Goal: Task Accomplishment & Management: Manage account settings

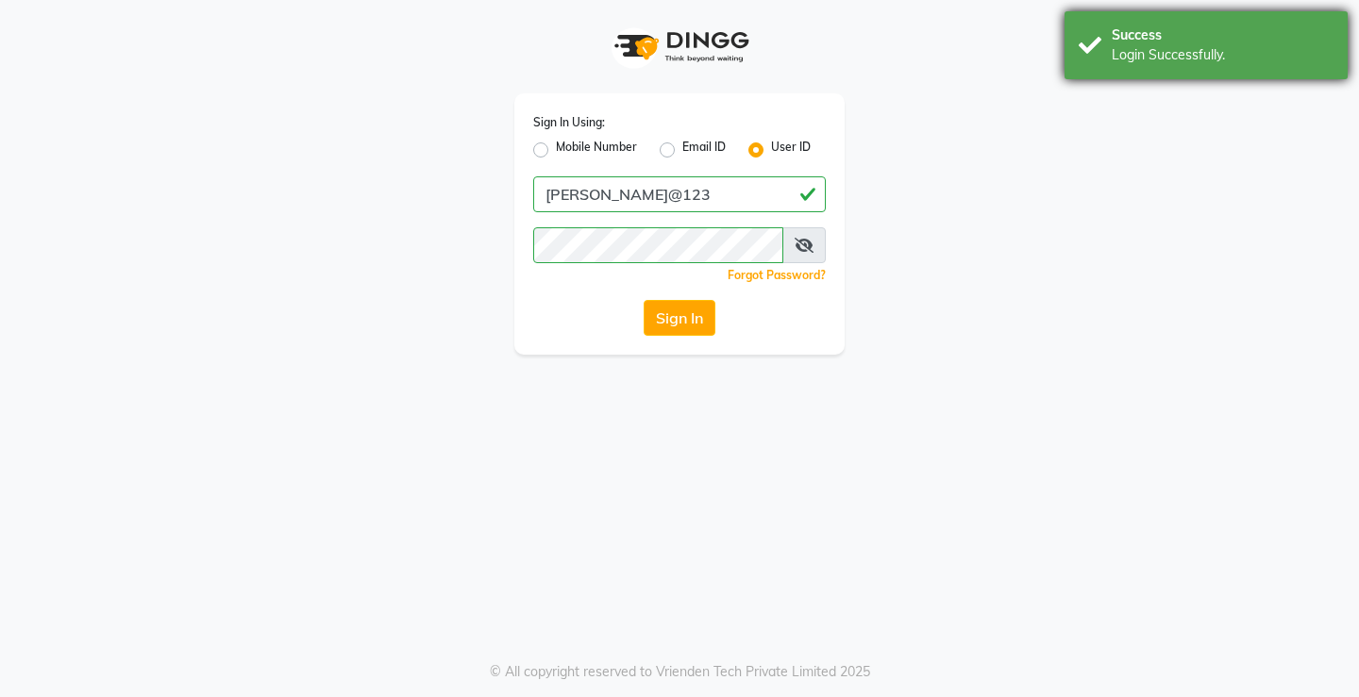
click at [1148, 52] on div "Login Successfully." at bounding box center [1223, 55] width 222 height 20
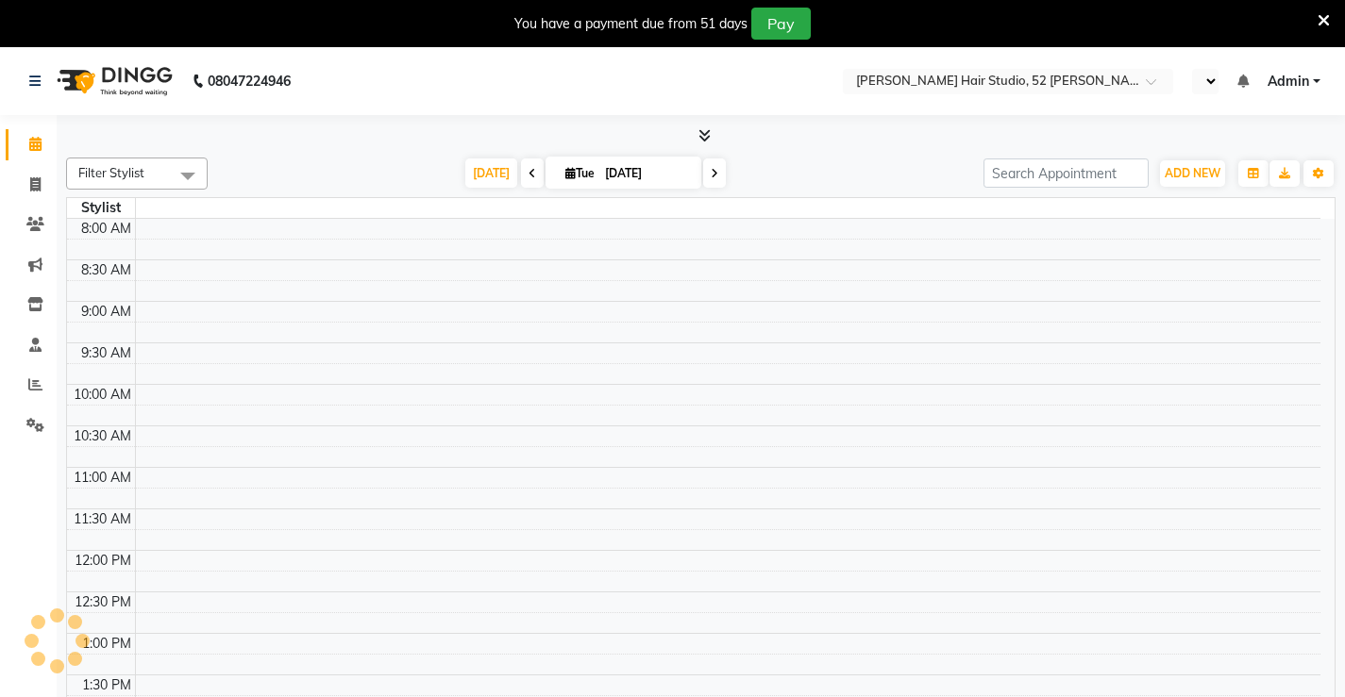
select select "en"
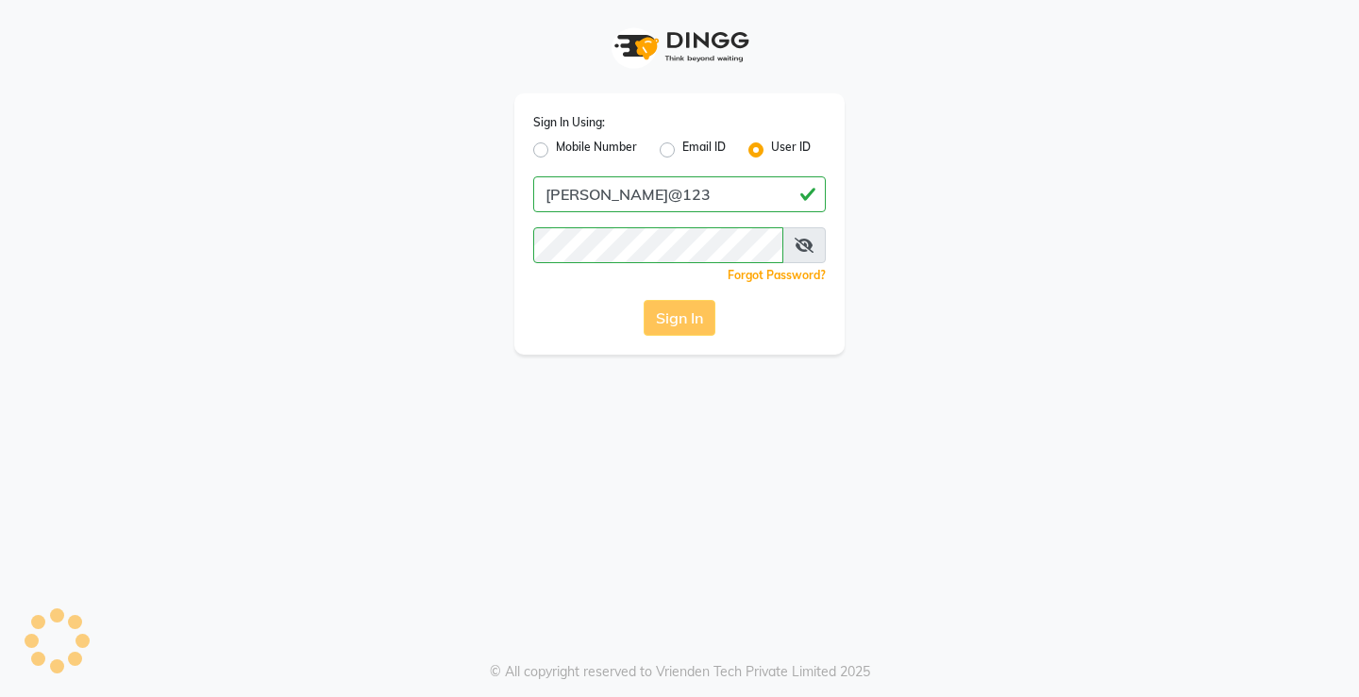
click at [697, 324] on div "Sign In" at bounding box center [679, 318] width 293 height 36
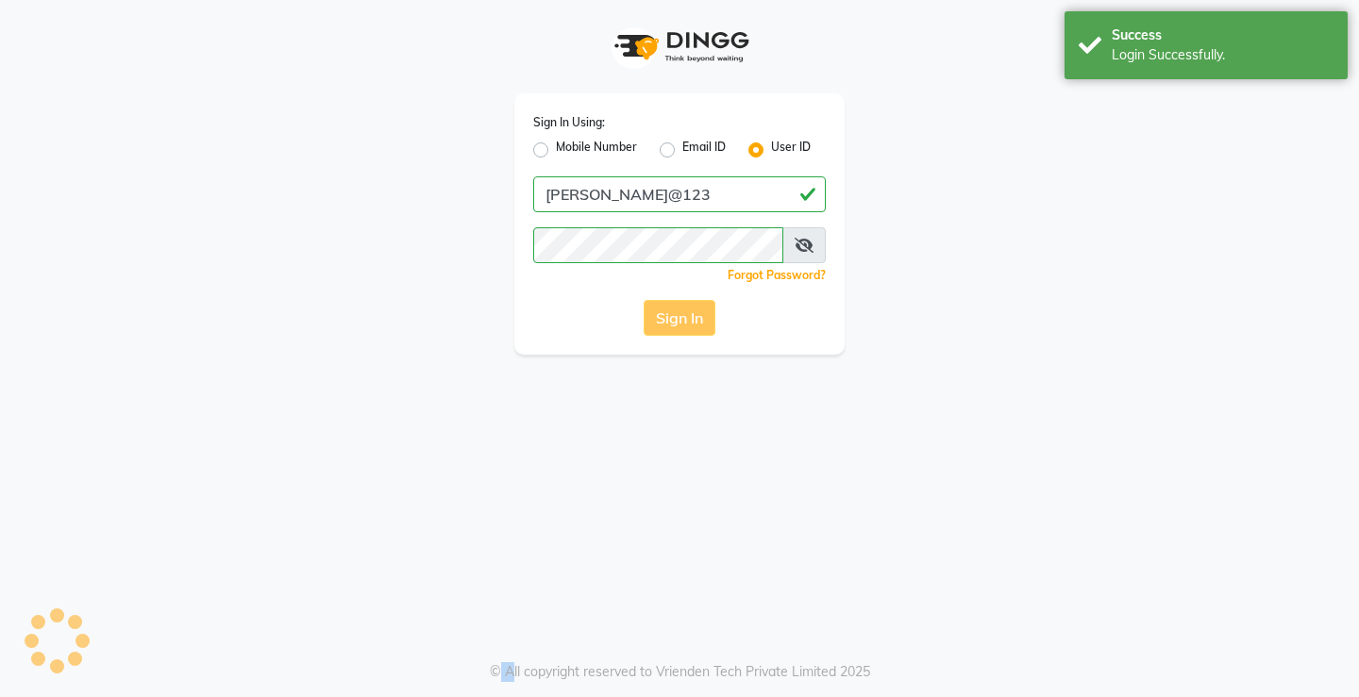
click at [697, 324] on div "Sign In" at bounding box center [679, 318] width 293 height 36
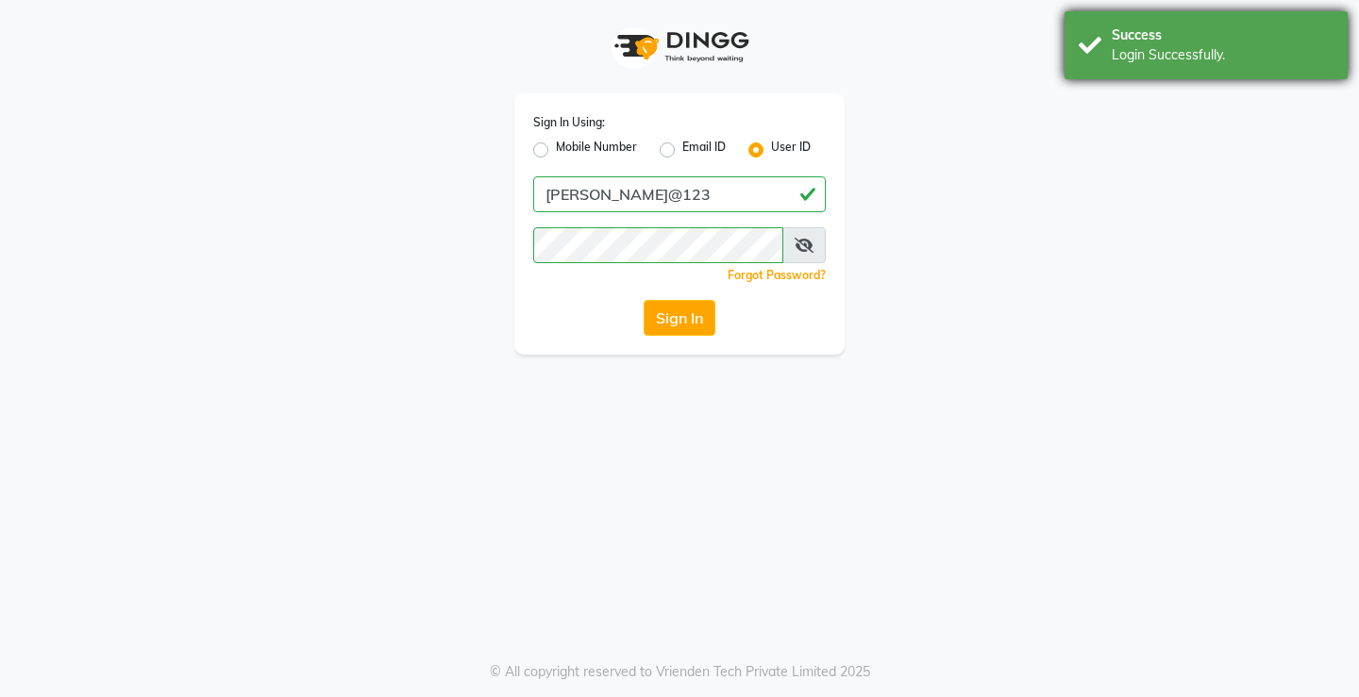
click at [1143, 37] on div "Success" at bounding box center [1223, 35] width 222 height 20
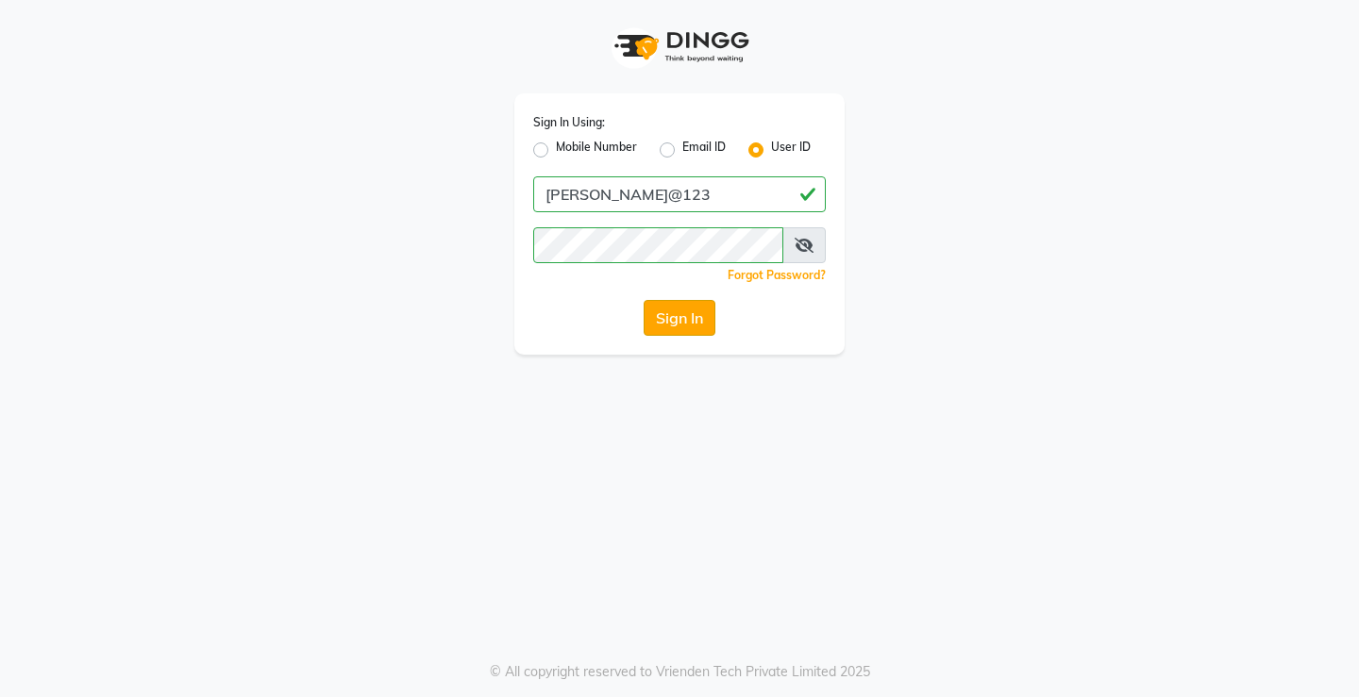
click at [664, 317] on button "Sign In" at bounding box center [680, 318] width 72 height 36
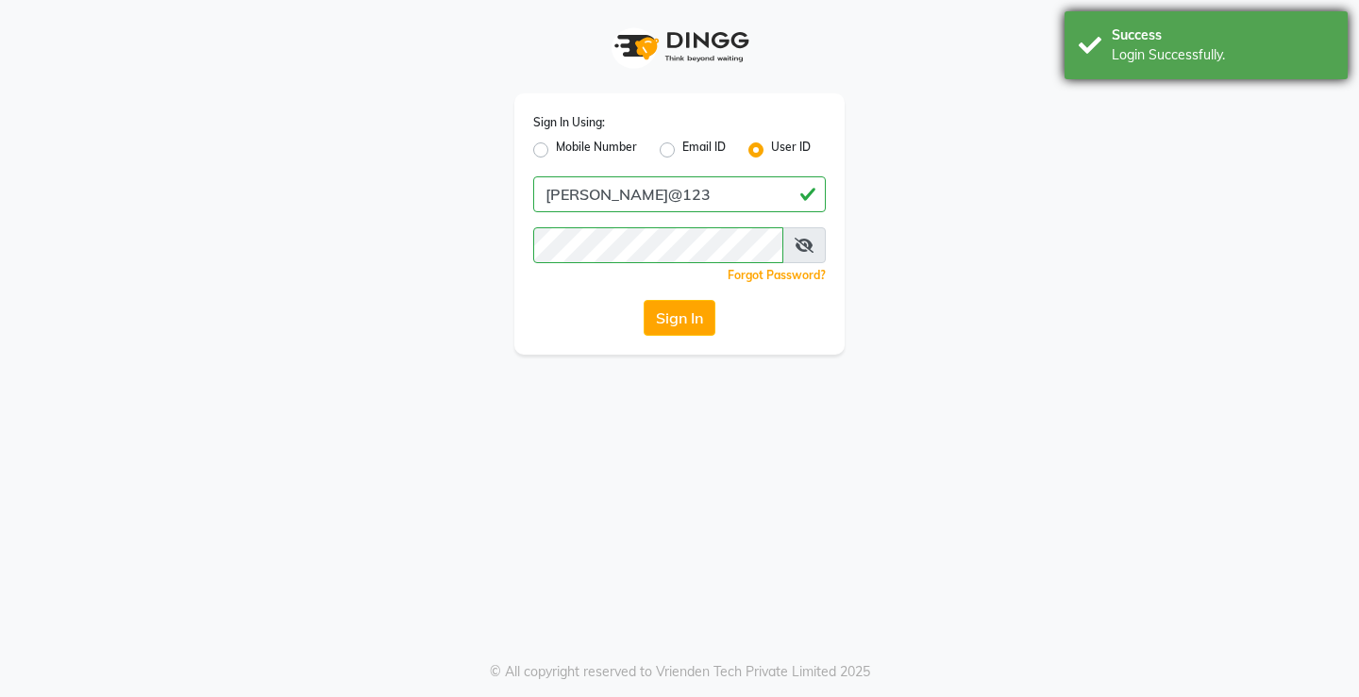
click at [1130, 55] on div "Login Successfully." at bounding box center [1223, 55] width 222 height 20
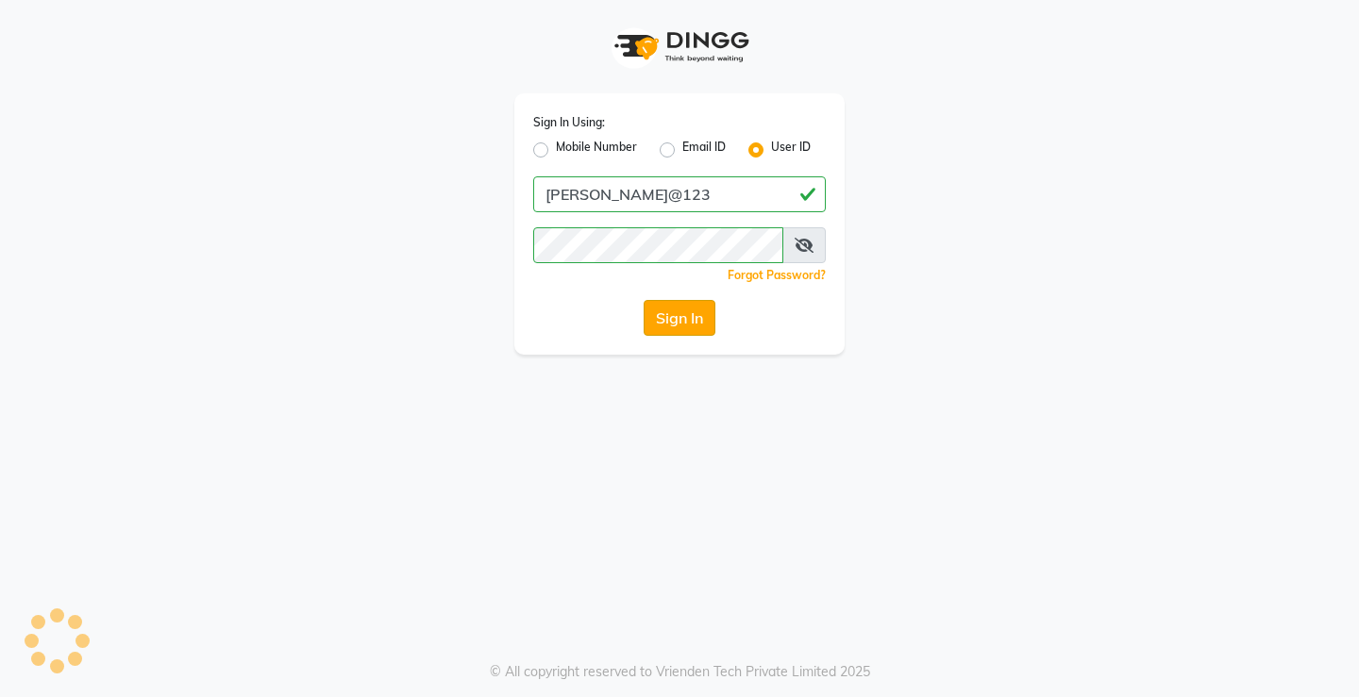
click at [696, 313] on button "Sign In" at bounding box center [680, 318] width 72 height 36
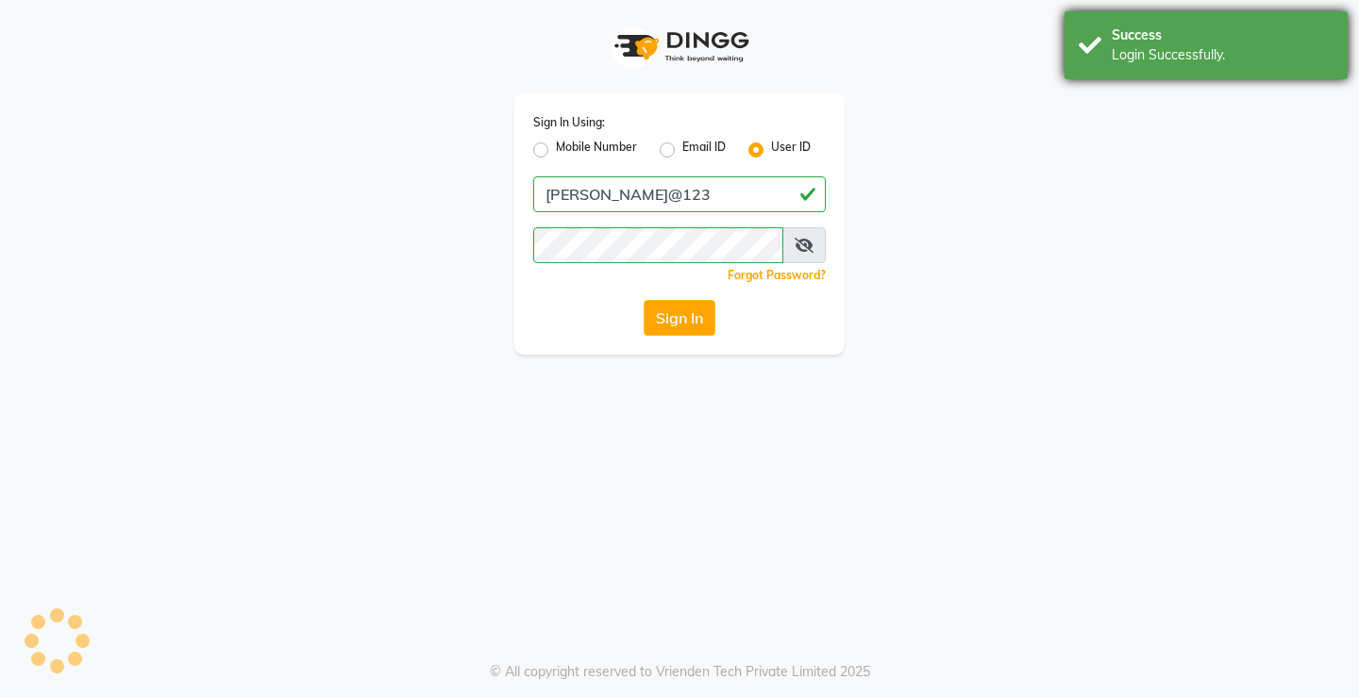
click at [1184, 73] on div "Success Login Successfully." at bounding box center [1206, 45] width 283 height 68
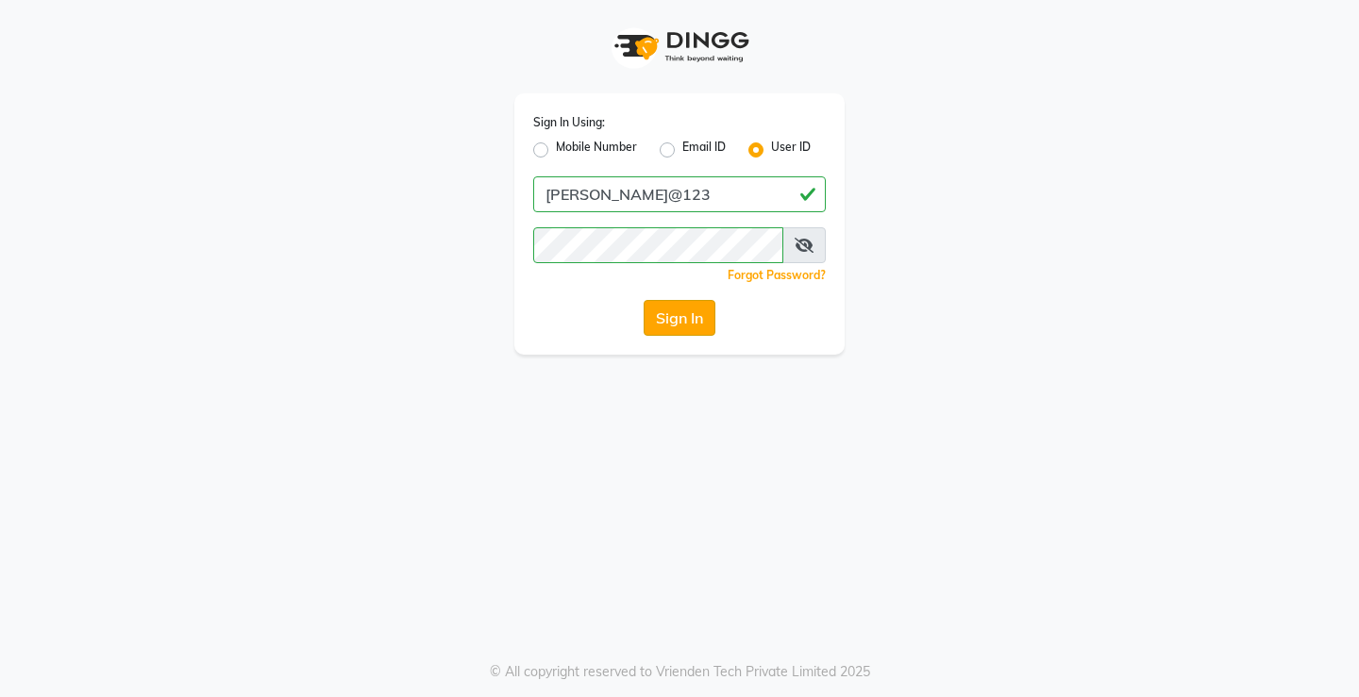
click at [684, 322] on button "Sign In" at bounding box center [680, 318] width 72 height 36
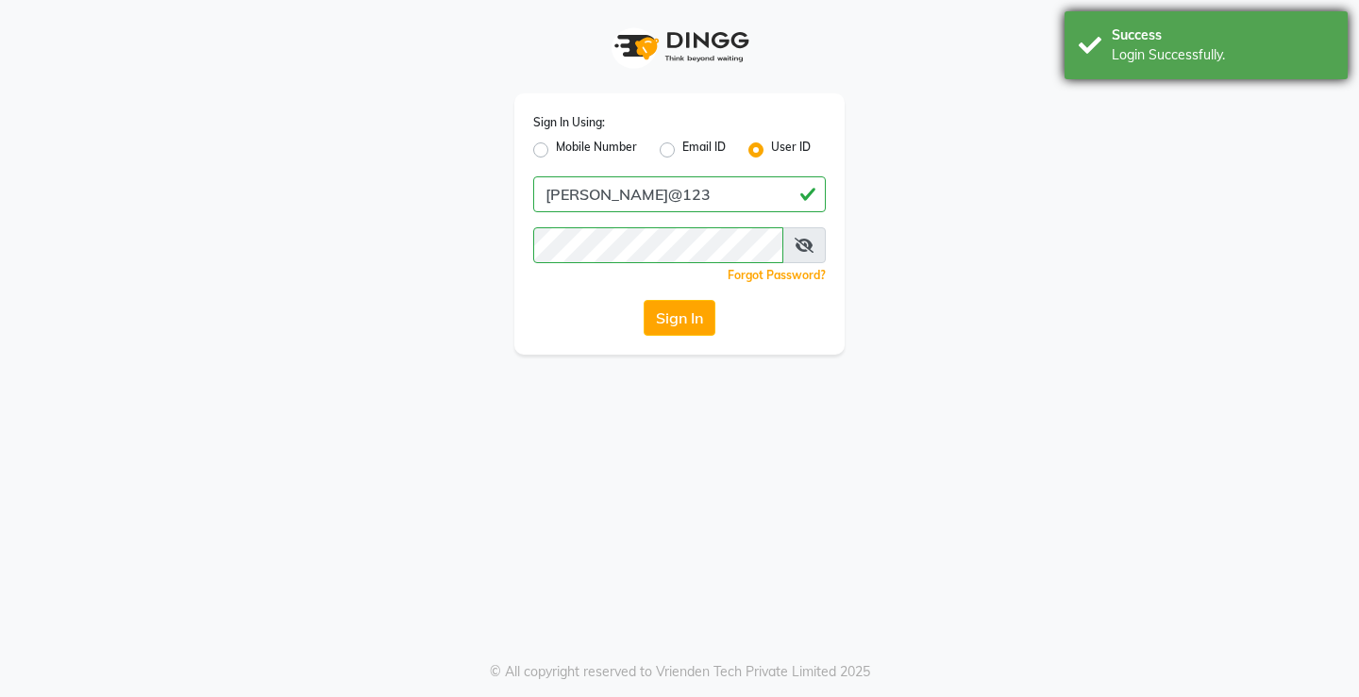
click at [1280, 49] on div "Login Successfully." at bounding box center [1223, 55] width 222 height 20
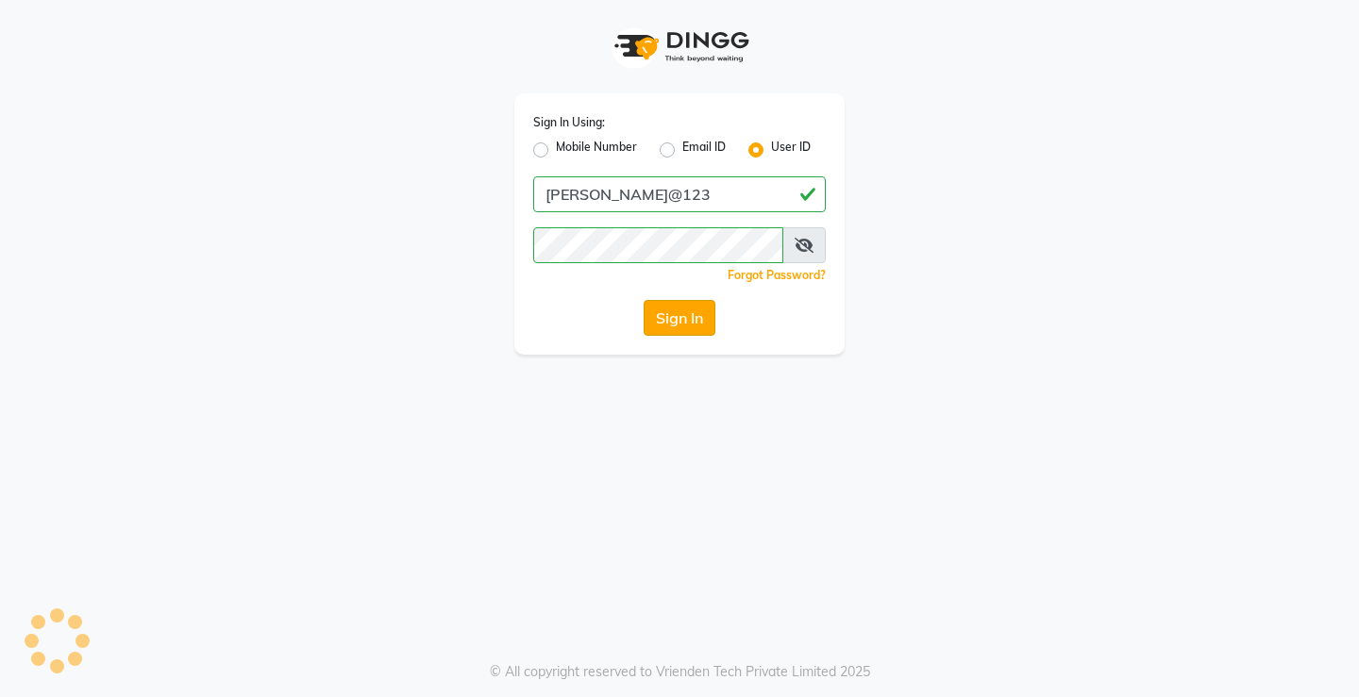
click at [697, 332] on button "Sign In" at bounding box center [680, 318] width 72 height 36
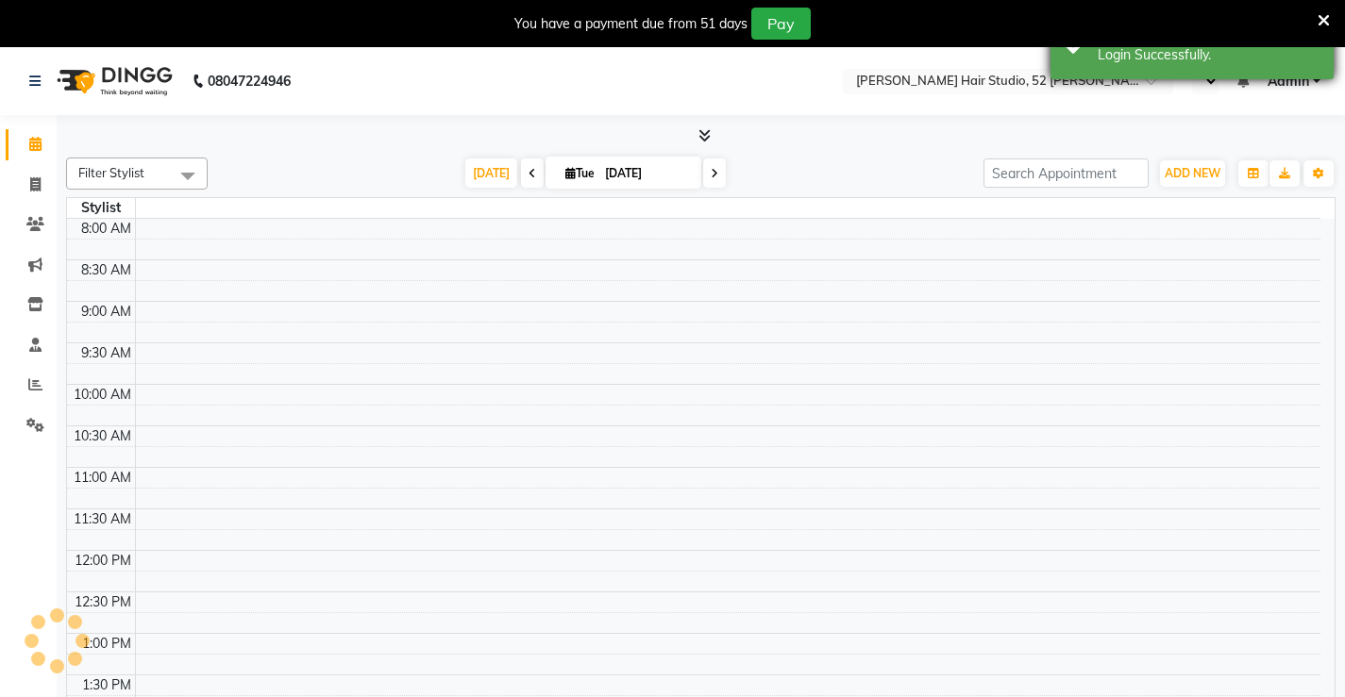
click at [1194, 59] on div "Login Successfully." at bounding box center [1209, 55] width 222 height 20
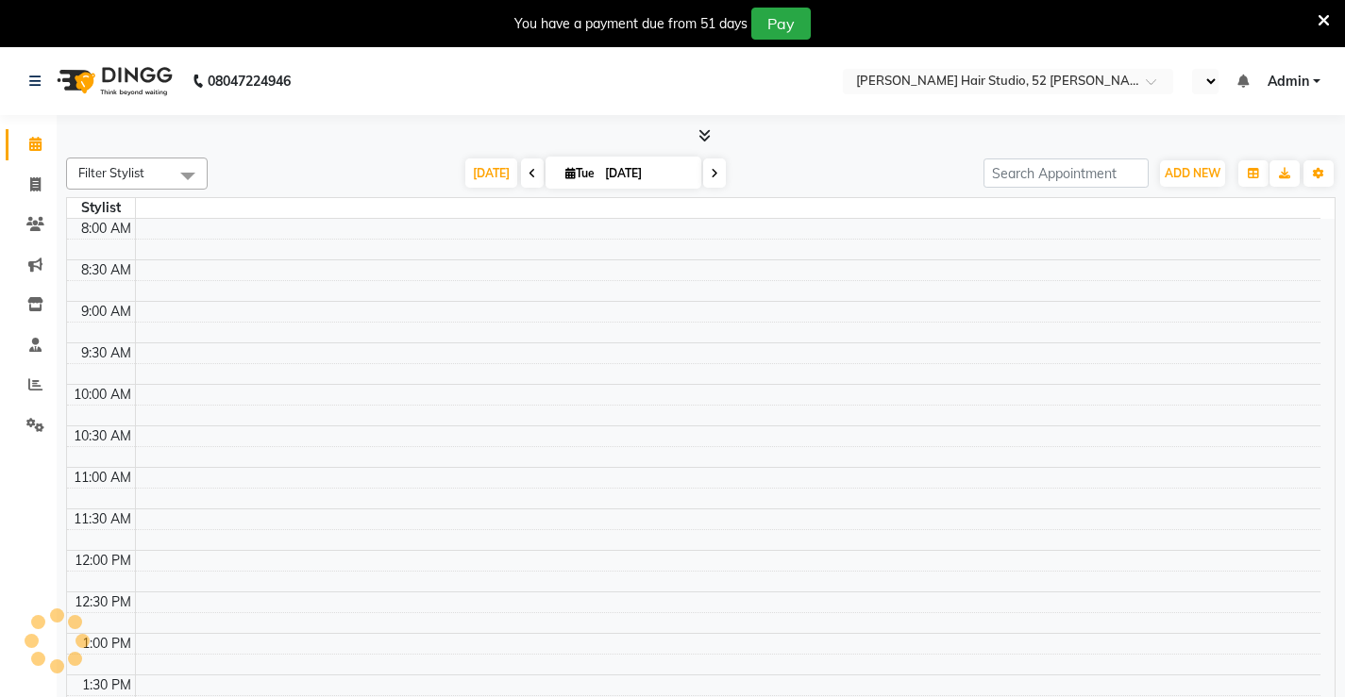
select select "en"
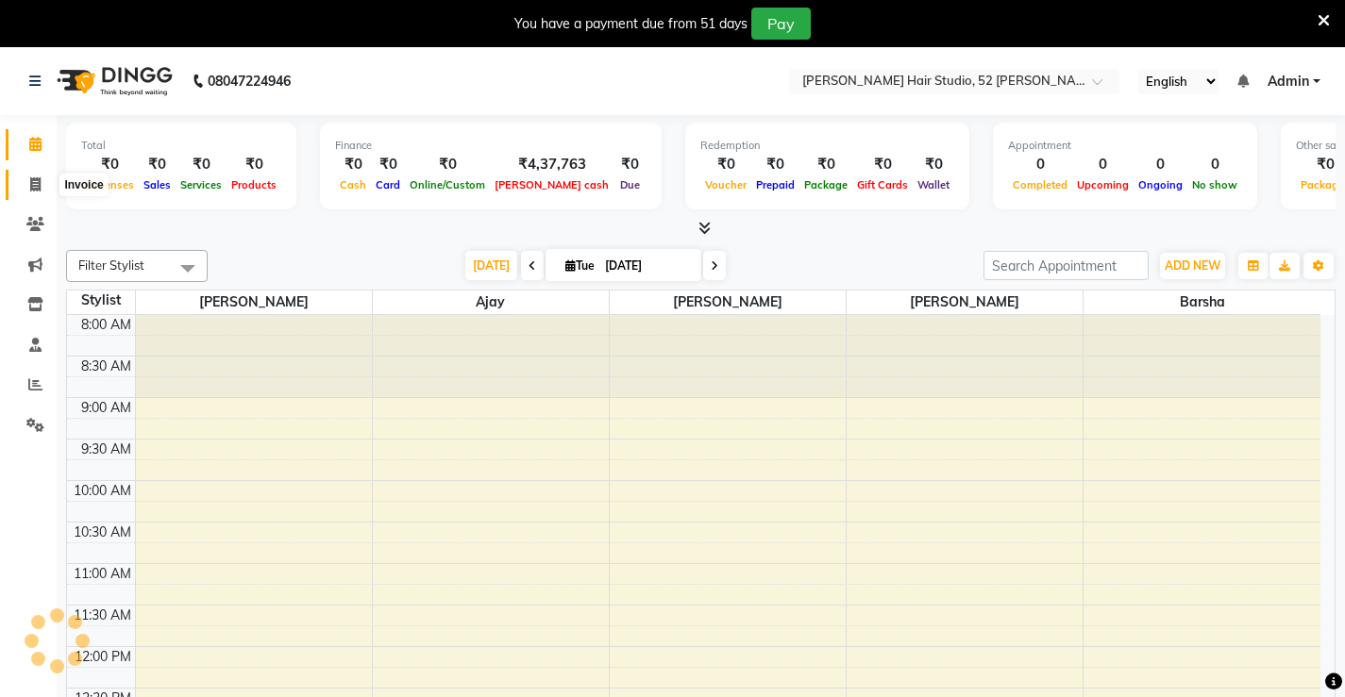
click at [31, 184] on icon at bounding box center [35, 184] width 10 height 14
select select "service"
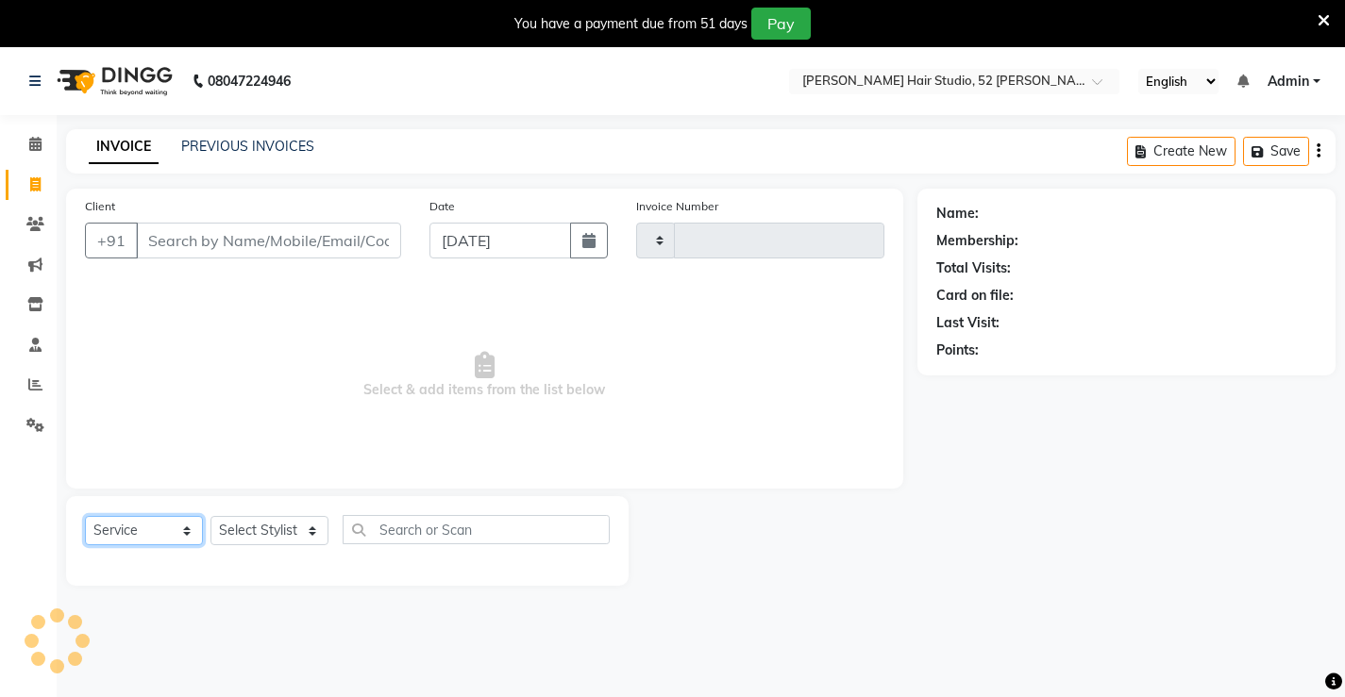
click at [138, 538] on select "Select Service Product Membership Package Voucher Prepaid Gift Card" at bounding box center [144, 530] width 118 height 29
type input "1316"
select select "7705"
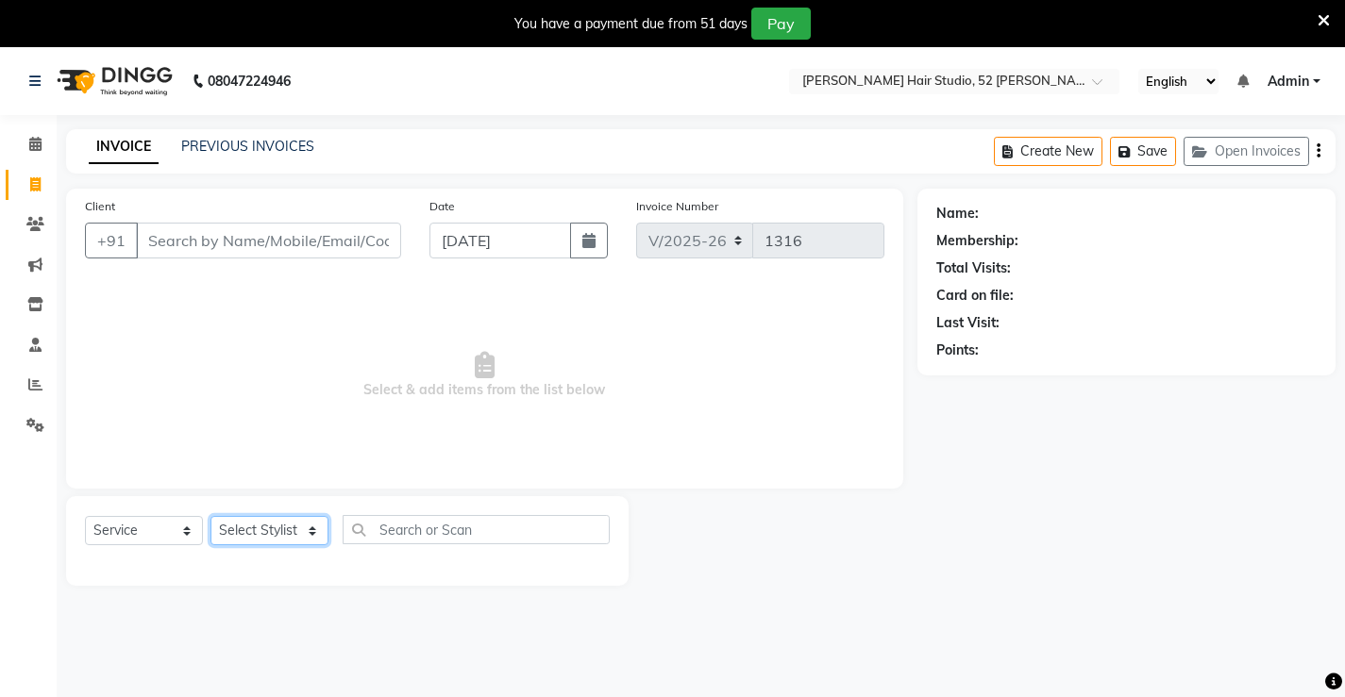
click at [278, 534] on select "Select Stylist Ajay [PERSON_NAME] [PERSON_NAME] [PERSON_NAME] unsex hair stylis…" at bounding box center [269, 530] width 118 height 29
click at [39, 426] on icon at bounding box center [35, 425] width 18 height 14
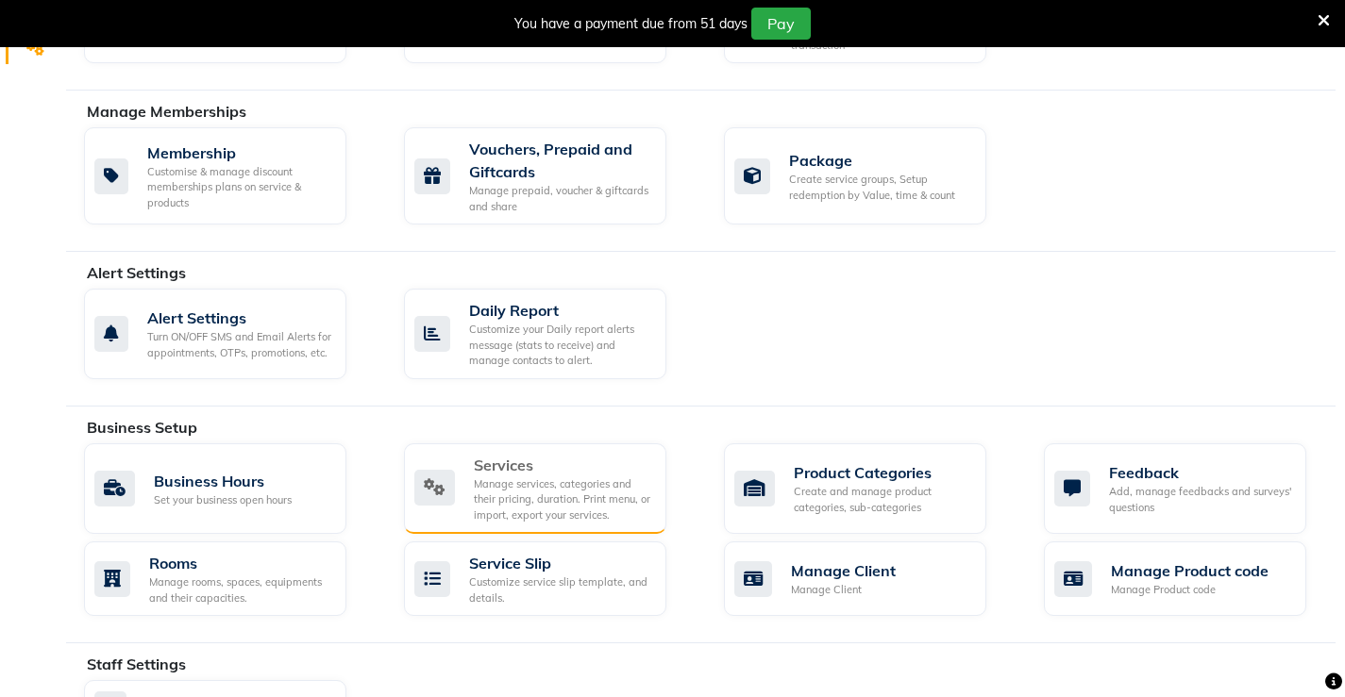
scroll to position [378, 0]
click at [524, 487] on div "Manage services, categories and their pricing, duration. Print menu, or import,…" at bounding box center [562, 499] width 177 height 47
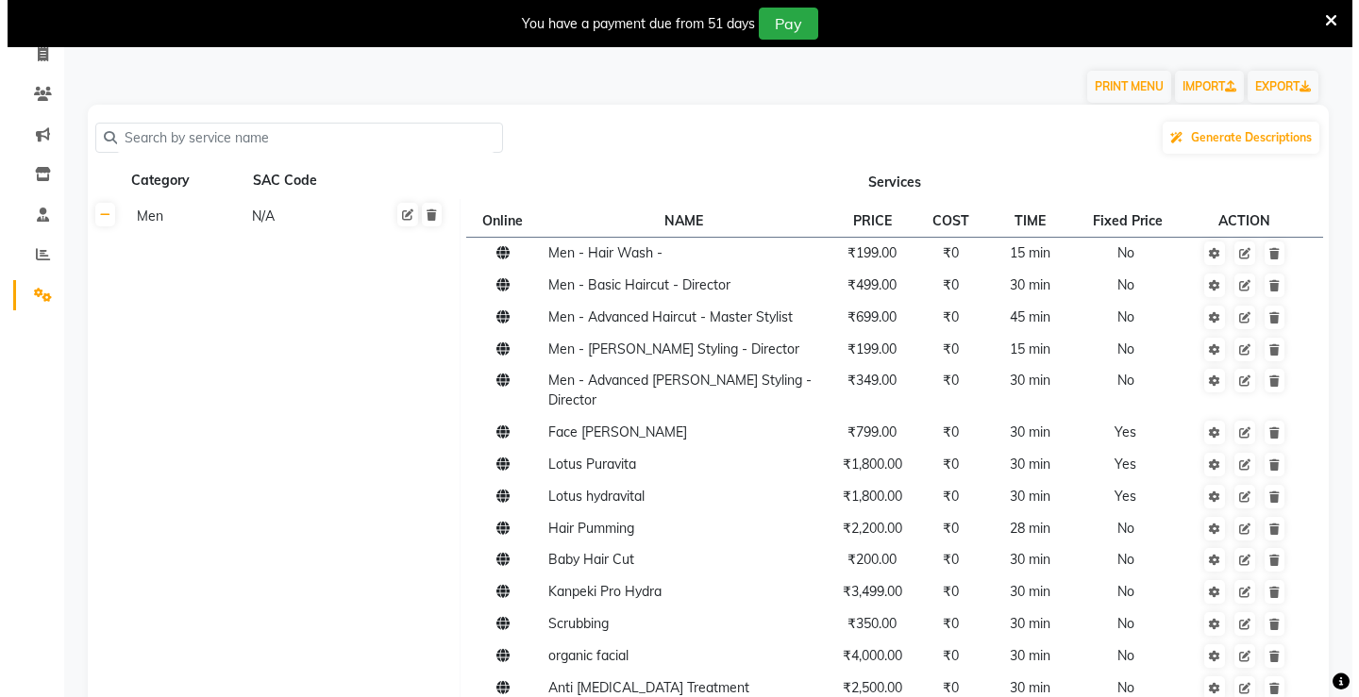
scroll to position [94, 0]
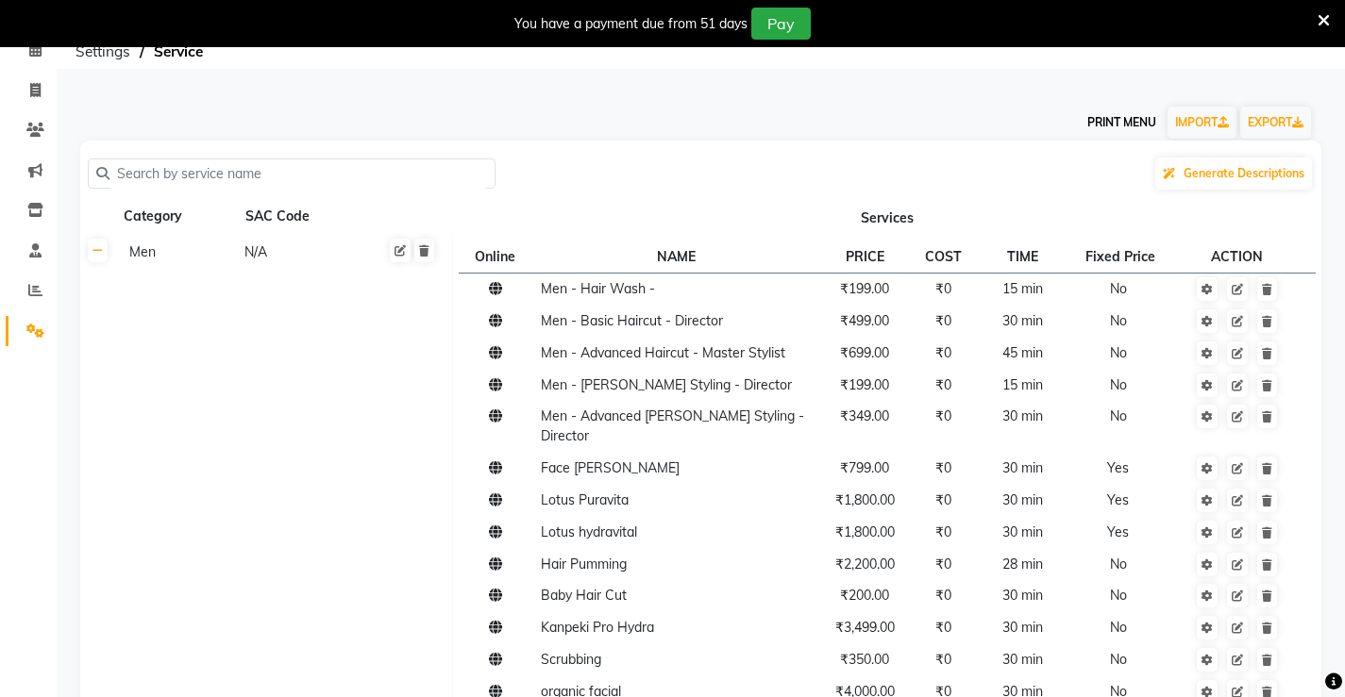
click at [1109, 132] on button "PRINT MENU" at bounding box center [1122, 123] width 84 height 32
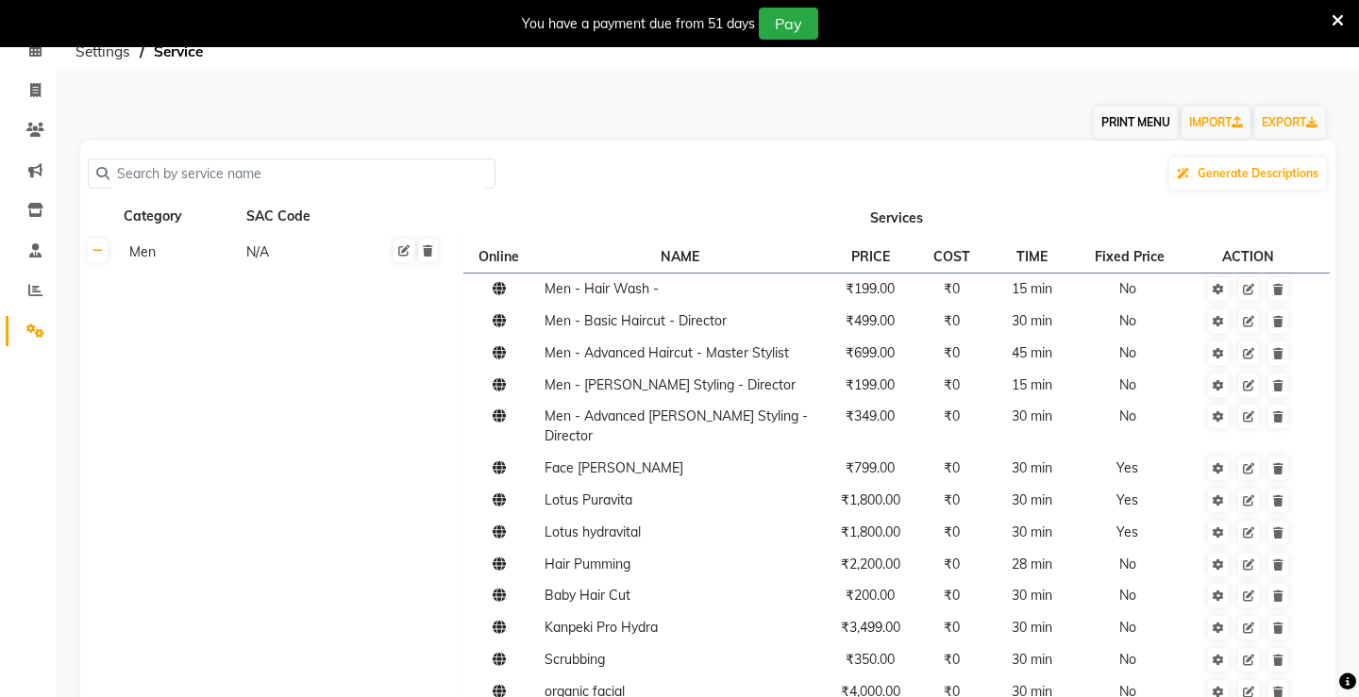
select select "#009B77"
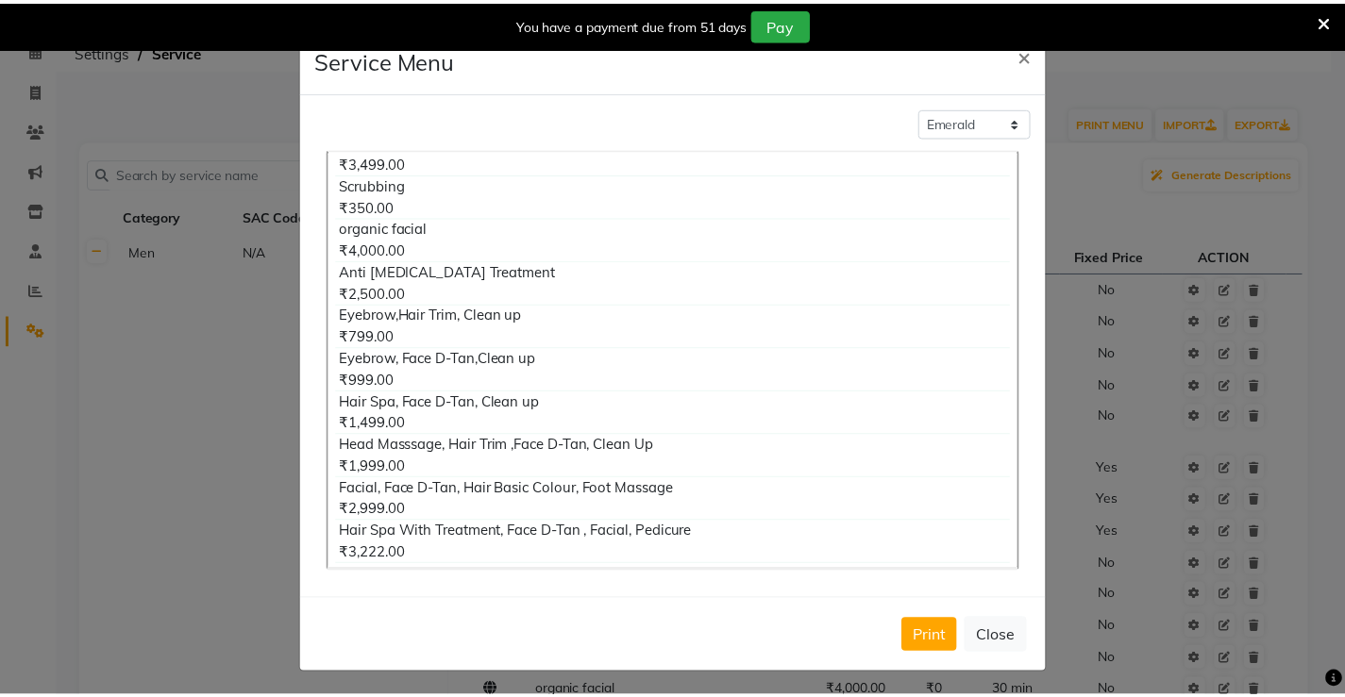
scroll to position [661, 0]
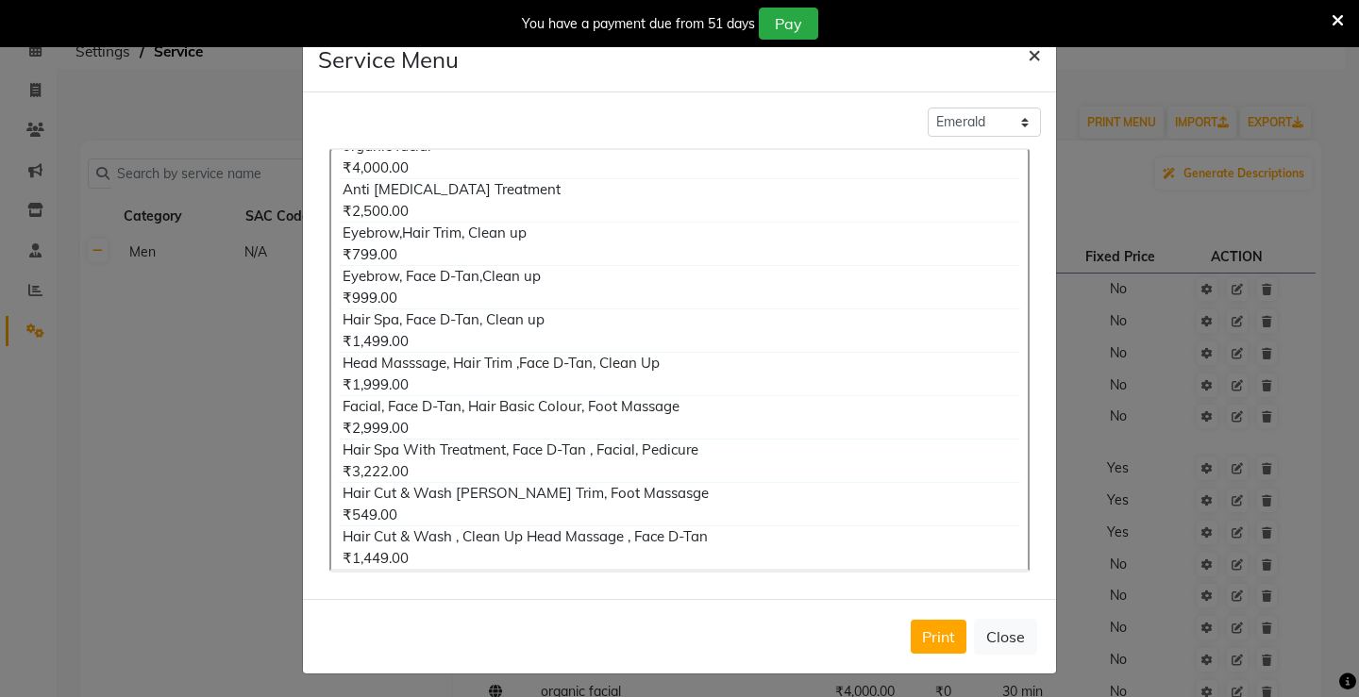
click at [1028, 53] on span "×" at bounding box center [1034, 54] width 13 height 28
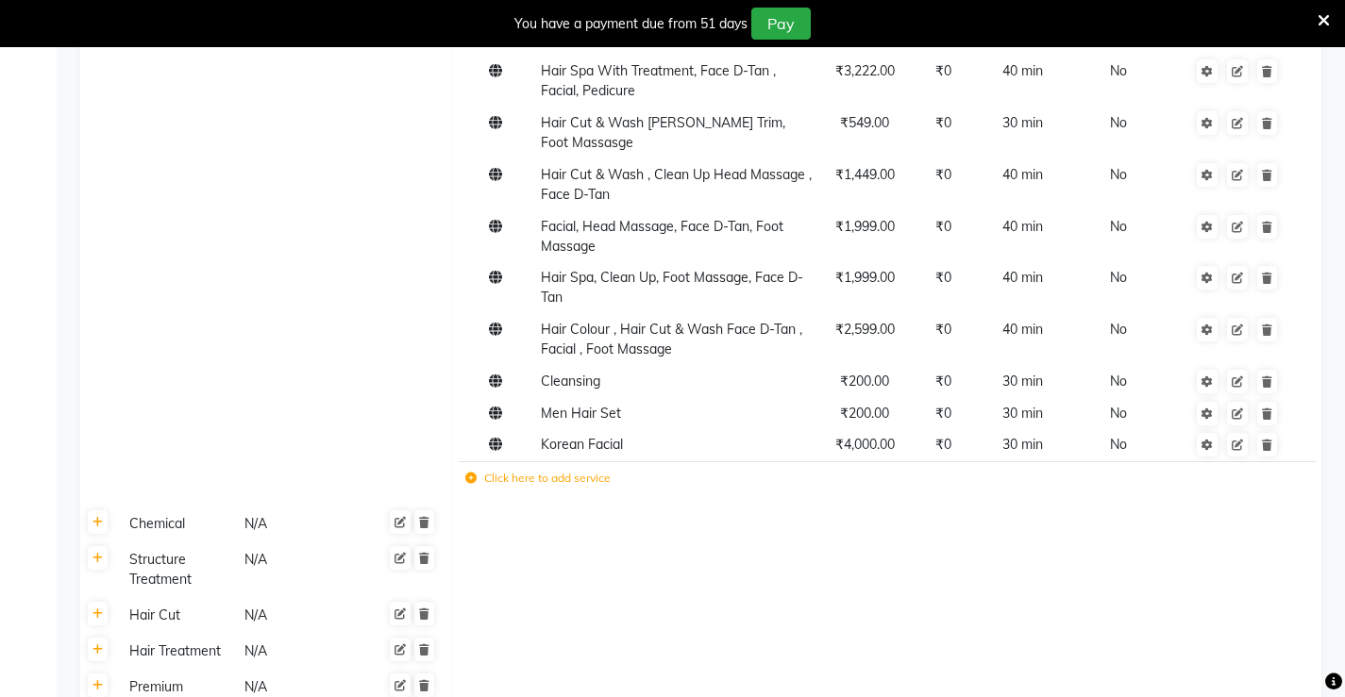
scroll to position [920, 0]
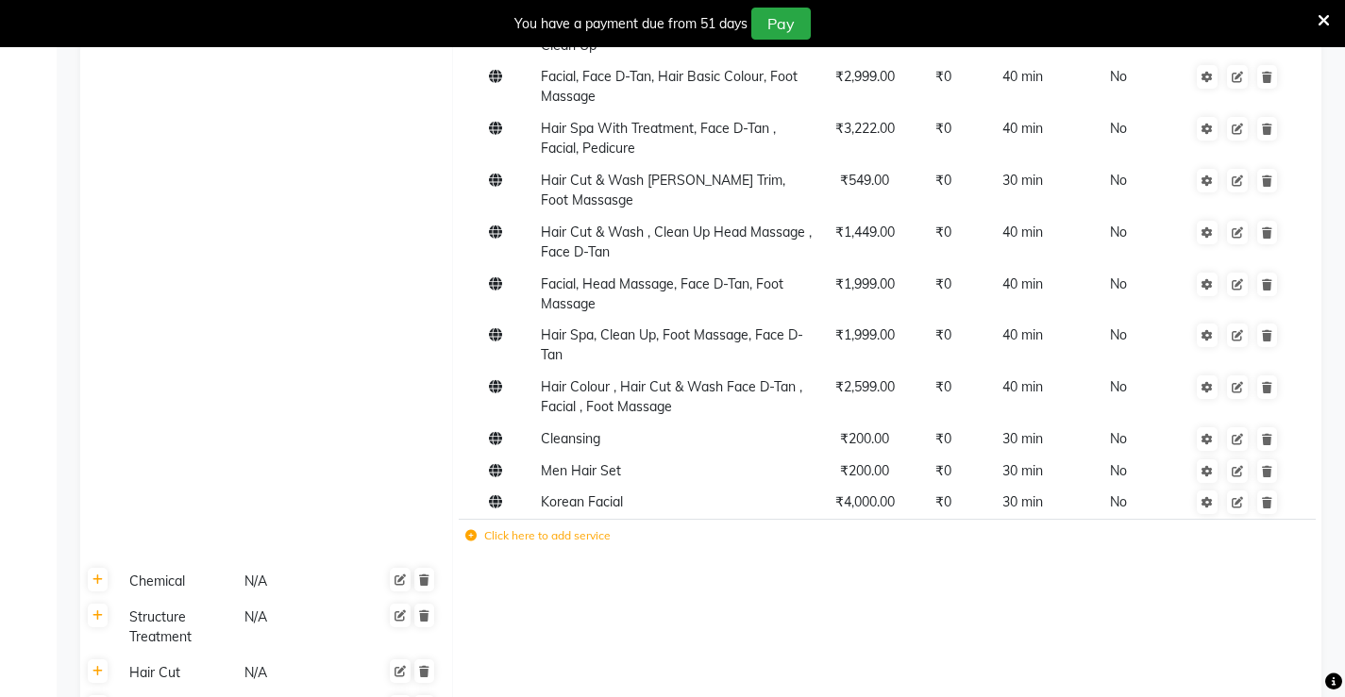
click at [555, 528] on label "Click here to add service" at bounding box center [537, 536] width 145 height 17
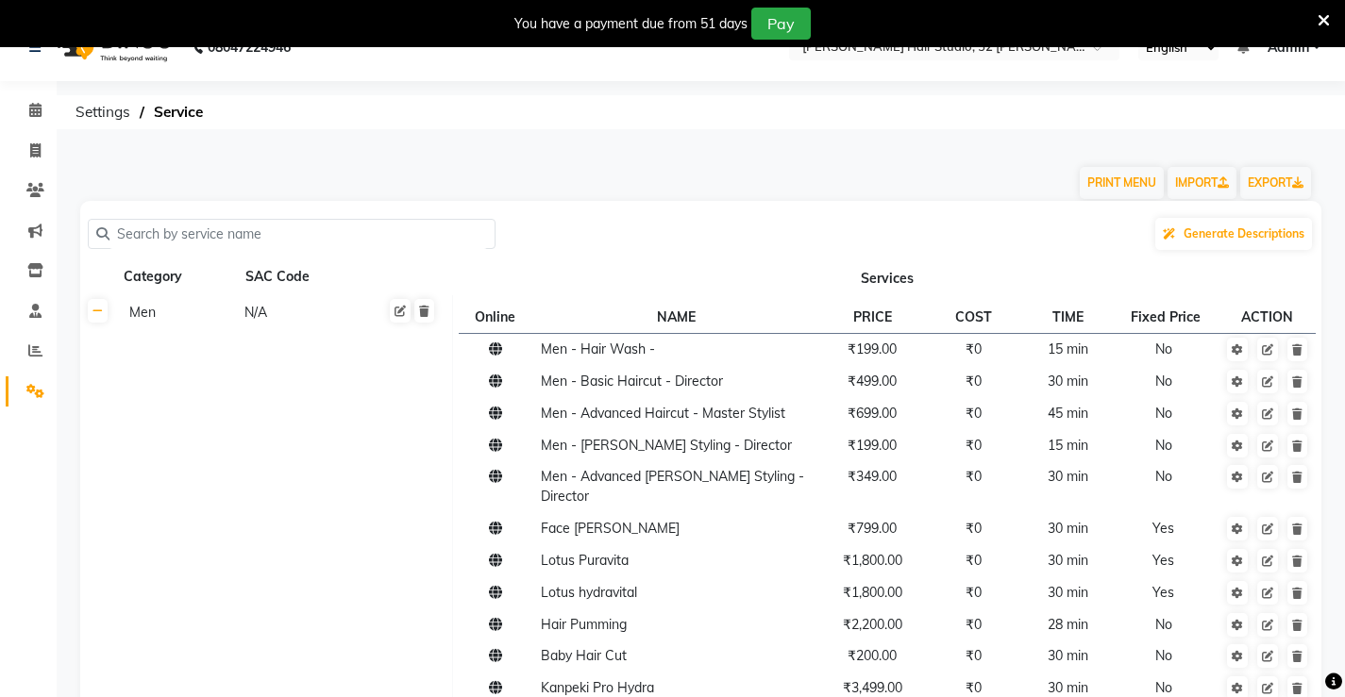
scroll to position [0, 0]
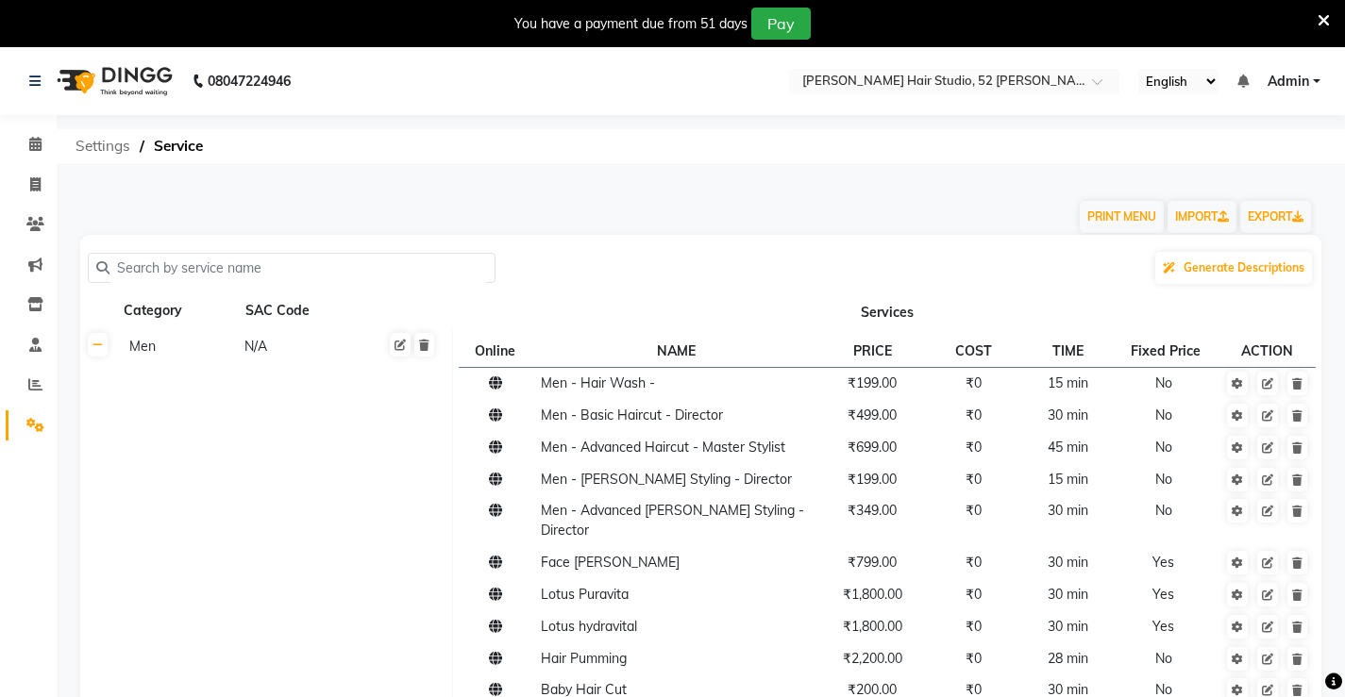
click at [98, 151] on span "Settings" at bounding box center [103, 146] width 74 height 34
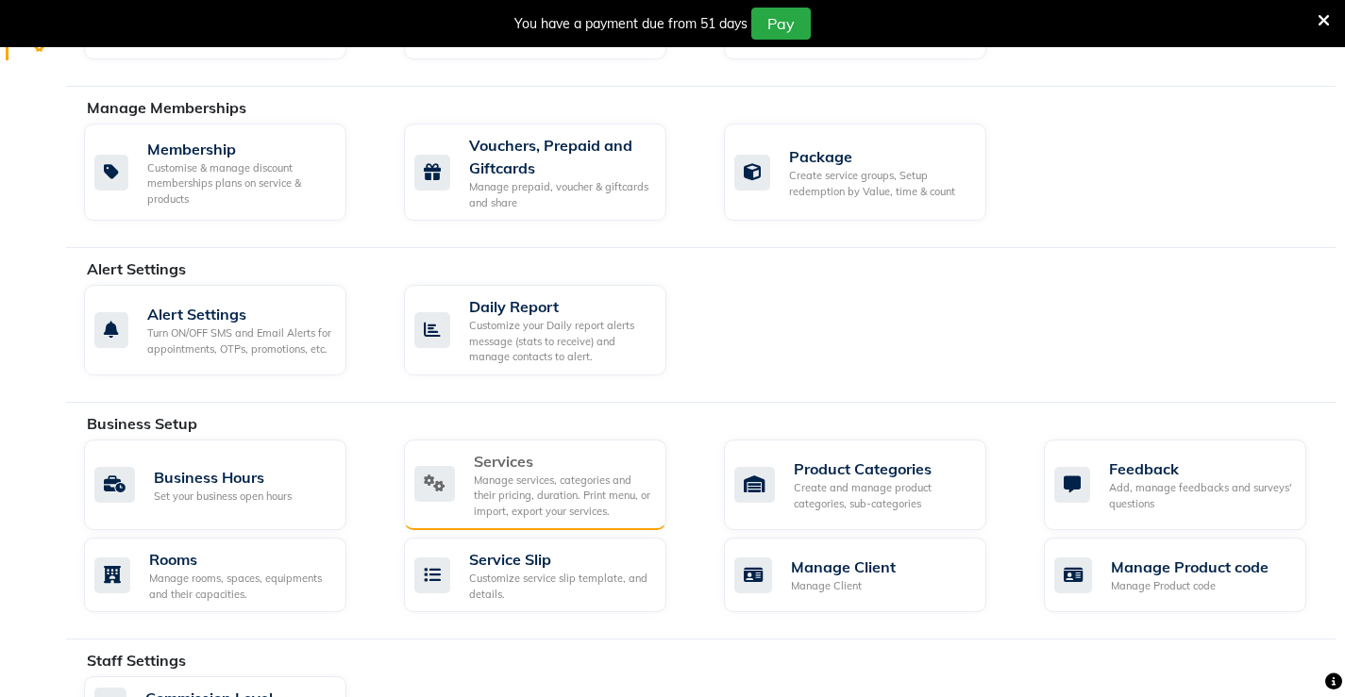
scroll to position [472, 0]
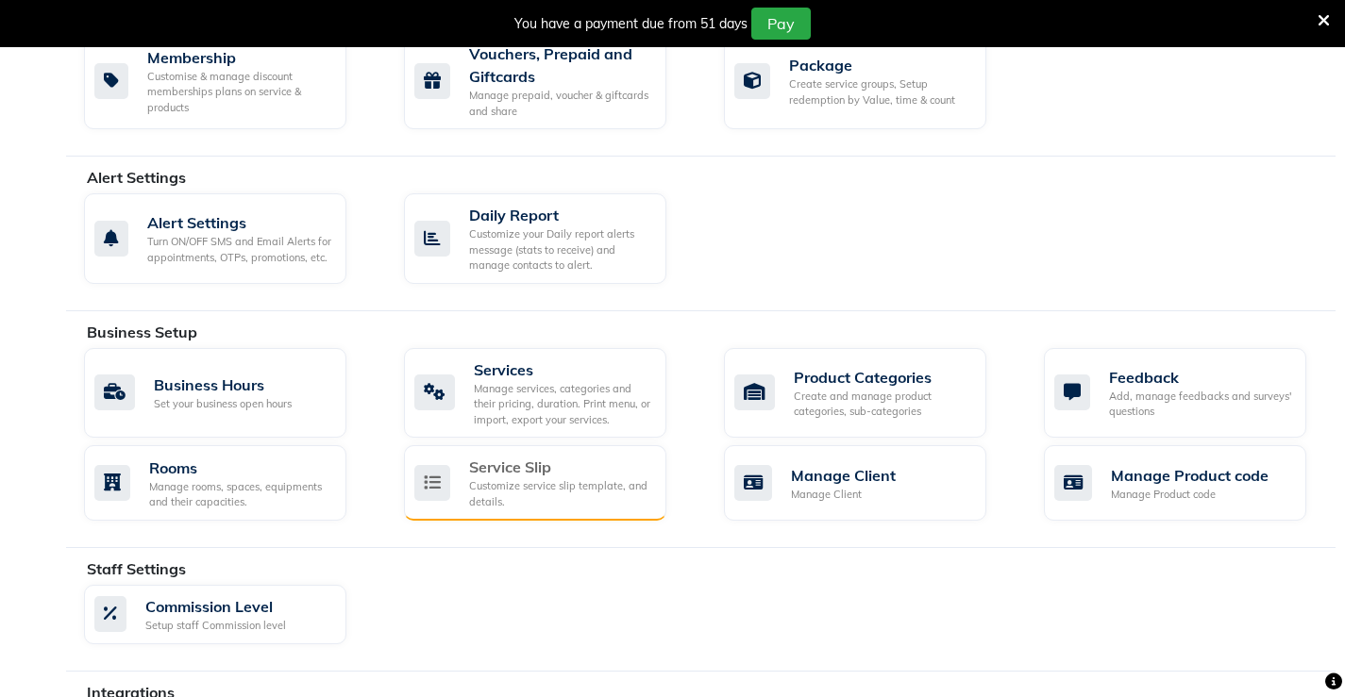
click at [552, 488] on div "Customize service slip template, and details." at bounding box center [560, 494] width 182 height 31
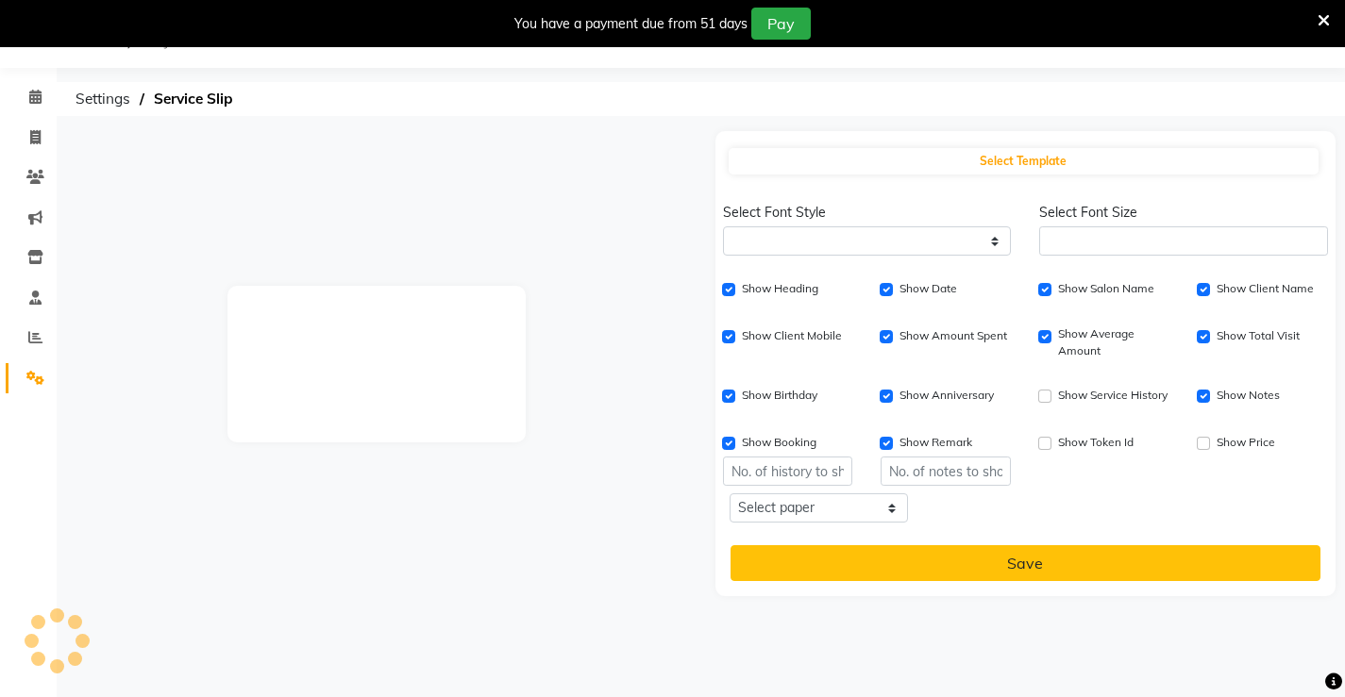
select select
type input "1"
checkbox input "true"
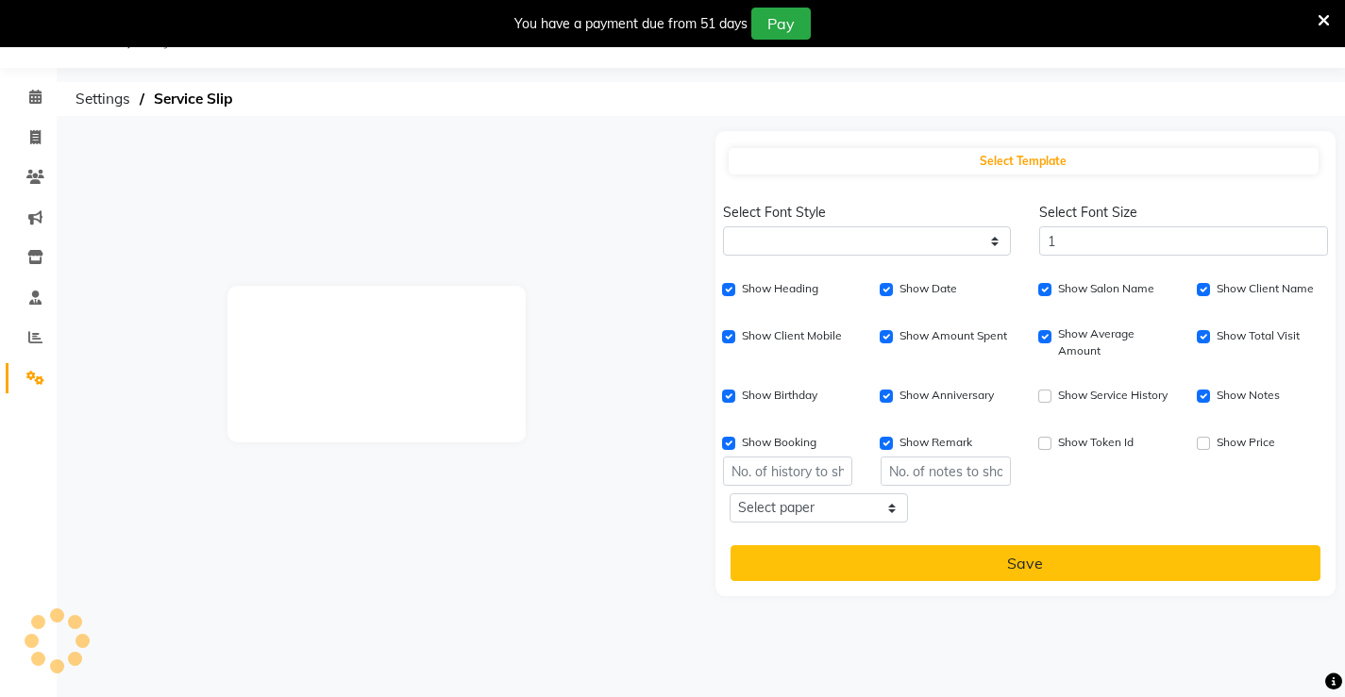
checkbox input "true"
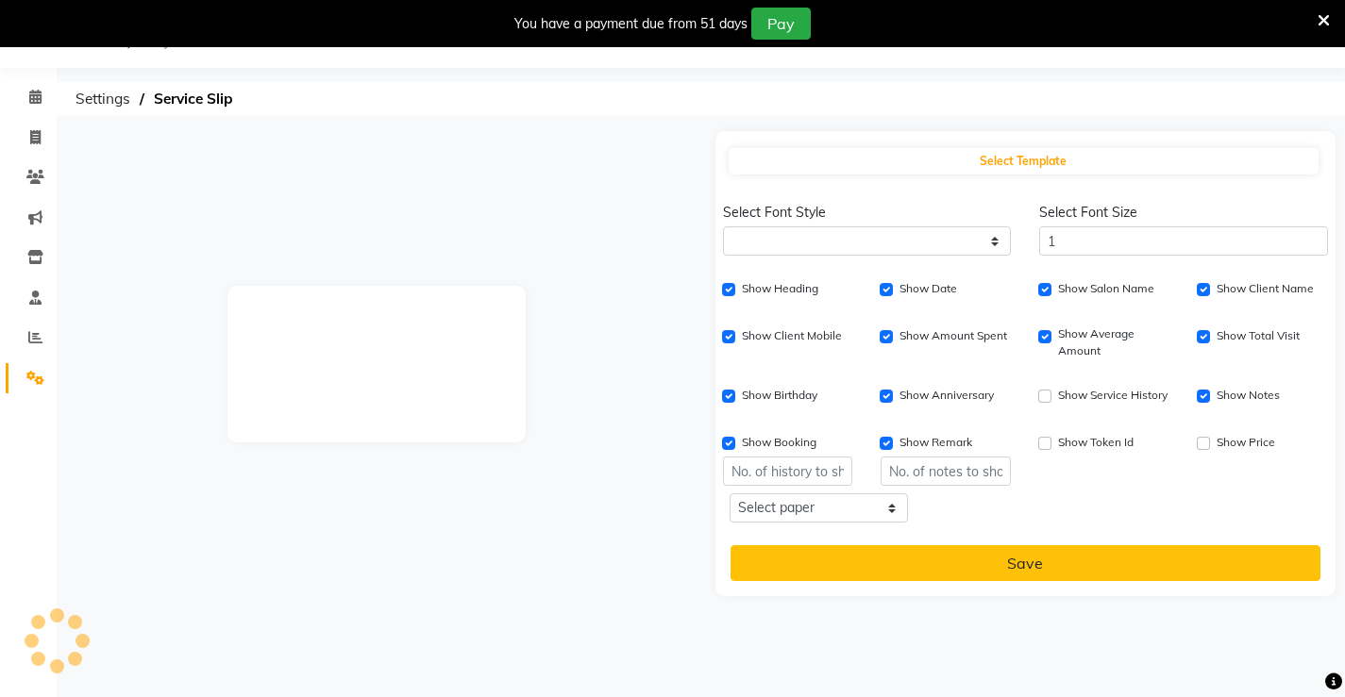
checkbox input "true"
type input "1"
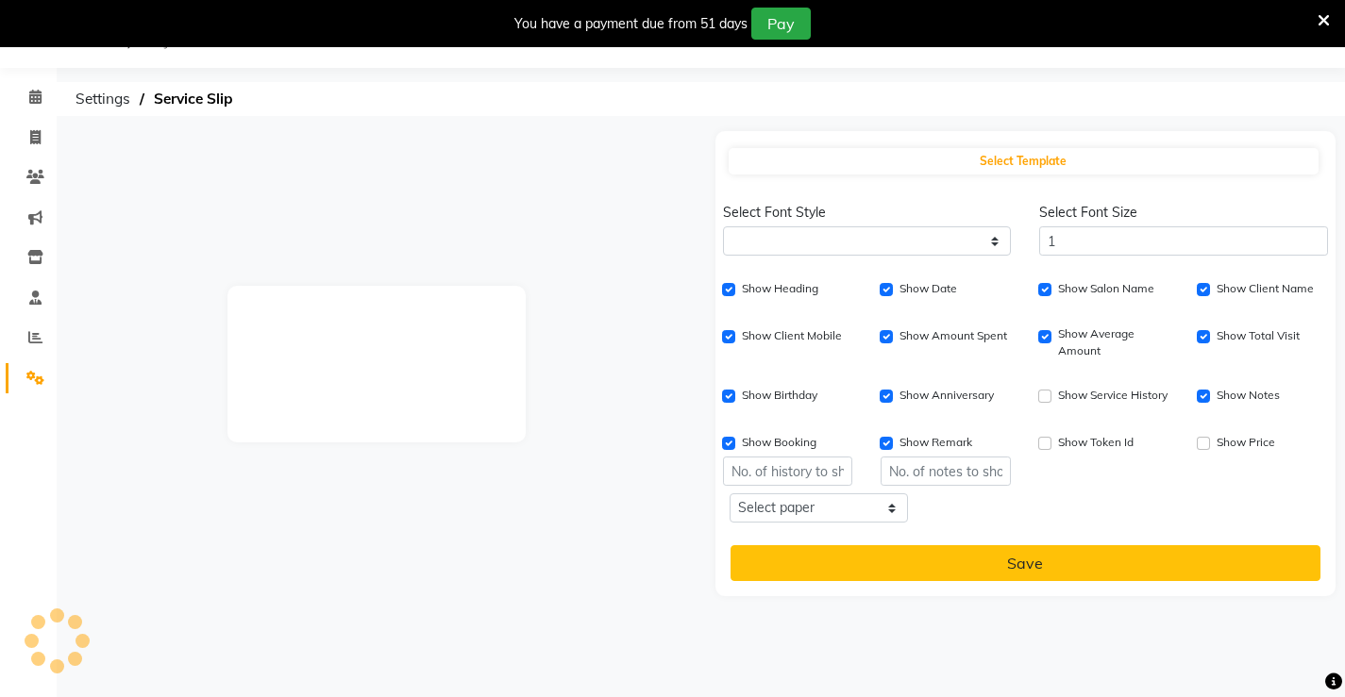
type input "1"
select select
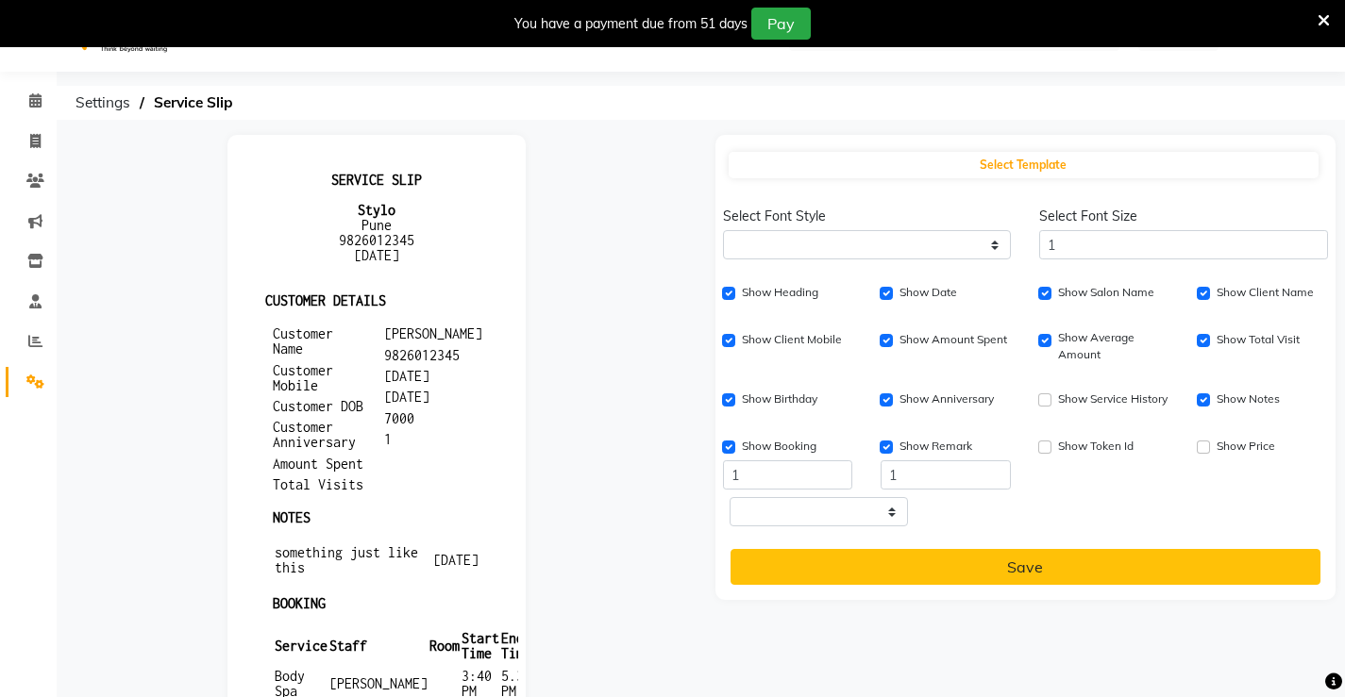
scroll to position [0, 0]
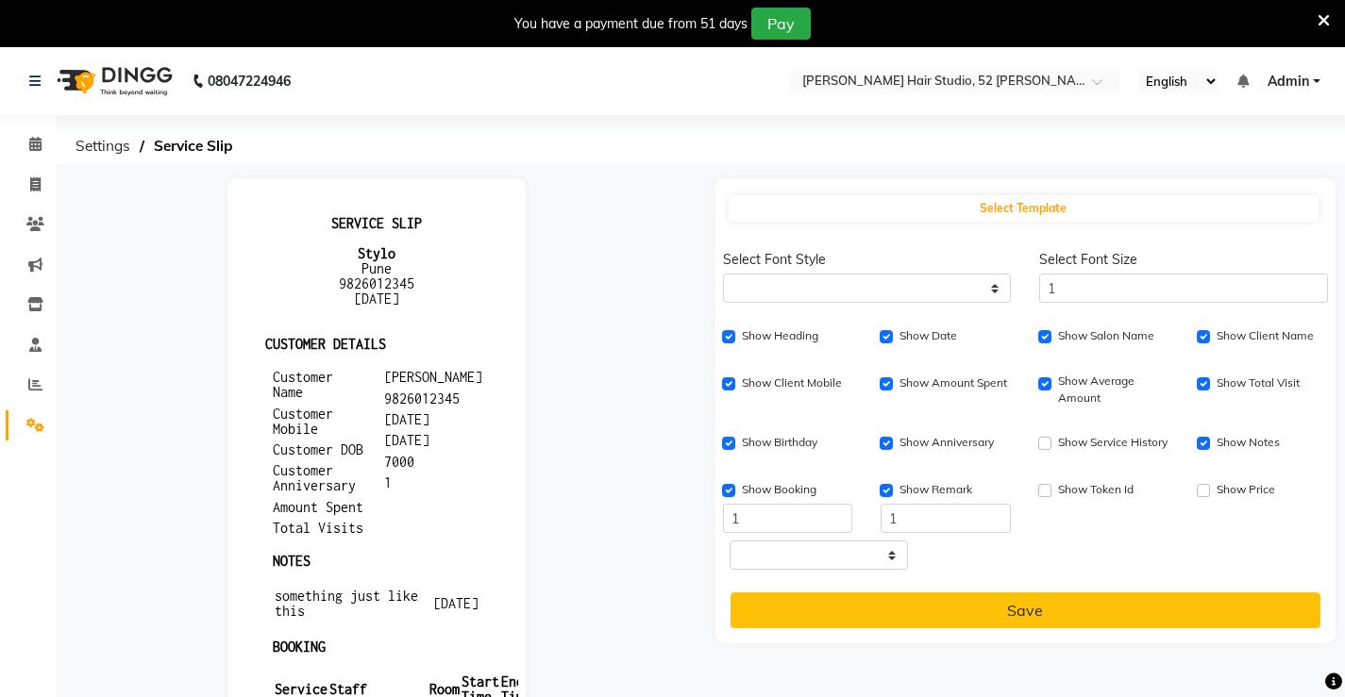
click at [1318, 20] on icon at bounding box center [1324, 20] width 12 height 17
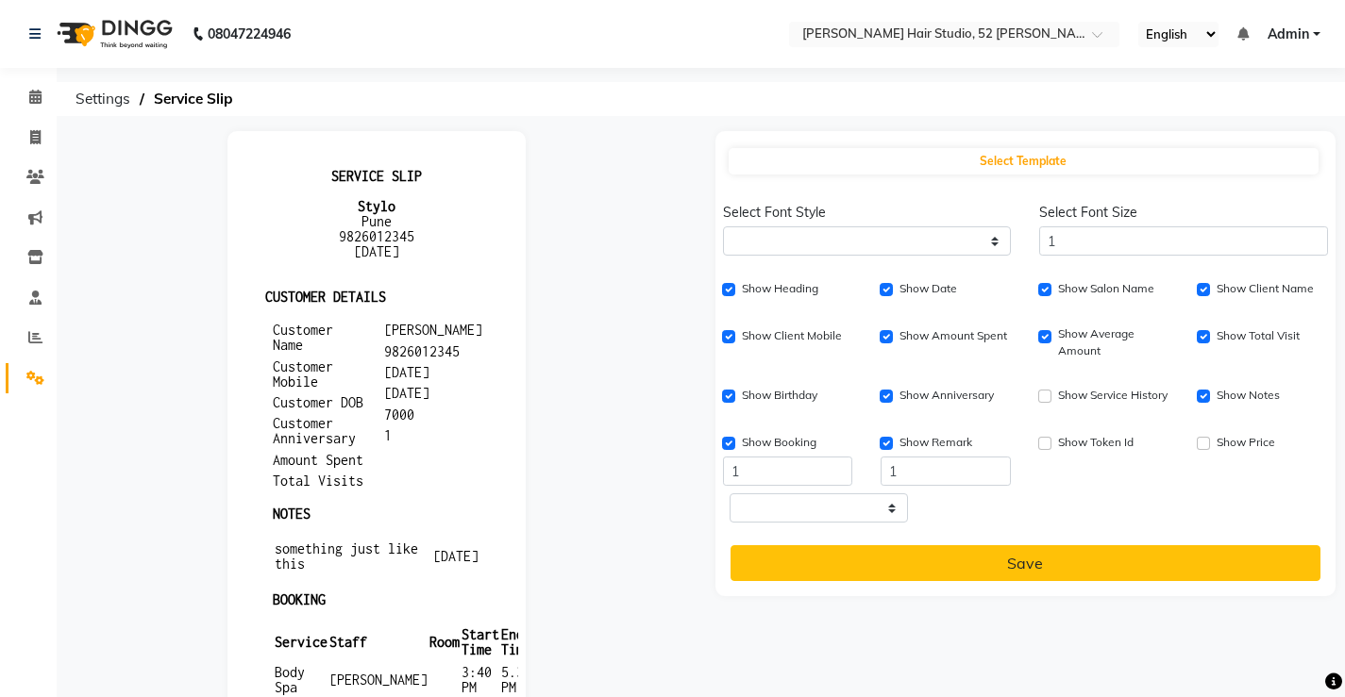
drag, startPoint x: 785, startPoint y: 9, endPoint x: 682, endPoint y: 223, distance: 236.8
click at [682, 223] on div at bounding box center [376, 680] width 649 height 1099
click at [43, 138] on span at bounding box center [35, 138] width 33 height 22
select select "service"
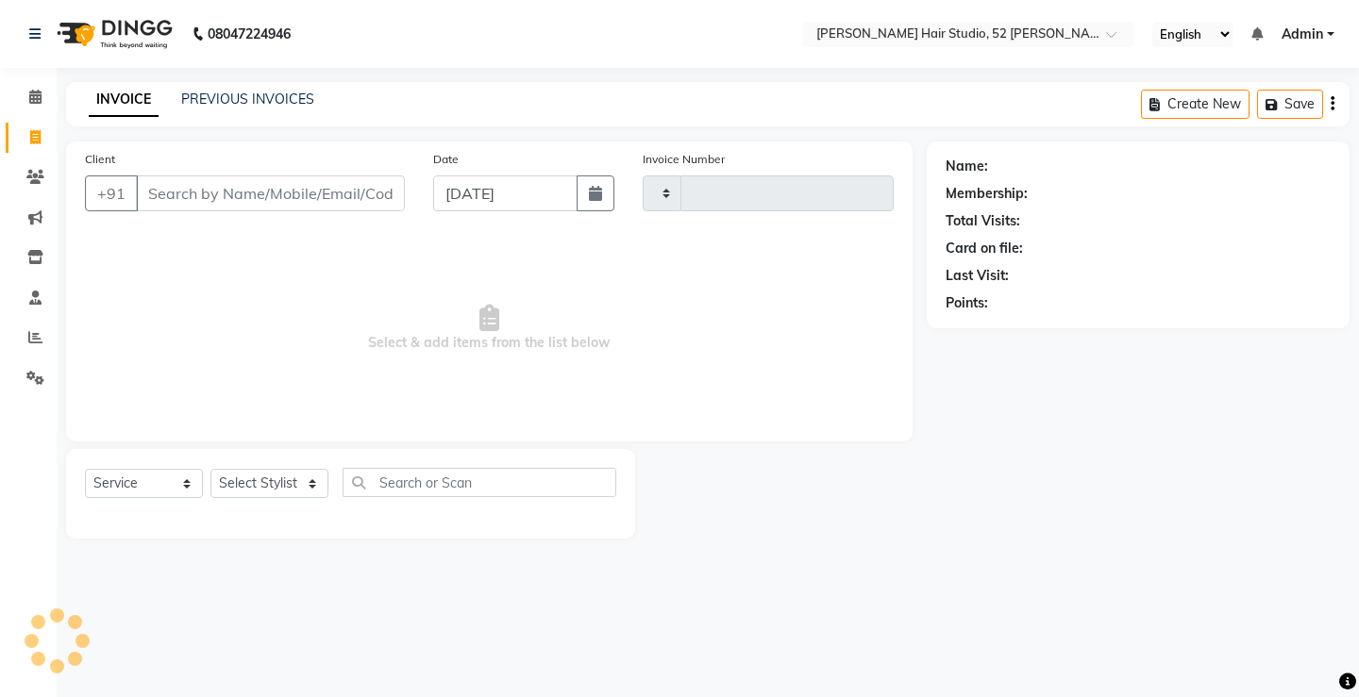
type input "1316"
select select "7705"
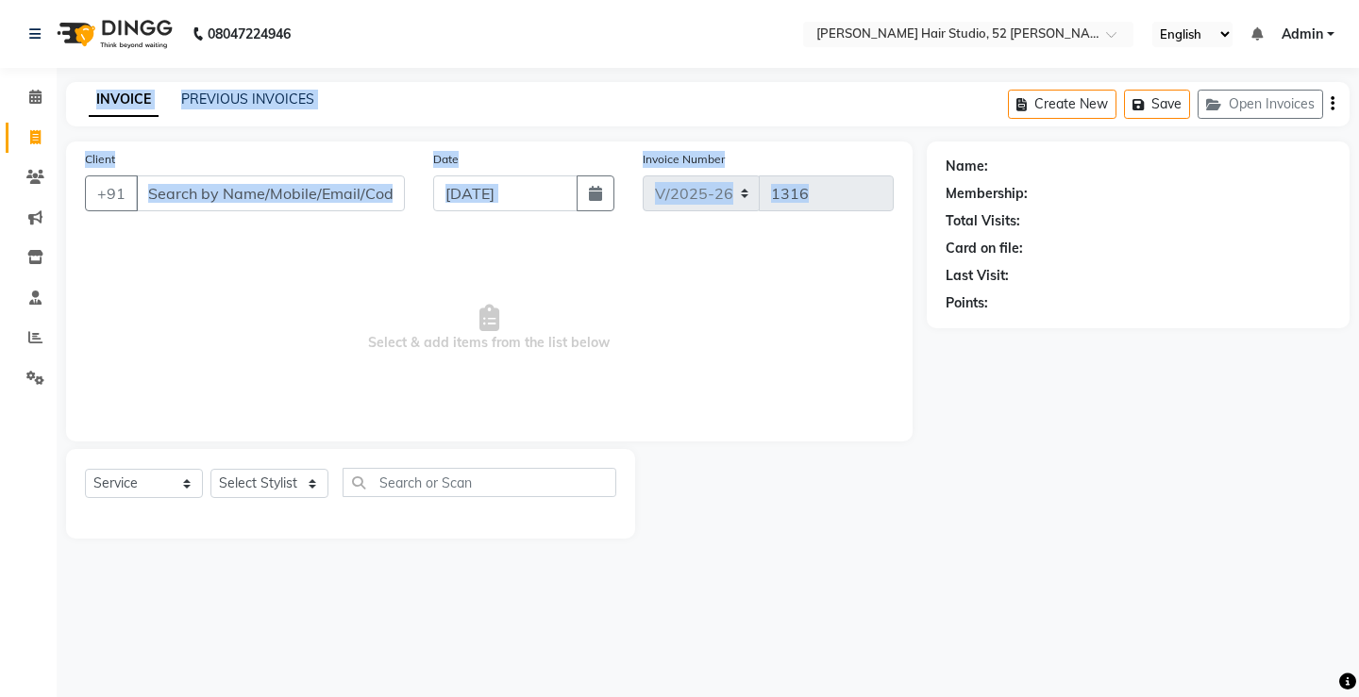
click at [52, 358] on app-home "08047224946 Select Location × Naren Hair Studio, 52 Prachi Enclaves Chandrasekh…" at bounding box center [679, 283] width 1359 height 567
click at [42, 337] on icon at bounding box center [35, 337] width 14 height 14
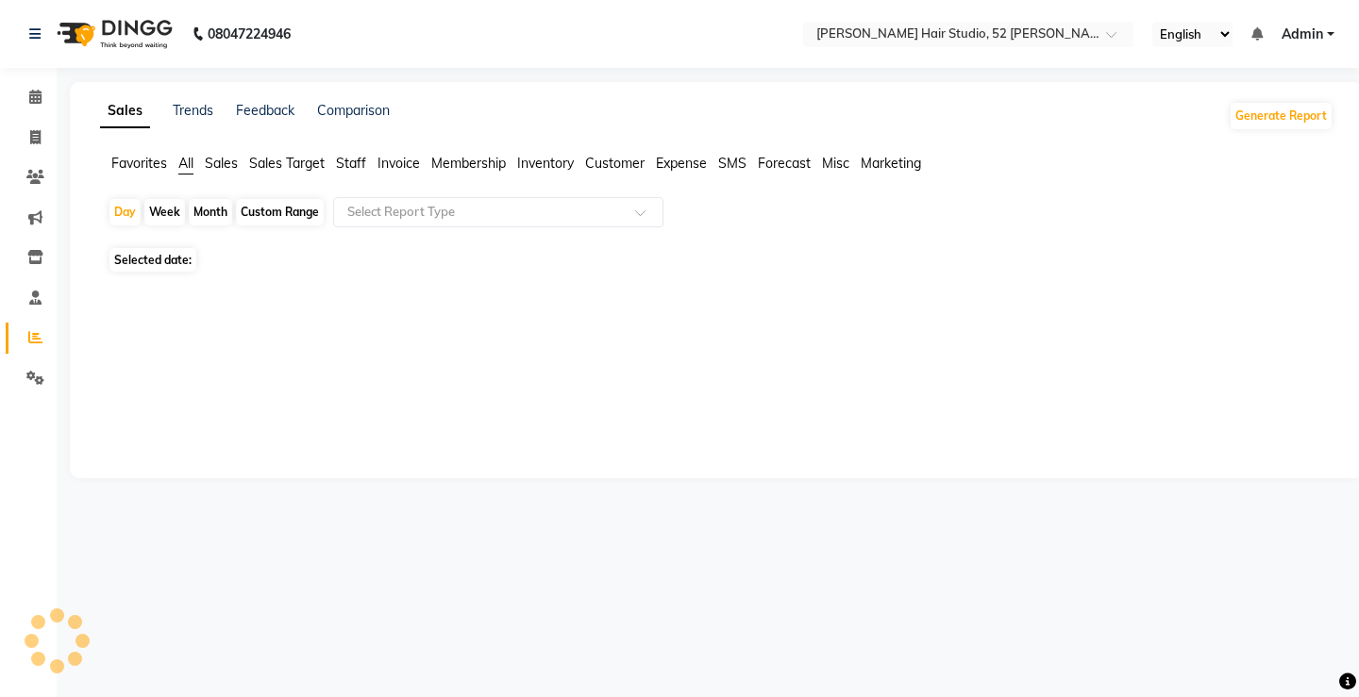
click at [162, 295] on div at bounding box center [712, 292] width 1241 height 30
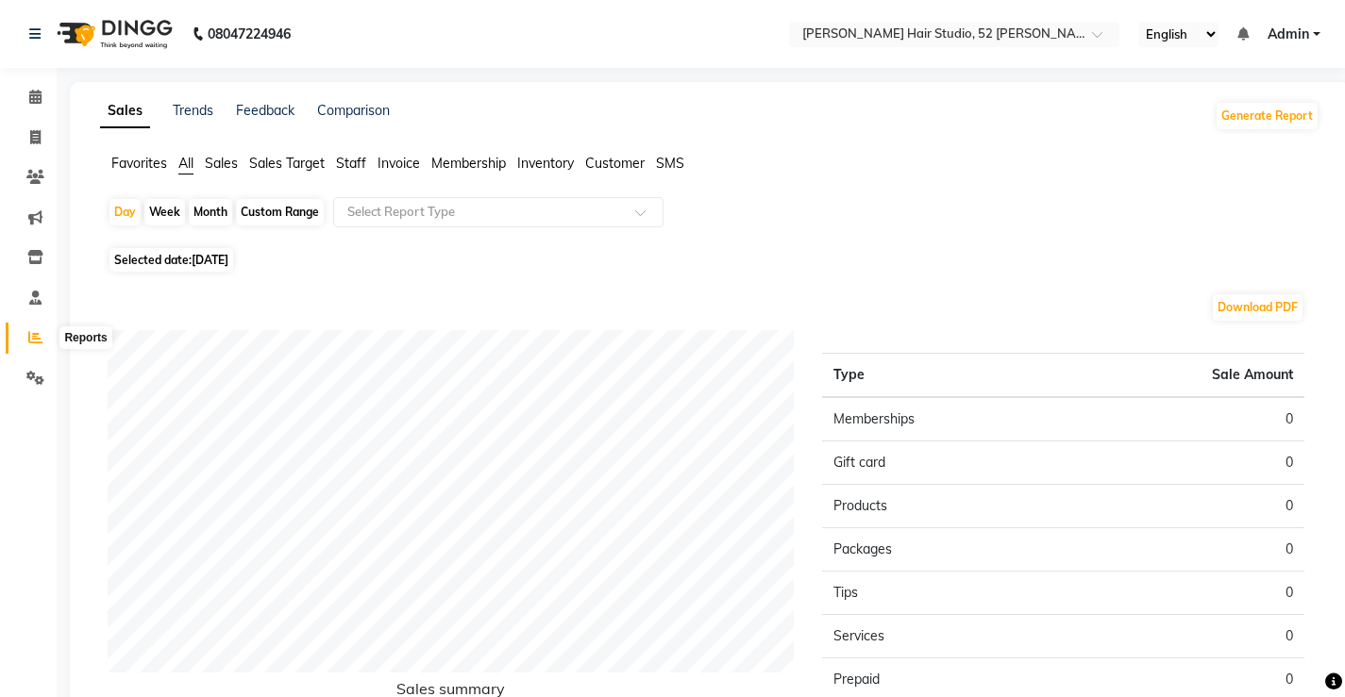
click at [39, 339] on icon at bounding box center [35, 337] width 14 height 14
click at [32, 376] on icon at bounding box center [35, 378] width 18 height 14
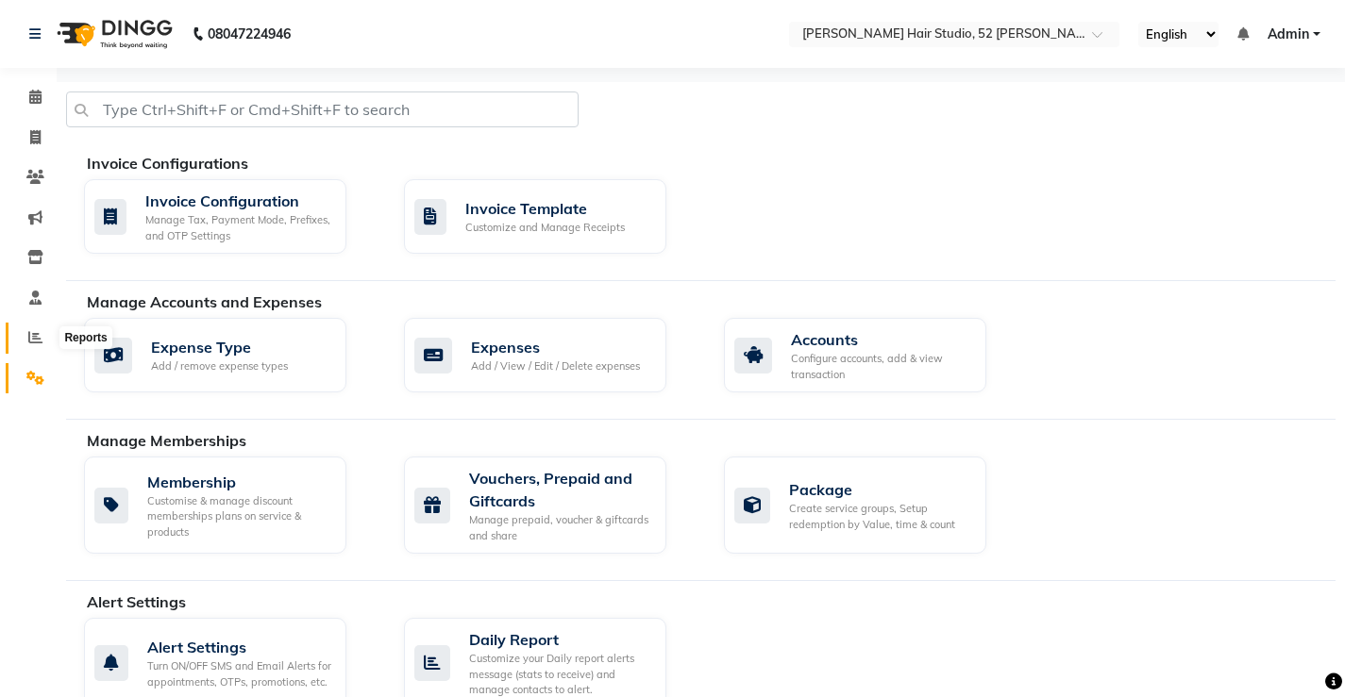
click at [41, 338] on icon at bounding box center [35, 337] width 14 height 14
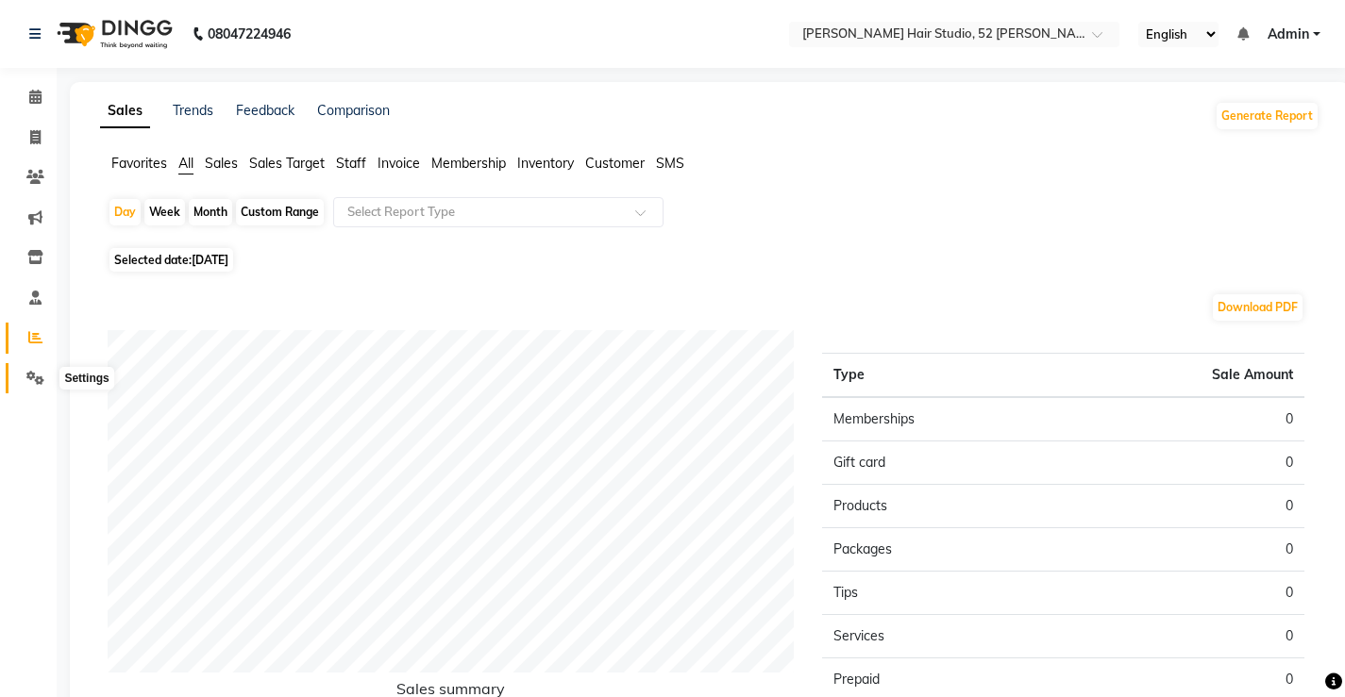
click at [35, 378] on icon at bounding box center [35, 378] width 18 height 14
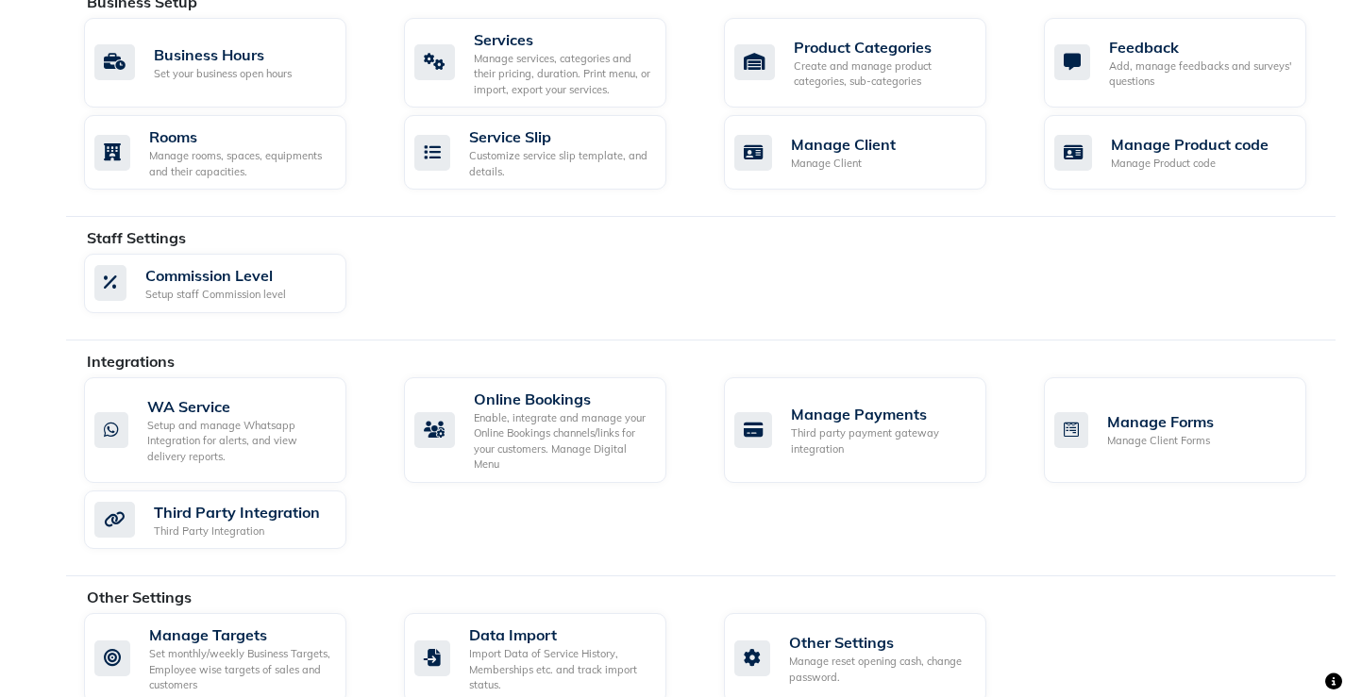
scroll to position [788, 0]
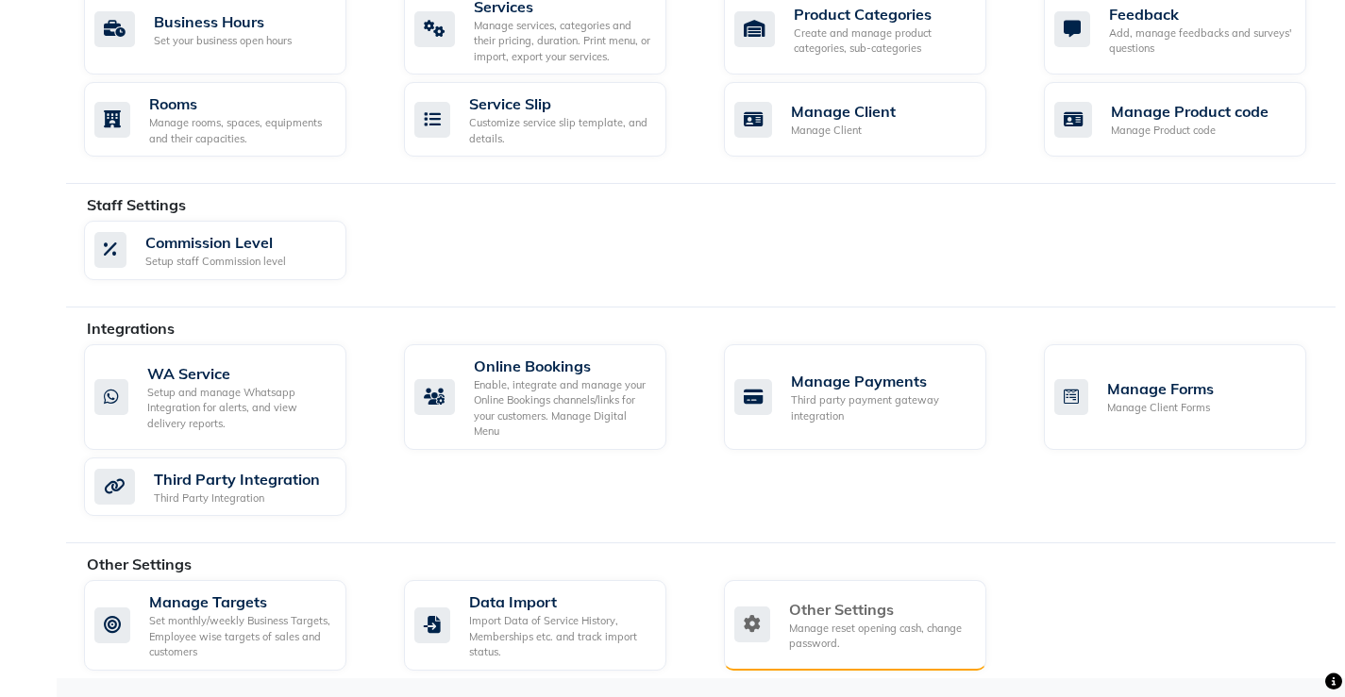
click at [817, 631] on div "Manage reset opening cash, change password." at bounding box center [880, 636] width 182 height 31
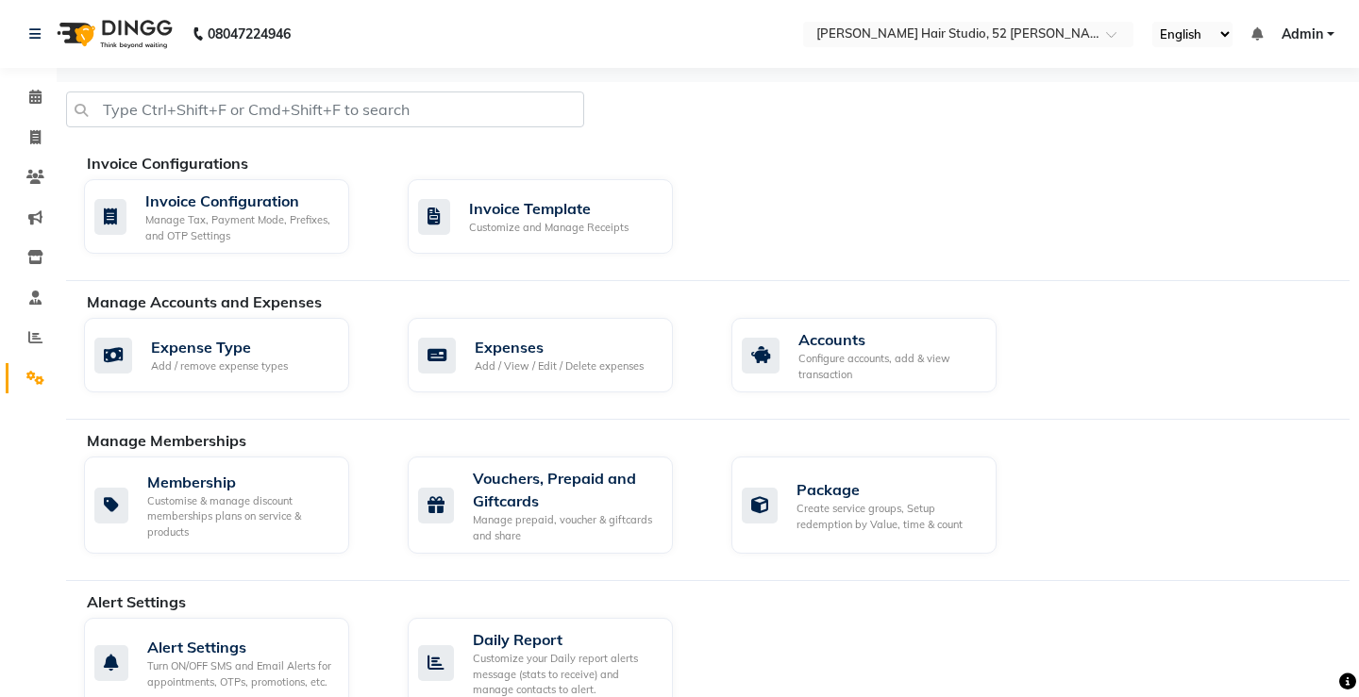
select select "2: 15"
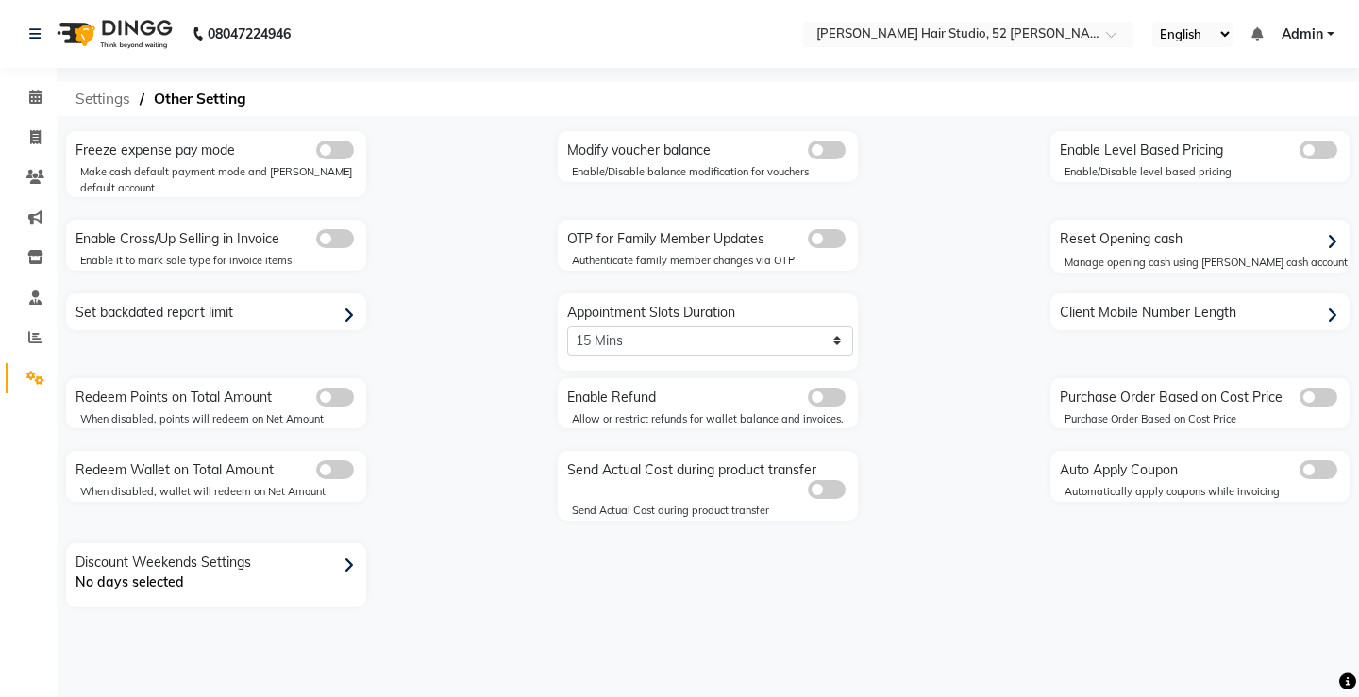
click at [84, 96] on span "Settings" at bounding box center [103, 99] width 74 height 34
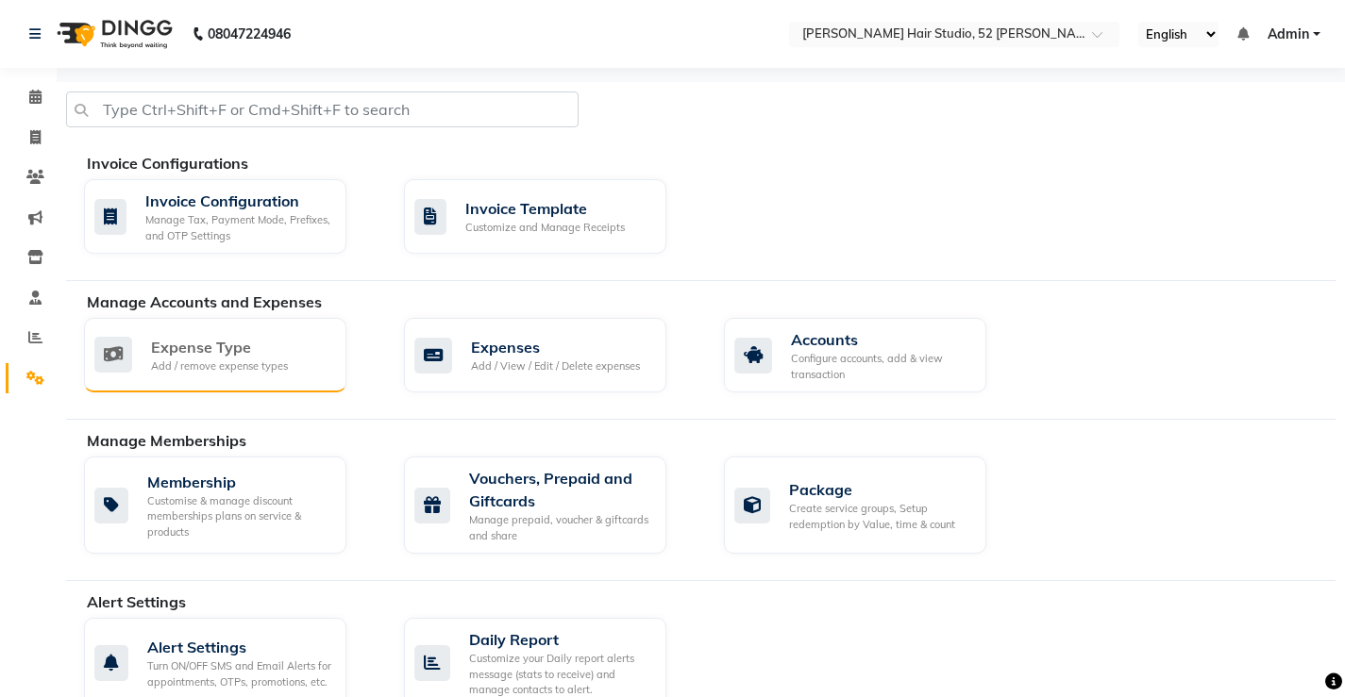
click at [196, 359] on div "Add / remove expense types" at bounding box center [219, 367] width 137 height 16
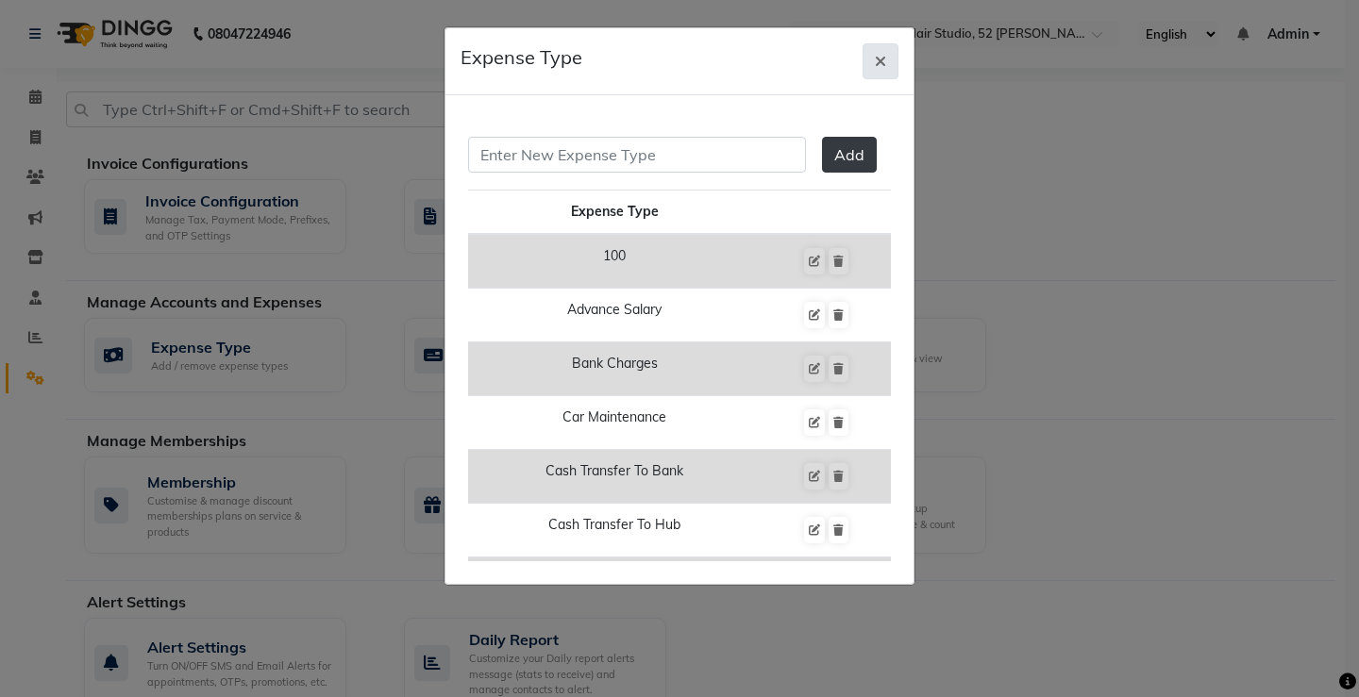
click at [882, 59] on icon "button" at bounding box center [880, 61] width 11 height 15
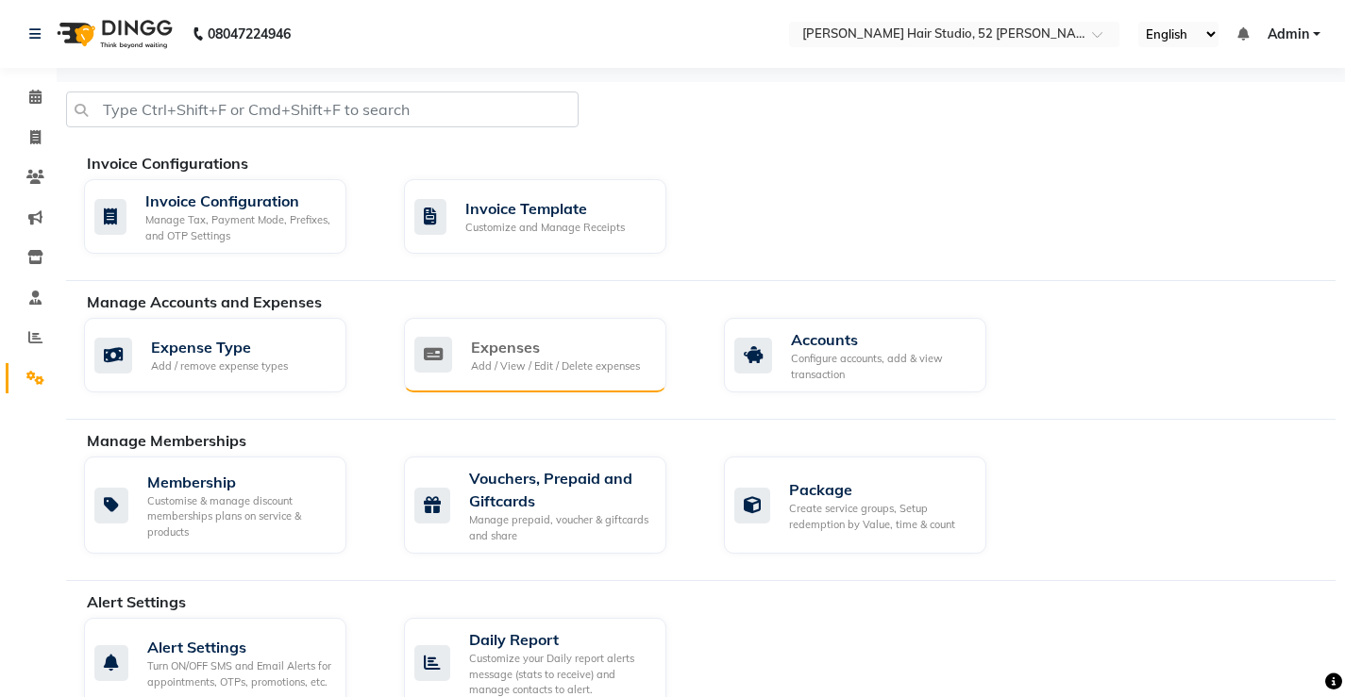
click at [509, 354] on div "Expenses" at bounding box center [555, 347] width 169 height 23
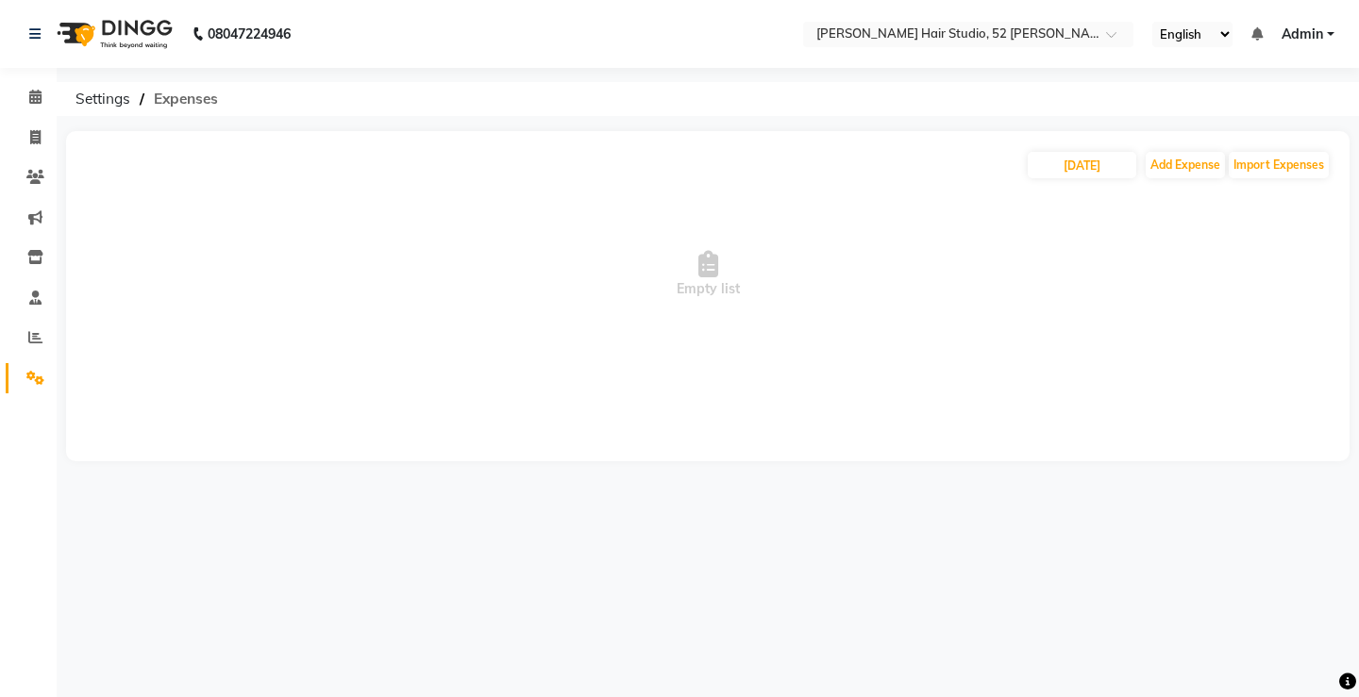
click at [204, 101] on span "Expenses" at bounding box center [185, 99] width 83 height 34
click at [1171, 163] on button "Add Expense" at bounding box center [1185, 165] width 79 height 26
select select "1"
select select "6848"
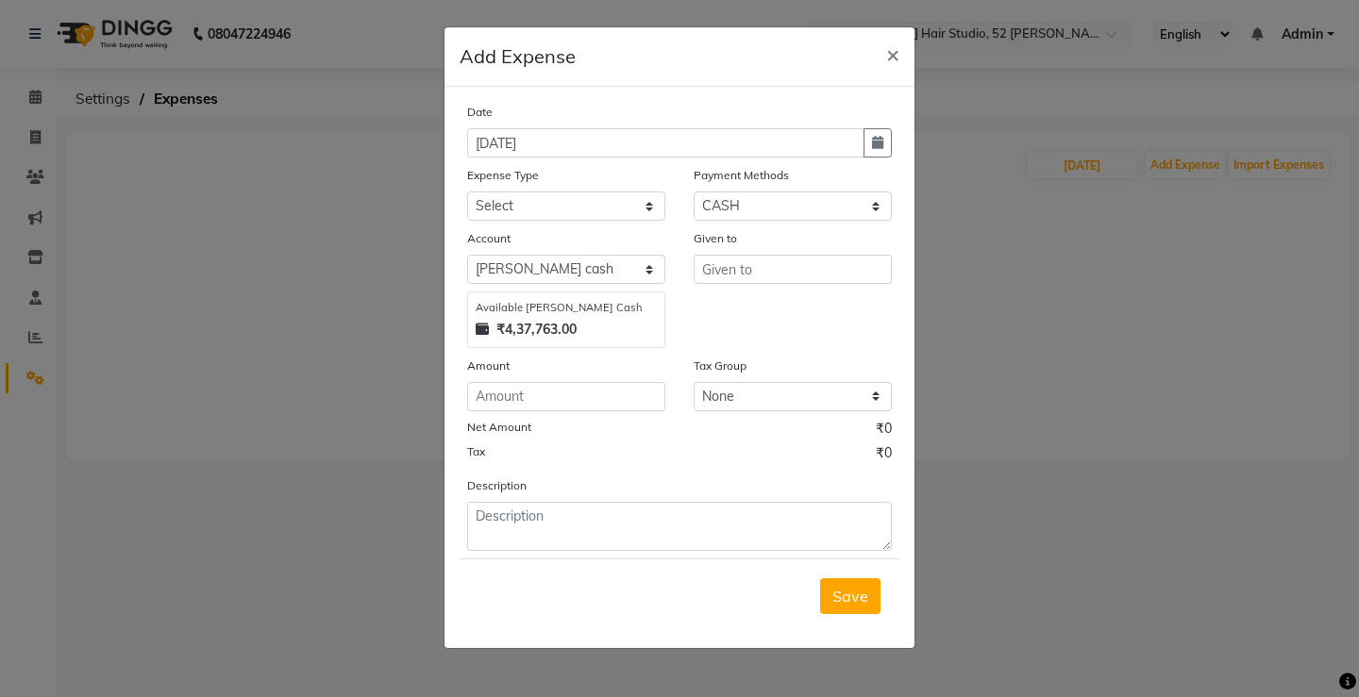
click at [529, 326] on strong "₹4,37,763.00" at bounding box center [536, 330] width 80 height 20
click at [613, 337] on div "₹4,37,763.00" at bounding box center [566, 330] width 181 height 20
click at [613, 329] on div "₹4,37,763.00" at bounding box center [566, 330] width 181 height 20
drag, startPoint x: 613, startPoint y: 329, endPoint x: 555, endPoint y: 340, distance: 58.5
click at [590, 333] on div "₹4,37,763.00" at bounding box center [566, 330] width 181 height 20
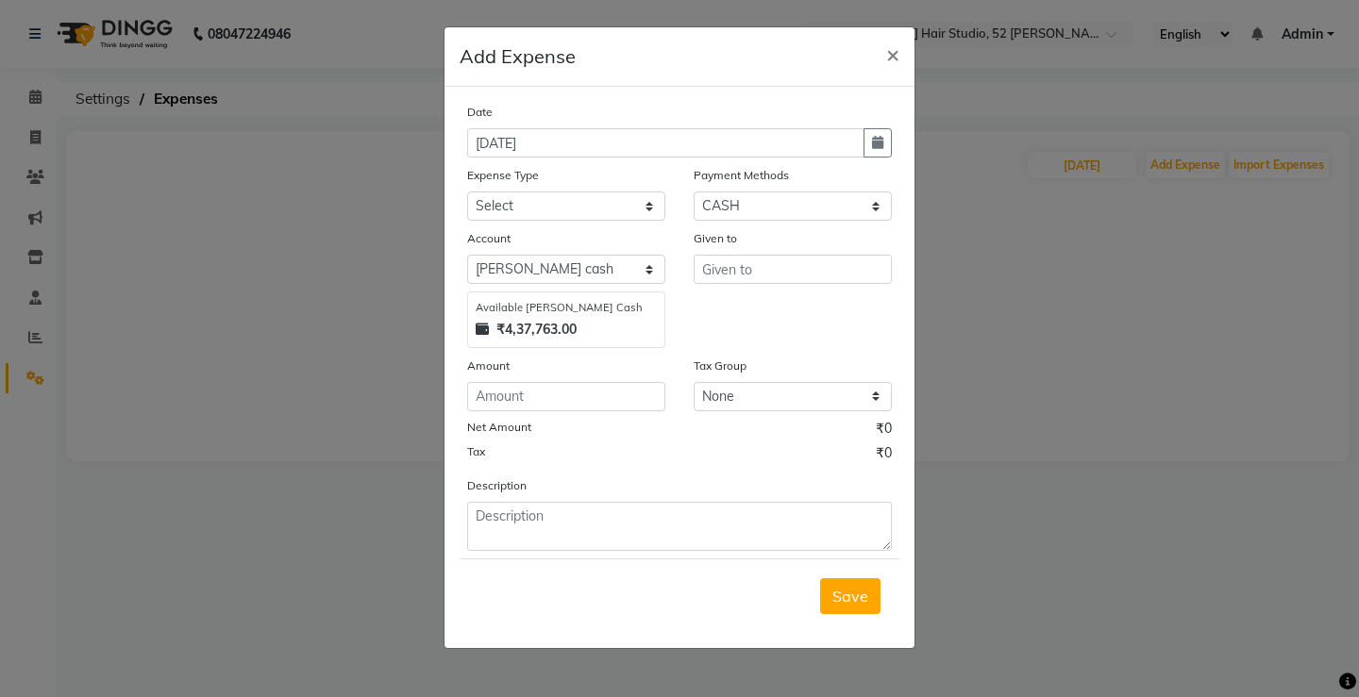
click at [513, 344] on div "Available Petty Cash ₹4,37,763.00" at bounding box center [566, 320] width 198 height 57
click at [877, 140] on icon "button" at bounding box center [877, 142] width 11 height 13
select select "9"
select select "2025"
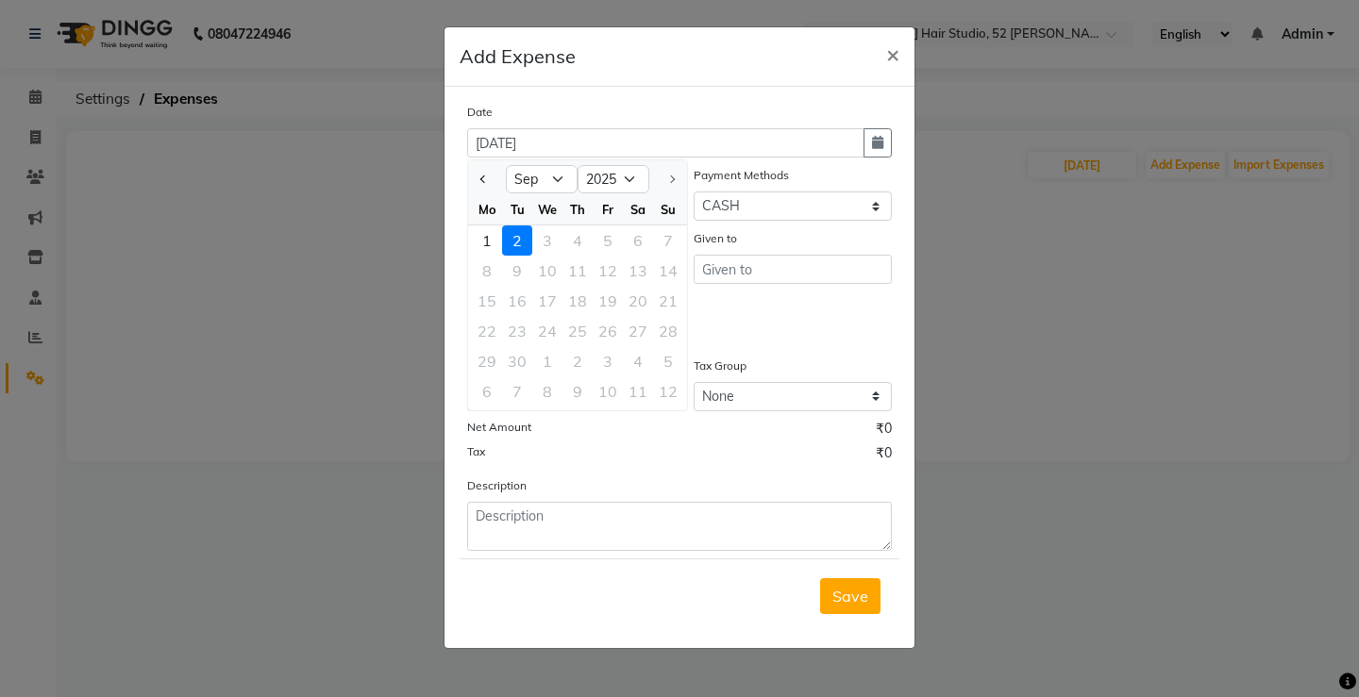
click at [633, 105] on div "Date" at bounding box center [679, 115] width 425 height 26
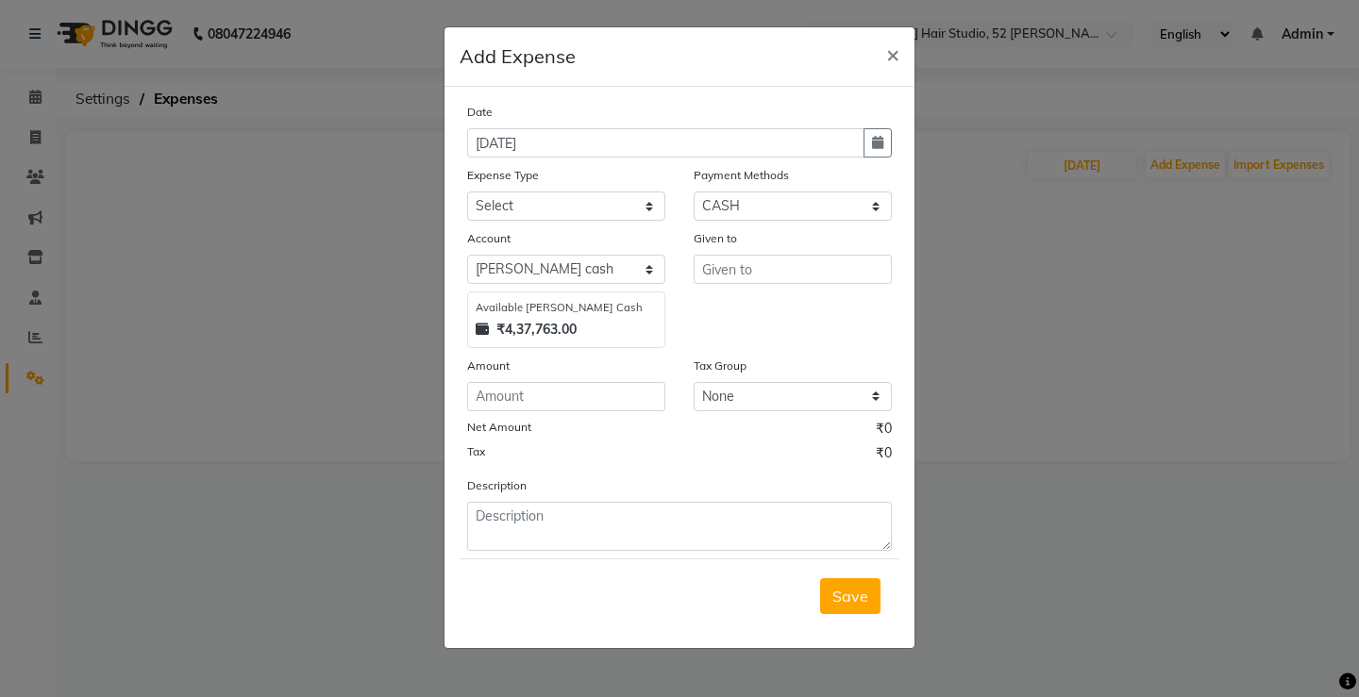
click at [556, 326] on strong "₹4,37,763.00" at bounding box center [536, 330] width 80 height 20
click at [302, 587] on ngb-modal-window "Add Expense × Date 02-09-2025 Expense Type Select 100 Advance Salary Bank charg…" at bounding box center [679, 348] width 1359 height 697
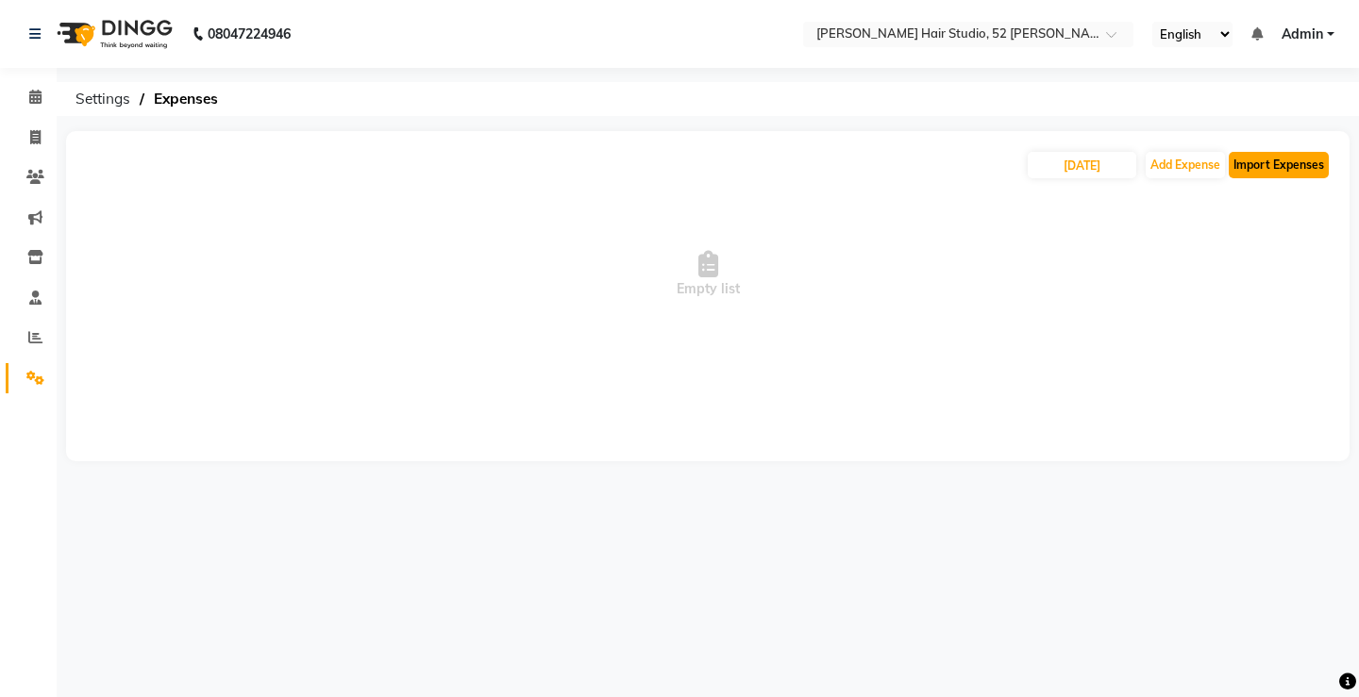
click at [1266, 160] on button "Import Expenses" at bounding box center [1279, 165] width 100 height 26
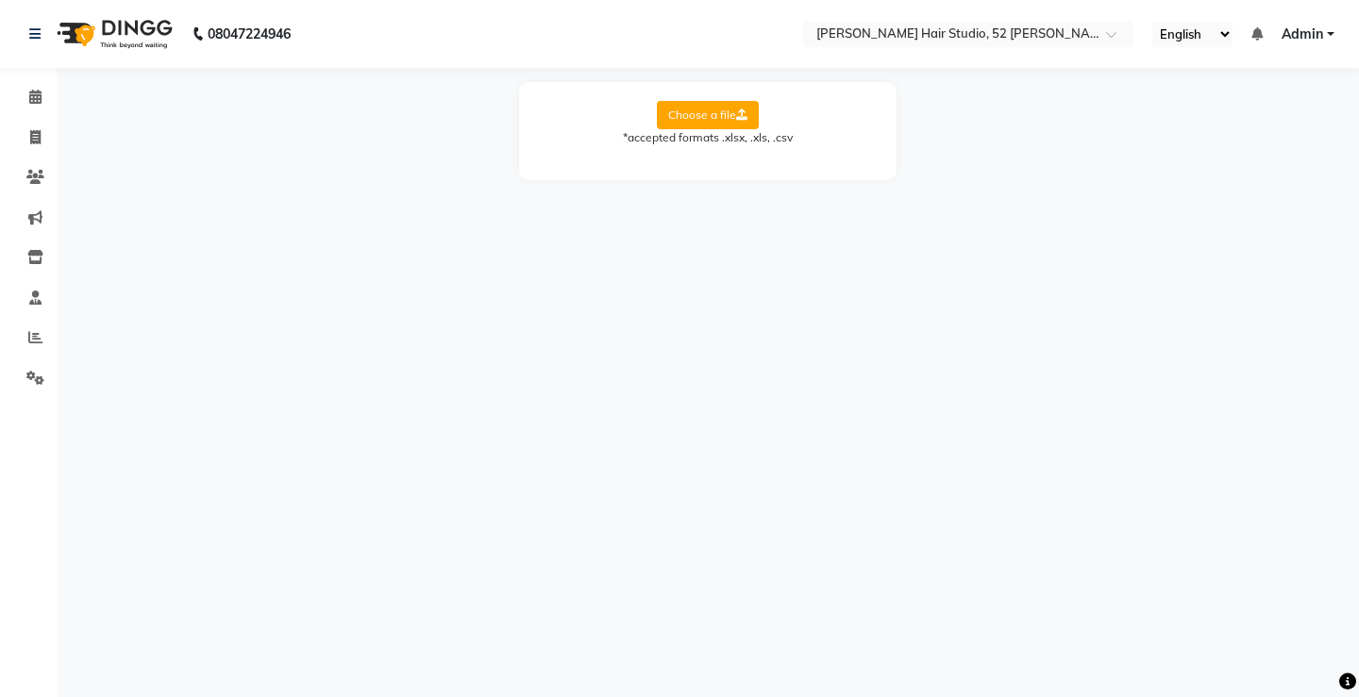
click at [694, 121] on label "Choose a file" at bounding box center [708, 115] width 102 height 28
click at [0, 0] on input "Choose a file" at bounding box center [0, 0] width 0 height 0
click at [29, 298] on icon at bounding box center [35, 298] width 12 height 14
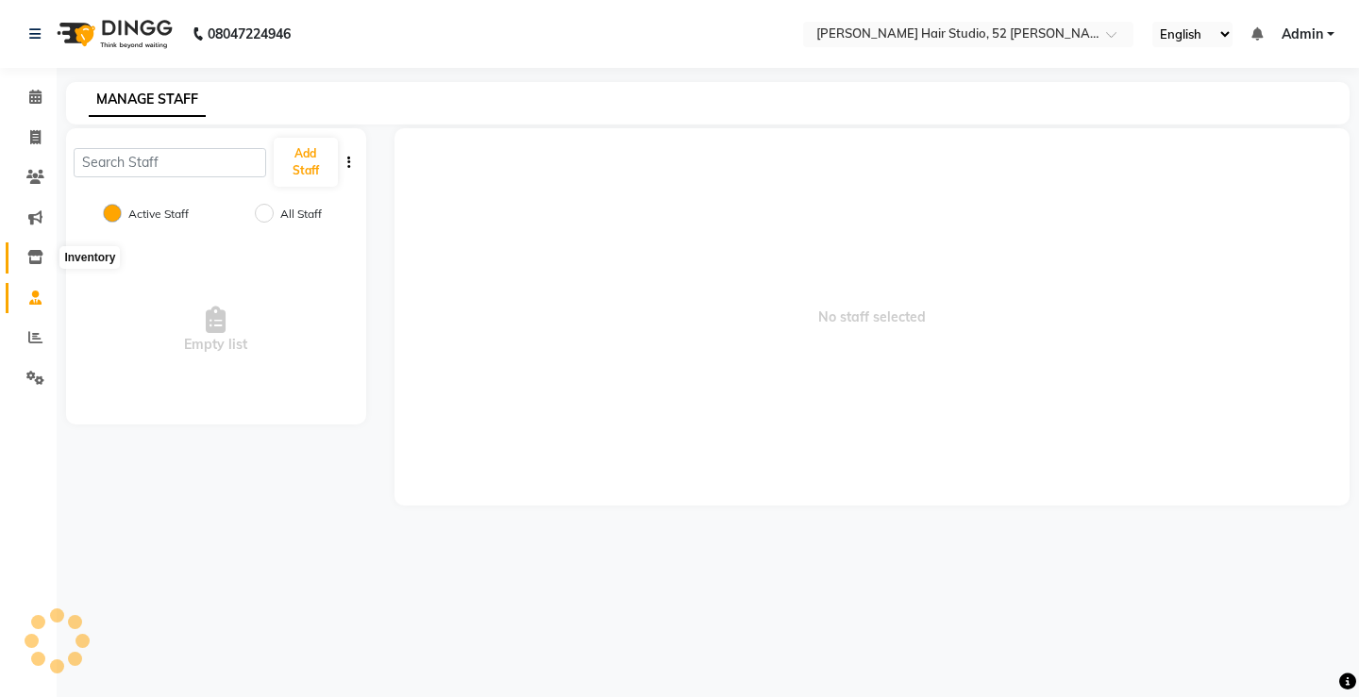
click at [30, 250] on icon at bounding box center [35, 257] width 16 height 14
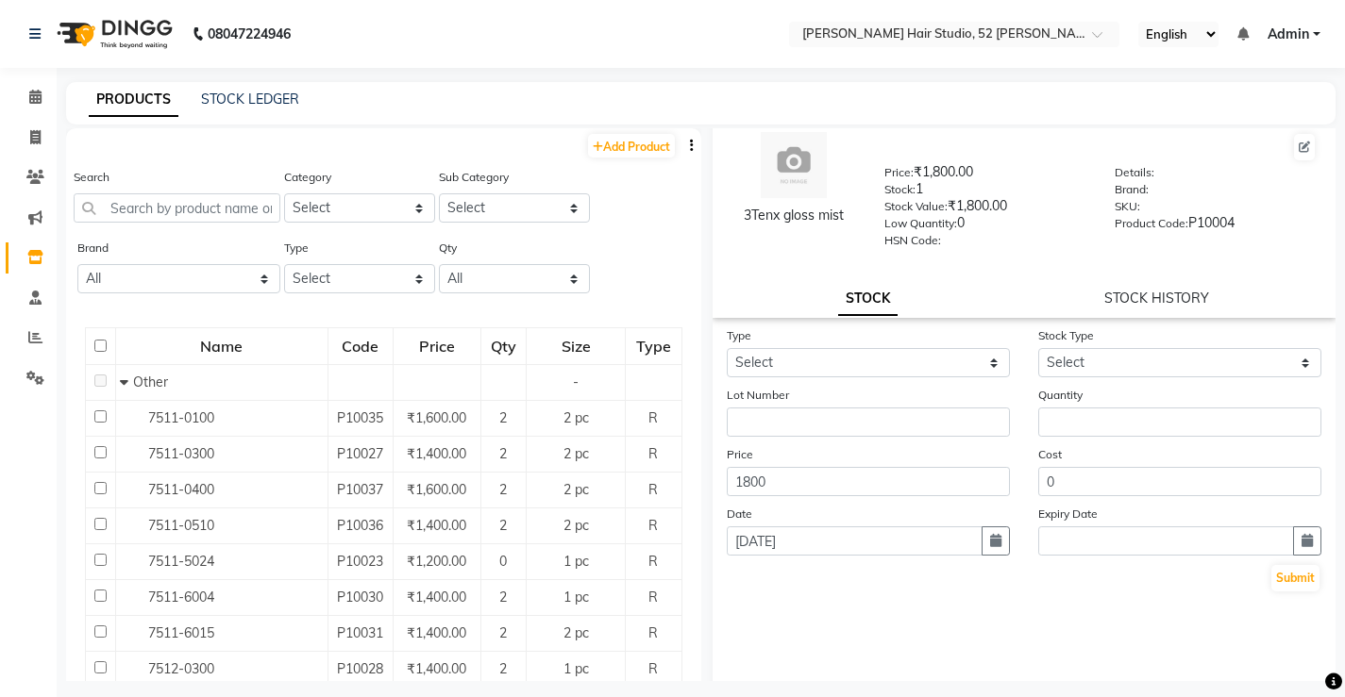
scroll to position [46, 0]
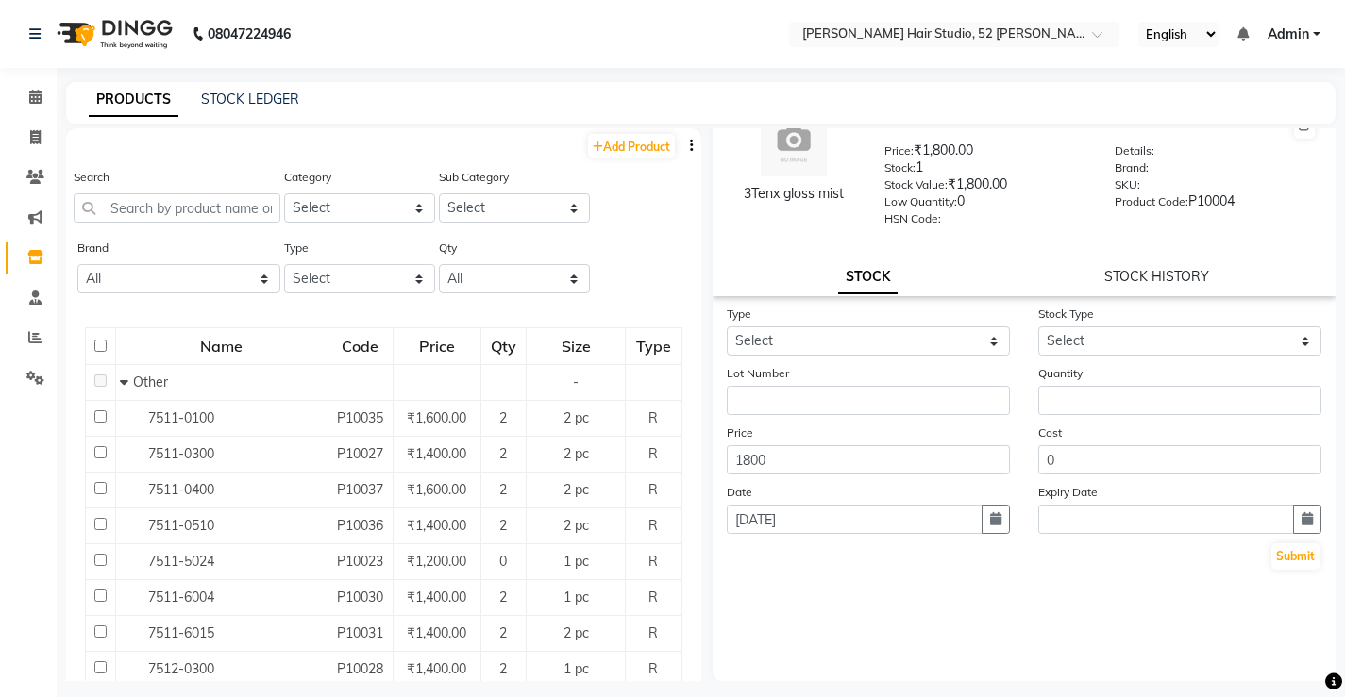
click at [1129, 265] on div "3Tenx gloss mist Price: ₹1,800.00 Stock: 1 Stock Value: ₹1,800.00 Low Quantity:…" at bounding box center [1025, 189] width 624 height 214
click at [1134, 277] on link "STOCK HISTORY" at bounding box center [1156, 276] width 105 height 17
select select "all"
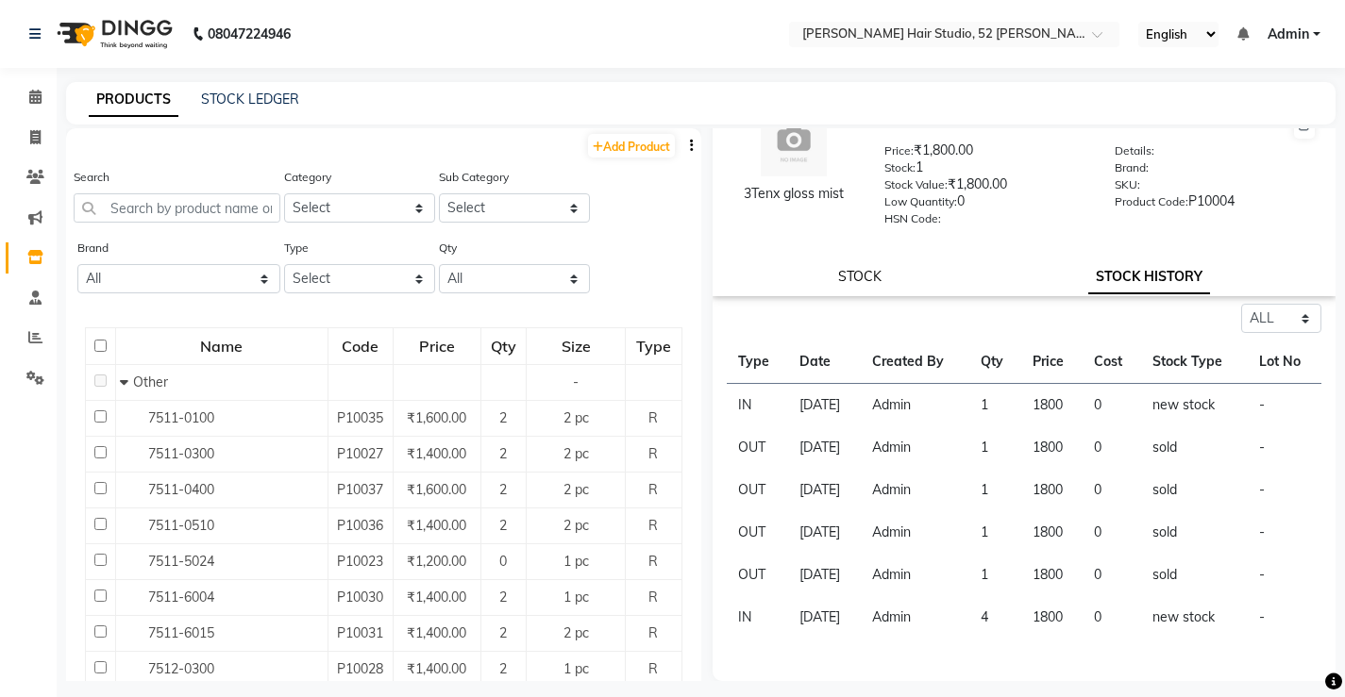
click at [840, 277] on link "STOCK" at bounding box center [859, 276] width 43 height 17
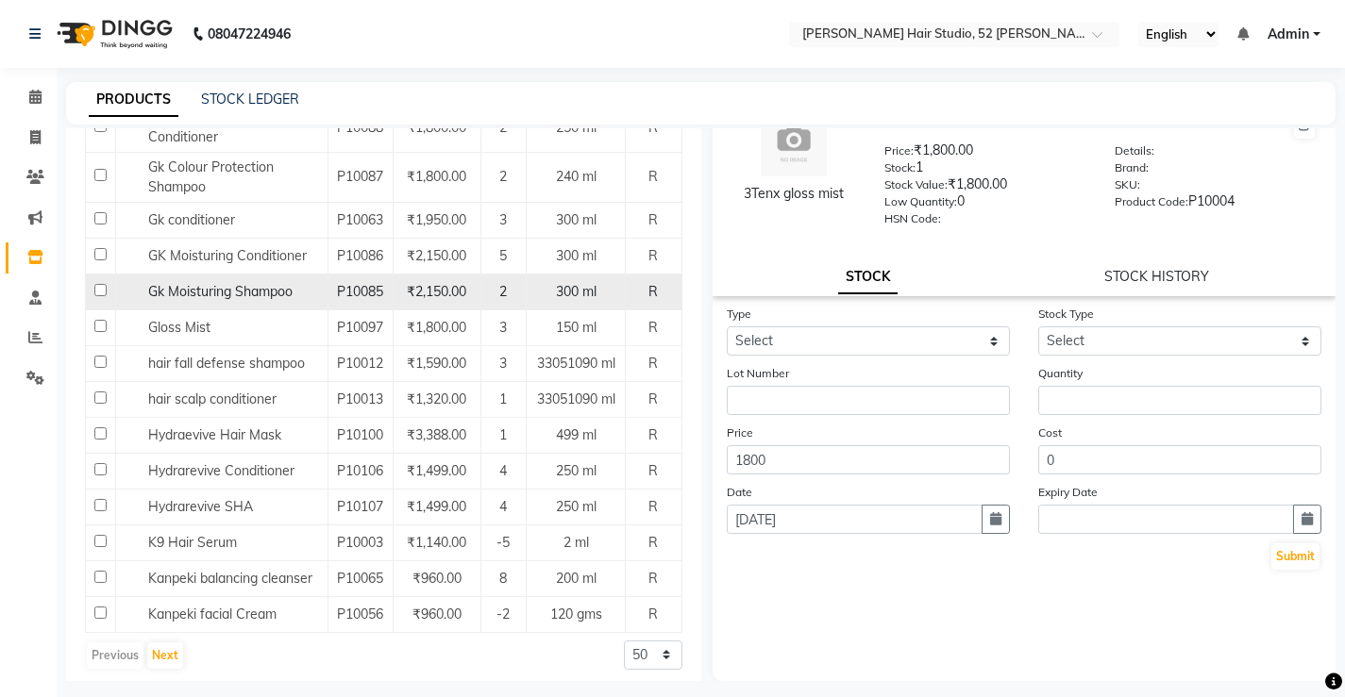
scroll to position [1621, 0]
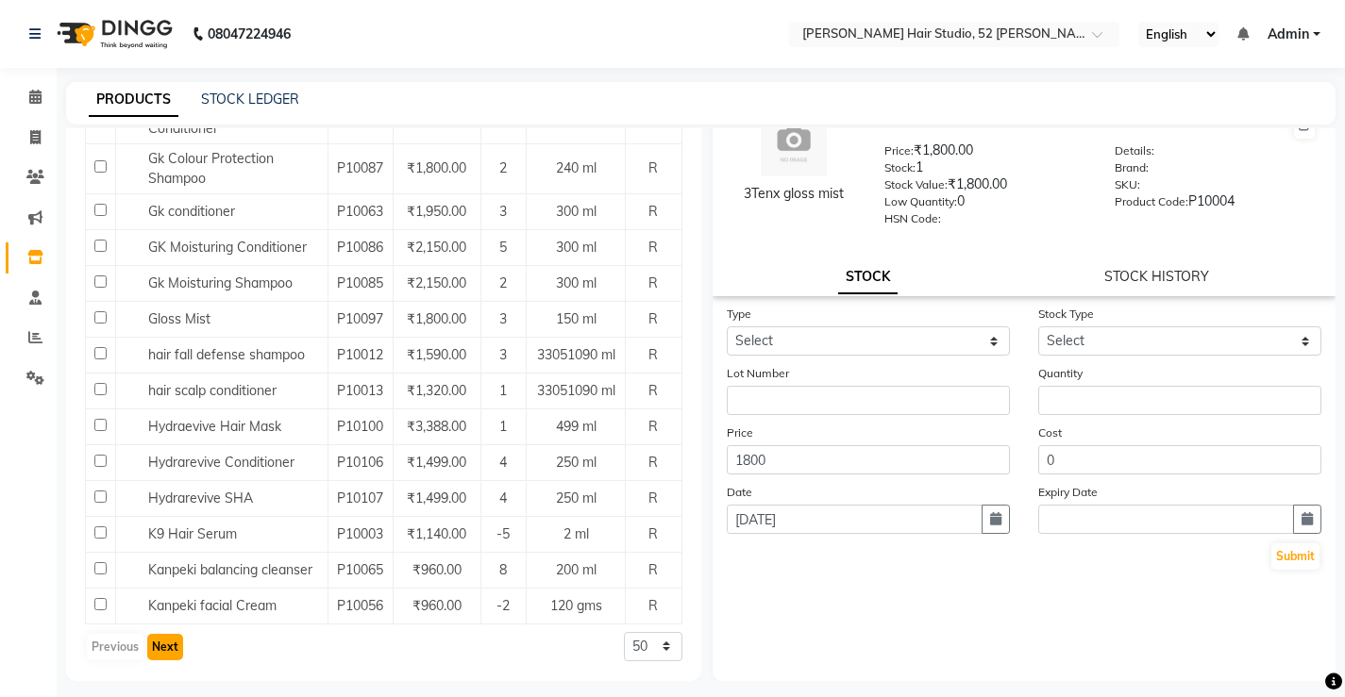
click at [166, 647] on button "Next" at bounding box center [165, 647] width 36 height 26
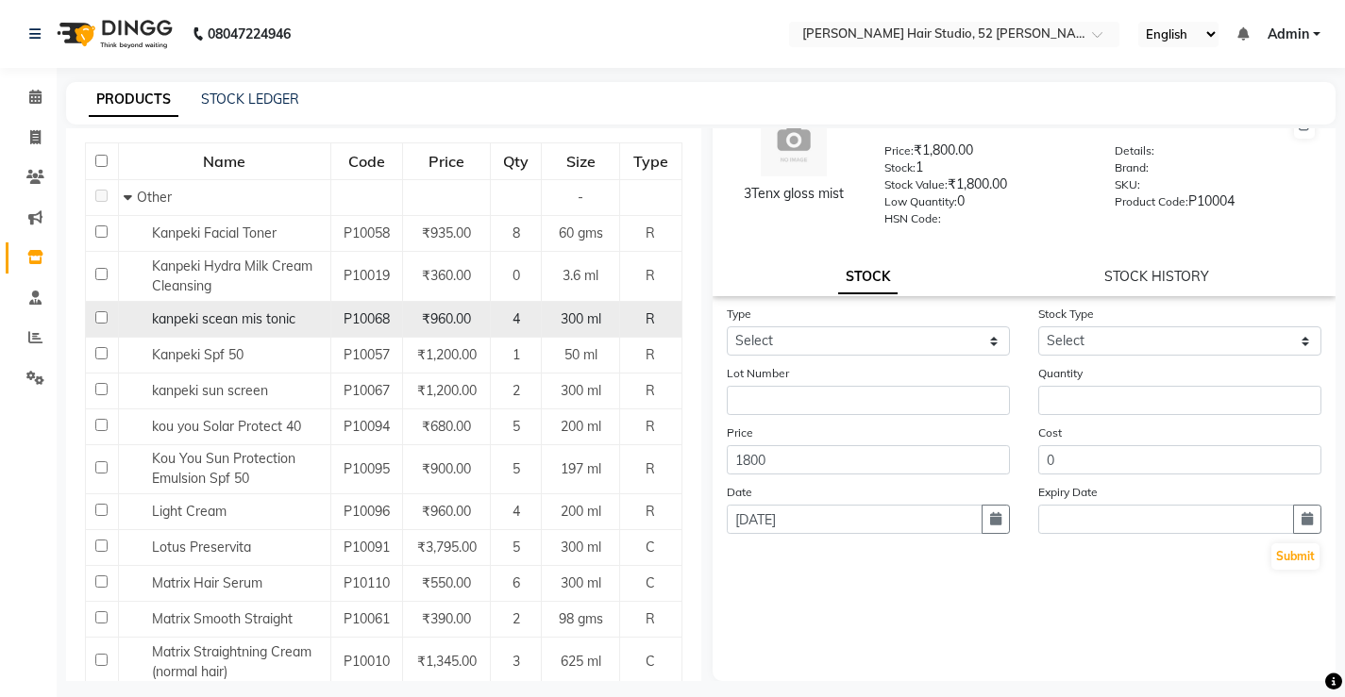
scroll to position [0, 0]
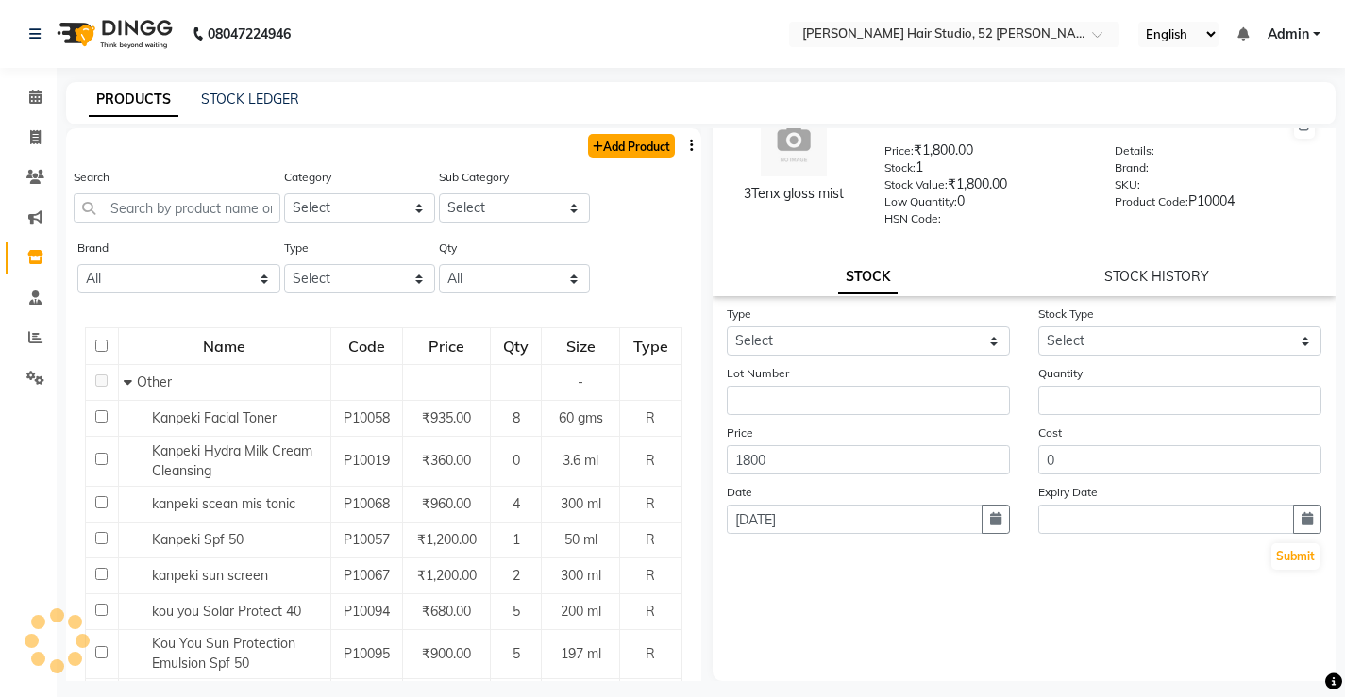
click at [633, 146] on link "Add Product" at bounding box center [631, 146] width 87 height 24
select select "true"
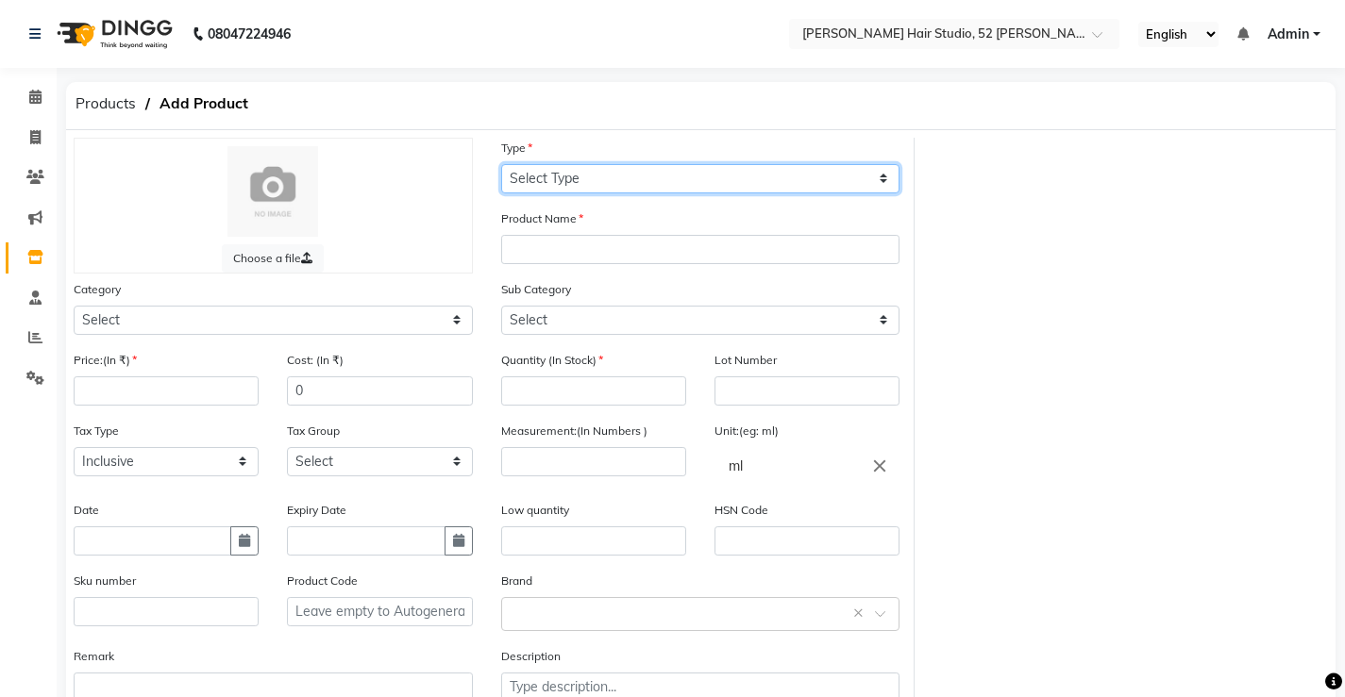
click at [538, 165] on select "Select Type Both Retail Consumable" at bounding box center [700, 178] width 399 height 29
select select "R"
click at [501, 164] on select "Select Type Both Retail Consumable" at bounding box center [700, 178] width 399 height 29
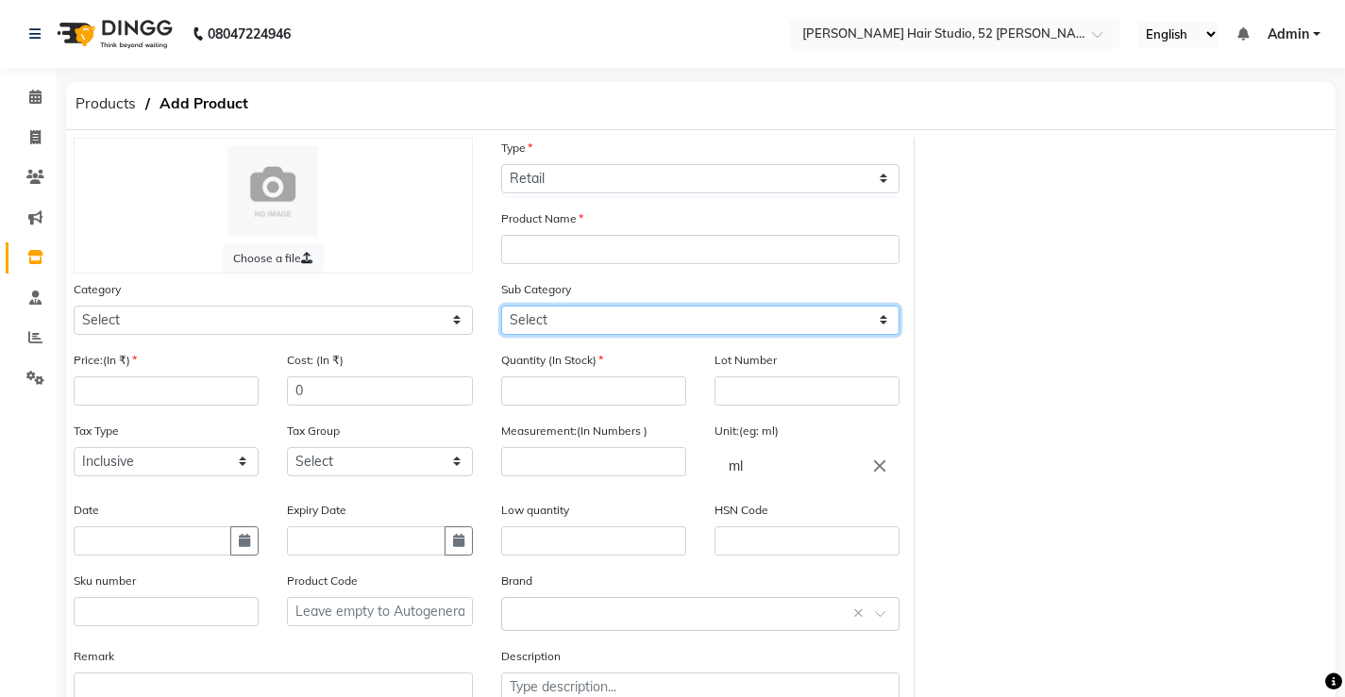
click at [549, 306] on select "Select" at bounding box center [700, 320] width 399 height 29
click at [543, 331] on select "Select" at bounding box center [700, 320] width 399 height 29
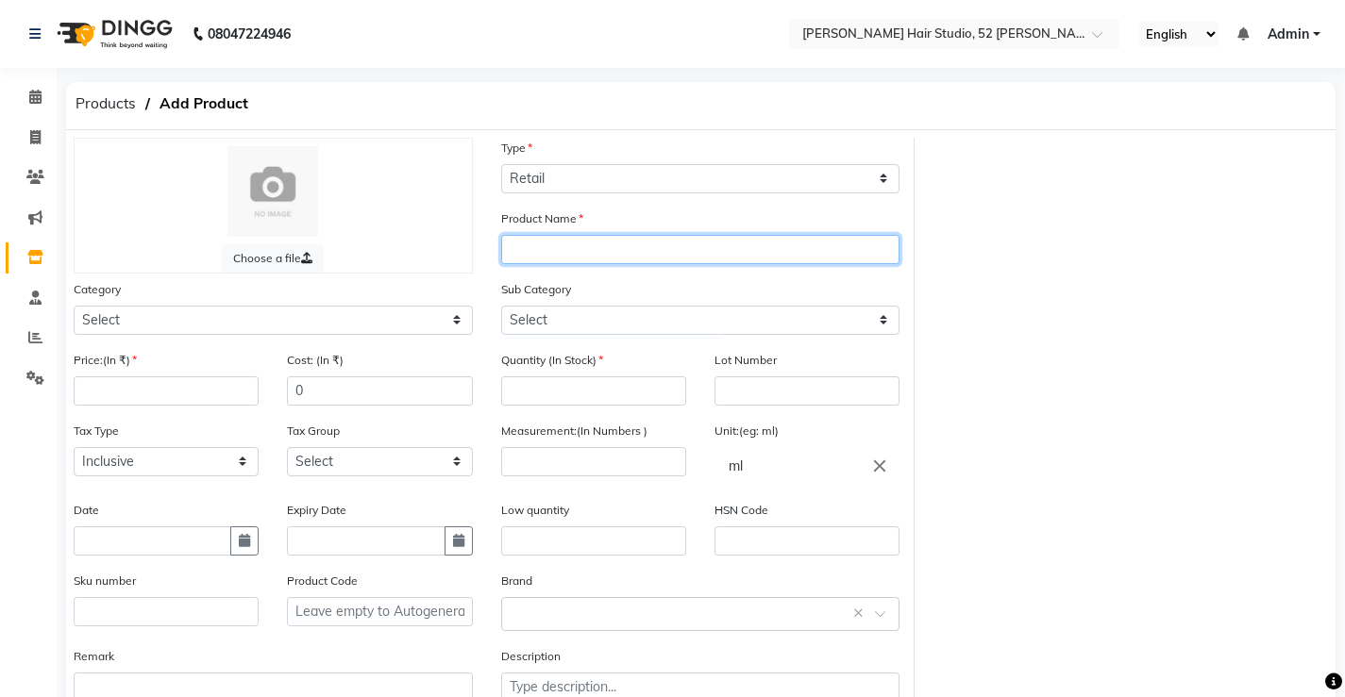
click at [550, 248] on input "text" at bounding box center [700, 249] width 399 height 29
click at [679, 243] on input "pureluxe gold shampoo" at bounding box center [700, 249] width 399 height 29
type input "pureluxe gold shampoo"
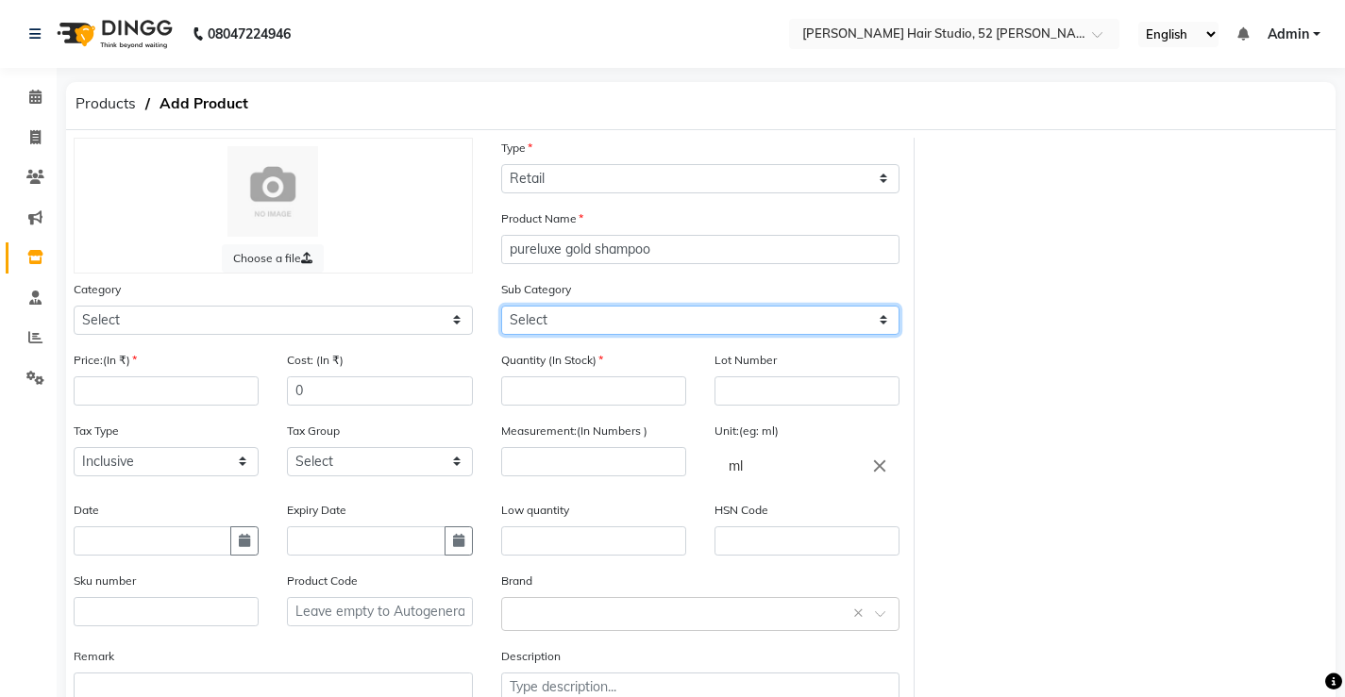
click at [514, 313] on select "Select" at bounding box center [700, 320] width 399 height 29
click at [552, 321] on select "Select" at bounding box center [700, 320] width 399 height 29
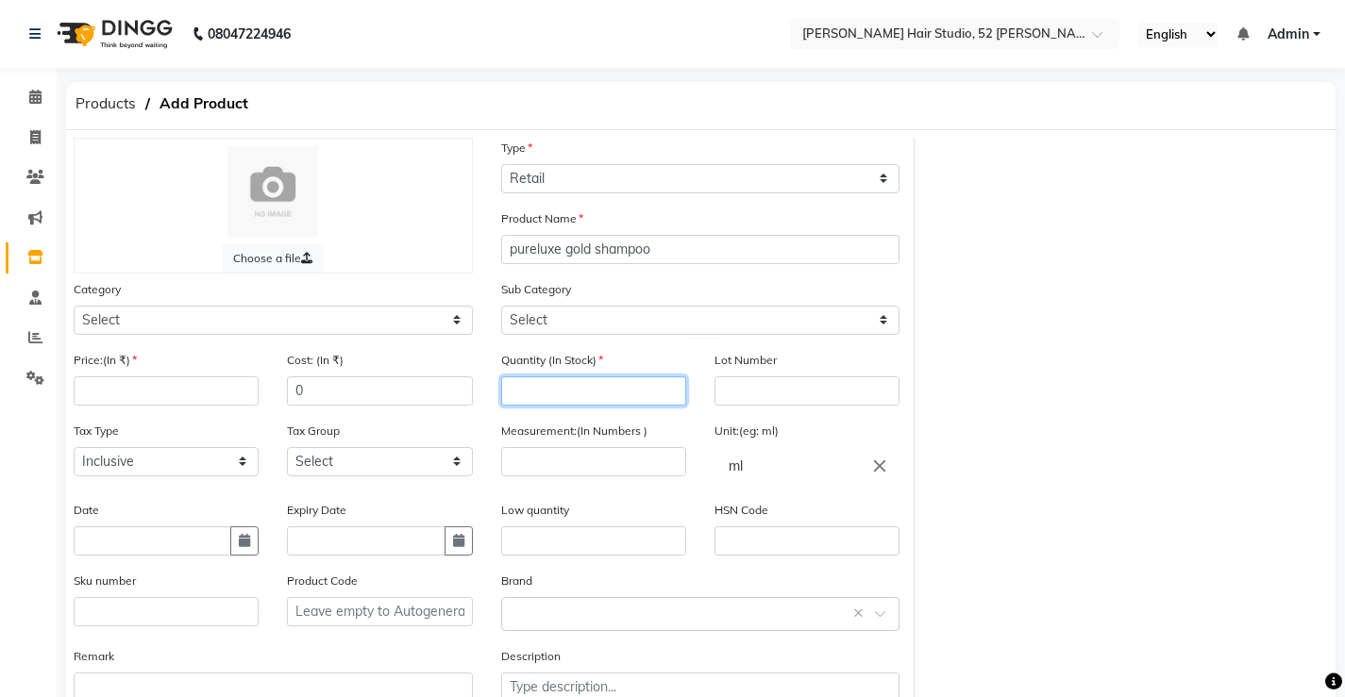
click at [568, 395] on input "number" at bounding box center [593, 391] width 185 height 29
click at [757, 379] on input "text" at bounding box center [806, 391] width 185 height 29
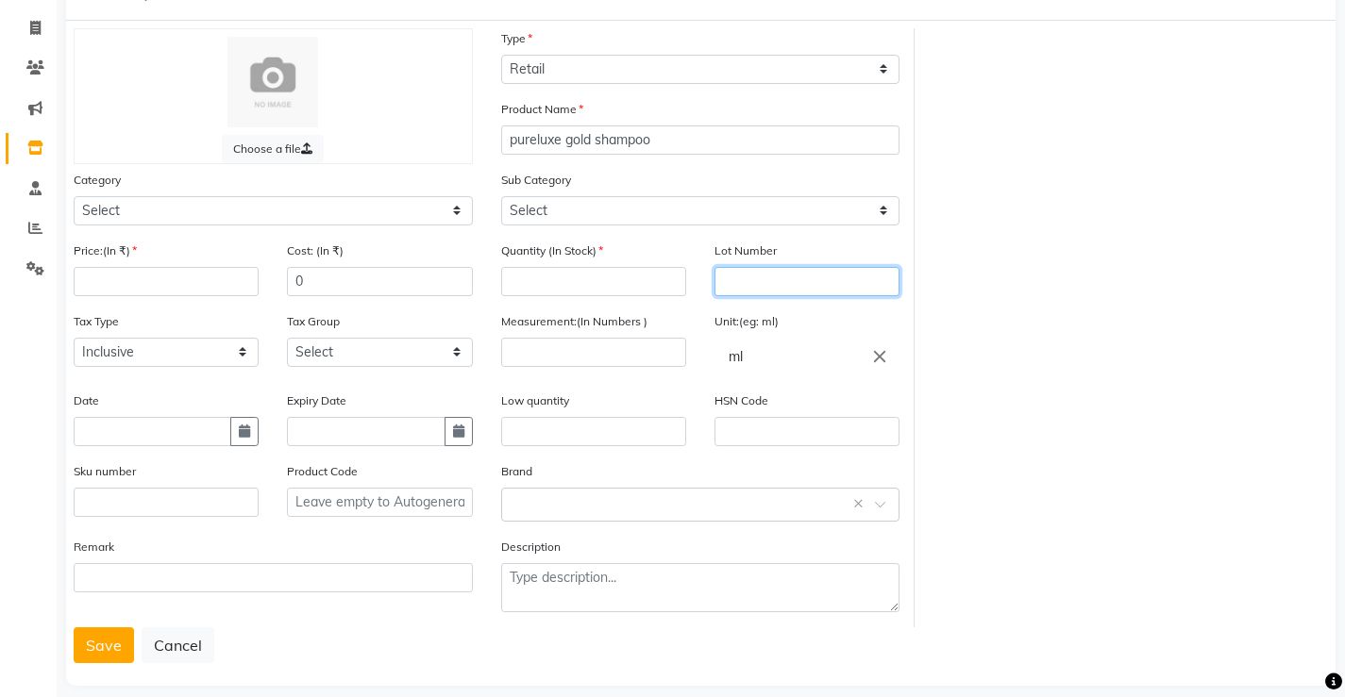
scroll to position [130, 0]
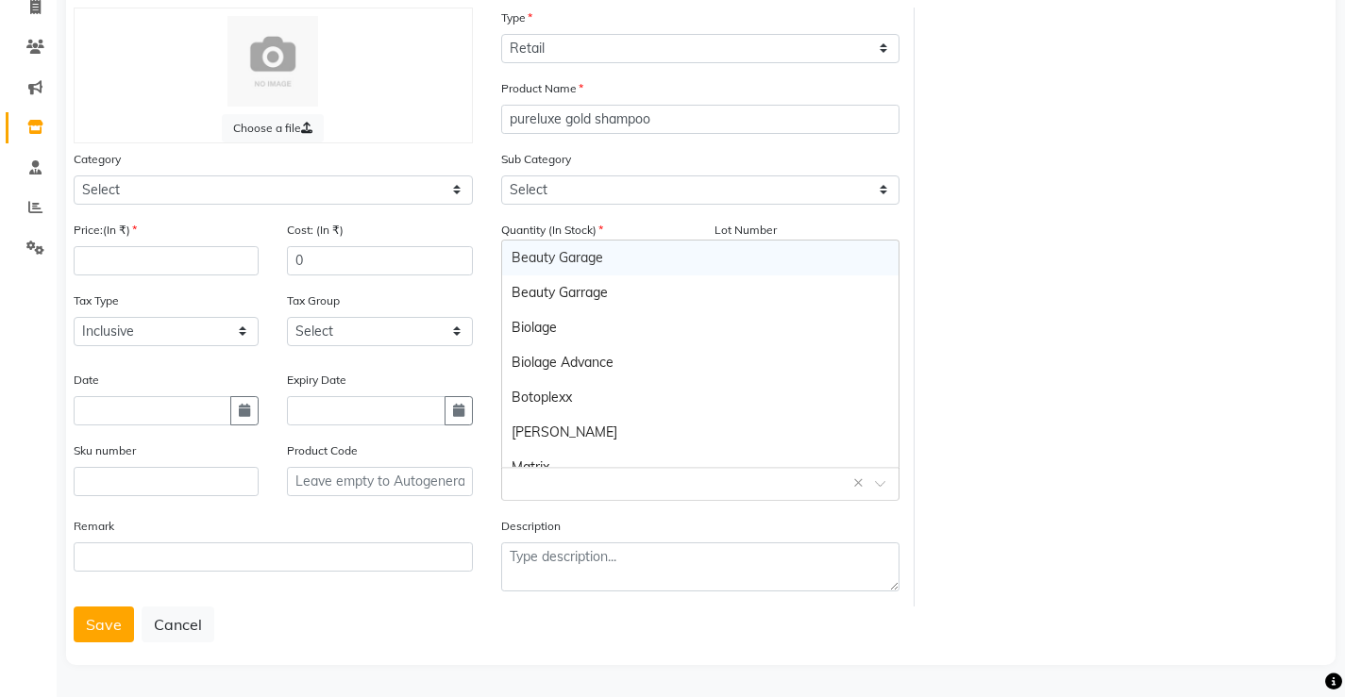
click at [574, 484] on input "text" at bounding box center [682, 483] width 341 height 20
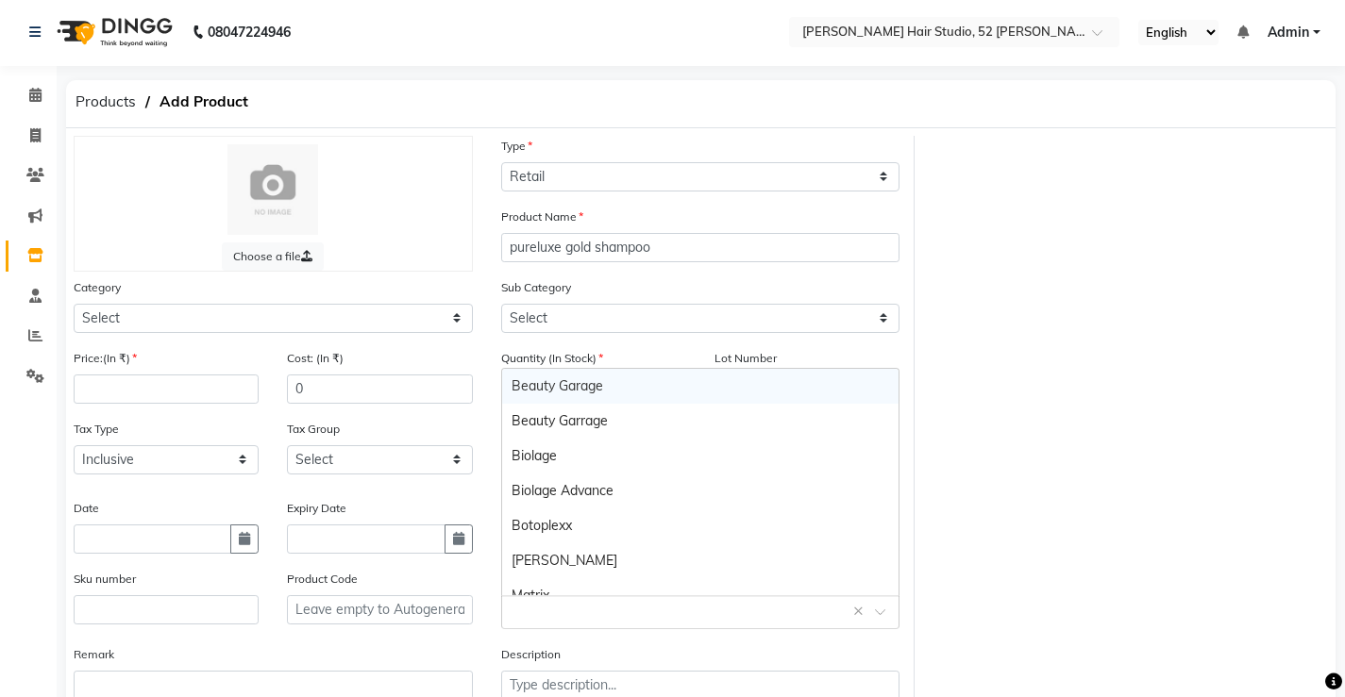
scroll to position [0, 0]
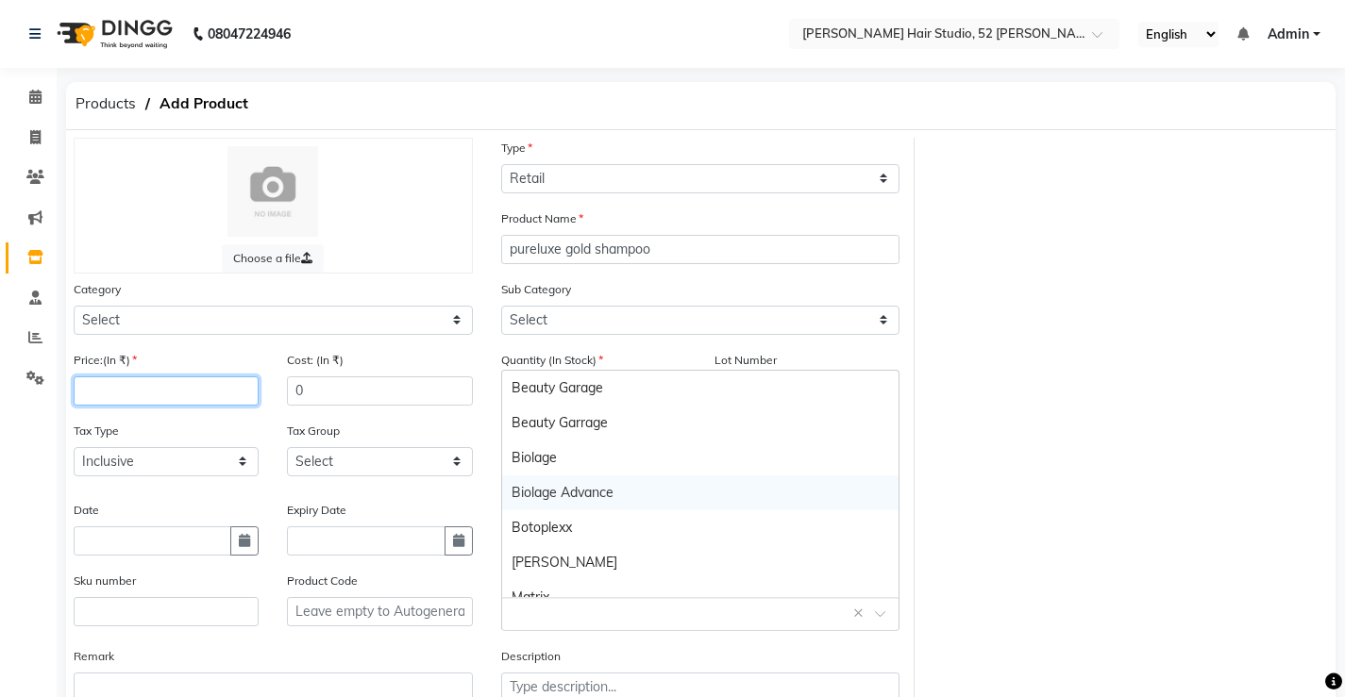
click at [105, 390] on input "number" at bounding box center [166, 391] width 185 height 29
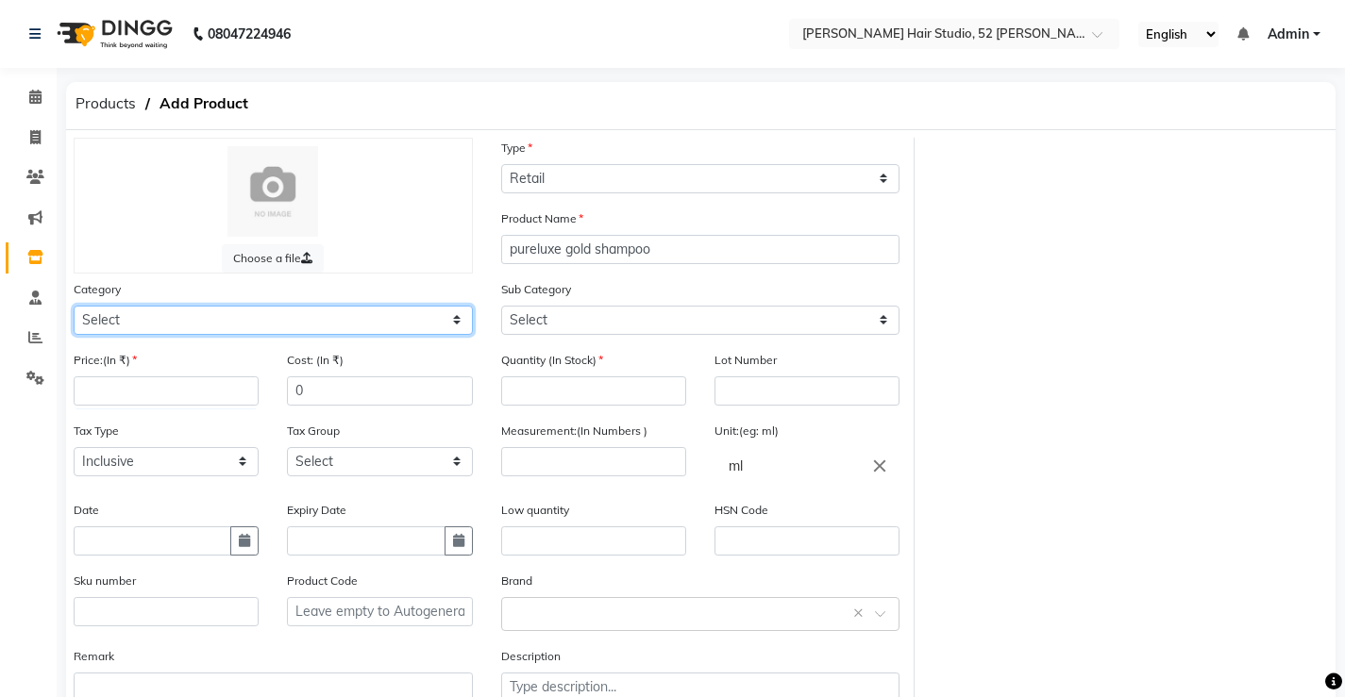
click at [160, 323] on select "Select Hair Skin Makeup Personal Care Appliances Beard Waxing Disposable Thread…" at bounding box center [273, 320] width 399 height 29
select select "1376901100"
click at [74, 306] on select "Select Hair Skin Makeup Personal Care Appliances Beard Waxing Disposable Thread…" at bounding box center [273, 320] width 399 height 29
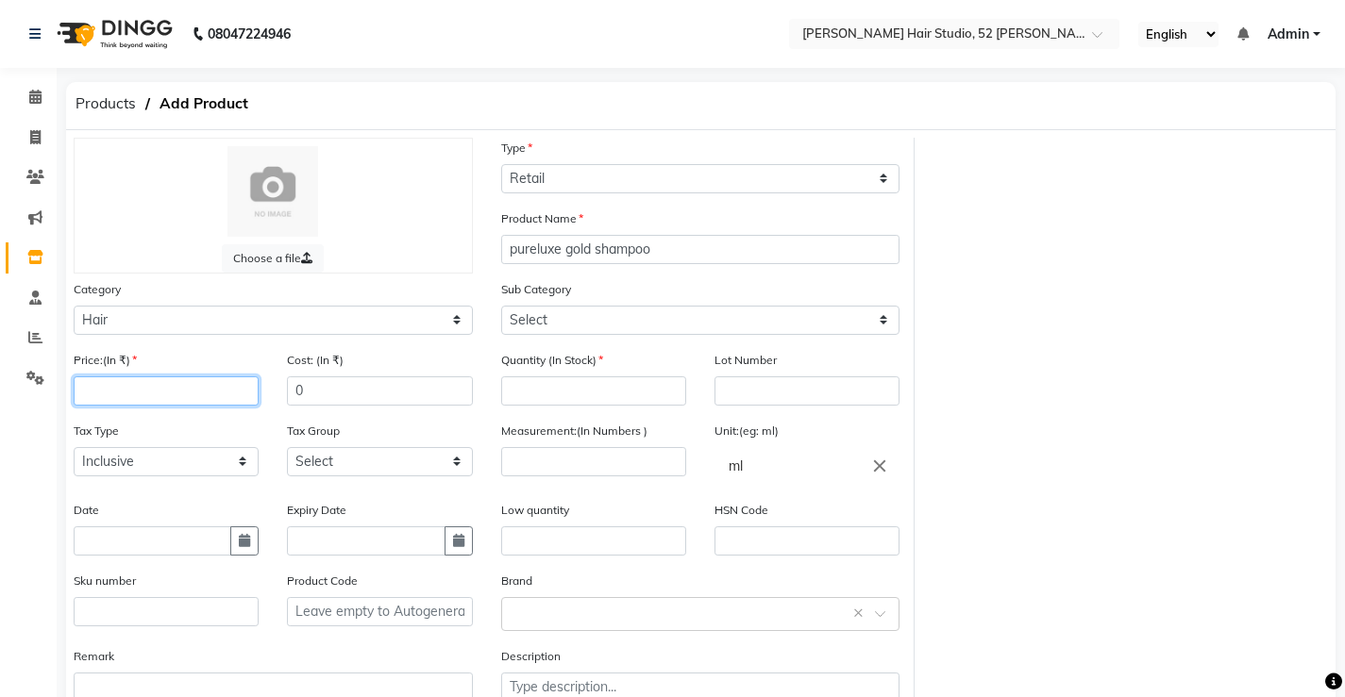
click at [189, 382] on input "number" at bounding box center [166, 391] width 185 height 29
type input "-1"
type input "1200"
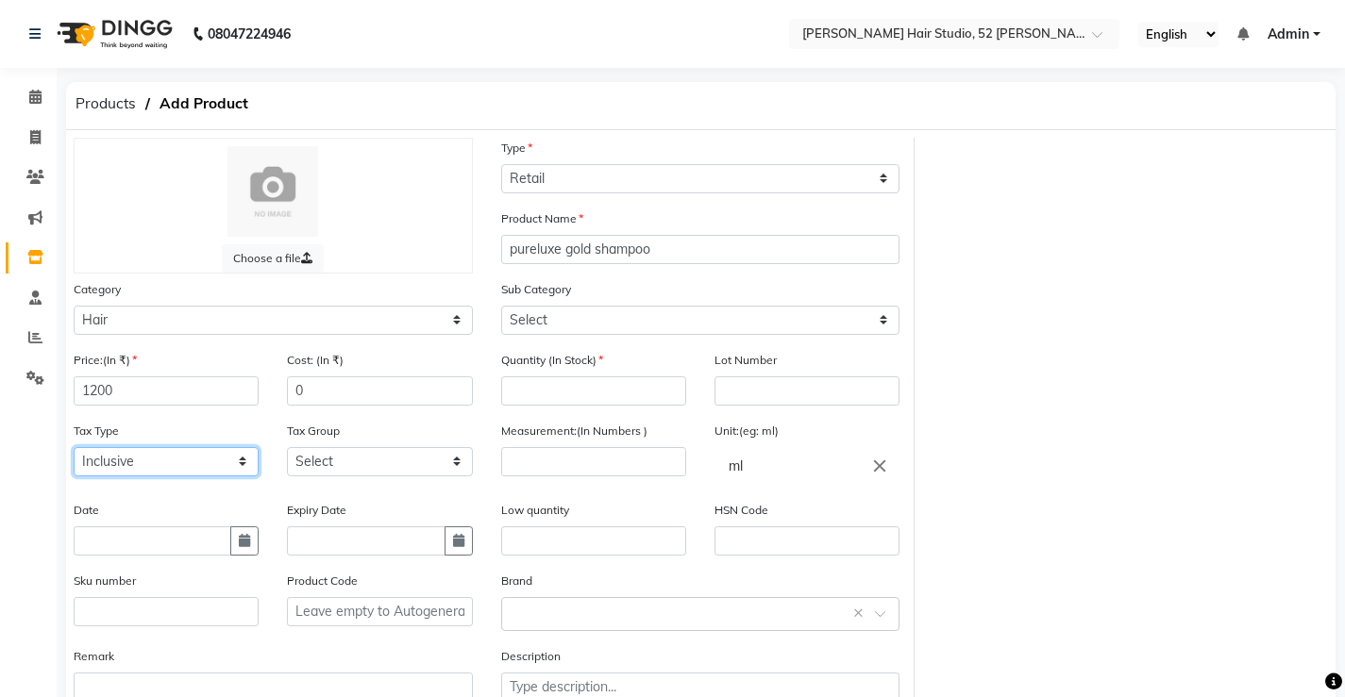
click at [127, 460] on select "Select Inclusive Exclusive" at bounding box center [166, 461] width 185 height 29
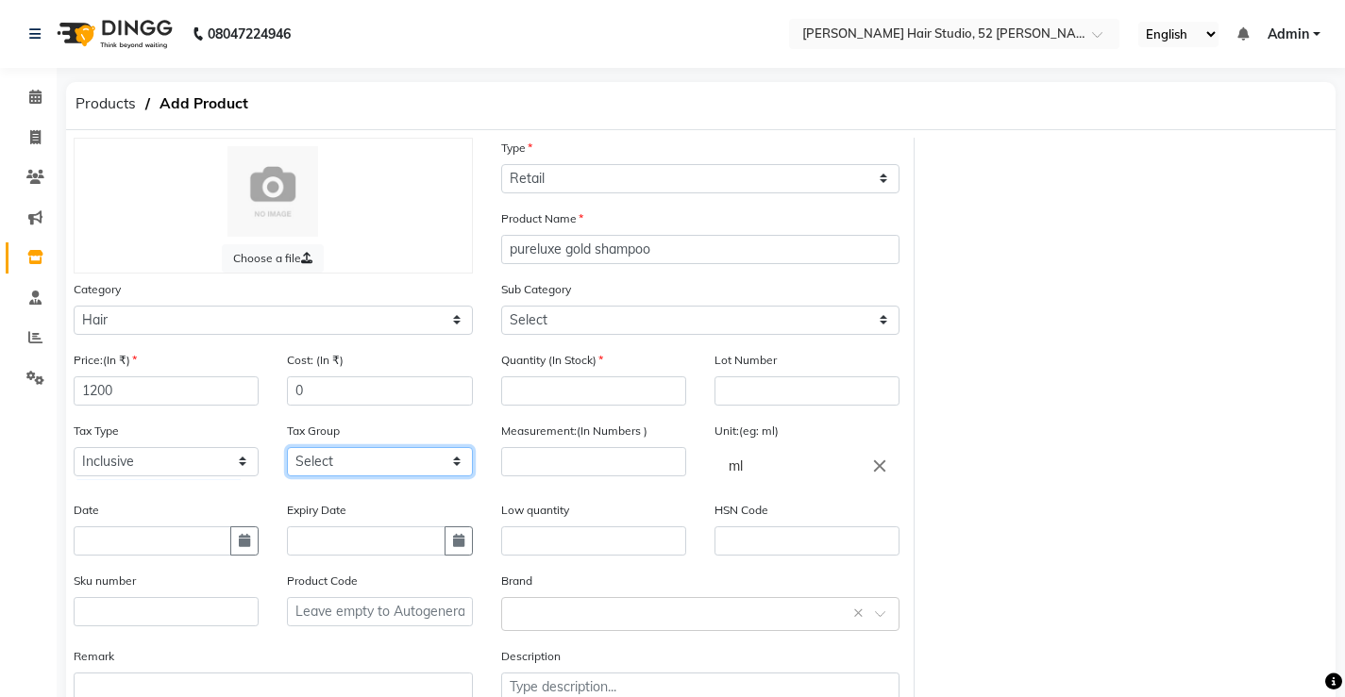
click at [378, 459] on select "Select GST" at bounding box center [379, 461] width 185 height 29
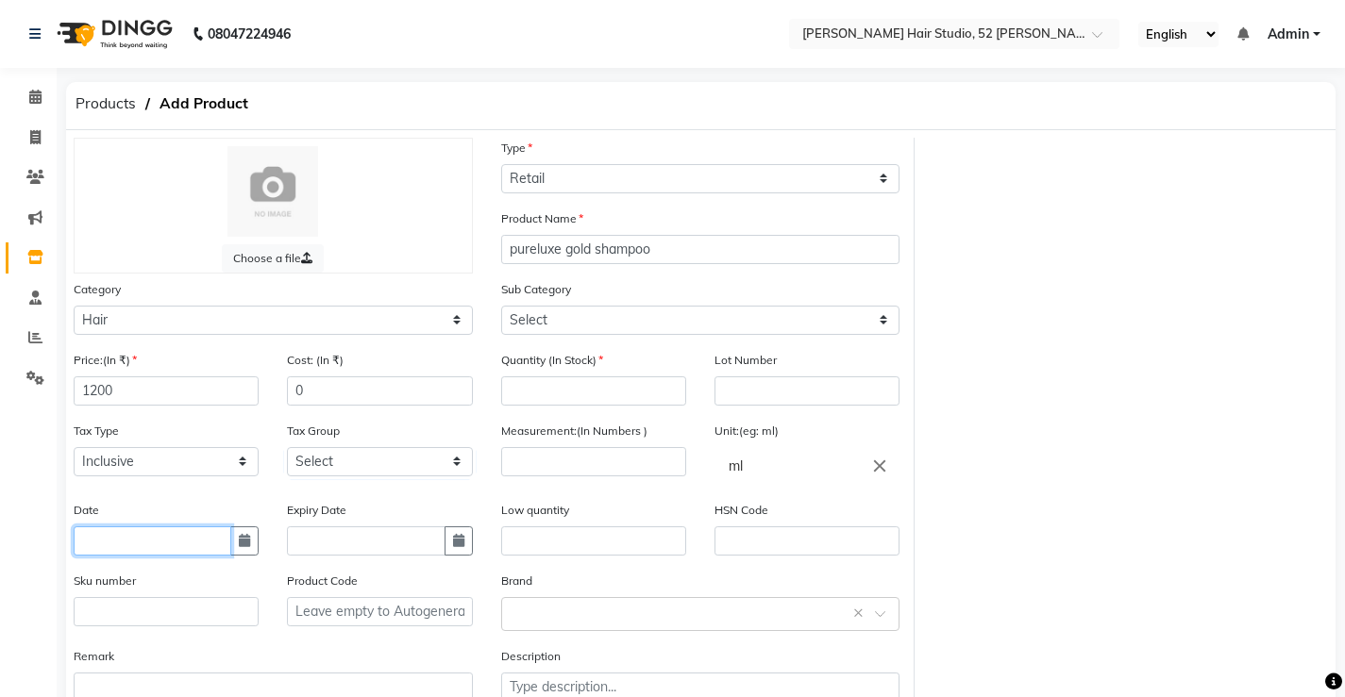
click at [173, 529] on input "text" at bounding box center [153, 541] width 158 height 29
select select "9"
select select "2025"
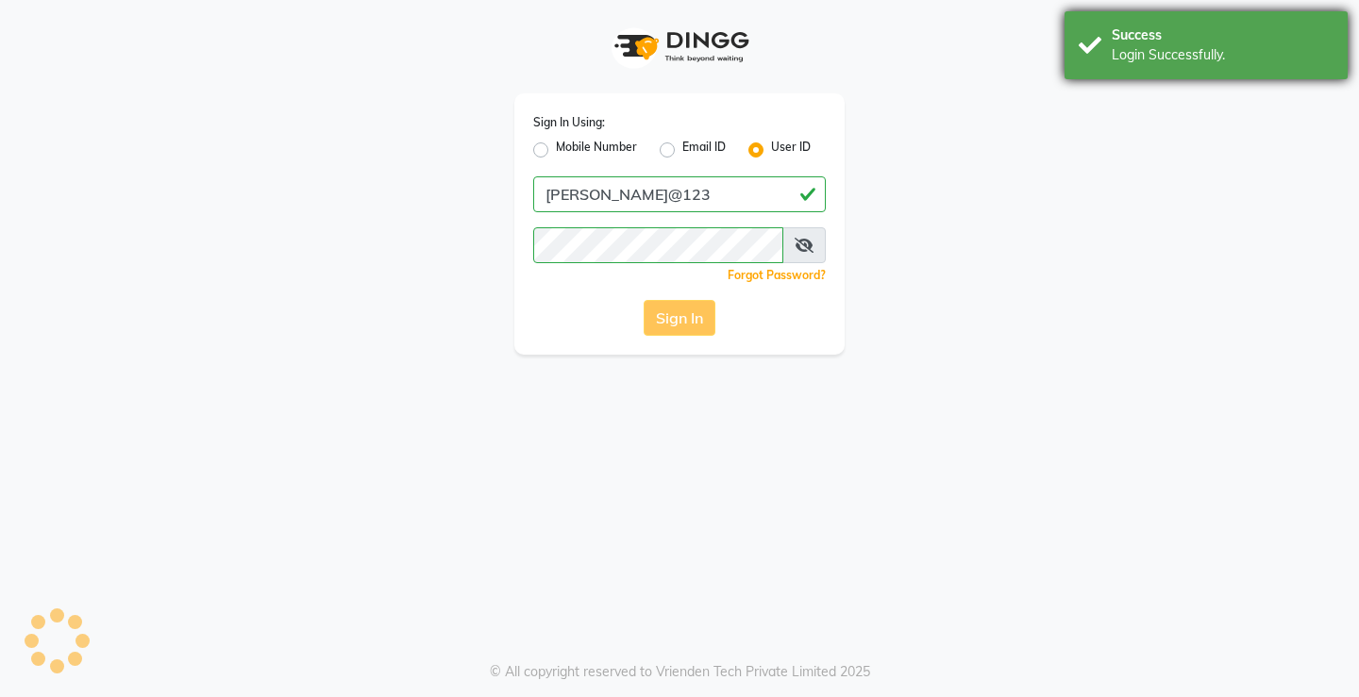
click at [1191, 62] on div "Login Successfully." at bounding box center [1223, 55] width 222 height 20
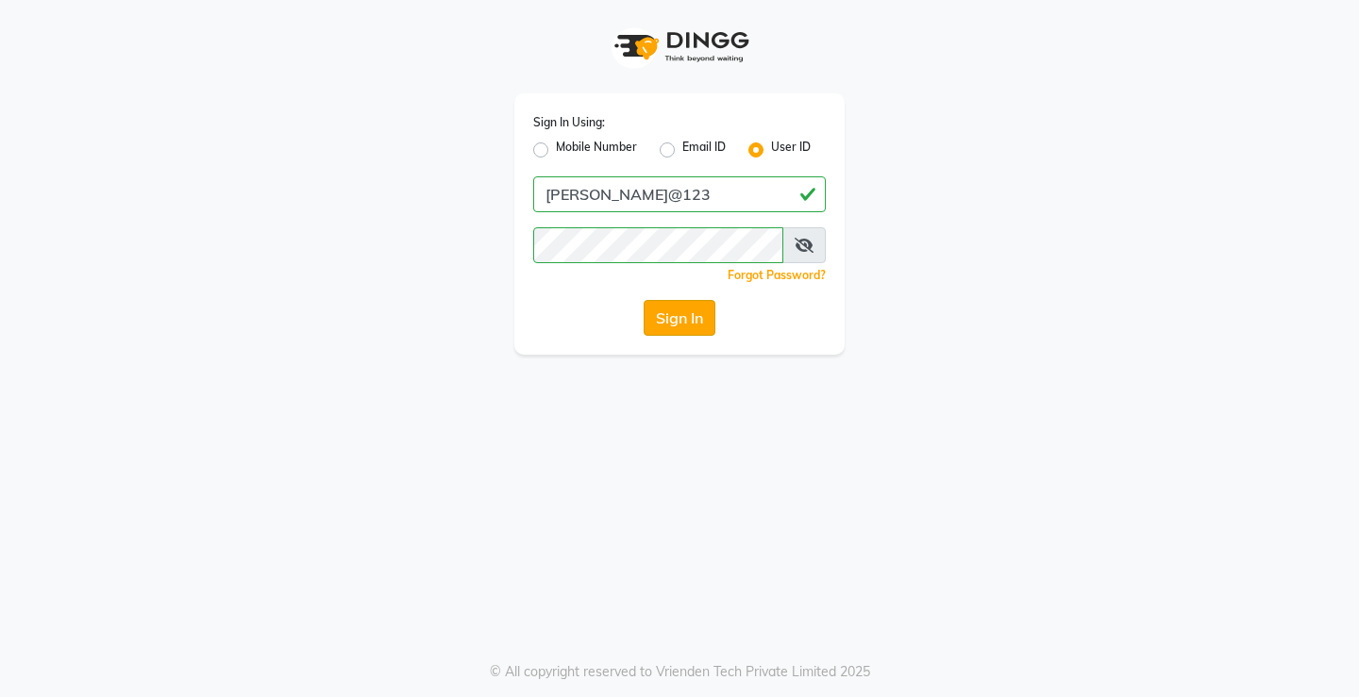
click at [706, 313] on button "Sign In" at bounding box center [680, 318] width 72 height 36
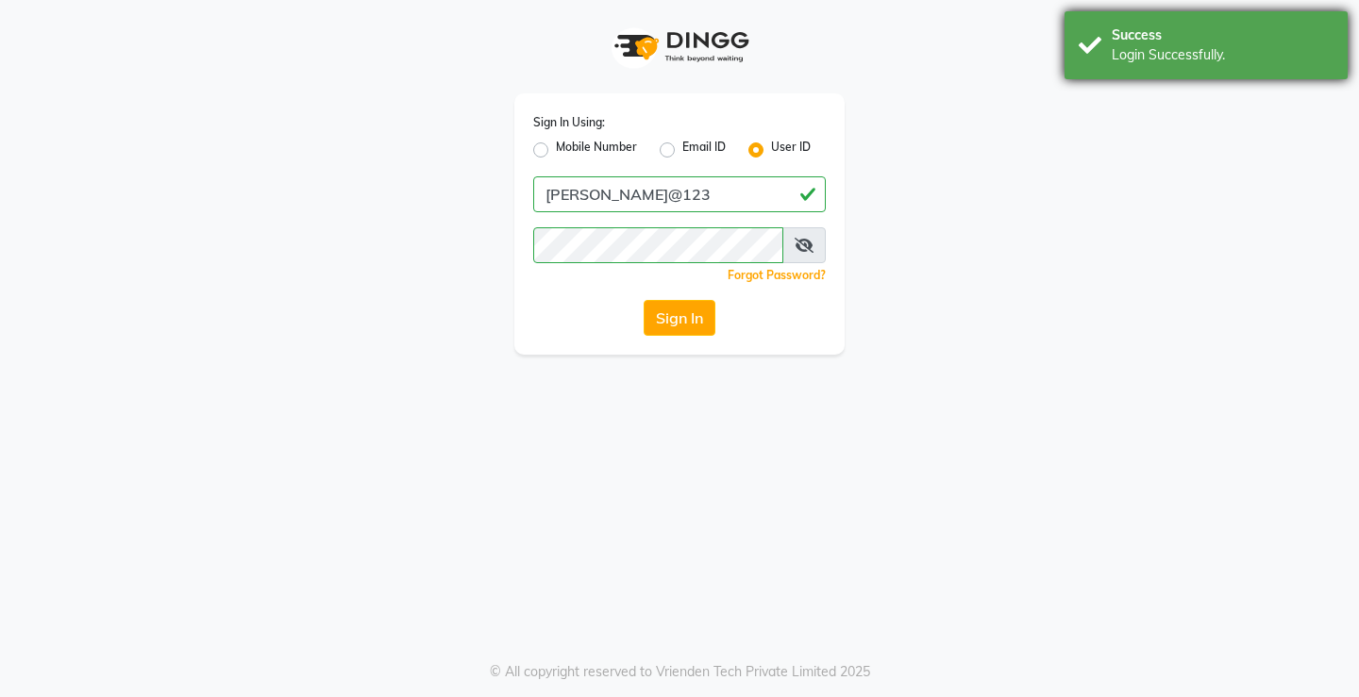
click at [1135, 40] on div "Success" at bounding box center [1223, 35] width 222 height 20
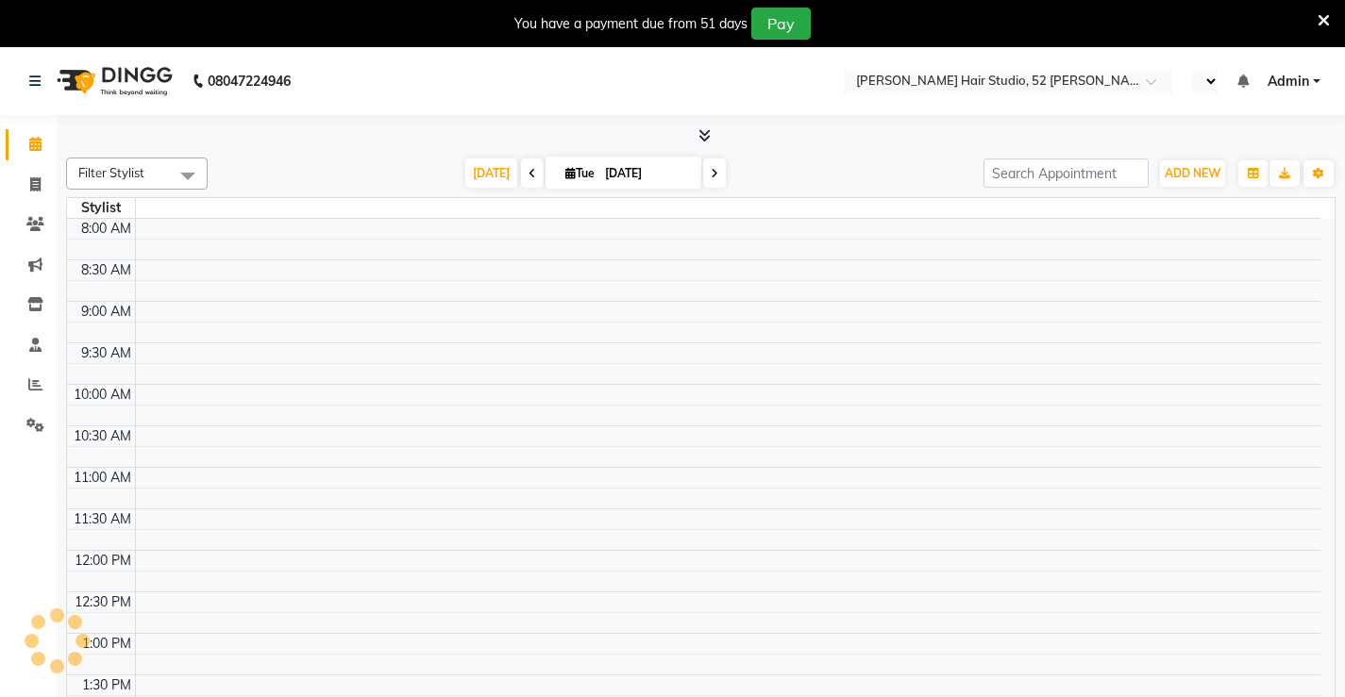
select select "en"
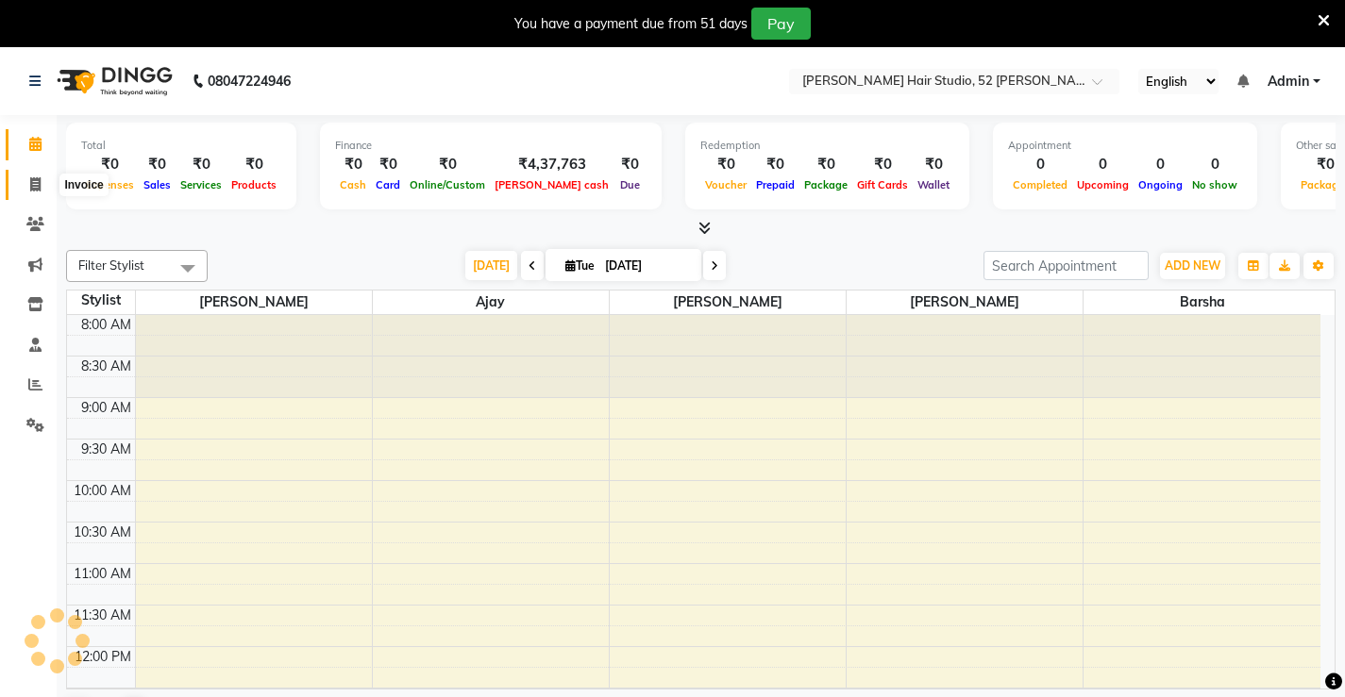
click at [40, 186] on icon at bounding box center [35, 184] width 10 height 14
select select "service"
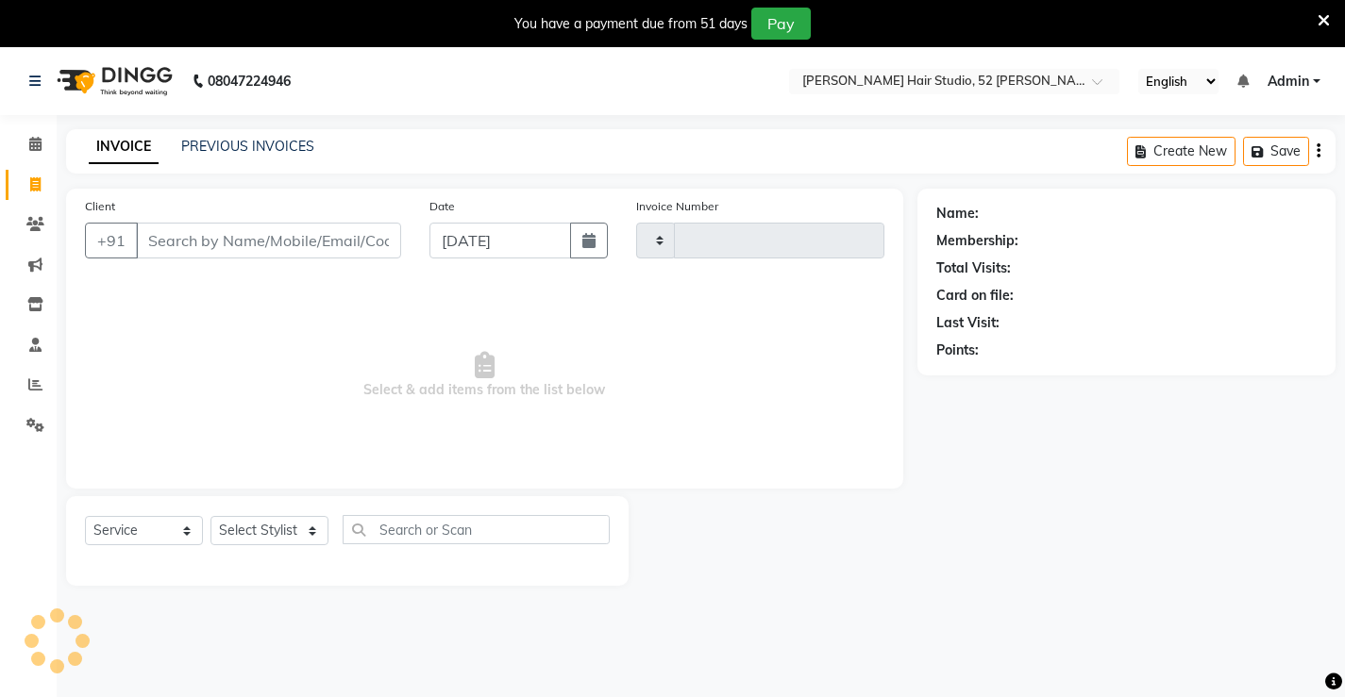
type input "1316"
select select "7705"
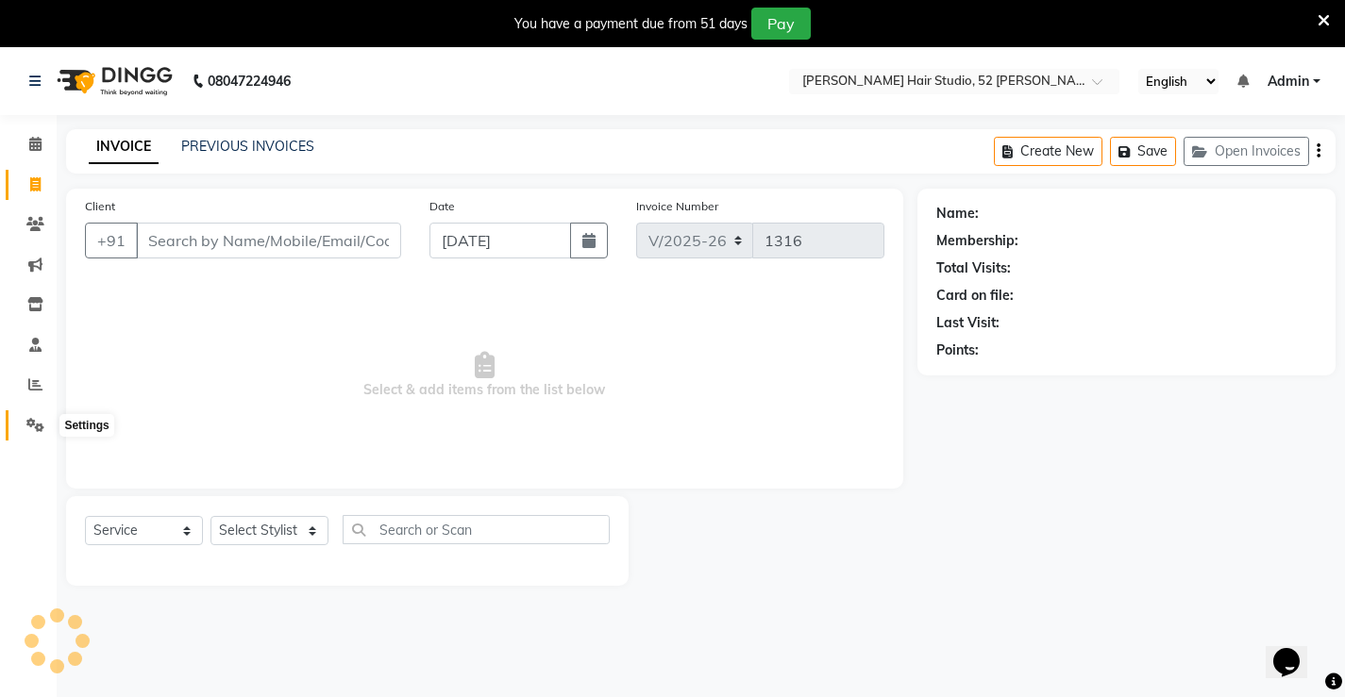
click at [38, 422] on icon at bounding box center [35, 425] width 18 height 14
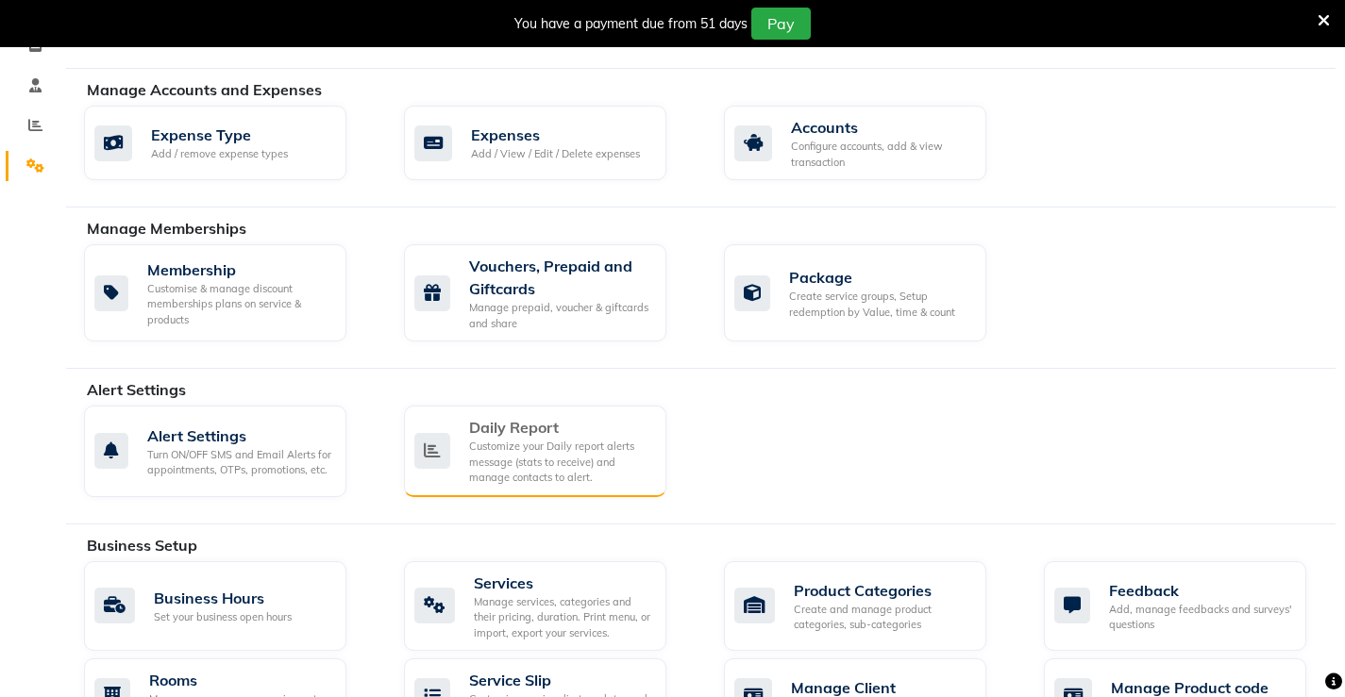
scroll to position [472, 0]
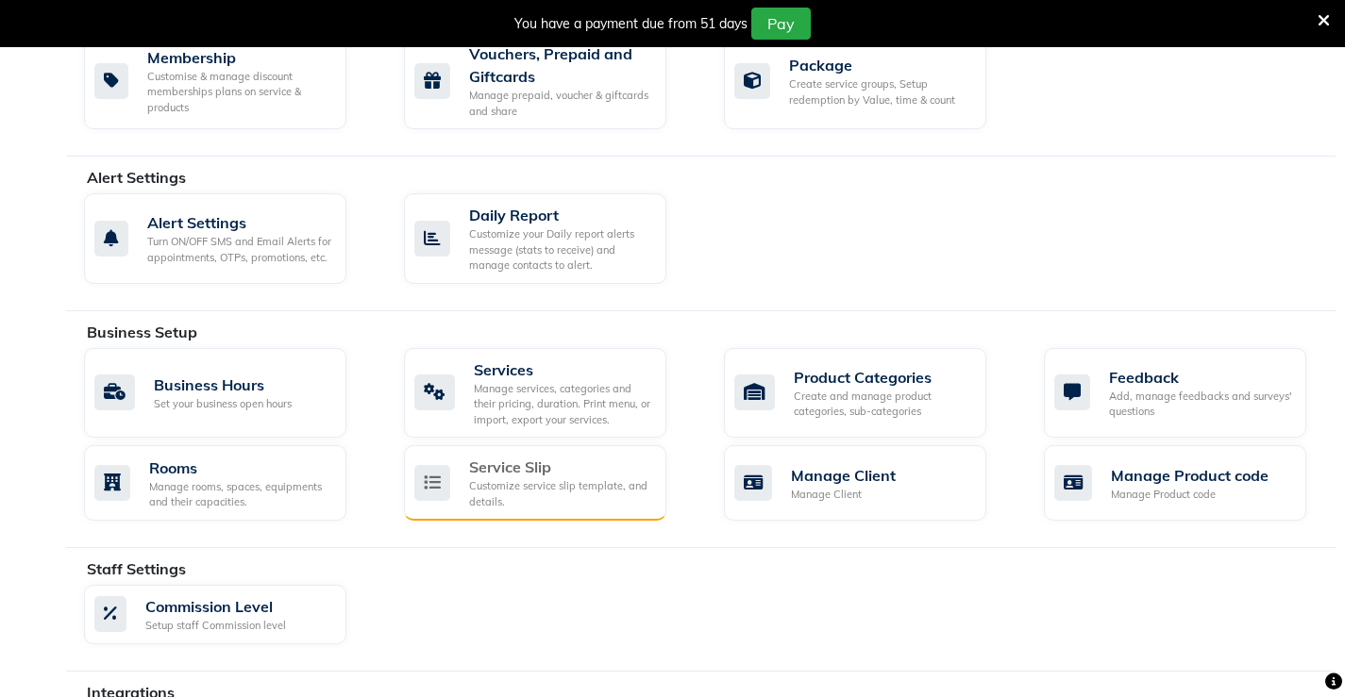
click at [548, 501] on div "Customize service slip template, and details." at bounding box center [560, 494] width 182 height 31
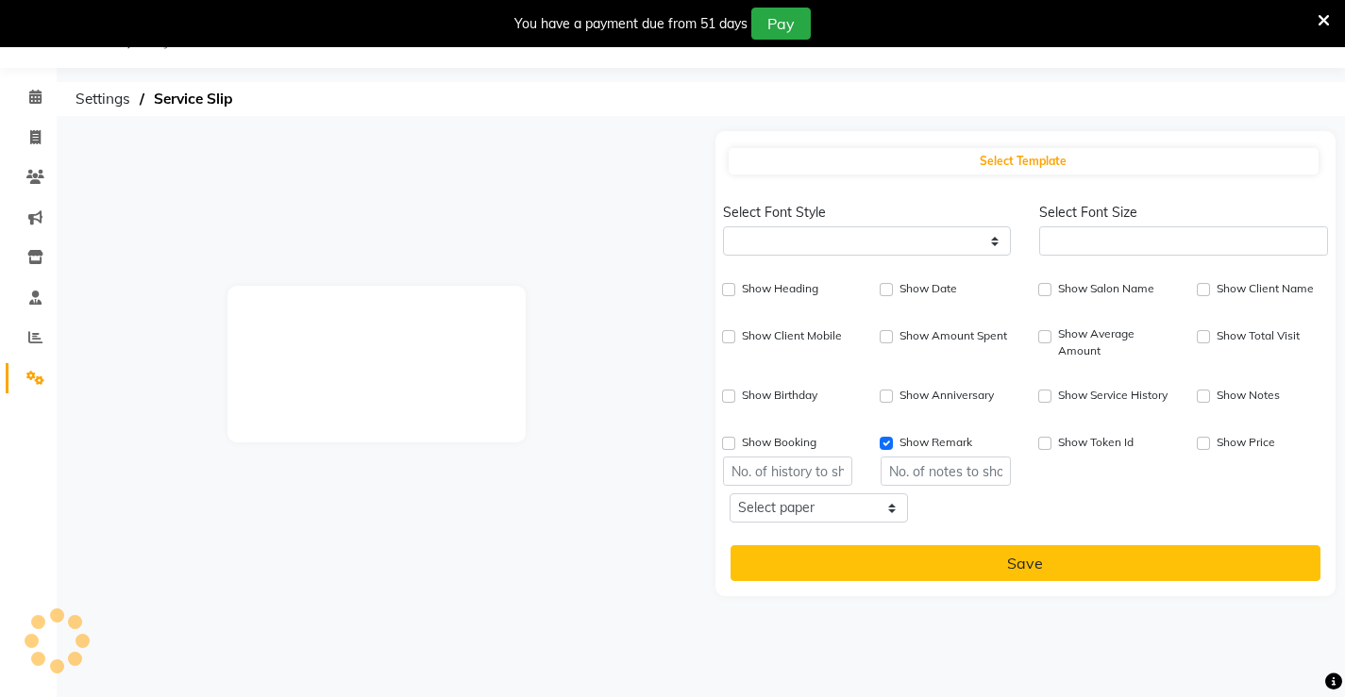
scroll to position [47, 0]
select select
type input "1"
checkbox input "true"
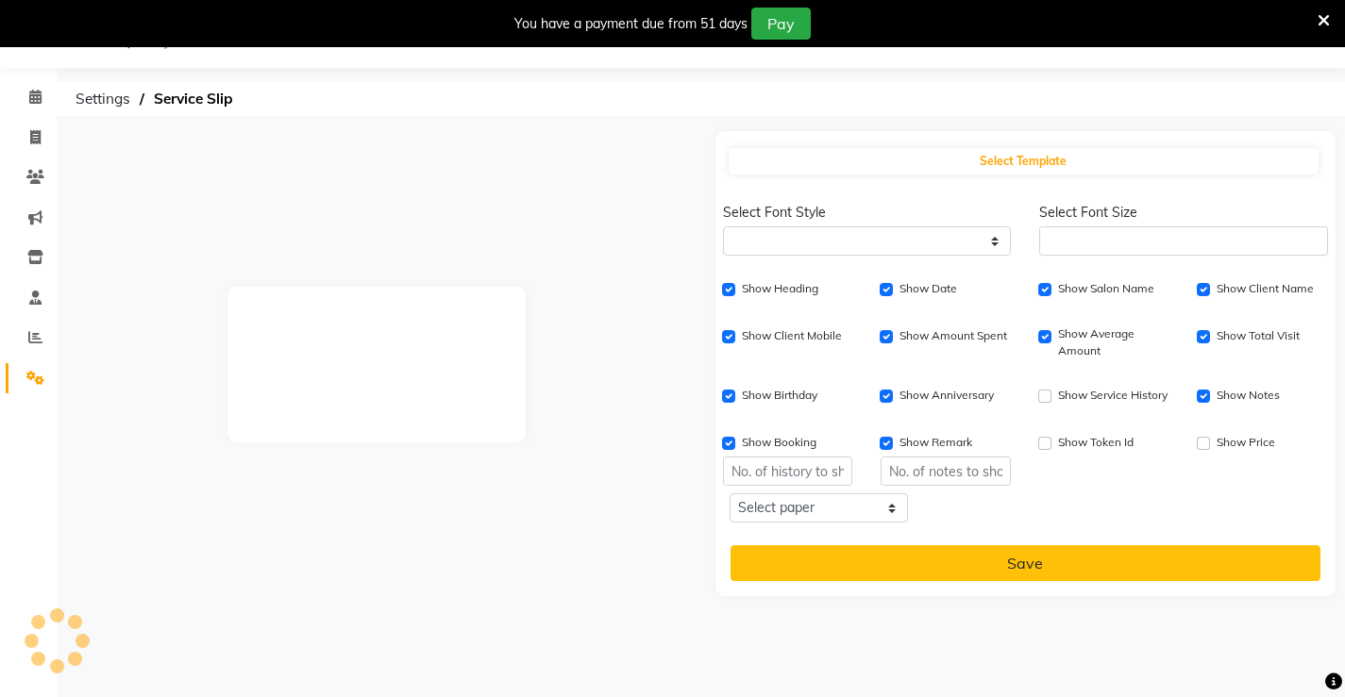
checkbox input "true"
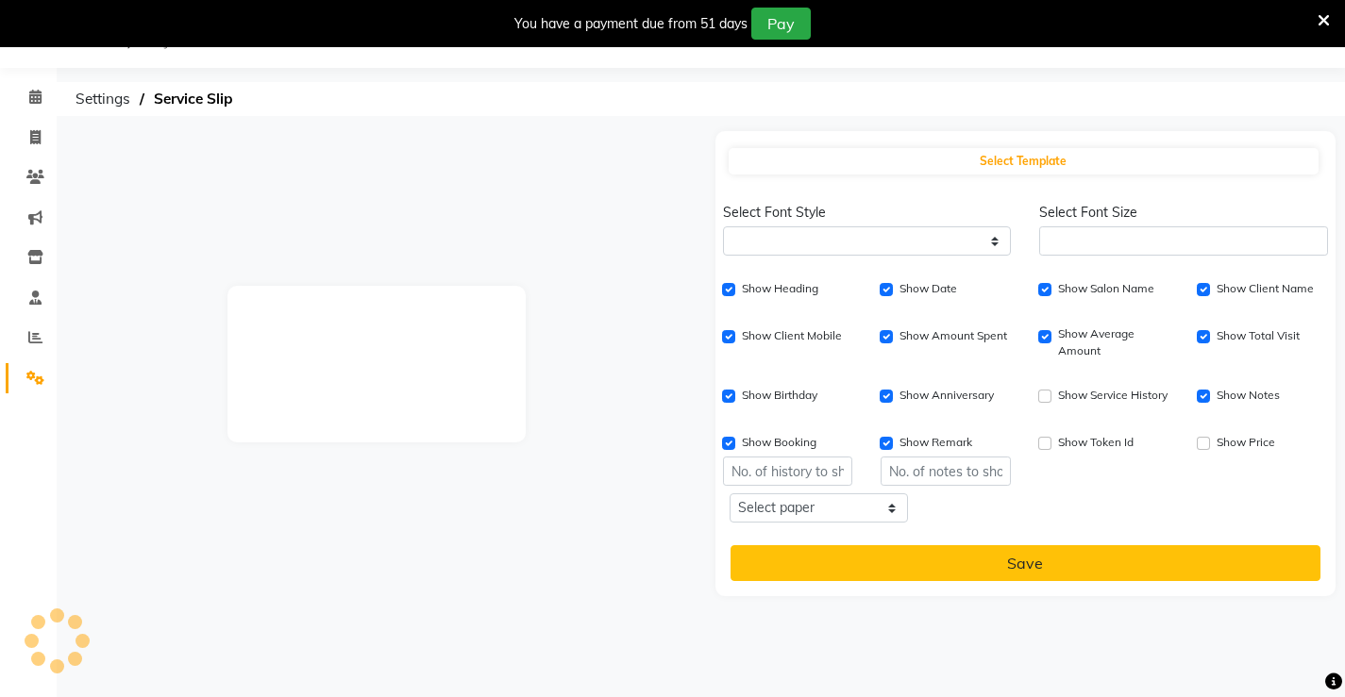
checkbox input "true"
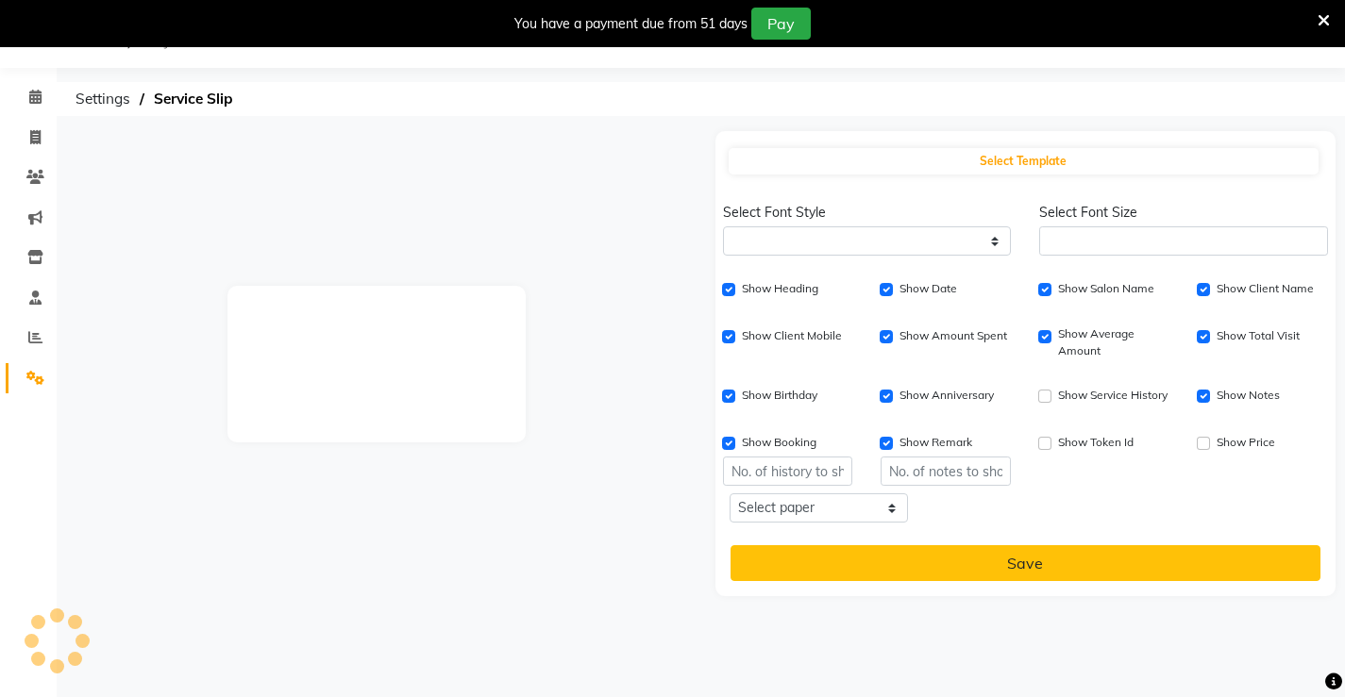
type input "1"
select select
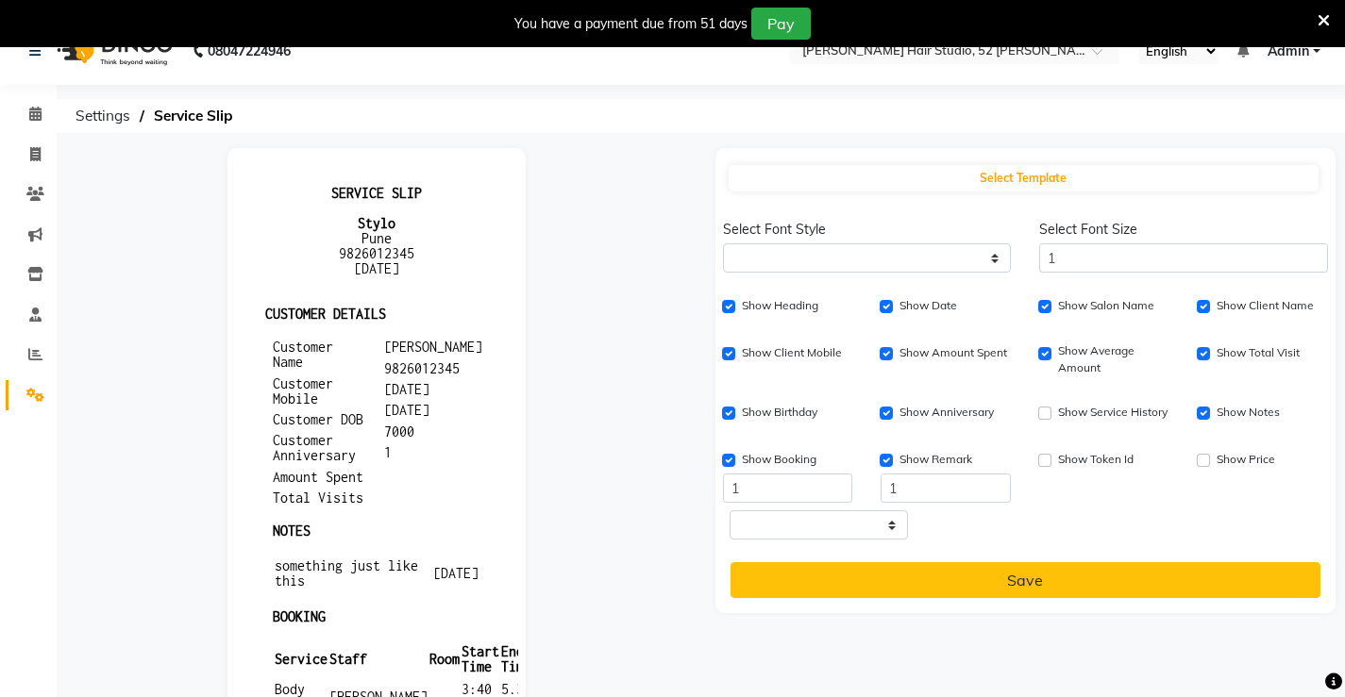
scroll to position [0, 0]
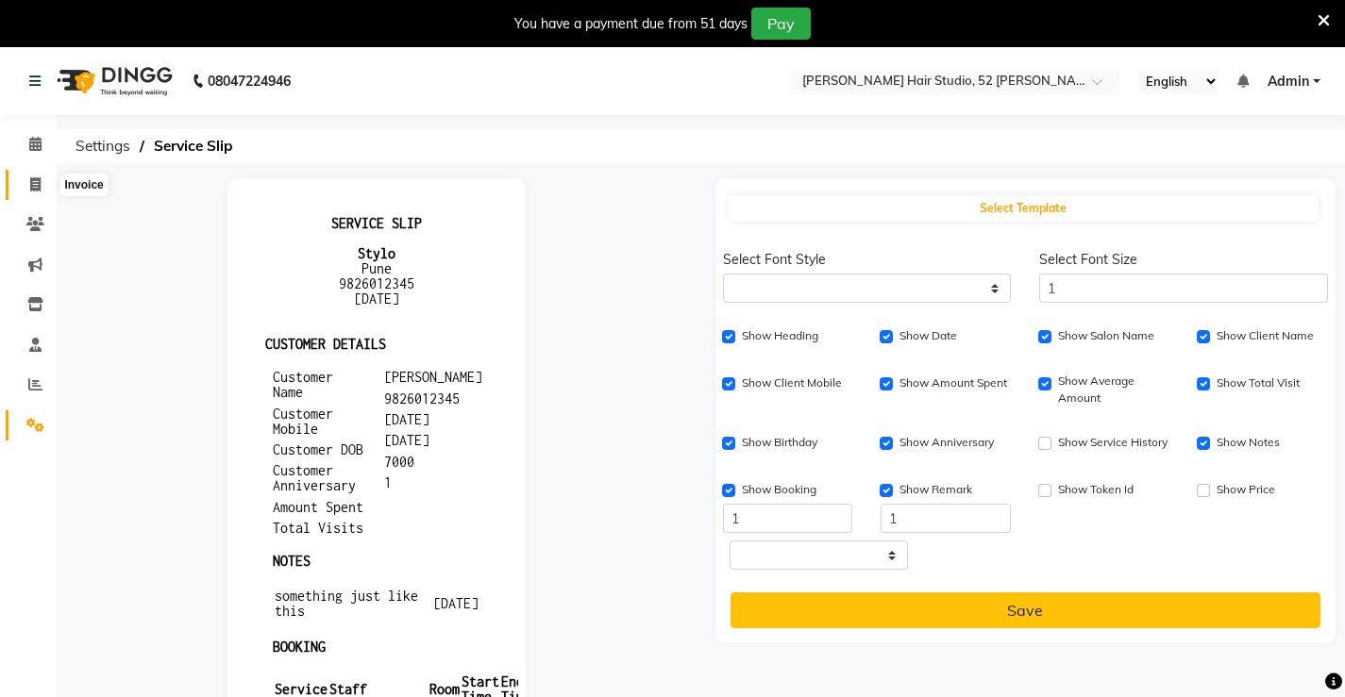
click at [35, 187] on icon at bounding box center [35, 184] width 10 height 14
select select "service"
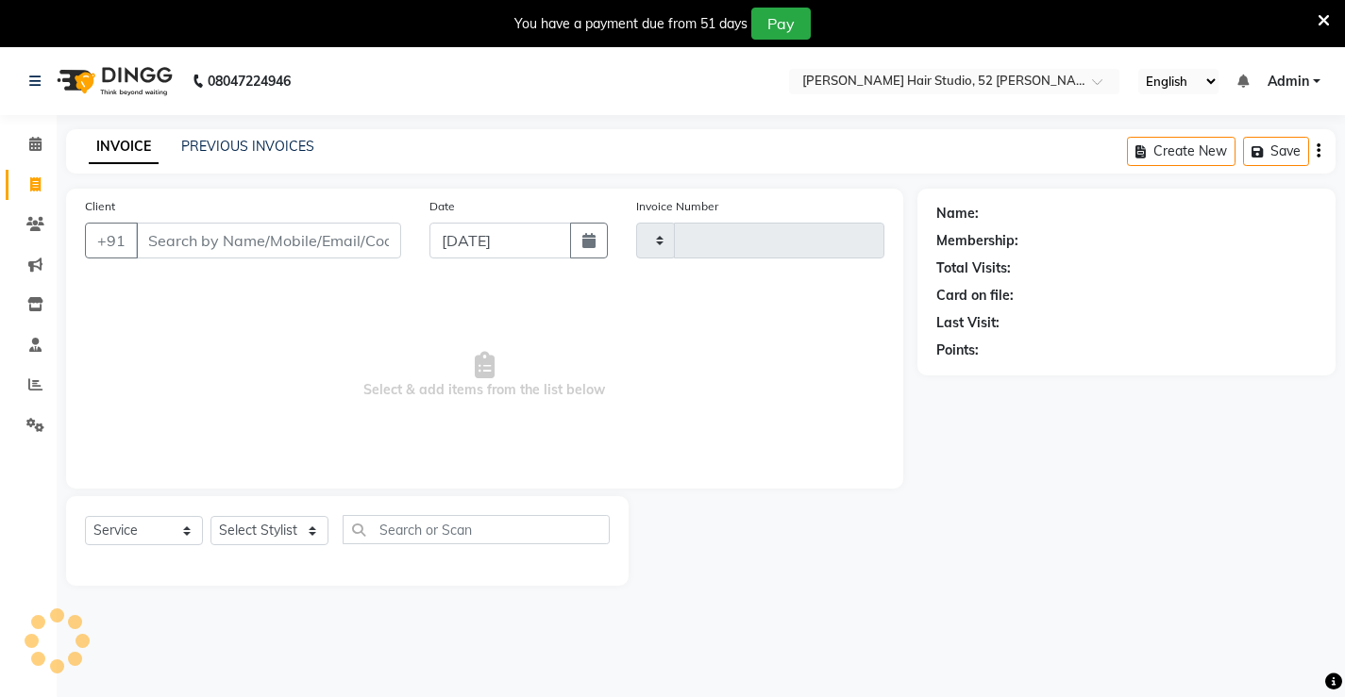
scroll to position [47, 0]
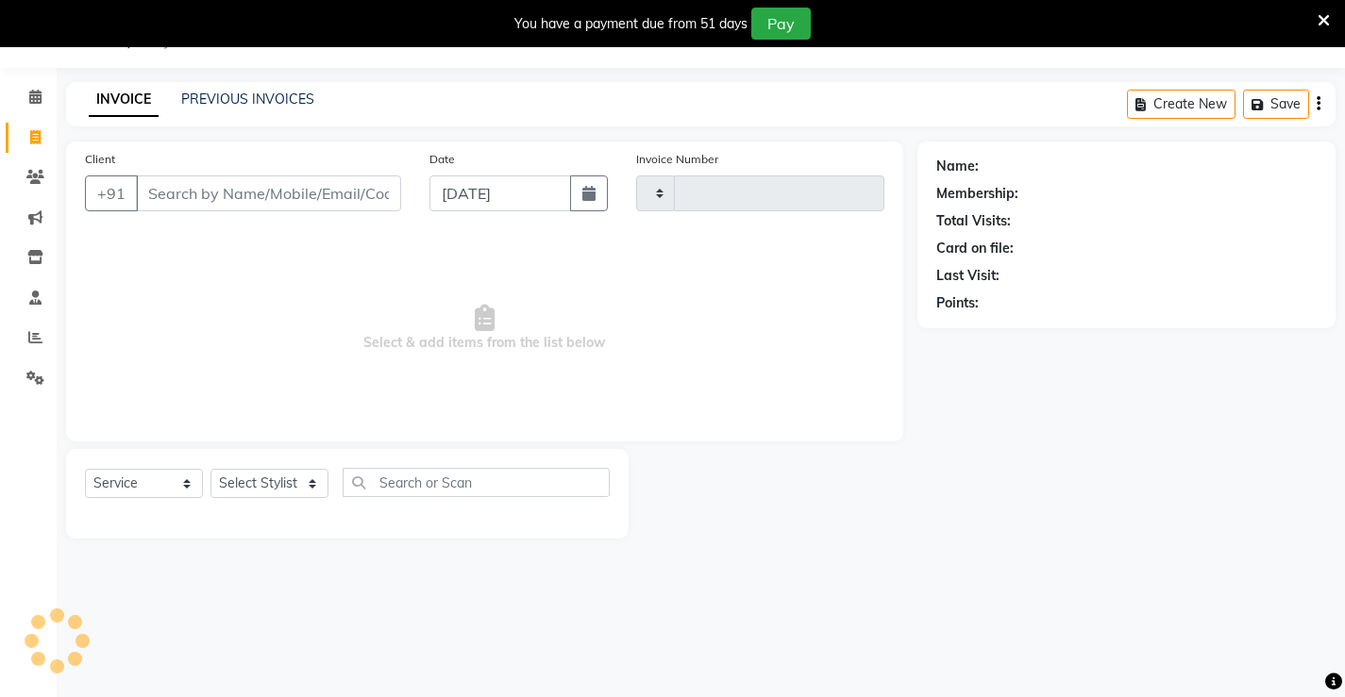
type input "1316"
select select "7705"
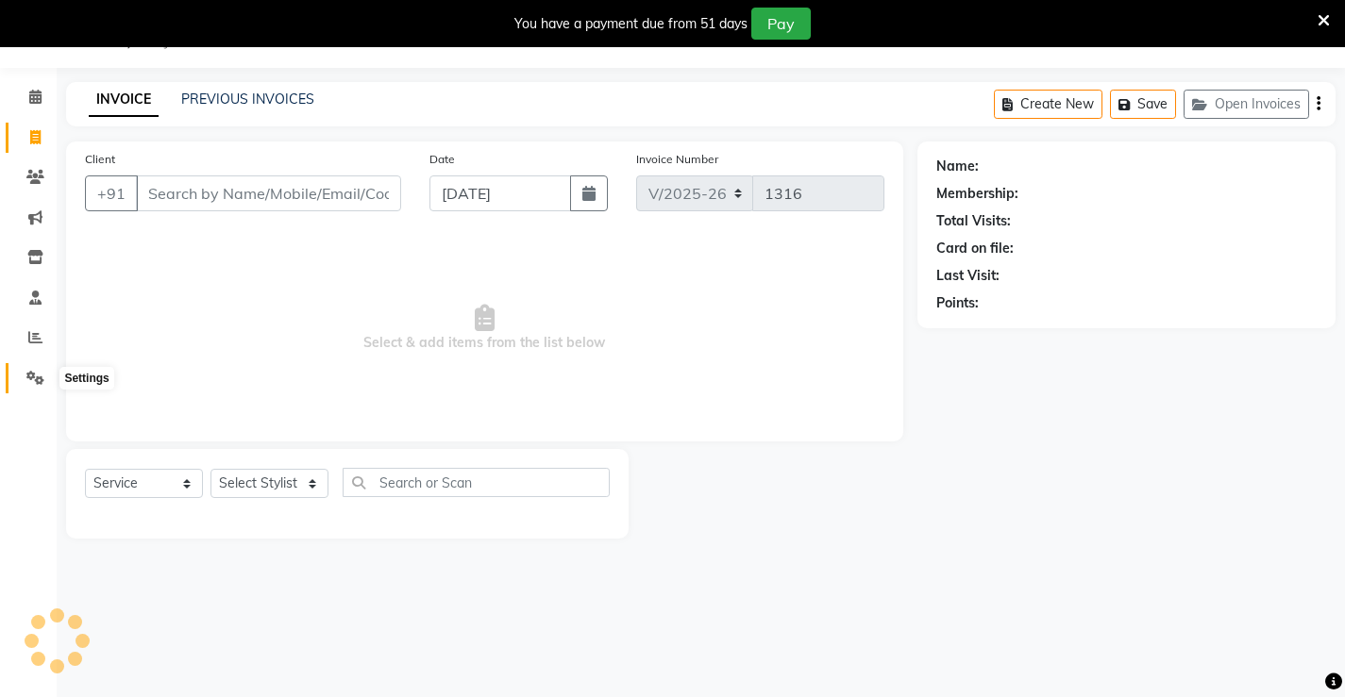
click at [44, 383] on span at bounding box center [35, 379] width 33 height 22
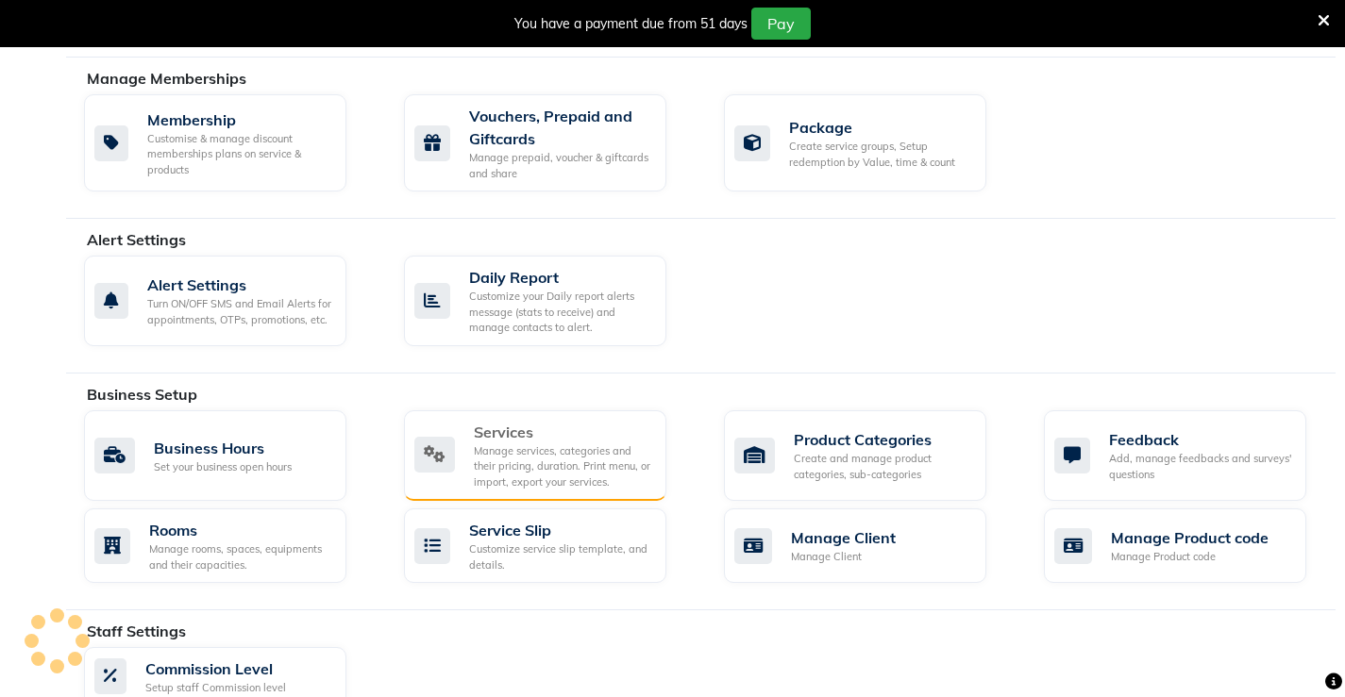
scroll to position [425, 0]
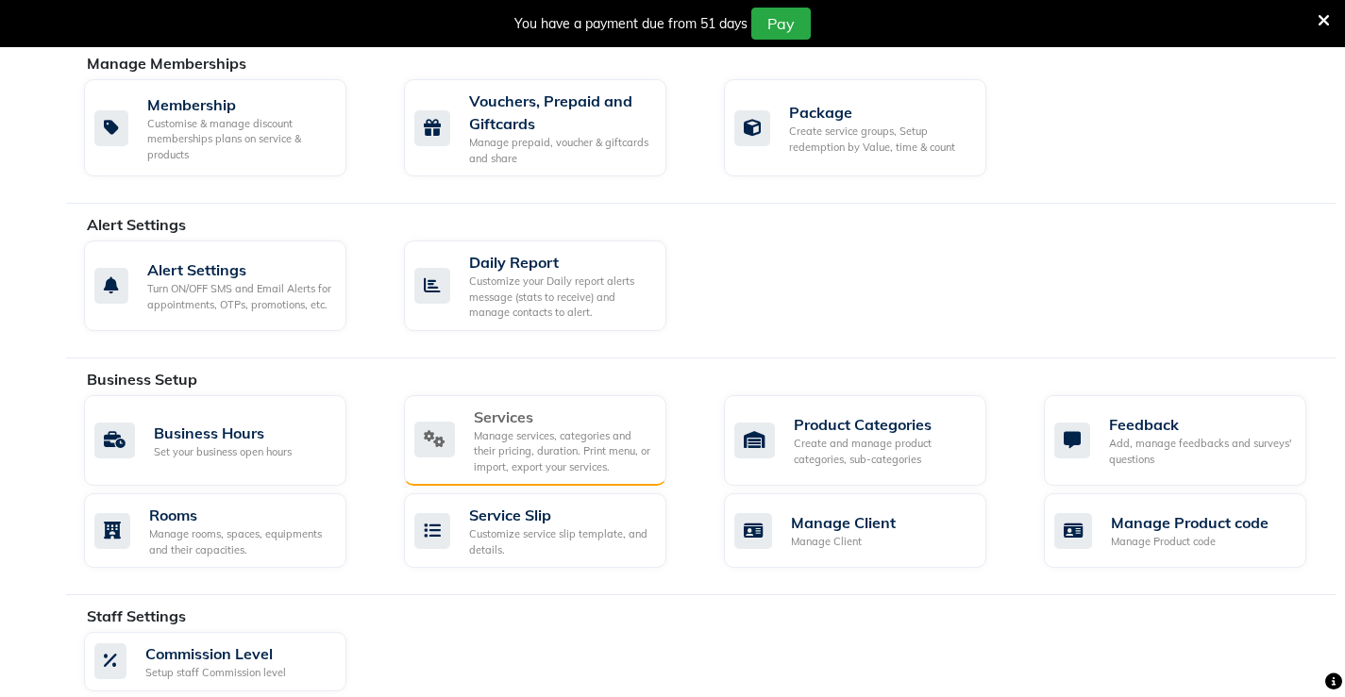
click at [546, 442] on div "Manage services, categories and their pricing, duration. Print menu, or import,…" at bounding box center [562, 451] width 177 height 47
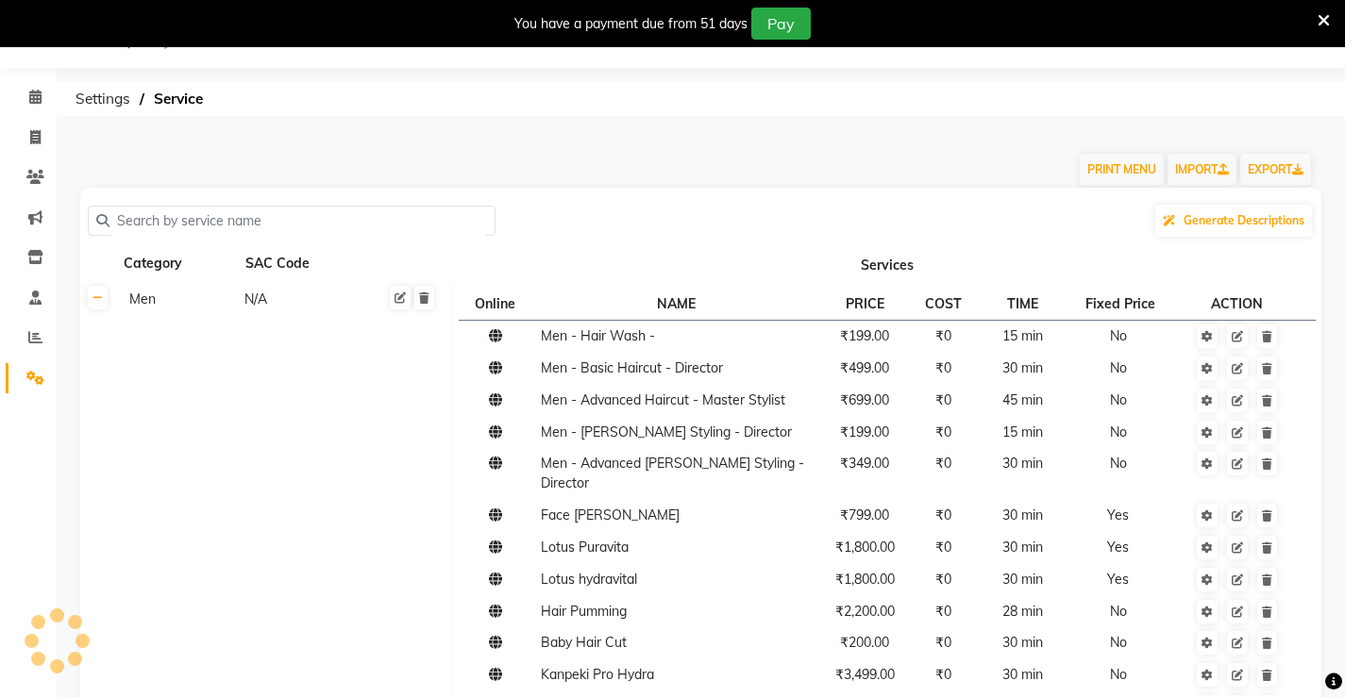
scroll to position [425, 0]
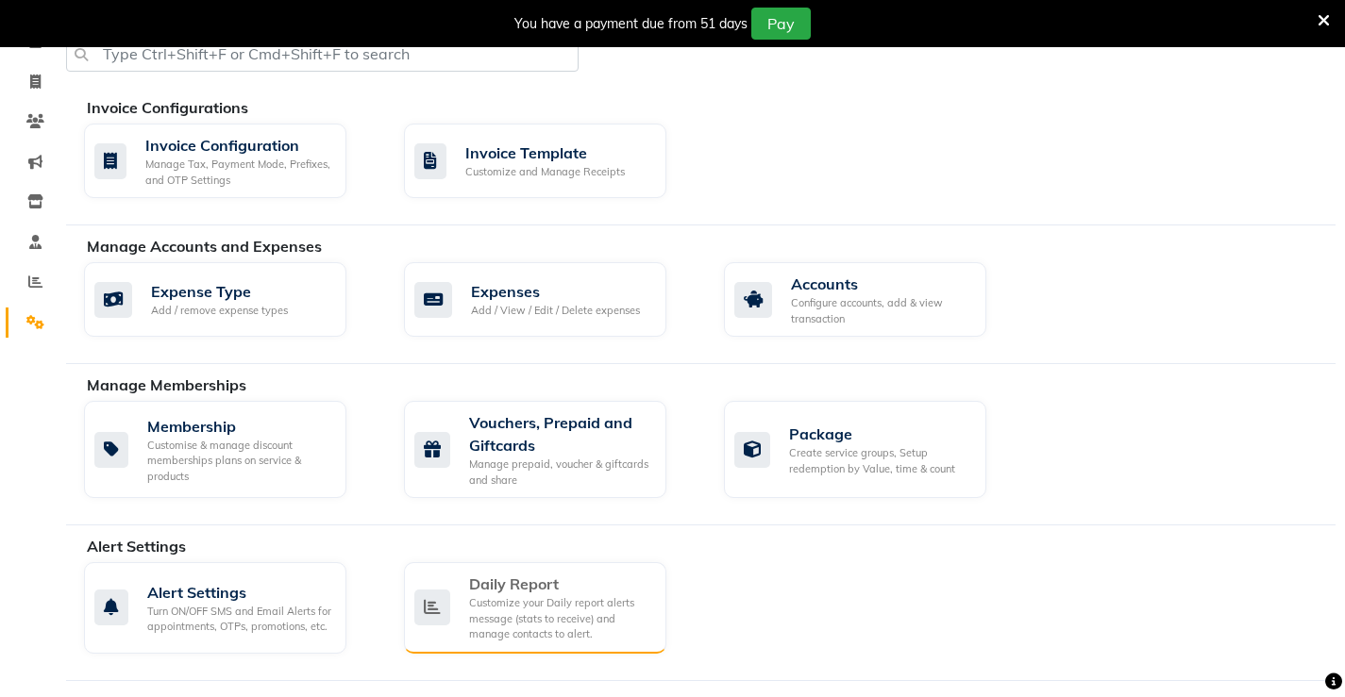
scroll to position [283, 0]
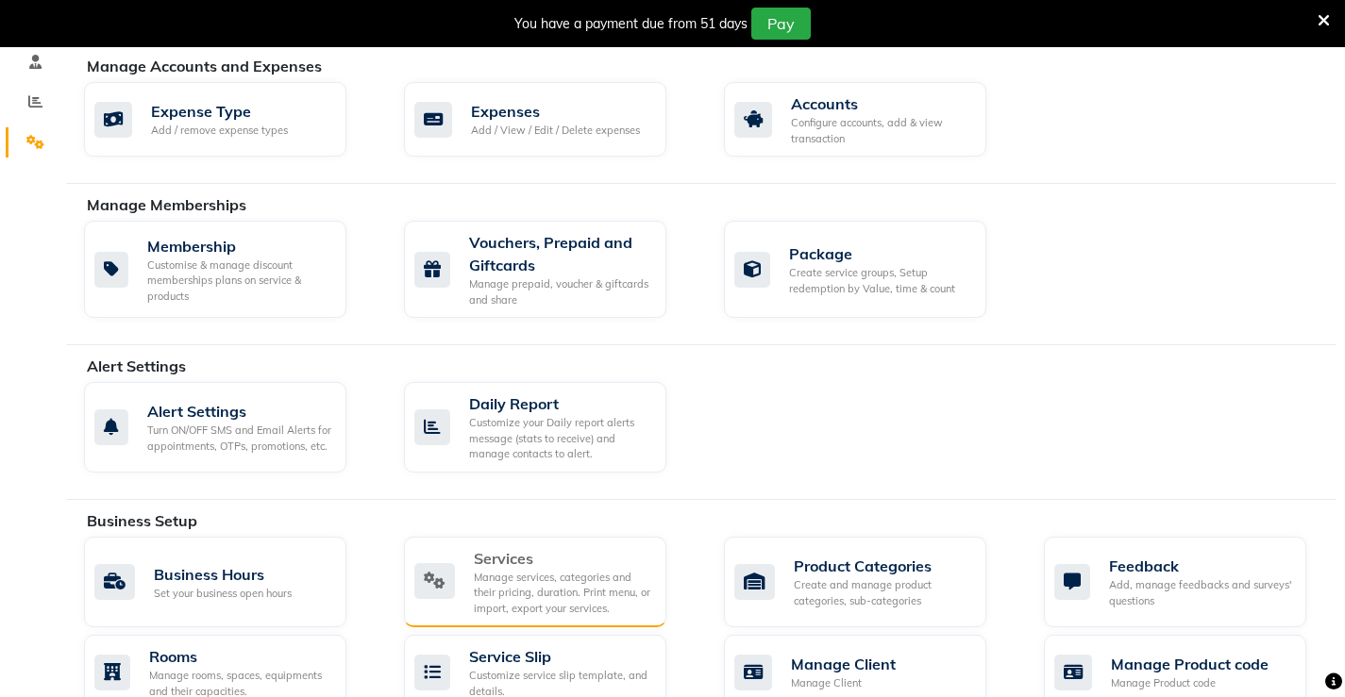
click at [483, 568] on div "Services" at bounding box center [562, 558] width 177 height 23
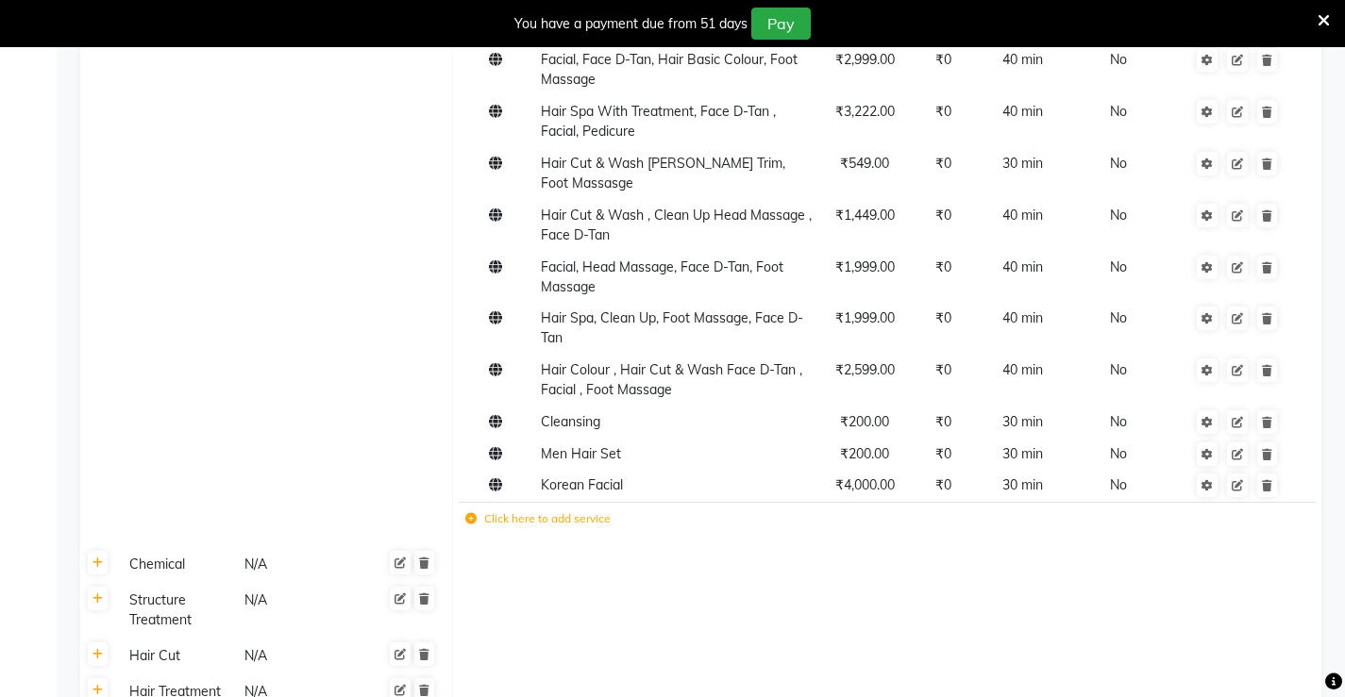
scroll to position [1038, 0]
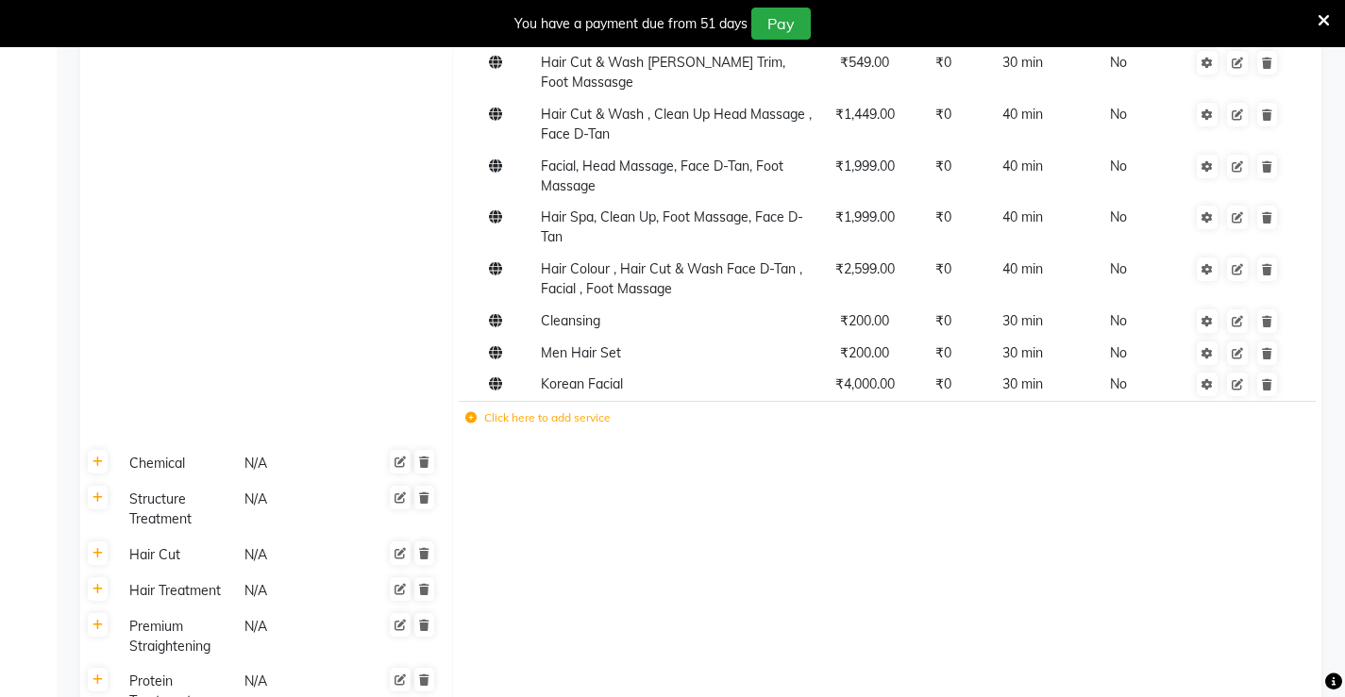
click at [541, 410] on label "Click here to add service" at bounding box center [537, 418] width 145 height 17
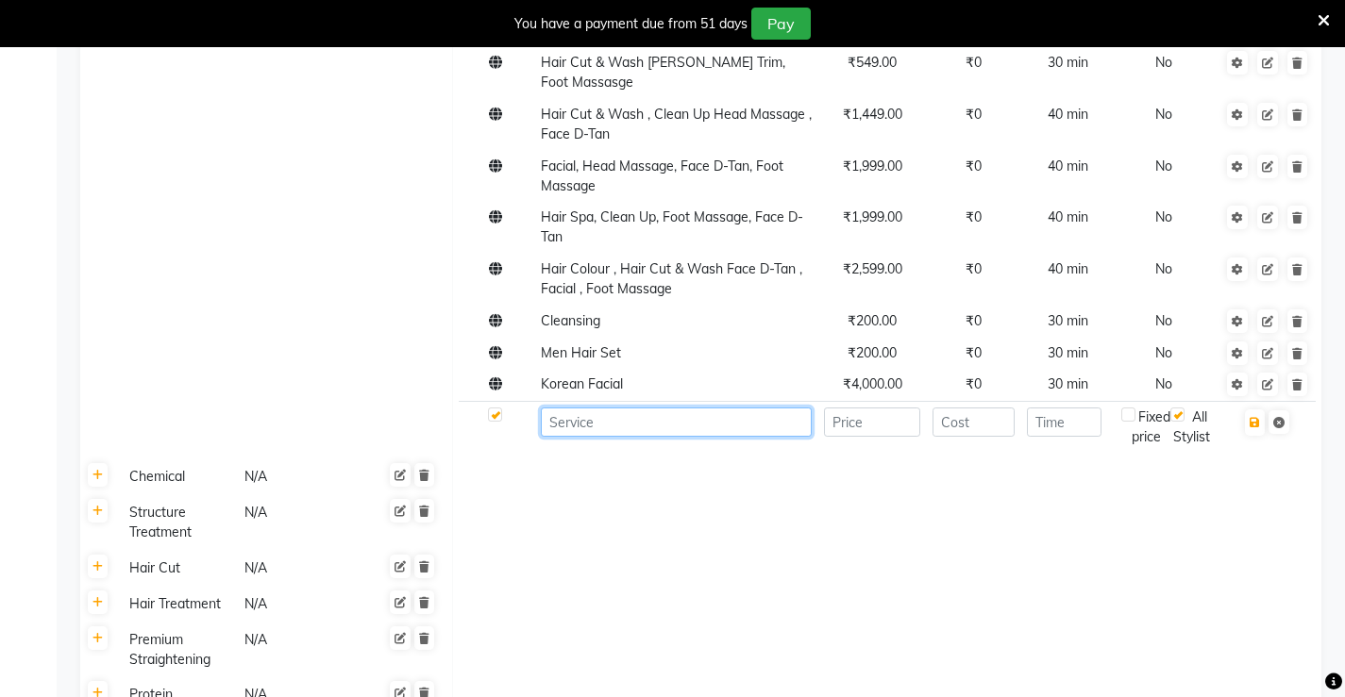
click at [601, 408] on input at bounding box center [676, 422] width 271 height 29
type input "h"
type input "owmen hair wash"
click at [866, 412] on input "number" at bounding box center [872, 422] width 97 height 29
type input "400"
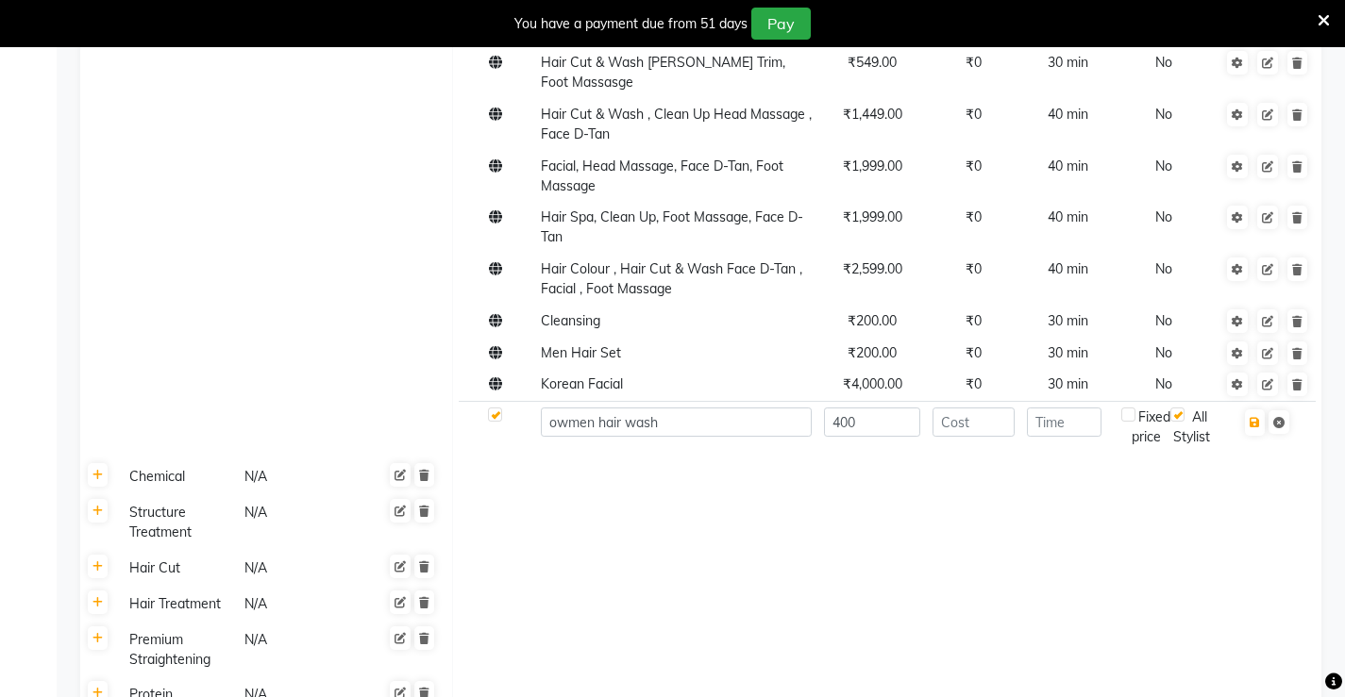
click at [772, 514] on td at bounding box center [887, 524] width 869 height 56
click at [973, 410] on input "number" at bounding box center [973, 422] width 82 height 29
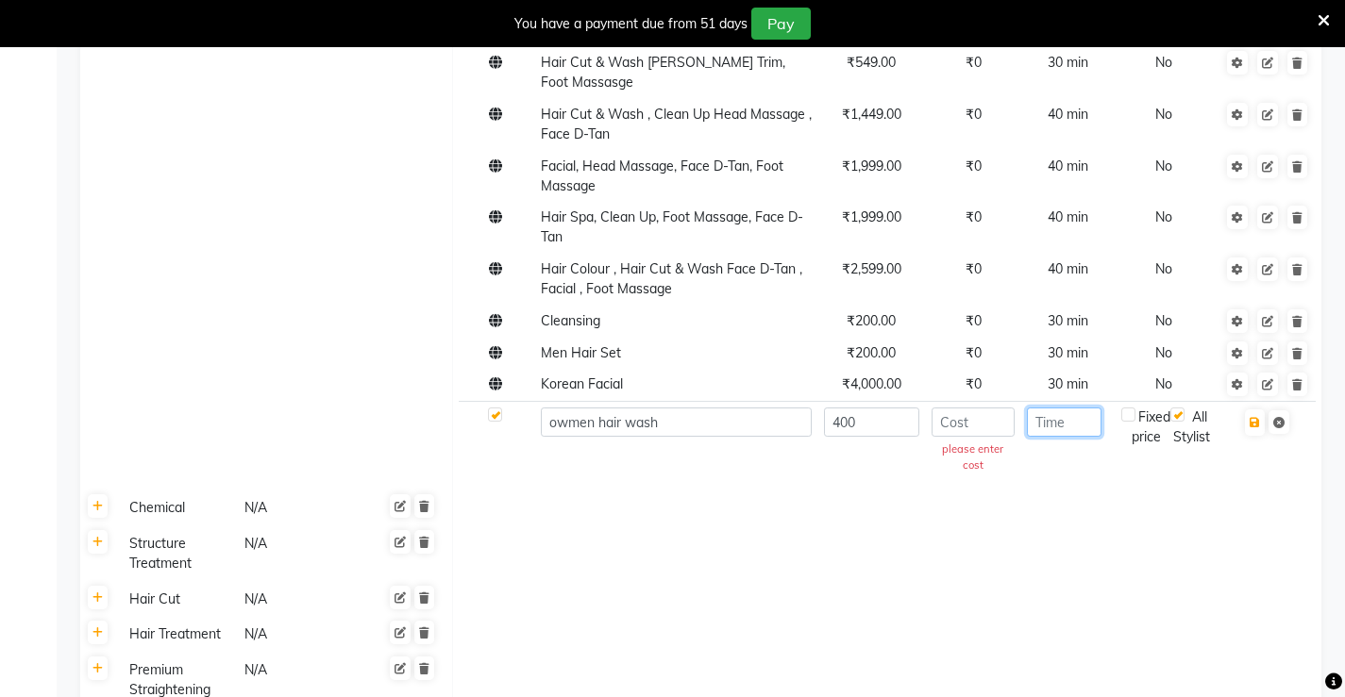
click at [1034, 408] on input "number" at bounding box center [1064, 422] width 75 height 29
type input "30"
click at [972, 408] on input "number" at bounding box center [974, 422] width 84 height 29
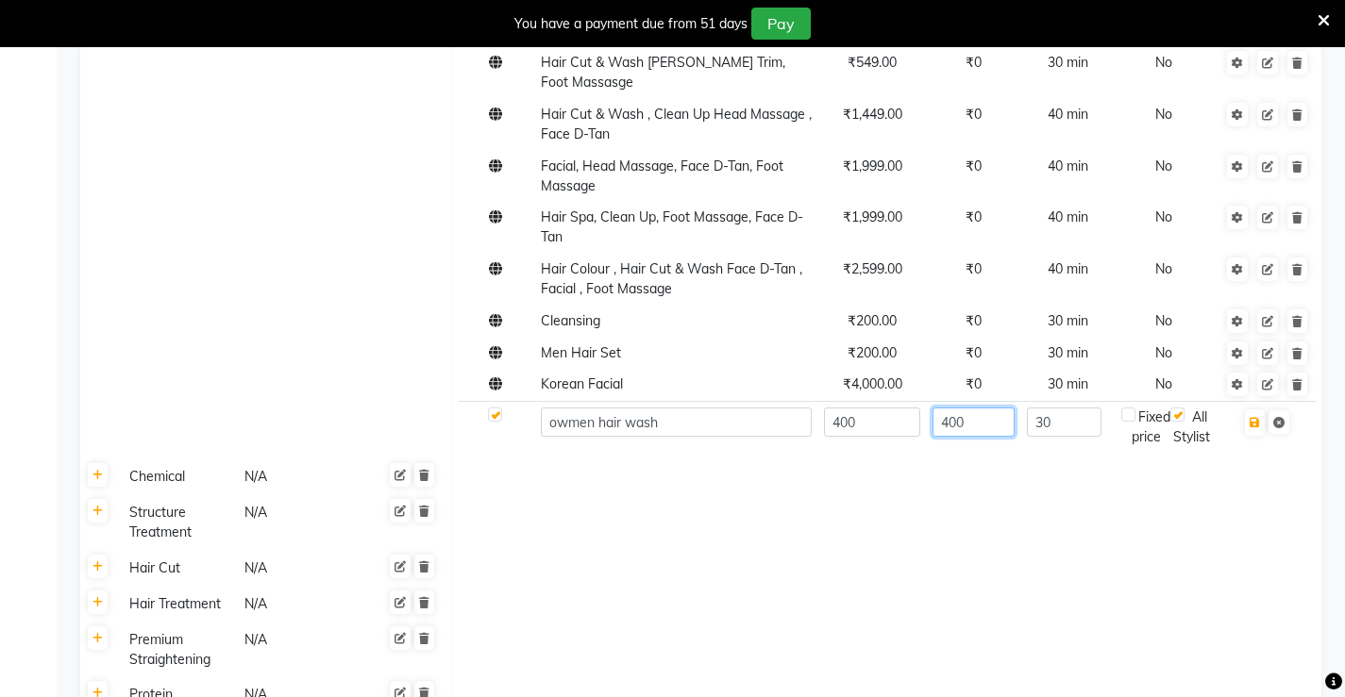
type input "400"
click at [995, 446] on td "400" at bounding box center [974, 427] width 94 height 52
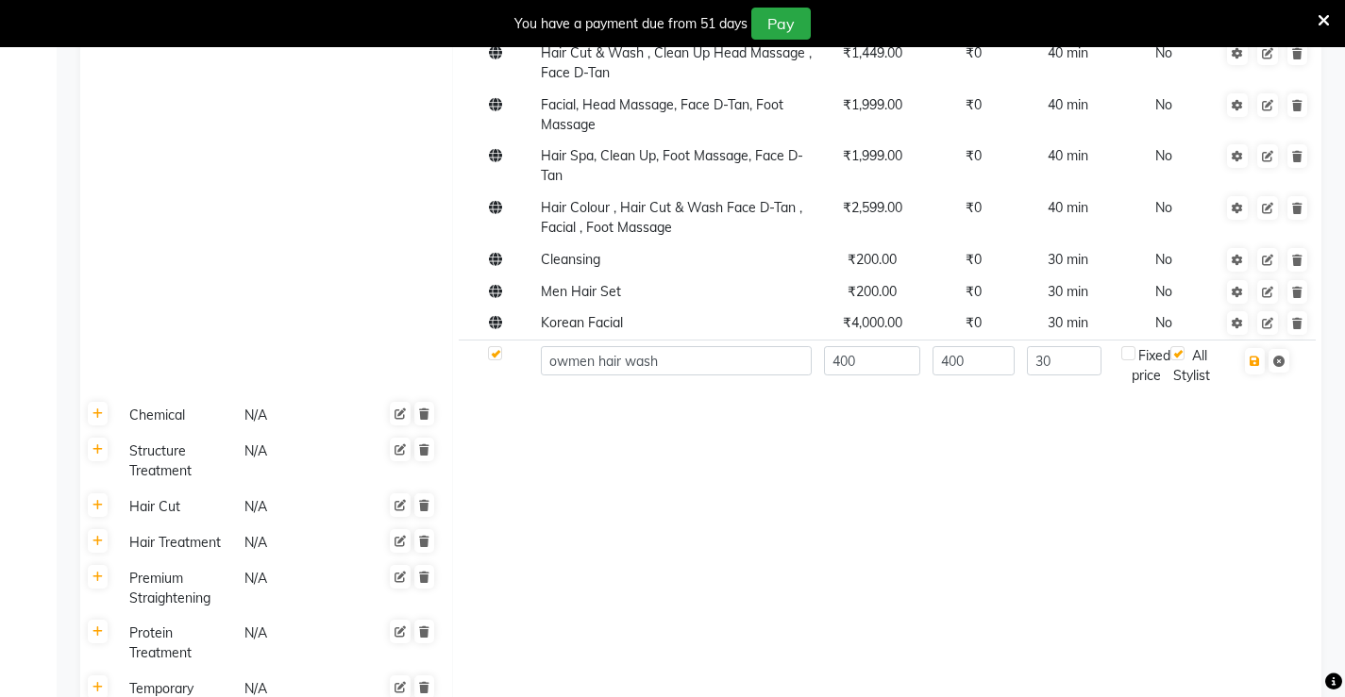
scroll to position [1133, 0]
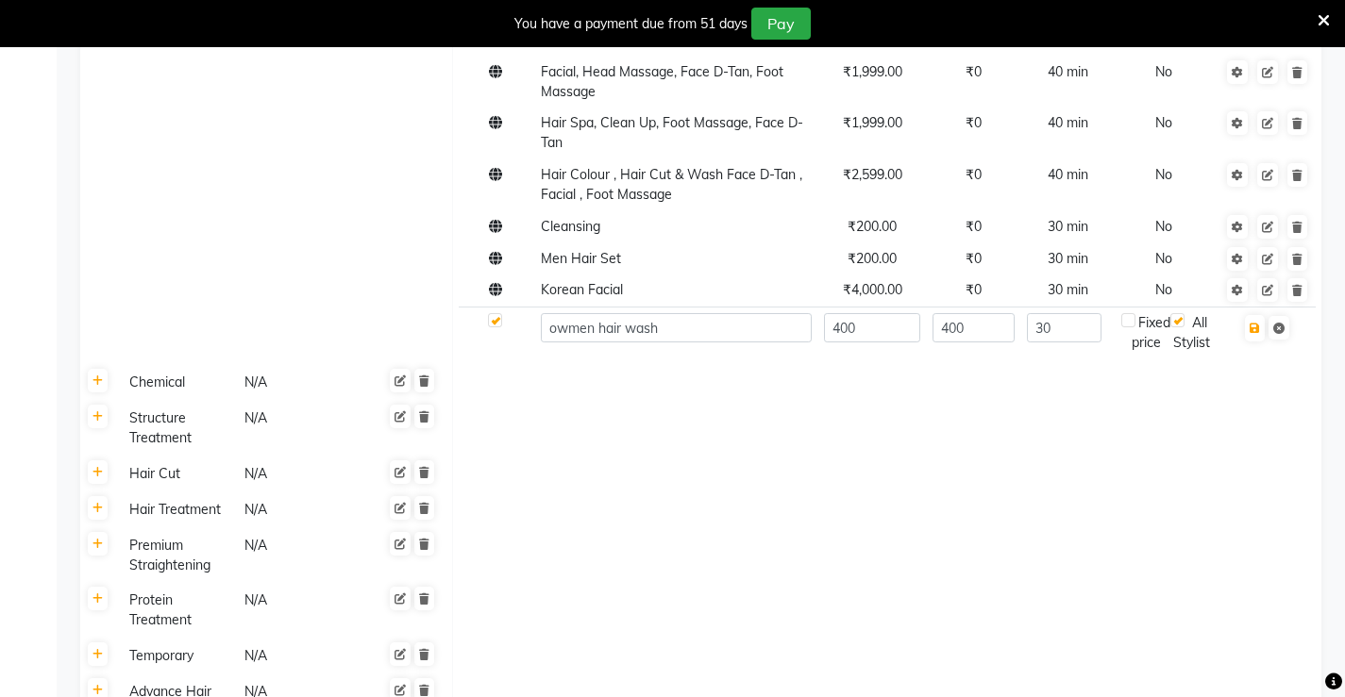
click at [1129, 313] on label at bounding box center [1128, 320] width 14 height 14
click at [1129, 315] on input "checkbox" at bounding box center [1128, 321] width 12 height 12
checkbox input "true"
click at [1200, 319] on div "All Stylist" at bounding box center [1191, 333] width 43 height 40
click at [1143, 324] on div "Fixed price" at bounding box center [1145, 333] width 49 height 40
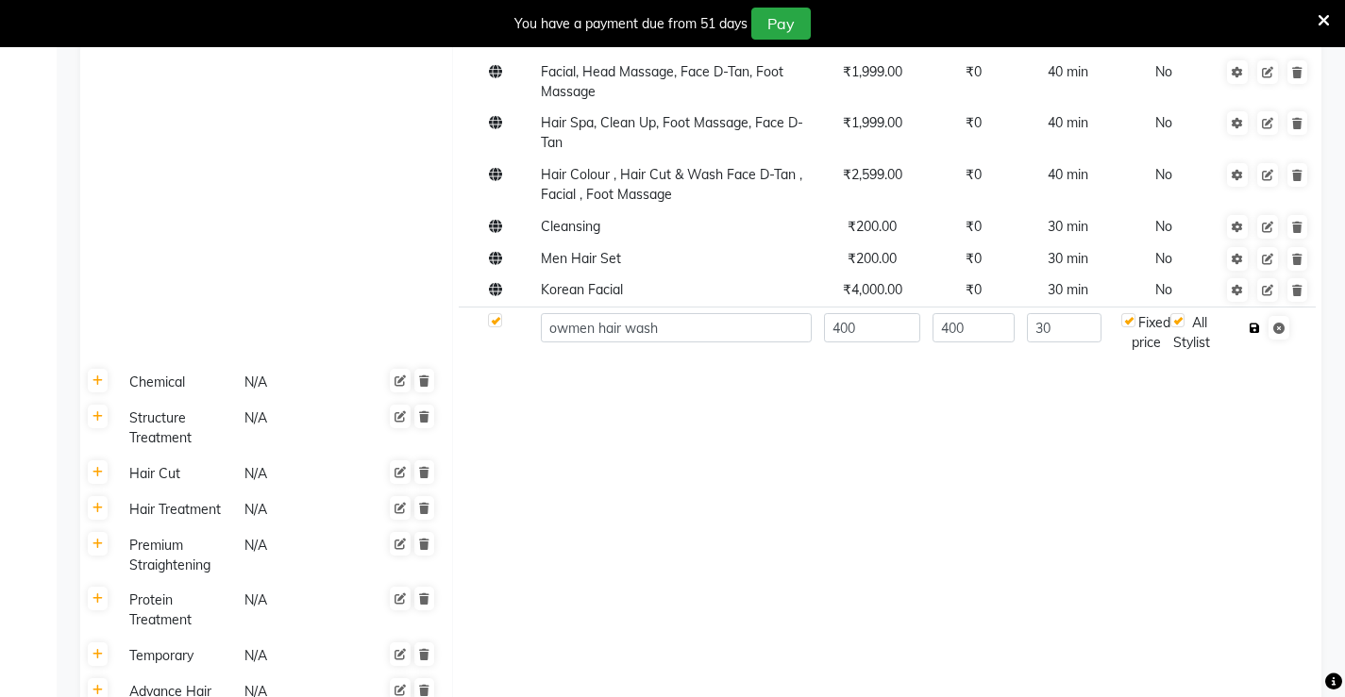
click at [1260, 323] on icon "button" at bounding box center [1255, 328] width 10 height 11
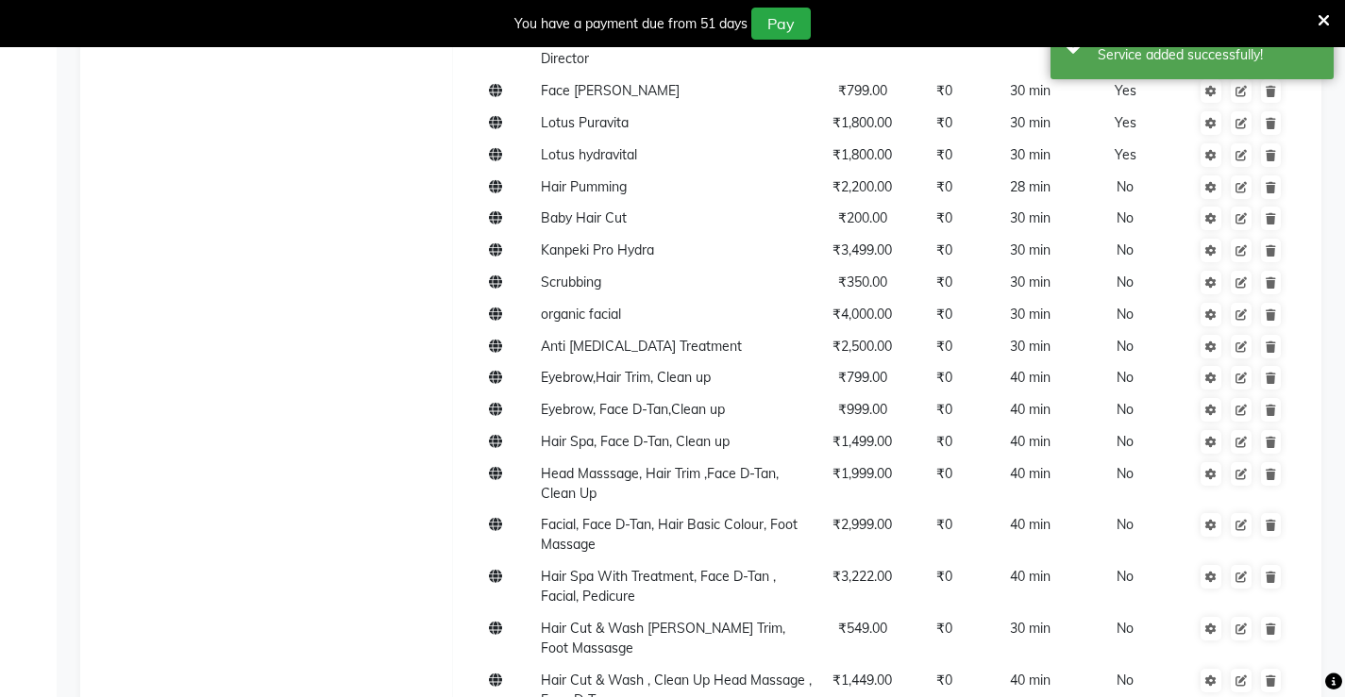
scroll to position [0, 0]
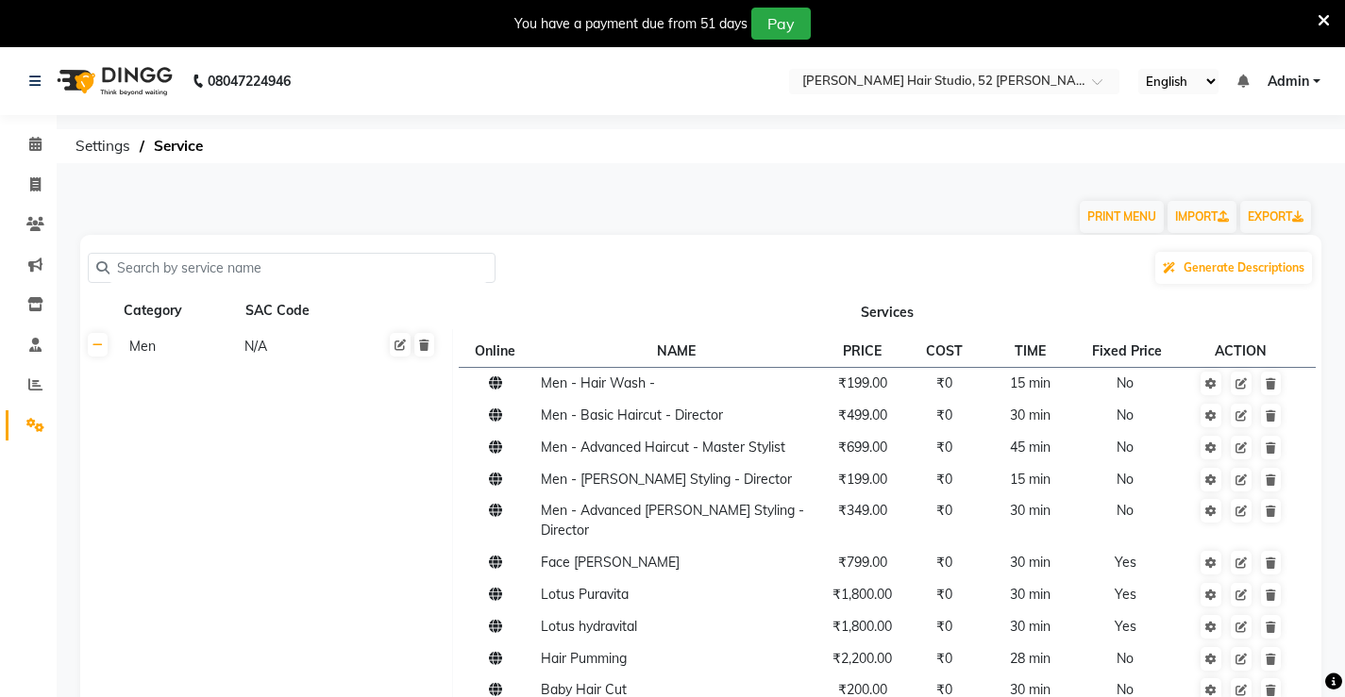
click at [28, 81] on div "08047224946" at bounding box center [160, 81] width 290 height 53
click at [40, 422] on icon at bounding box center [35, 425] width 18 height 14
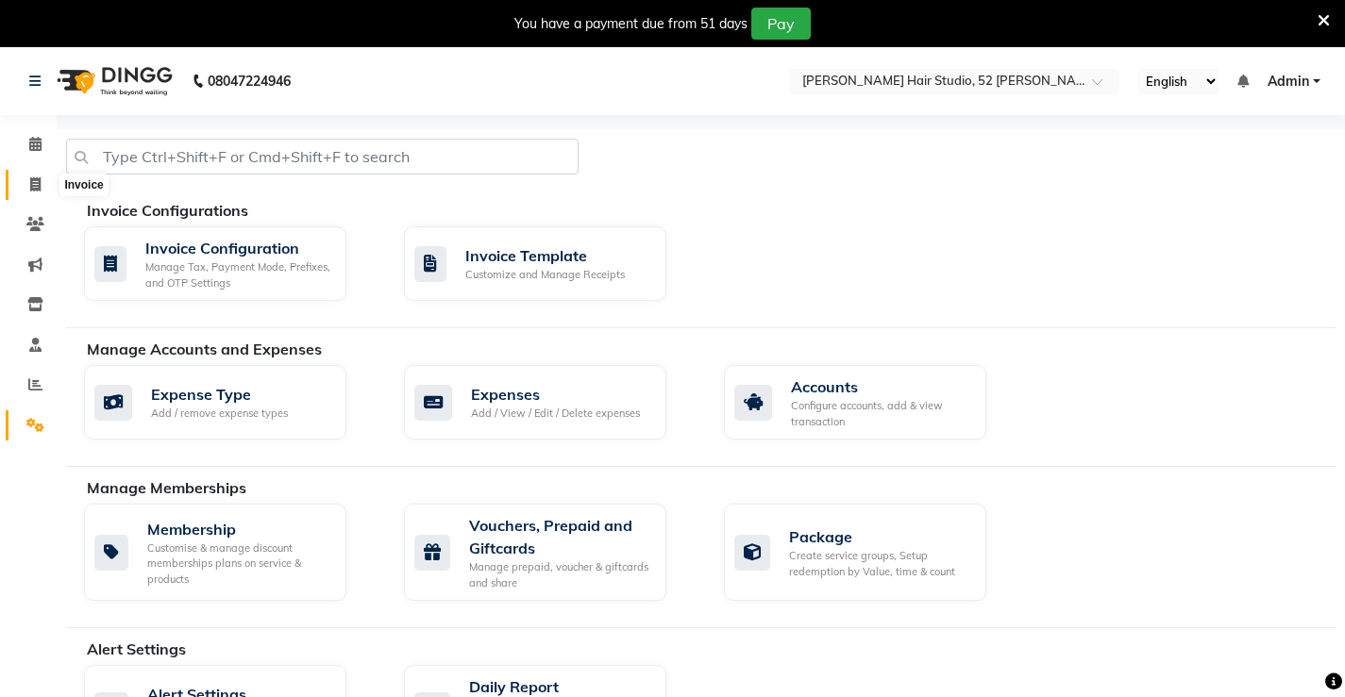
click at [30, 181] on icon at bounding box center [35, 184] width 10 height 14
select select "service"
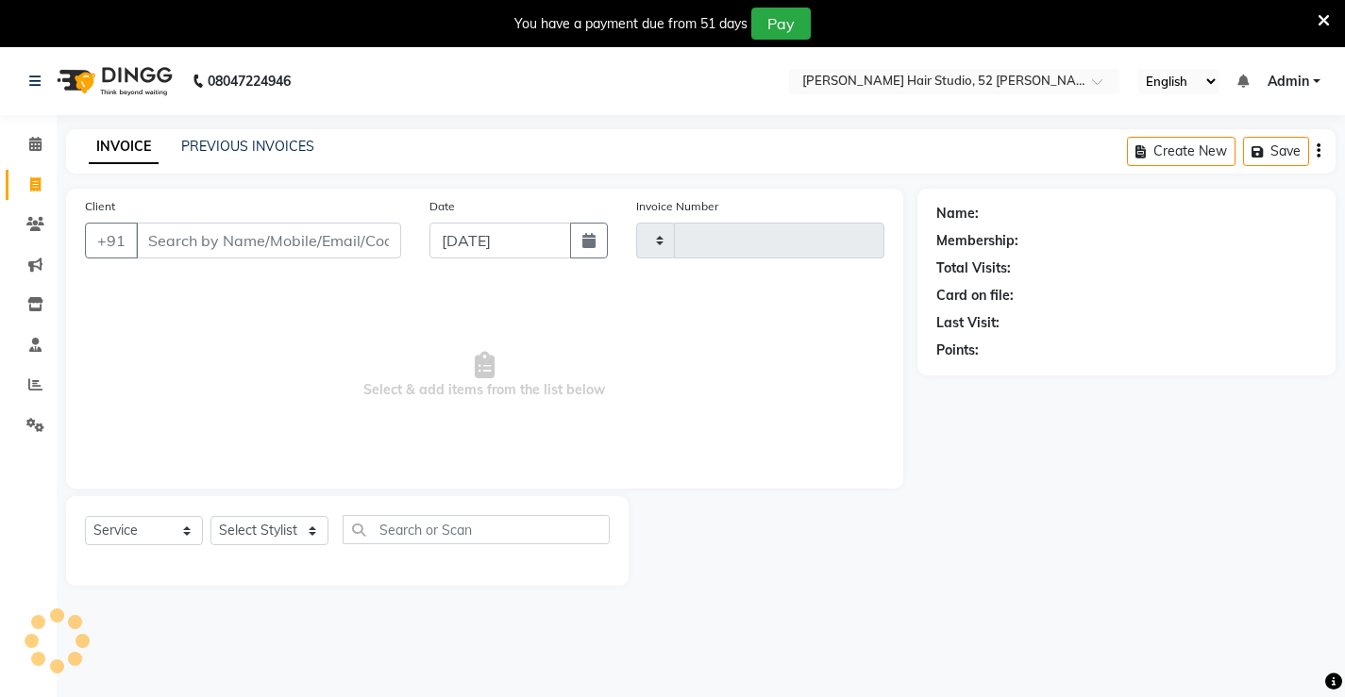
scroll to position [47, 0]
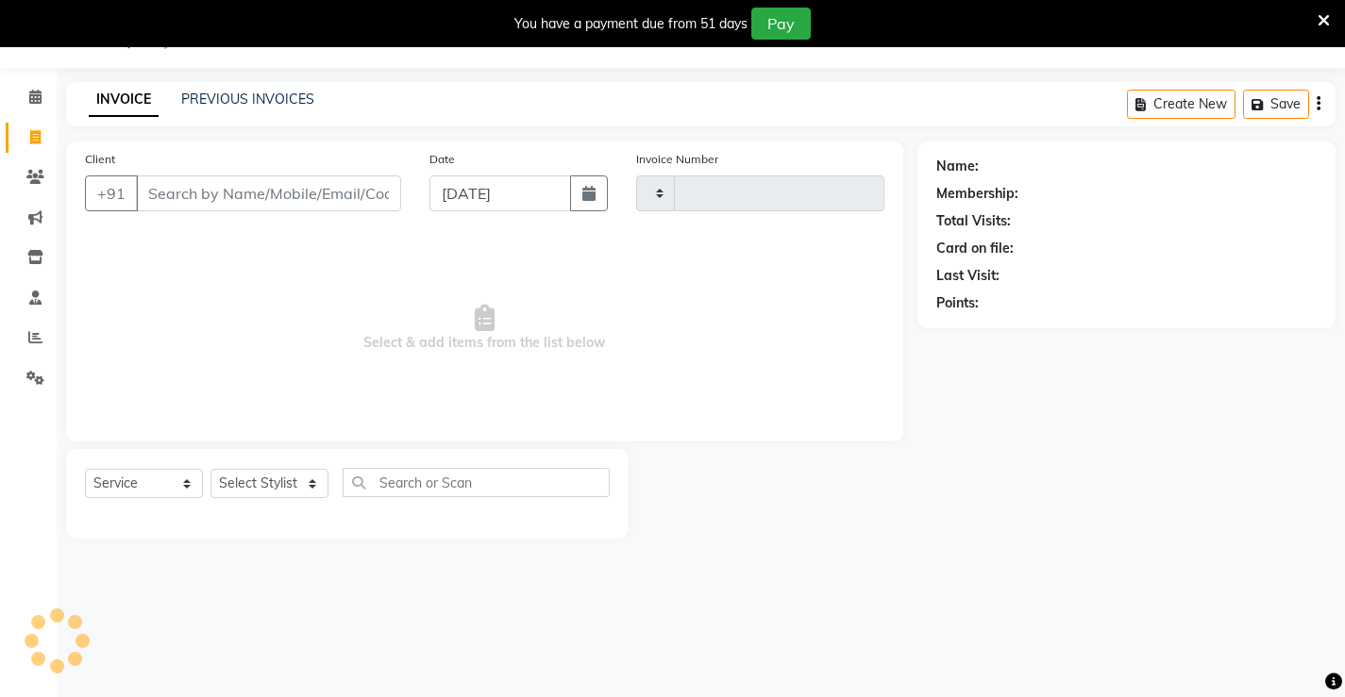
type input "1316"
select select "7705"
drag, startPoint x: 106, startPoint y: 462, endPoint x: 119, endPoint y: 480, distance: 22.3
click at [105, 462] on div "Select Service Product Membership Package Voucher Prepaid Gift Card Select Styl…" at bounding box center [347, 494] width 563 height 90
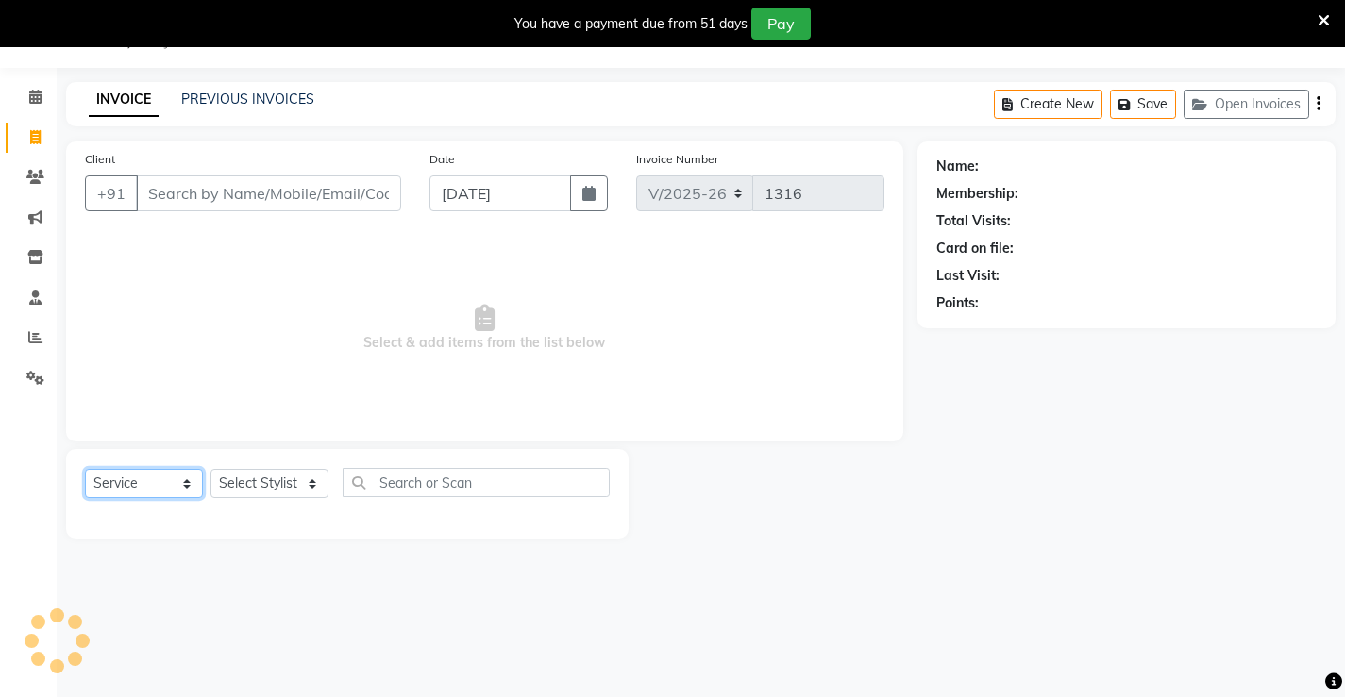
click at [120, 480] on select "Select Service Product Membership Package Voucher Prepaid Gift Card" at bounding box center [144, 483] width 118 height 29
click at [213, 181] on input "Client" at bounding box center [268, 194] width 265 height 36
type input "k"
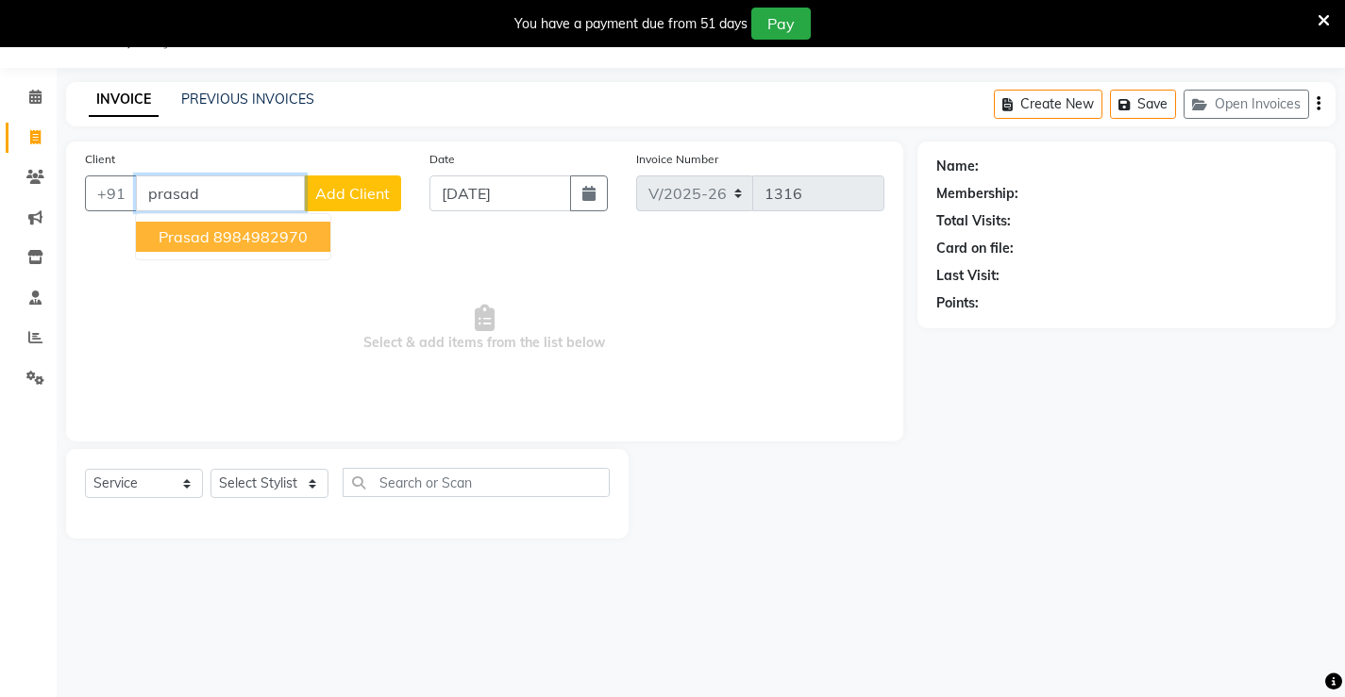
click at [273, 239] on ngb-highlight "8984982970" at bounding box center [260, 236] width 94 height 19
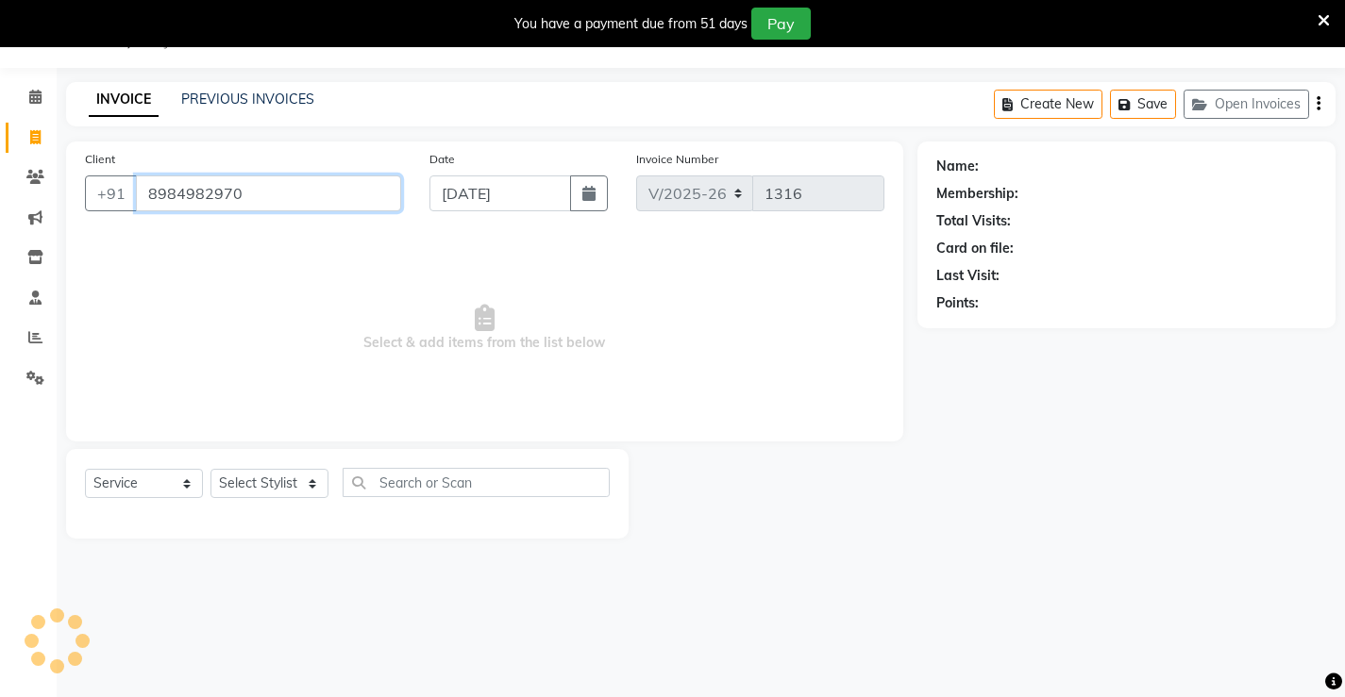
type input "8984982970"
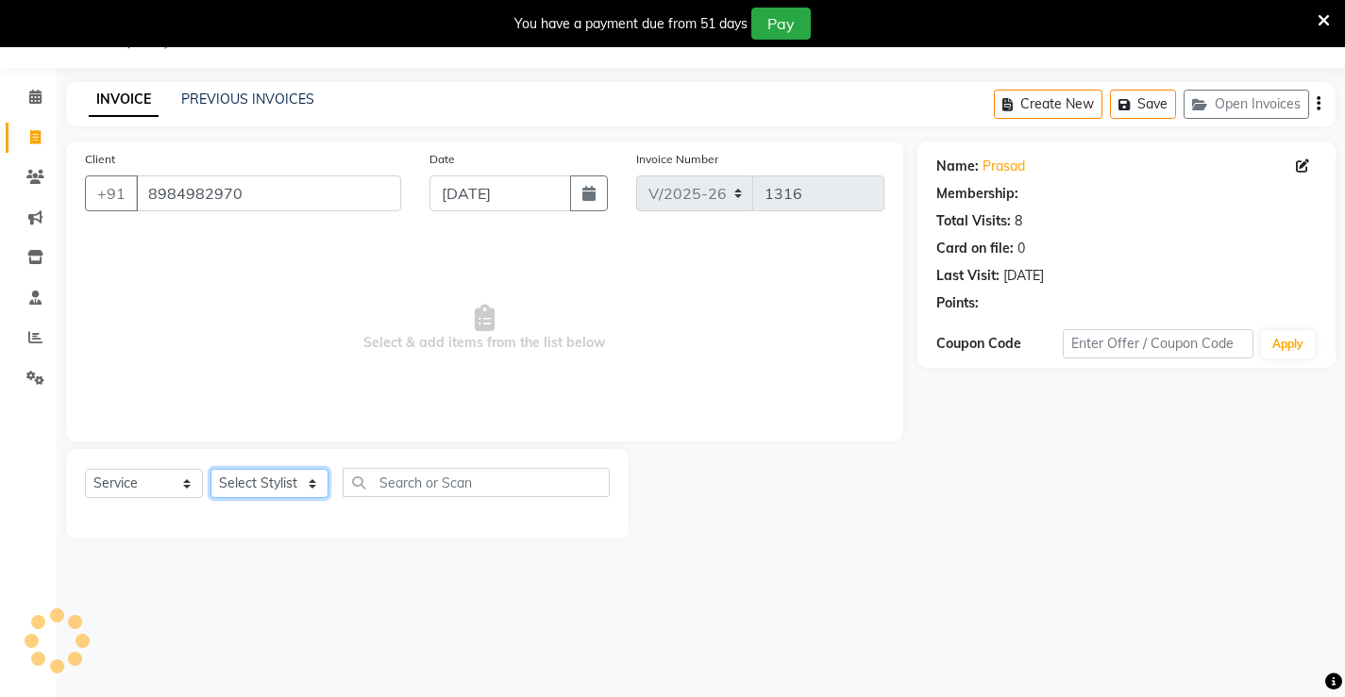
click at [277, 498] on select "Select Stylist Ajay [PERSON_NAME] [PERSON_NAME] [PERSON_NAME] unsex hair stylis…" at bounding box center [269, 483] width 118 height 29
select select "80966"
click at [210, 469] on select "Select Stylist Ajay [PERSON_NAME] [PERSON_NAME] [PERSON_NAME] unsex hair stylis…" at bounding box center [269, 483] width 118 height 29
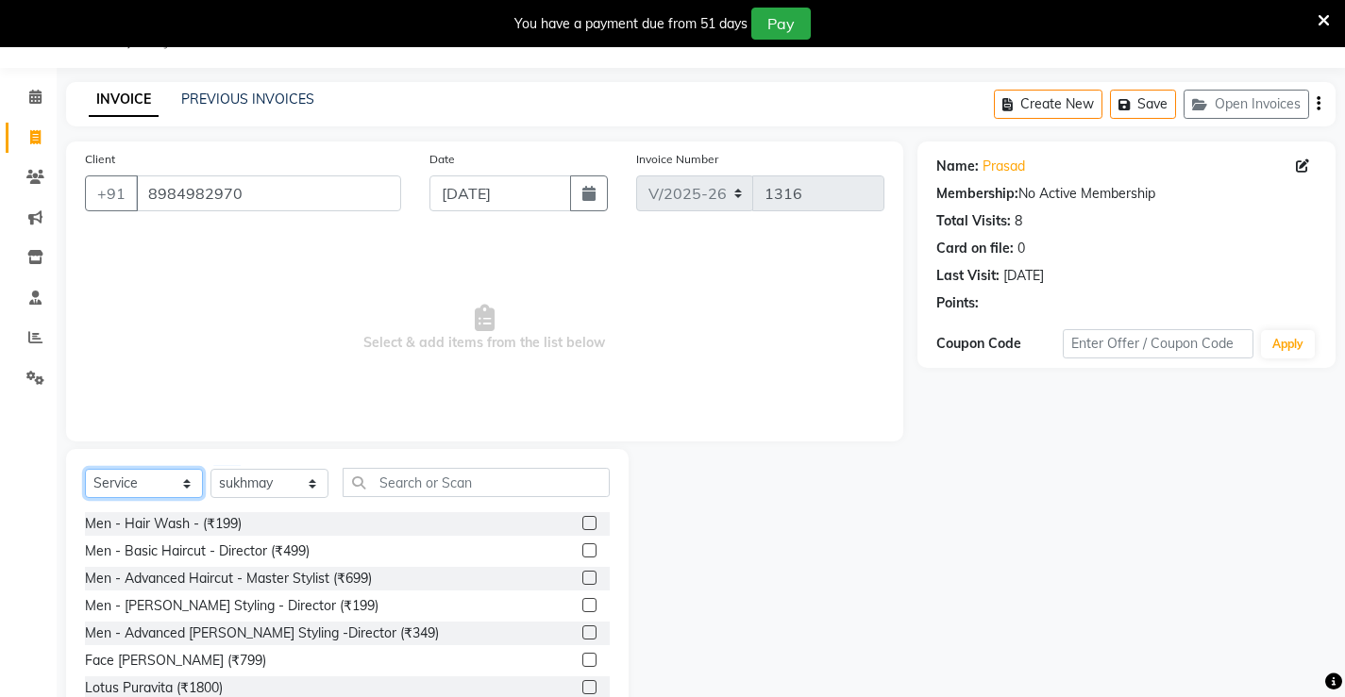
click at [140, 482] on select "Select Service Product Membership Package Voucher Prepaid Gift Card" at bounding box center [144, 483] width 118 height 29
click at [406, 545] on div "Men - Basic Haircut - Director (₹499)" at bounding box center [347, 552] width 525 height 24
click at [429, 479] on input "text" at bounding box center [476, 482] width 267 height 29
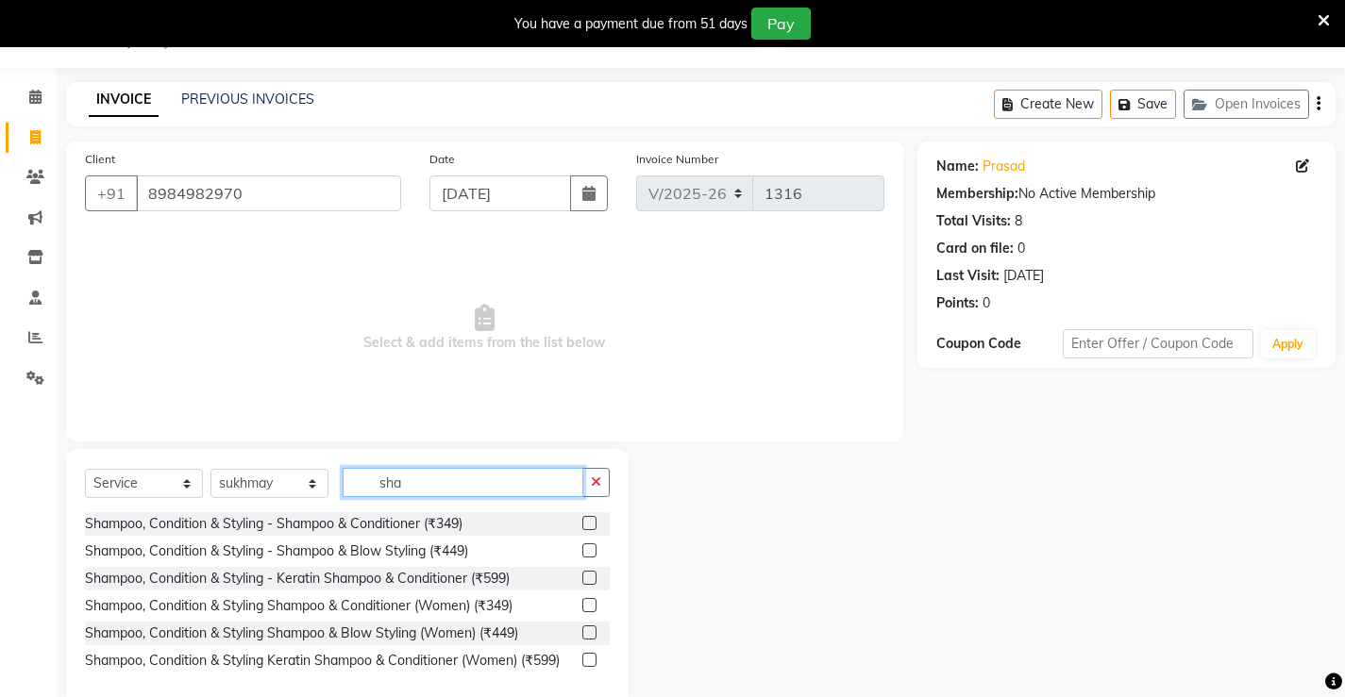
type input "sha"
drag, startPoint x: 507, startPoint y: 497, endPoint x: 489, endPoint y: 497, distance: 17.9
click at [489, 497] on div "Select Service Product Membership Package Voucher Prepaid Gift Card Select Styl…" at bounding box center [347, 490] width 525 height 44
click at [30, 131] on icon at bounding box center [35, 137] width 10 height 14
select select "service"
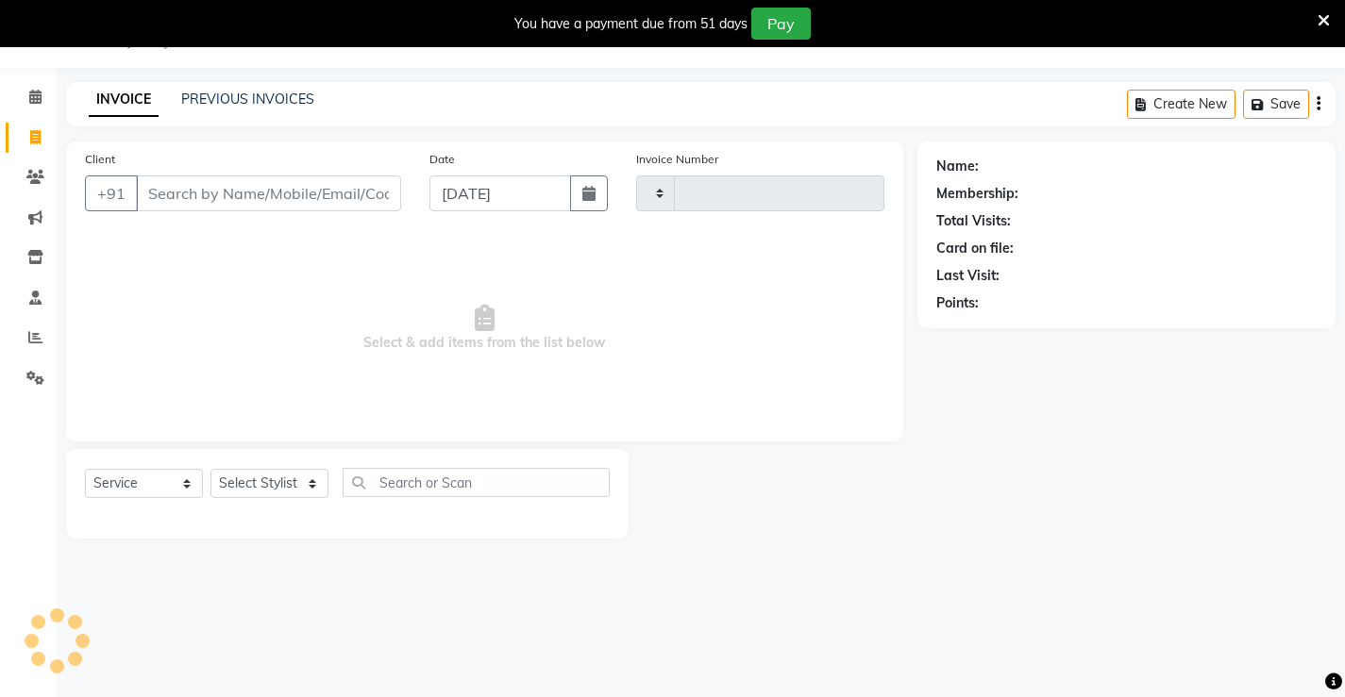
type input "1316"
select select "7705"
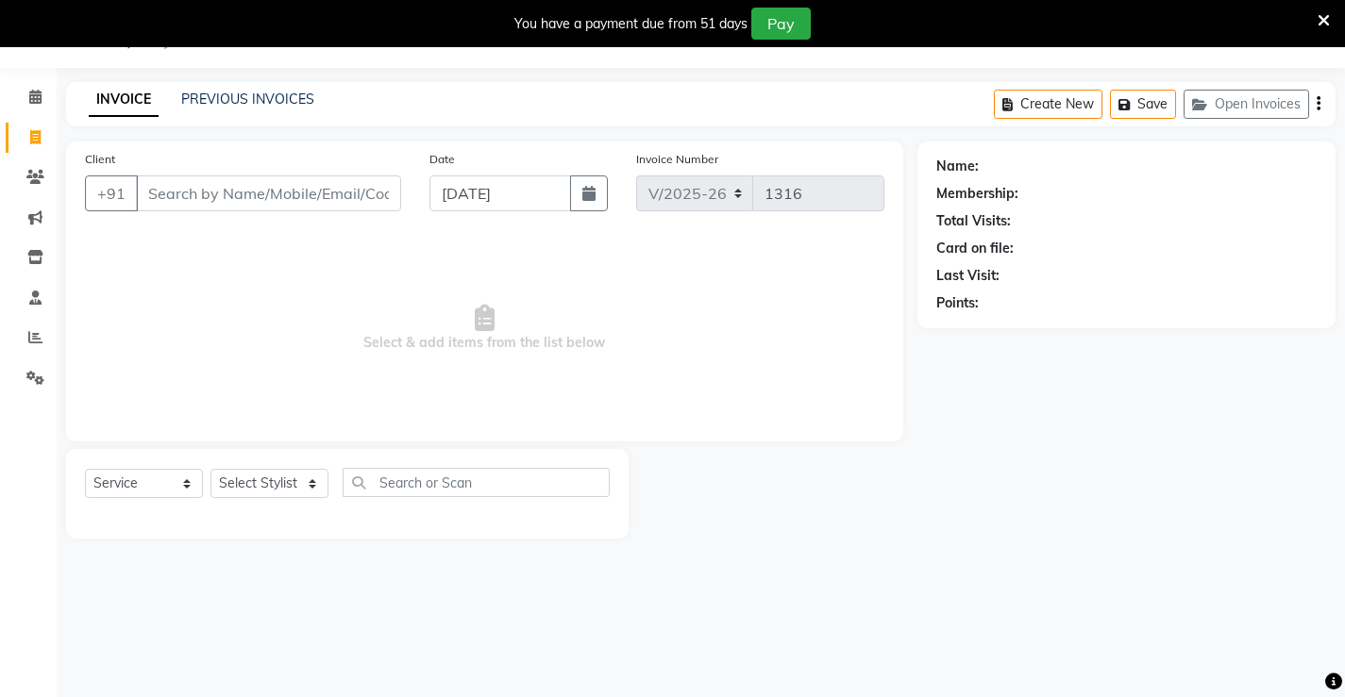
click at [266, 202] on input "Client" at bounding box center [268, 194] width 265 height 36
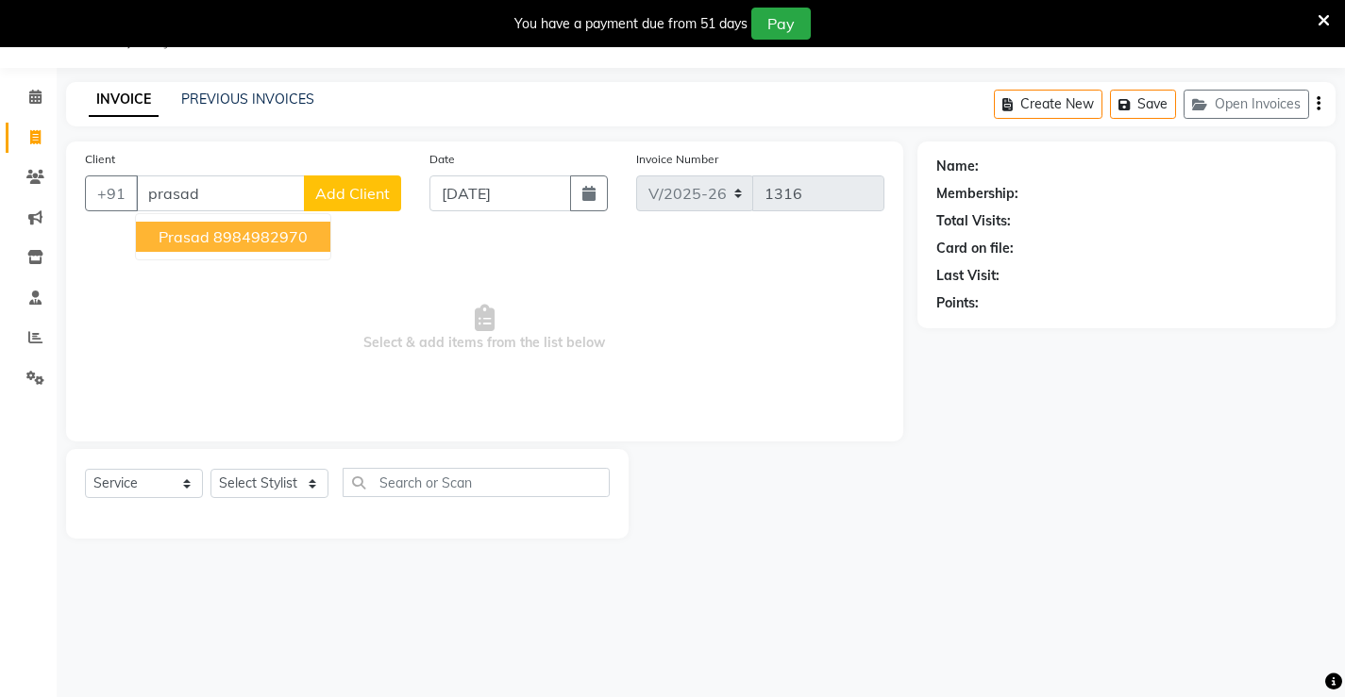
click at [296, 233] on ngb-highlight "8984982970" at bounding box center [260, 236] width 94 height 19
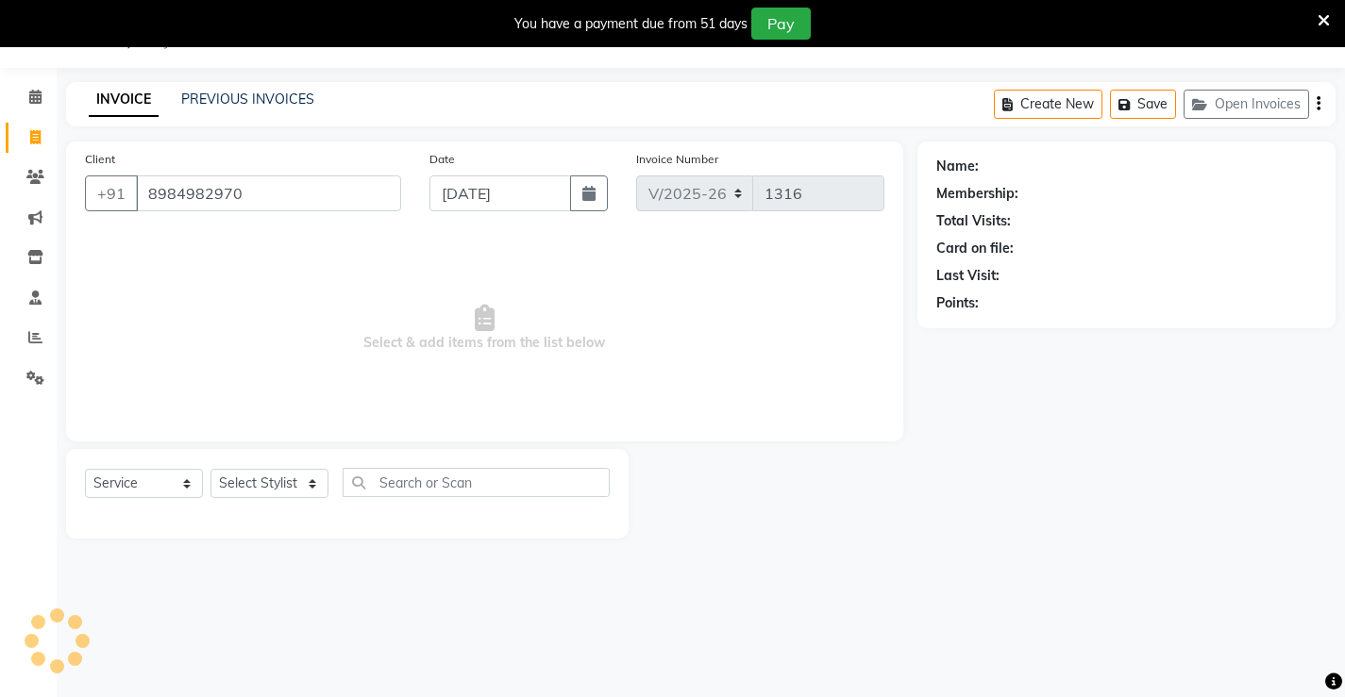
type input "8984982970"
click at [137, 489] on select "Select Service Product Membership Package Voucher Prepaid Gift Card" at bounding box center [144, 483] width 118 height 29
click at [85, 469] on select "Select Service Product Membership Package Voucher Prepaid Gift Card" at bounding box center [144, 483] width 118 height 29
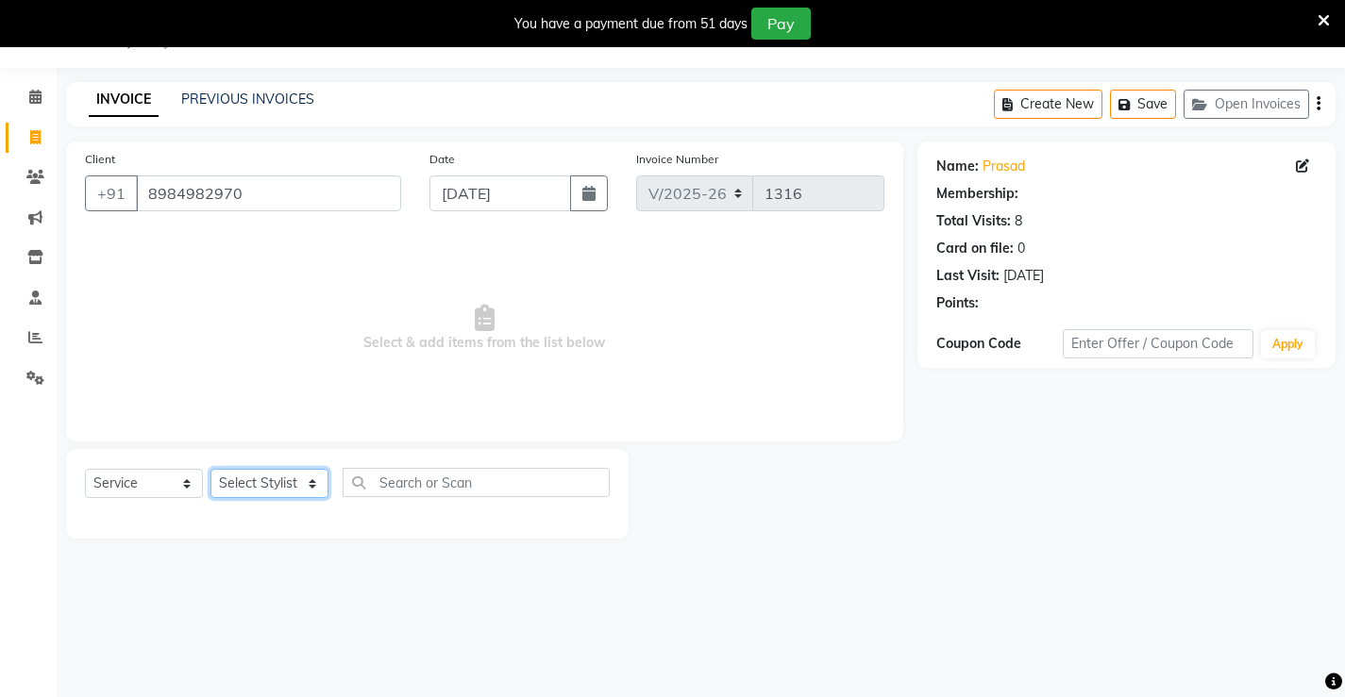
click at [294, 493] on select "Select Stylist Ajay [PERSON_NAME] [PERSON_NAME] [PERSON_NAME] unsex hair stylis…" at bounding box center [269, 483] width 118 height 29
select select "68606"
click at [210, 469] on select "Select Stylist Ajay [PERSON_NAME] [PERSON_NAME] [PERSON_NAME] unsex hair stylis…" at bounding box center [269, 483] width 118 height 29
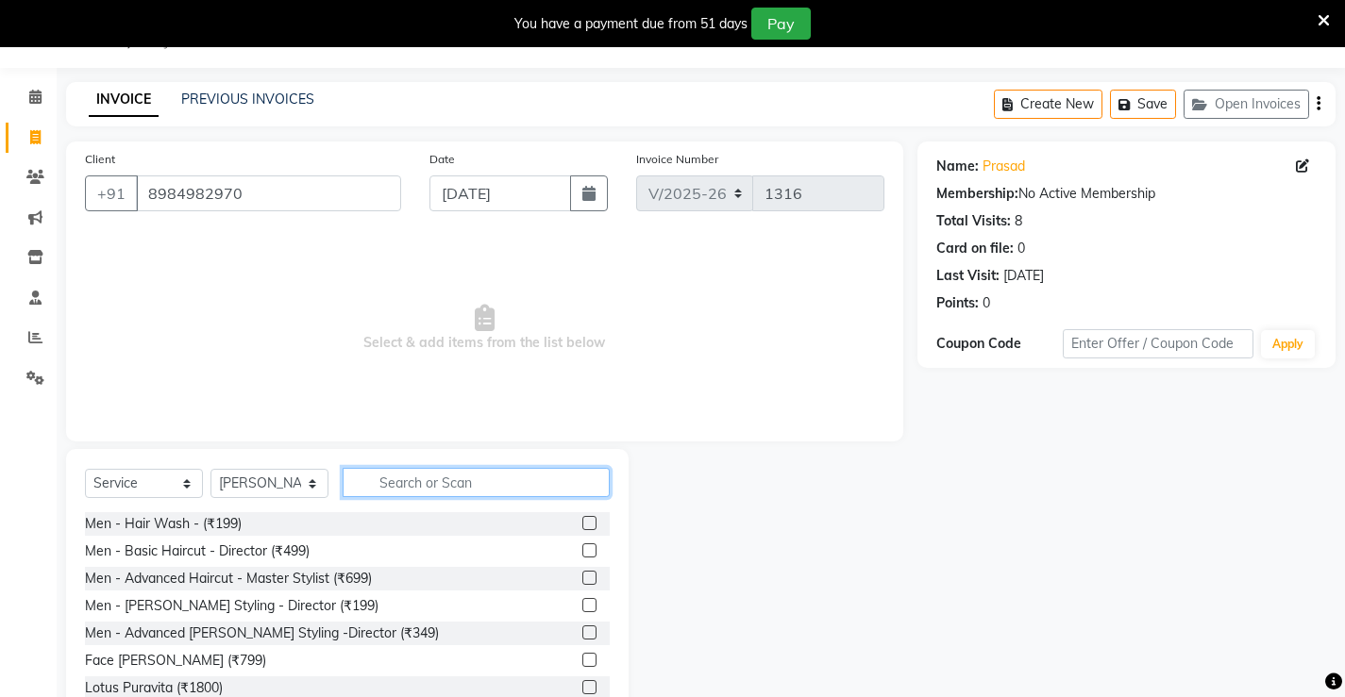
click at [421, 492] on input "text" at bounding box center [476, 482] width 267 height 29
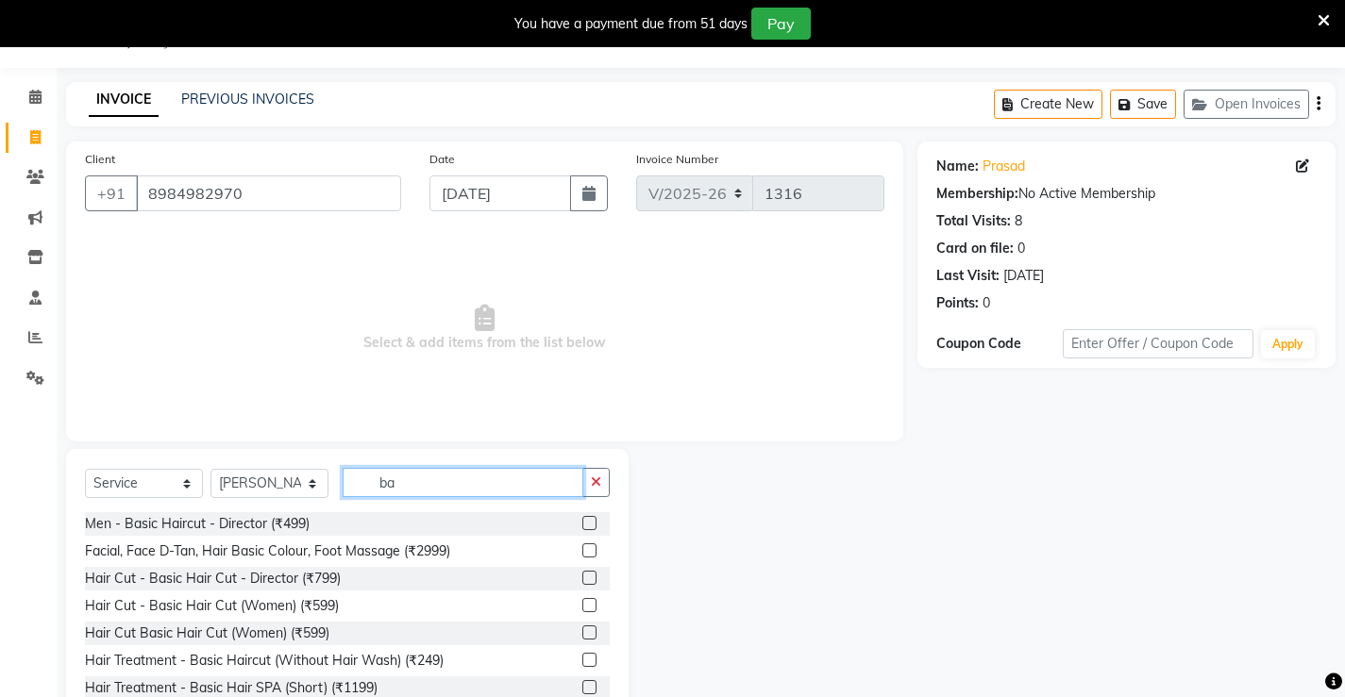
type input "b"
click at [421, 492] on input "o3" at bounding box center [463, 482] width 241 height 29
type input "o"
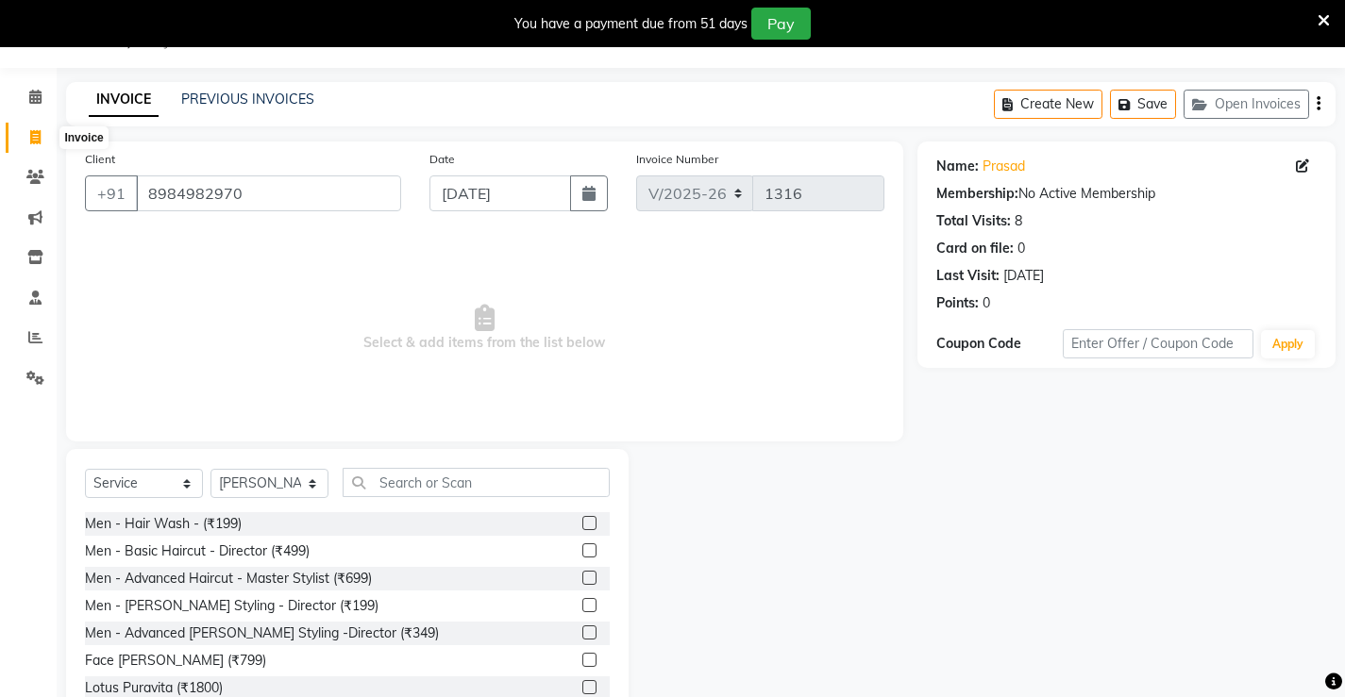
click at [42, 139] on span at bounding box center [35, 138] width 33 height 22
select select "service"
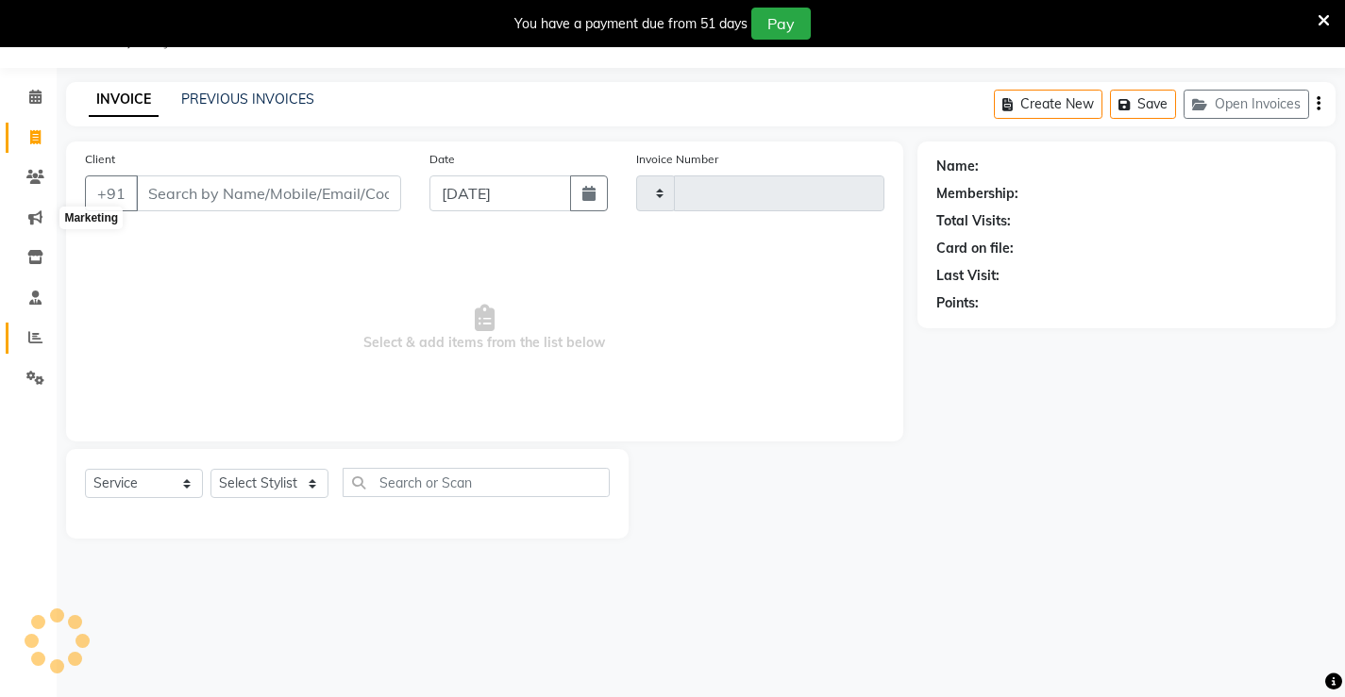
type input "1316"
select select "7705"
click at [33, 378] on icon at bounding box center [35, 378] width 18 height 14
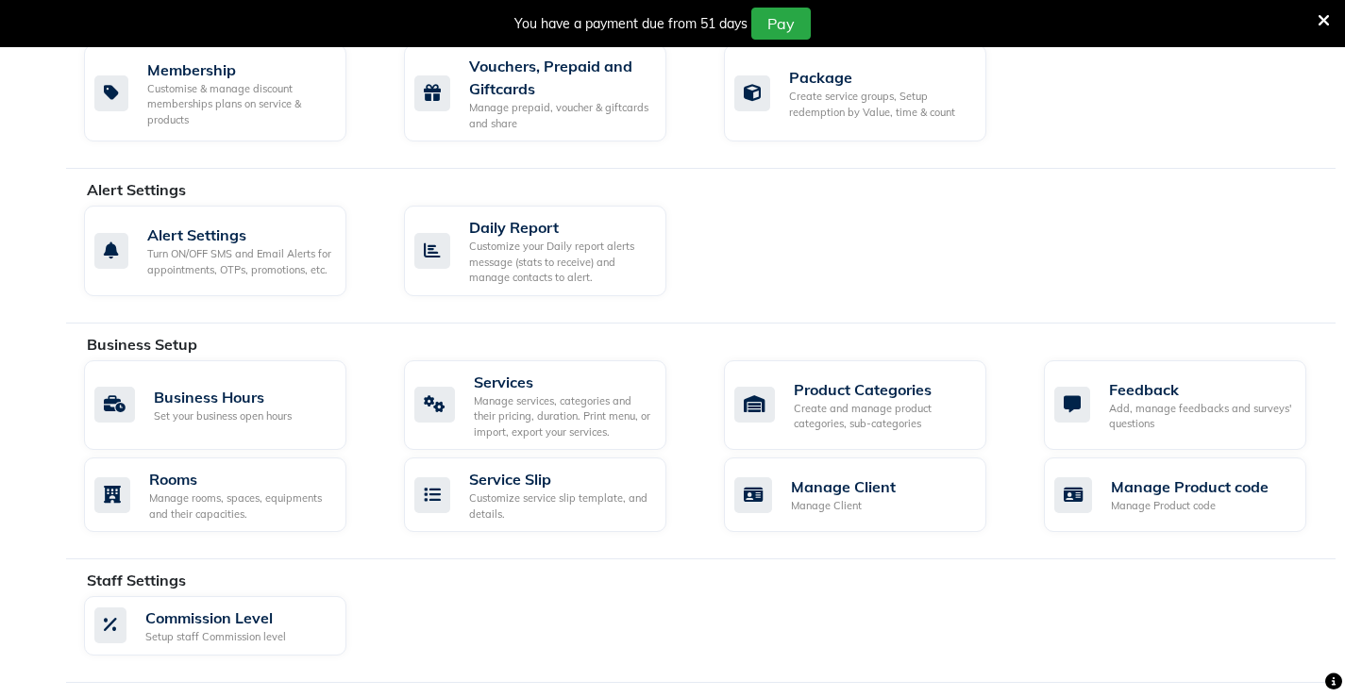
scroll to position [459, 0]
click at [888, 423] on div "Create and manage product categories, sub-categories" at bounding box center [882, 416] width 177 height 31
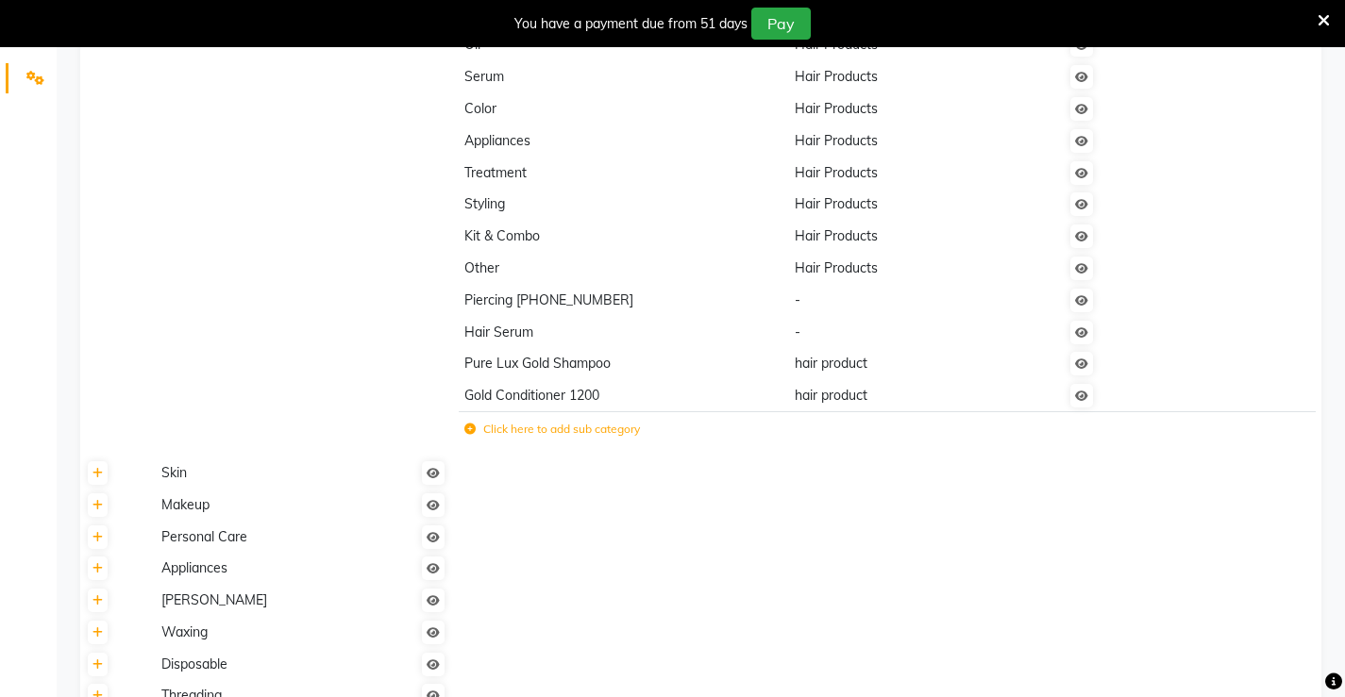
scroll to position [322, 0]
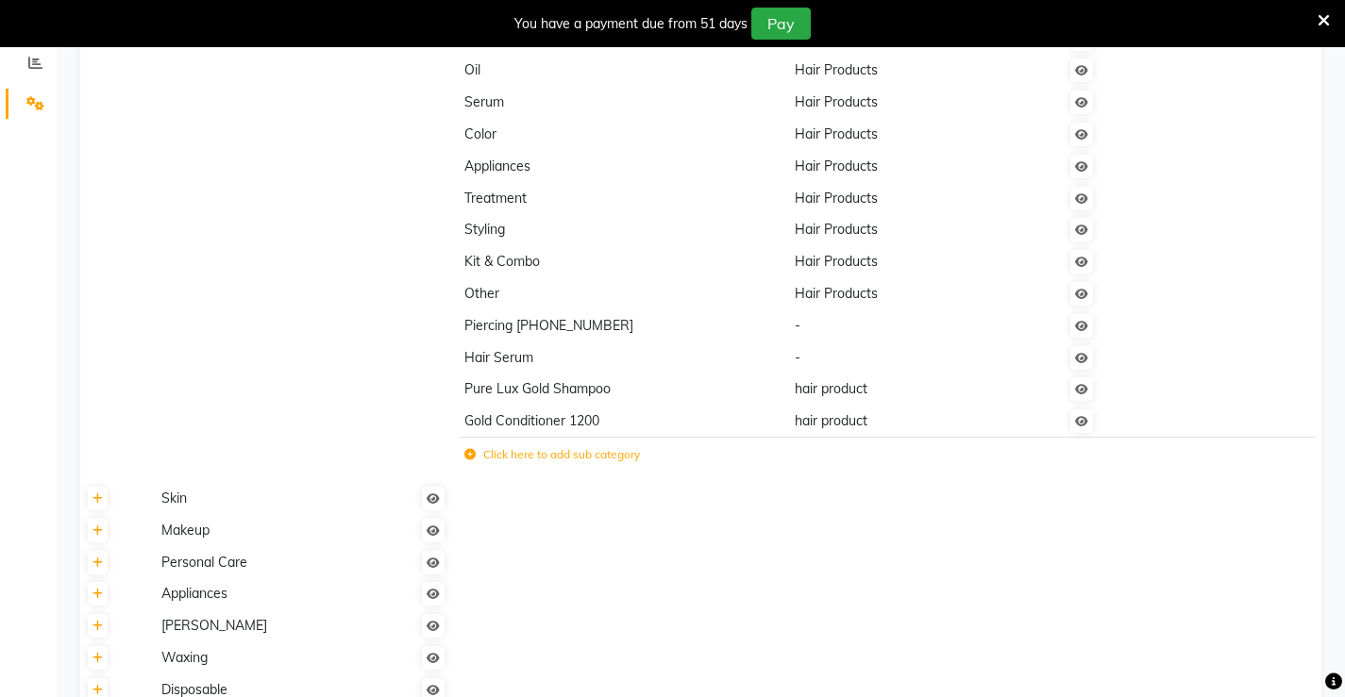
click at [513, 453] on label "Click here to add sub category" at bounding box center [552, 454] width 176 height 17
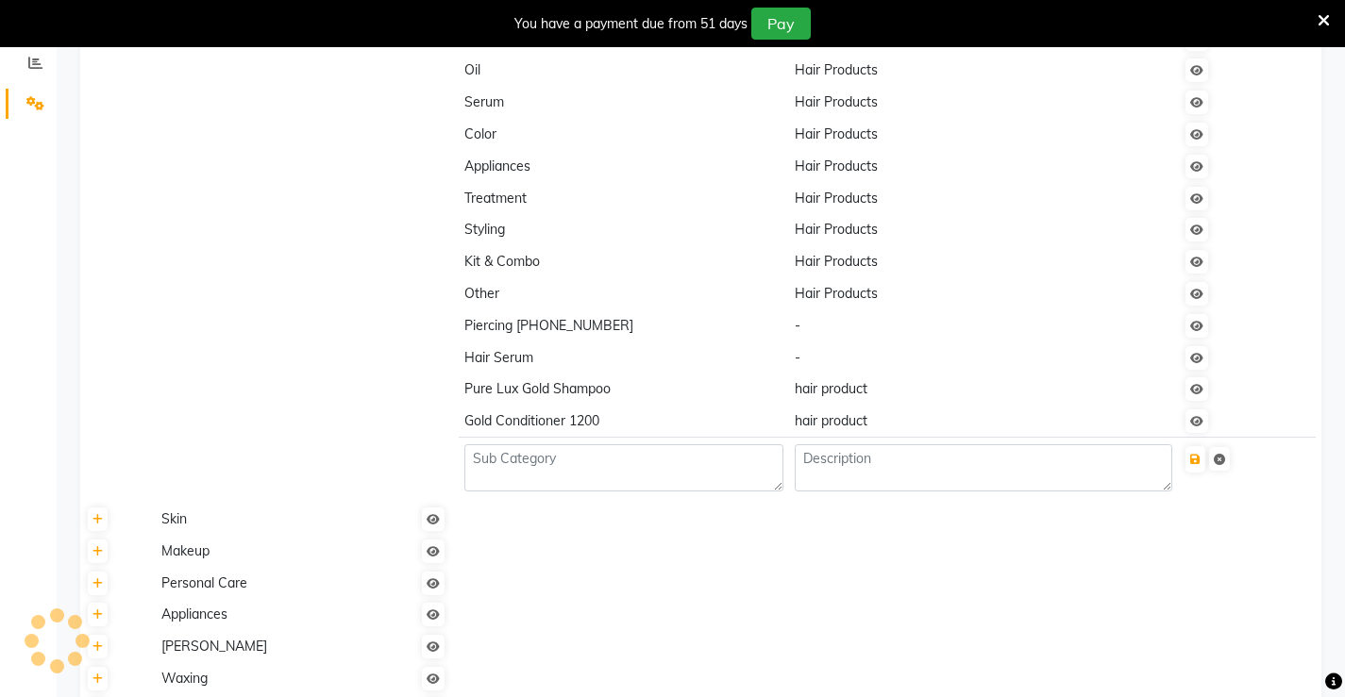
click at [573, 403] on td "Pure Lux Gold Shampoo" at bounding box center [624, 390] width 330 height 32
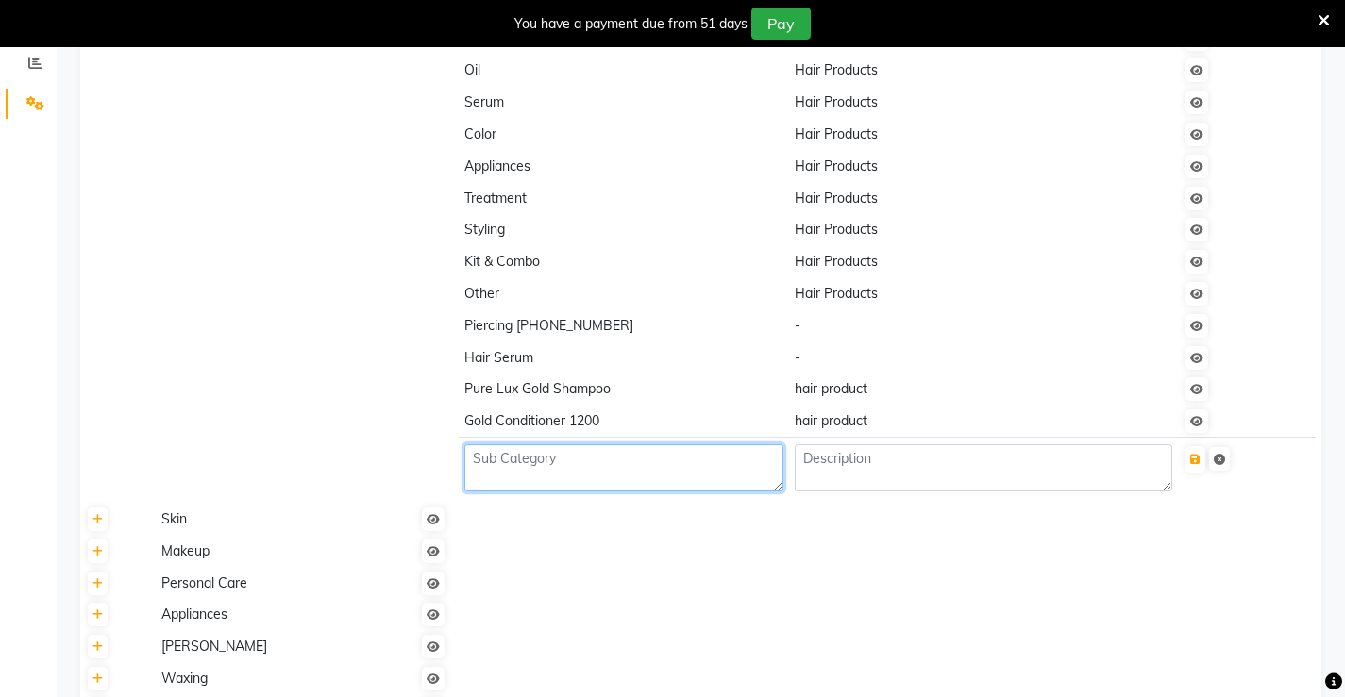
click at [573, 471] on textarea at bounding box center [623, 468] width 318 height 47
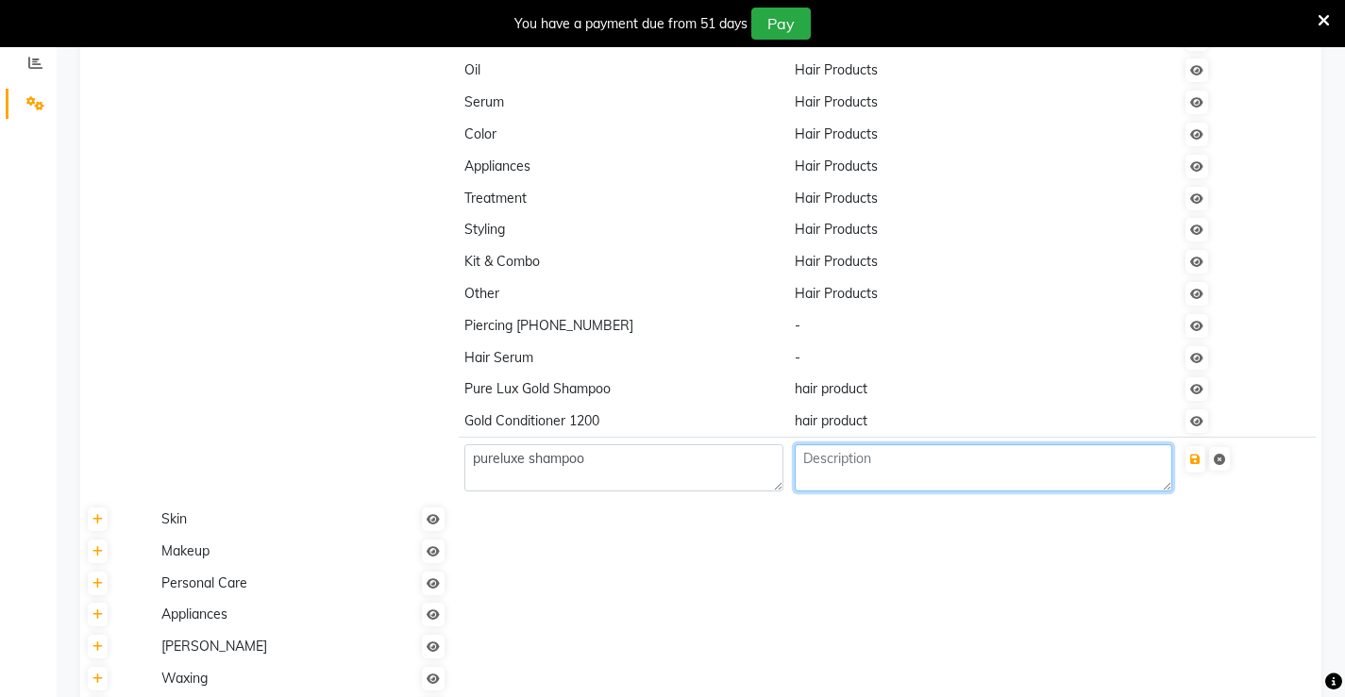
click at [832, 471] on textarea at bounding box center [983, 468] width 377 height 47
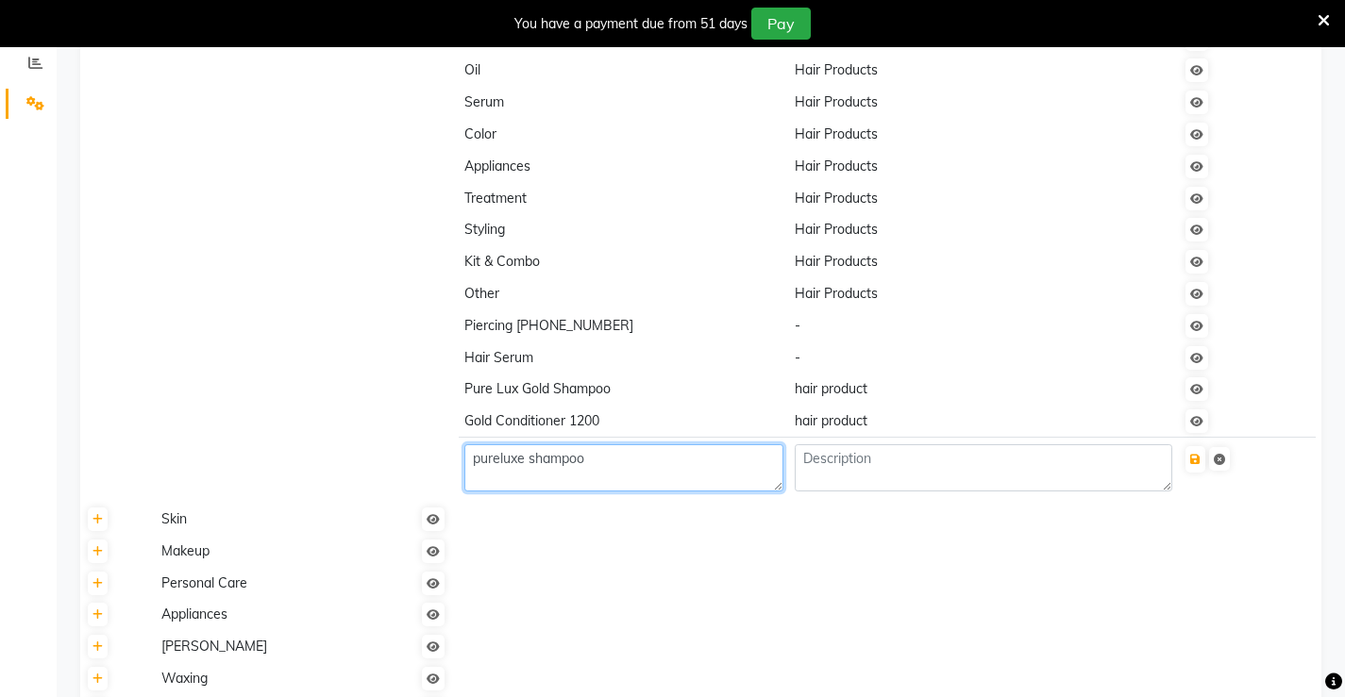
click at [609, 459] on textarea "pureluxe shampoo" at bounding box center [623, 468] width 318 height 47
type textarea "pureluxe shampoo-1200"
click at [727, 531] on td at bounding box center [887, 520] width 869 height 32
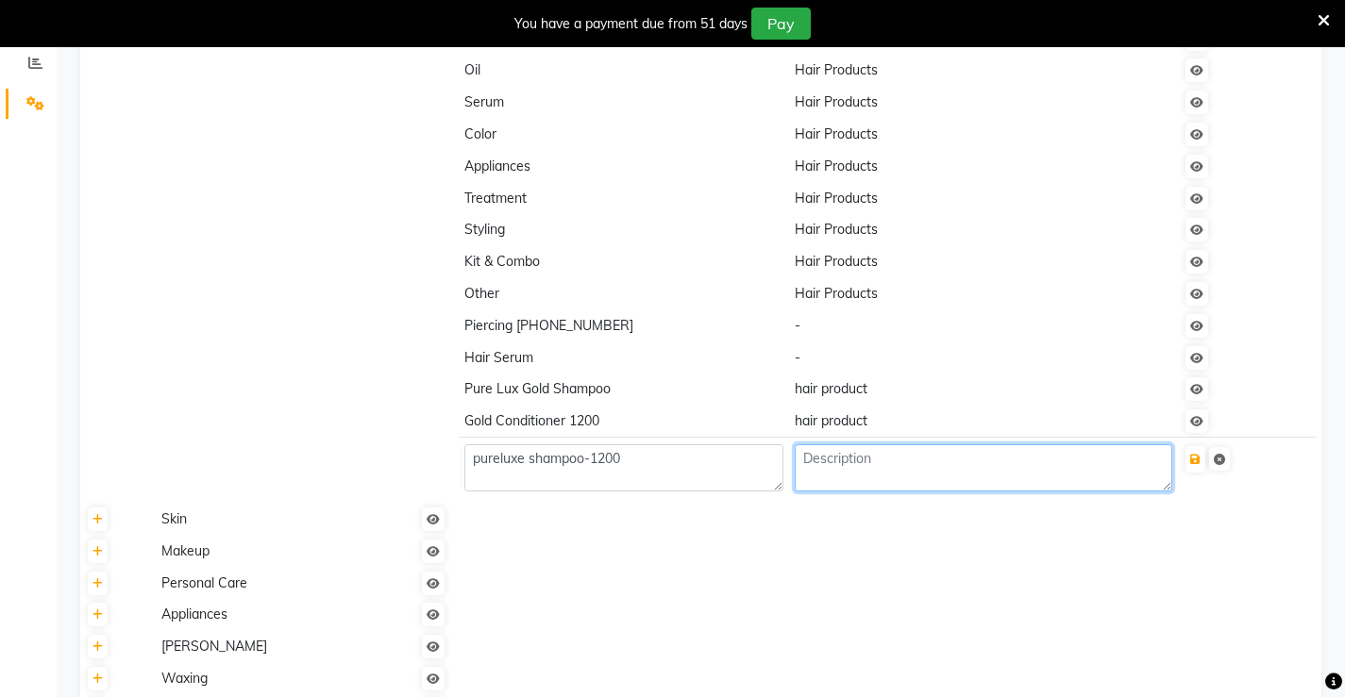
click at [850, 479] on textarea at bounding box center [983, 468] width 377 height 47
click at [1200, 459] on icon "submit" at bounding box center [1195, 459] width 10 height 11
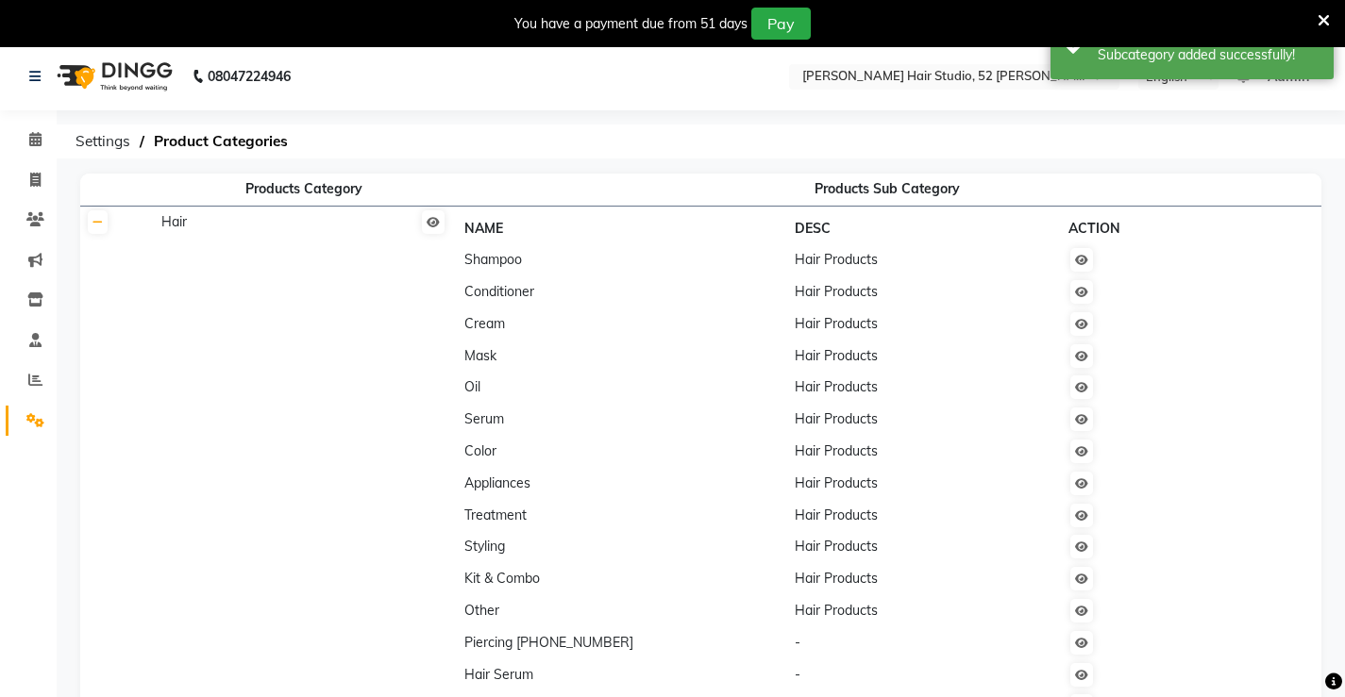
scroll to position [0, 0]
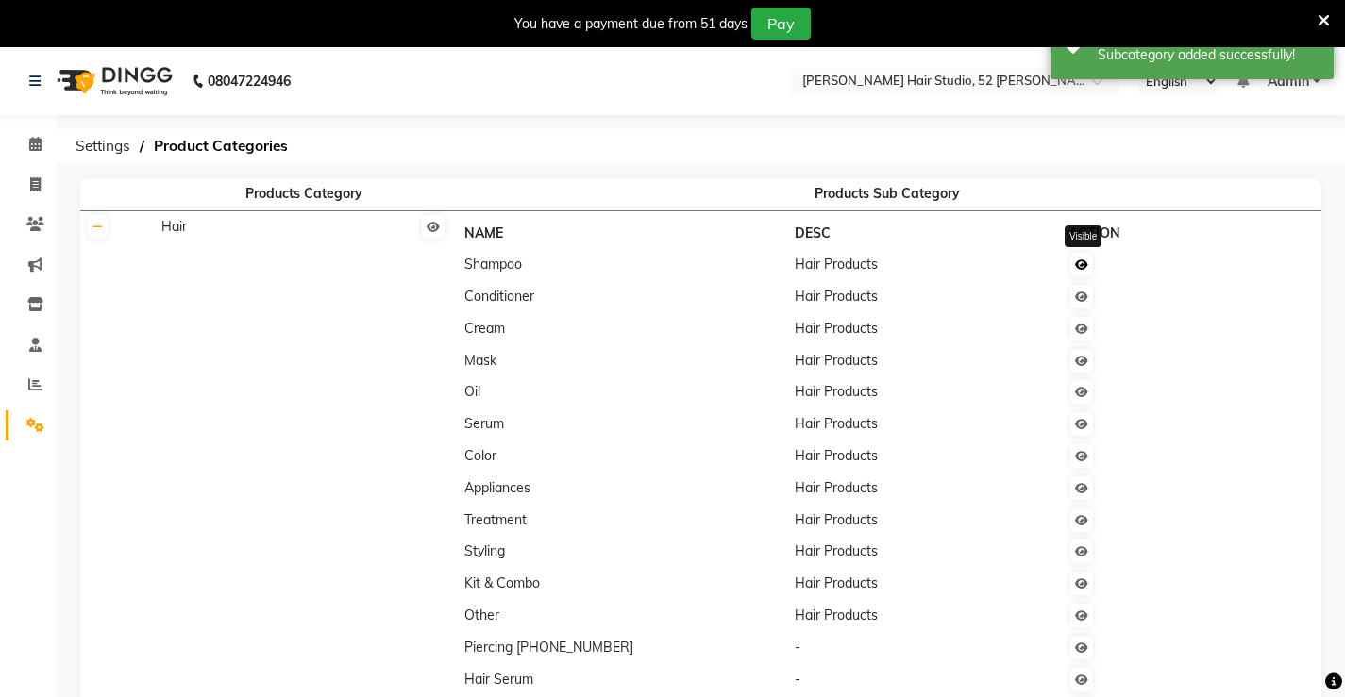
click at [1088, 274] on link at bounding box center [1081, 265] width 23 height 24
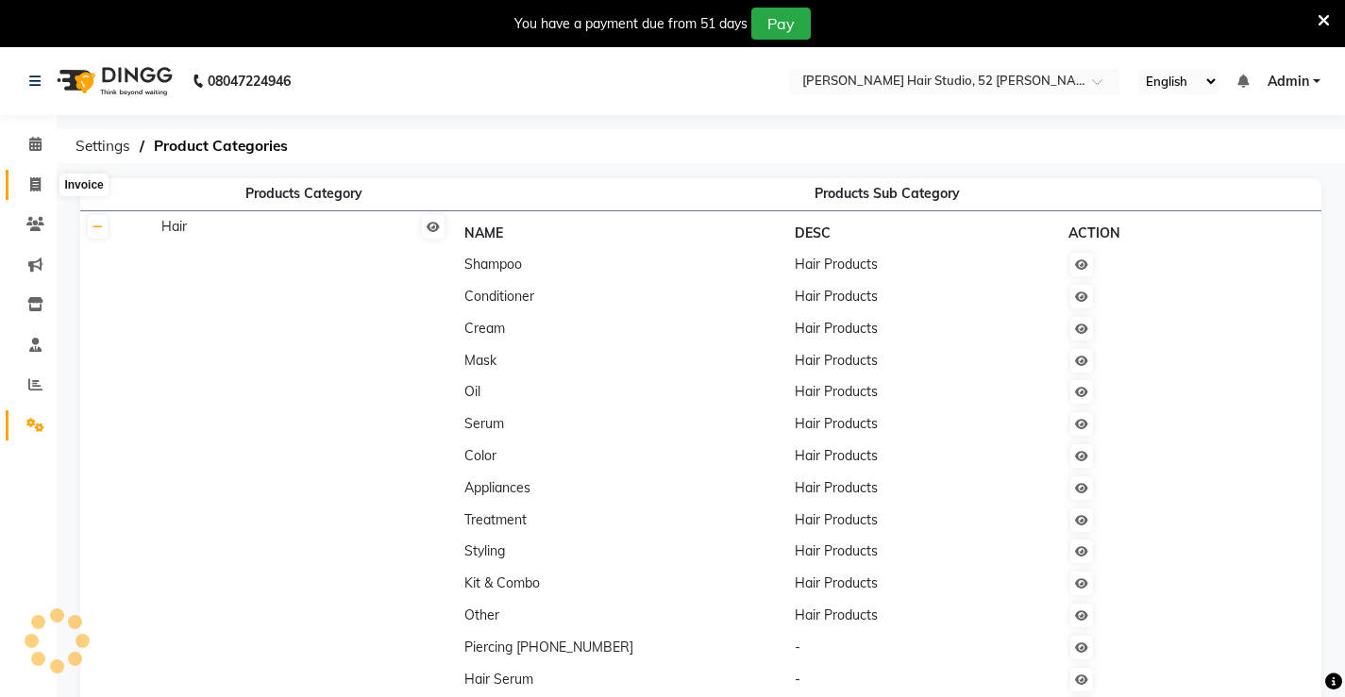
click at [40, 184] on icon at bounding box center [35, 184] width 10 height 14
select select "service"
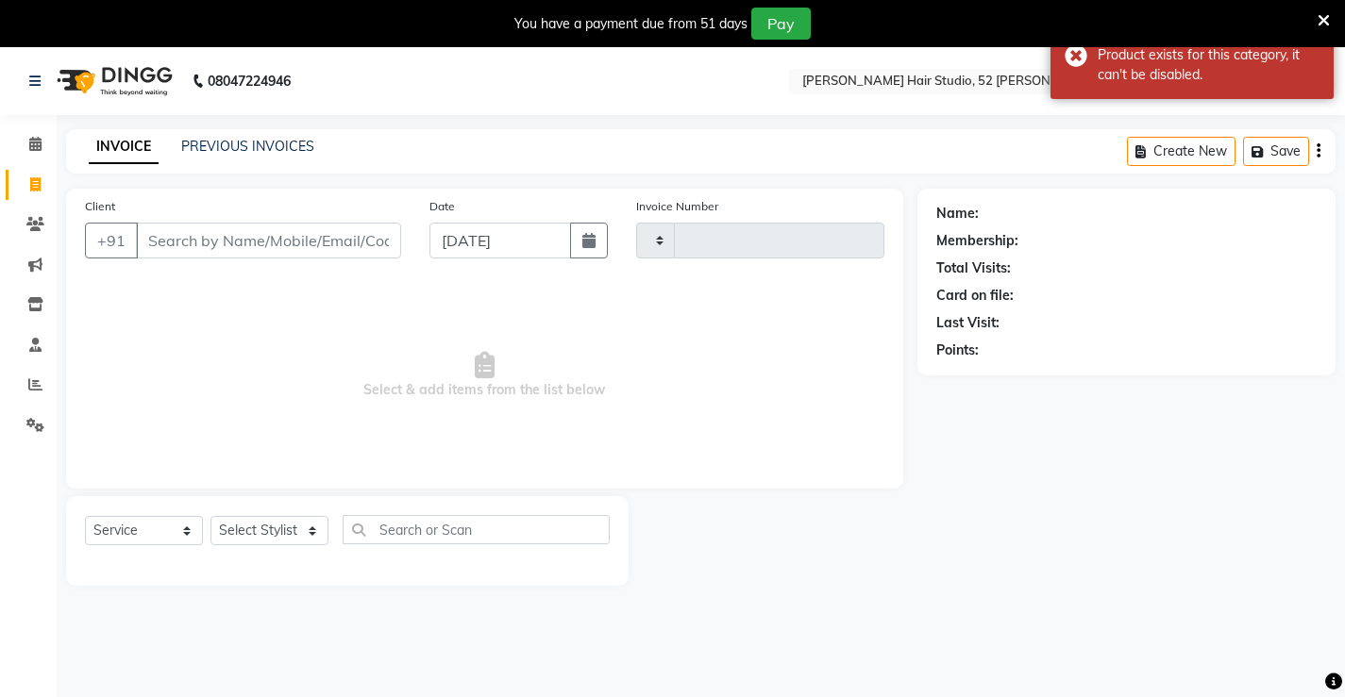
scroll to position [47, 0]
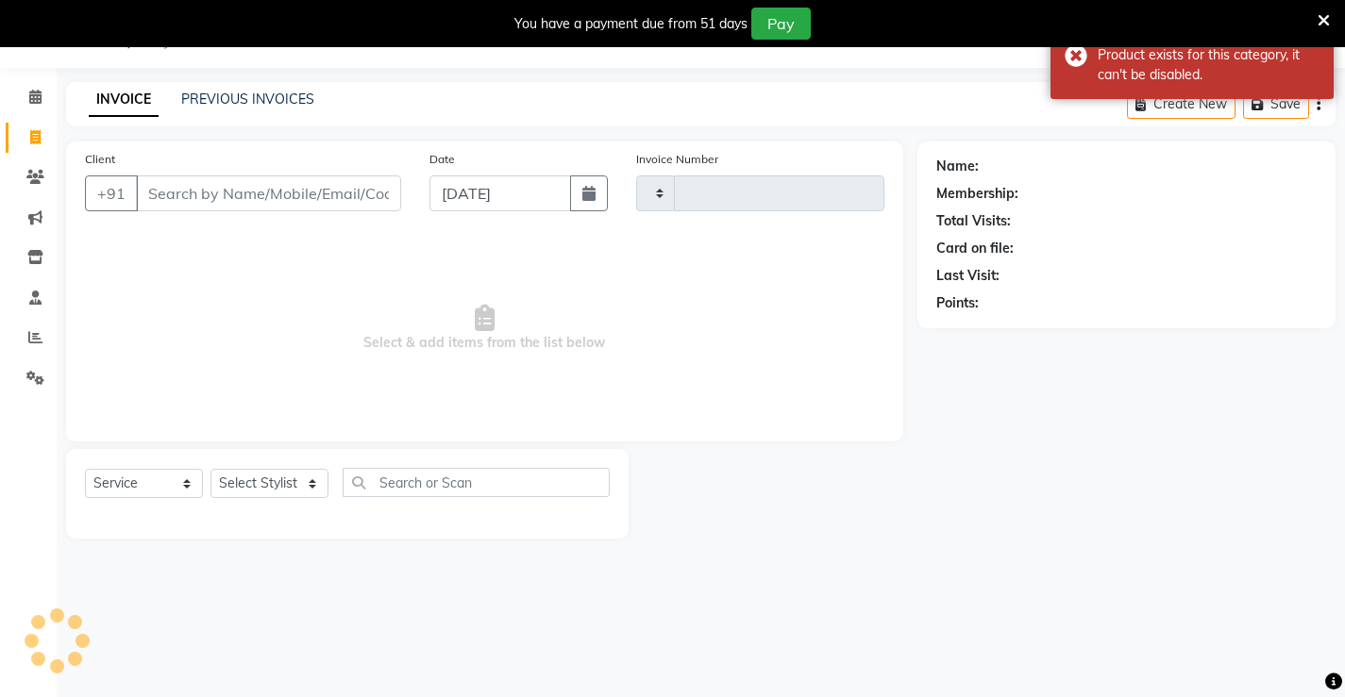
click at [357, 197] on input "Client" at bounding box center [268, 194] width 265 height 36
type input "1316"
select select "7705"
click at [272, 193] on input "Client" at bounding box center [268, 194] width 265 height 36
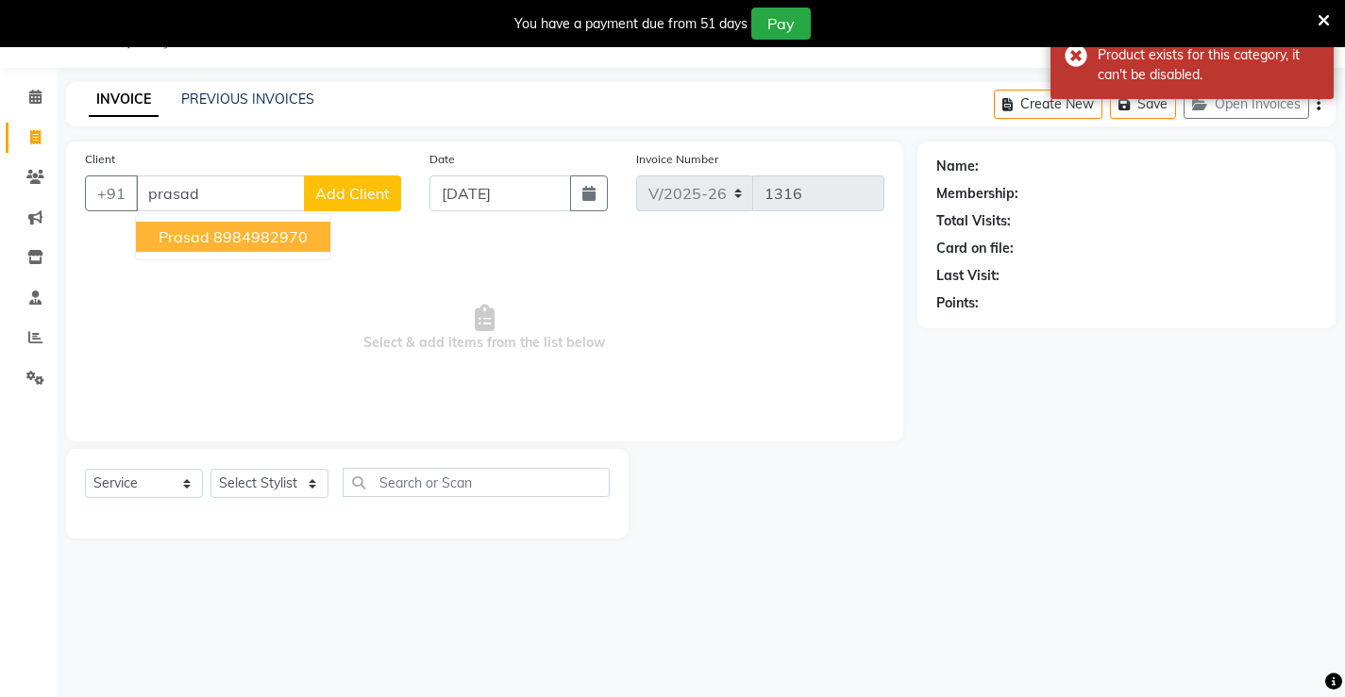
click at [263, 244] on ngb-highlight "8984982970" at bounding box center [260, 236] width 94 height 19
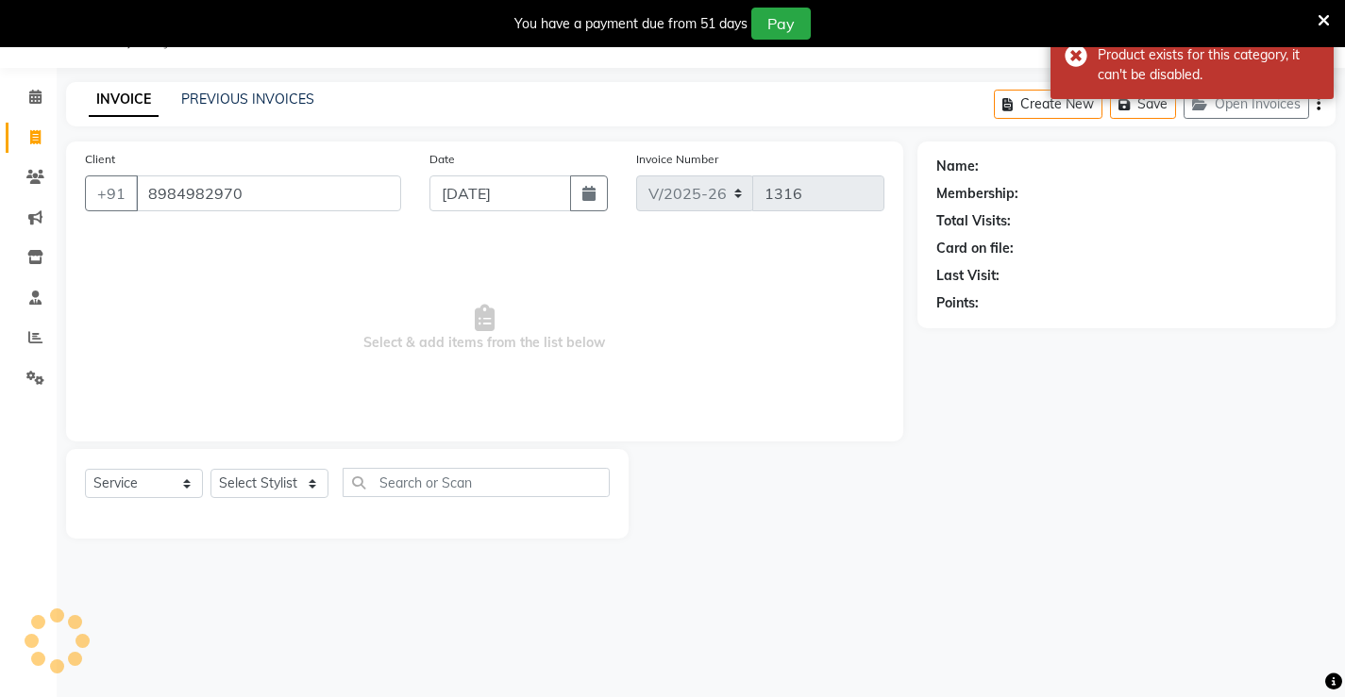
type input "8984982970"
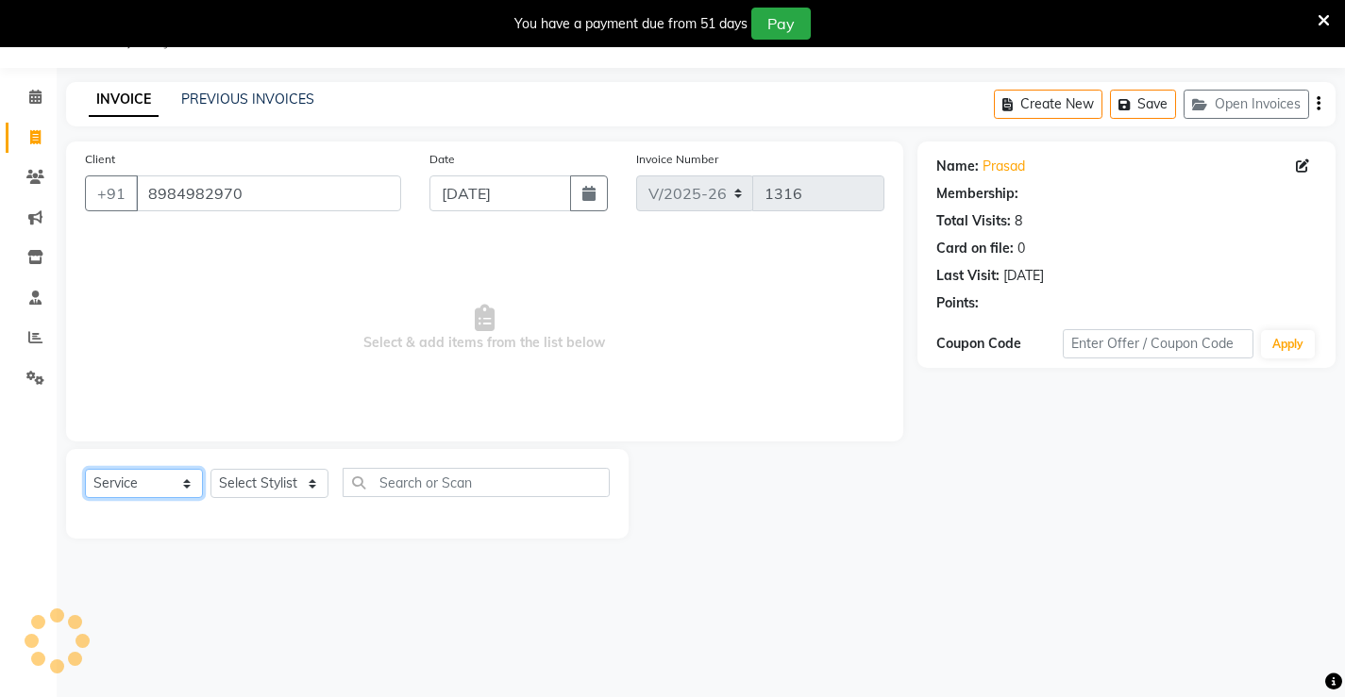
click at [122, 479] on select "Select Service Product Membership Package Voucher Prepaid Gift Card" at bounding box center [144, 483] width 118 height 29
select select "product"
click at [85, 469] on select "Select Service Product Membership Package Voucher Prepaid Gift Card" at bounding box center [144, 483] width 118 height 29
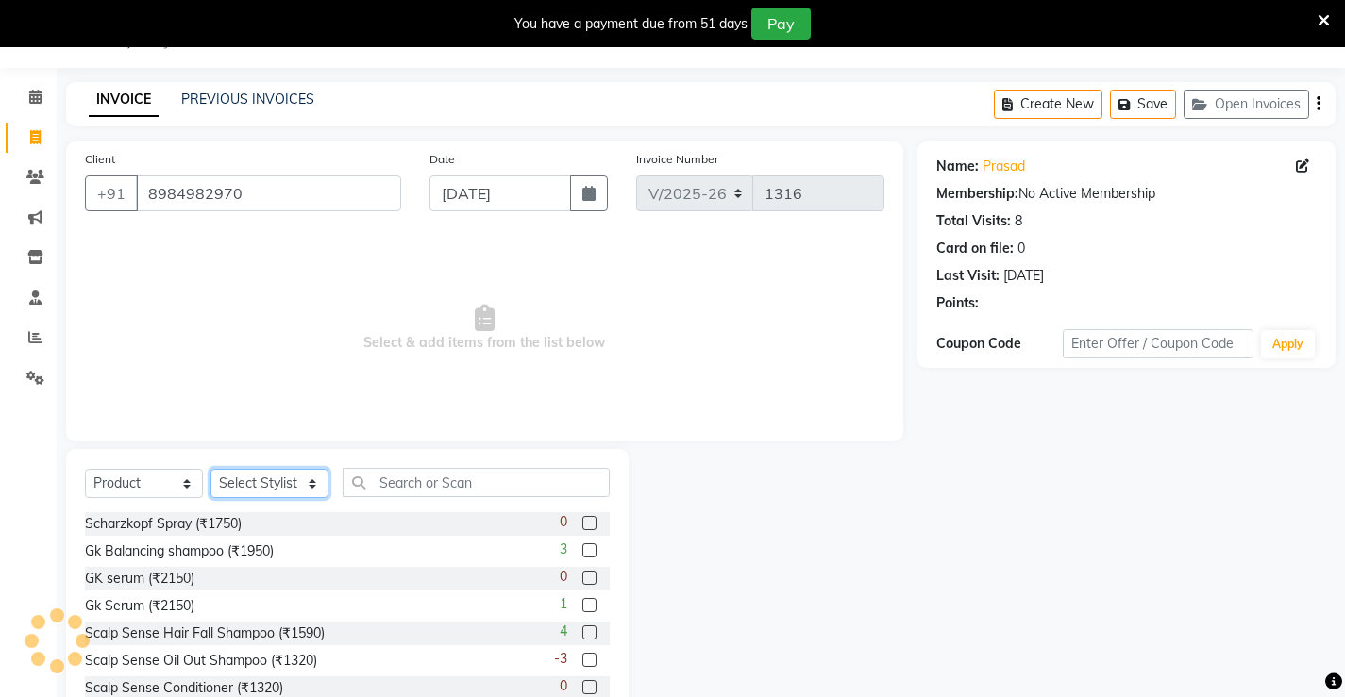
click at [270, 483] on select "Select Stylist Ajay [PERSON_NAME] [PERSON_NAME] [PERSON_NAME] unsex hair stylis…" at bounding box center [269, 483] width 118 height 29
select select "80966"
click at [210, 469] on select "Select Stylist Ajay [PERSON_NAME] [PERSON_NAME] [PERSON_NAME] unsex hair stylis…" at bounding box center [269, 483] width 118 height 29
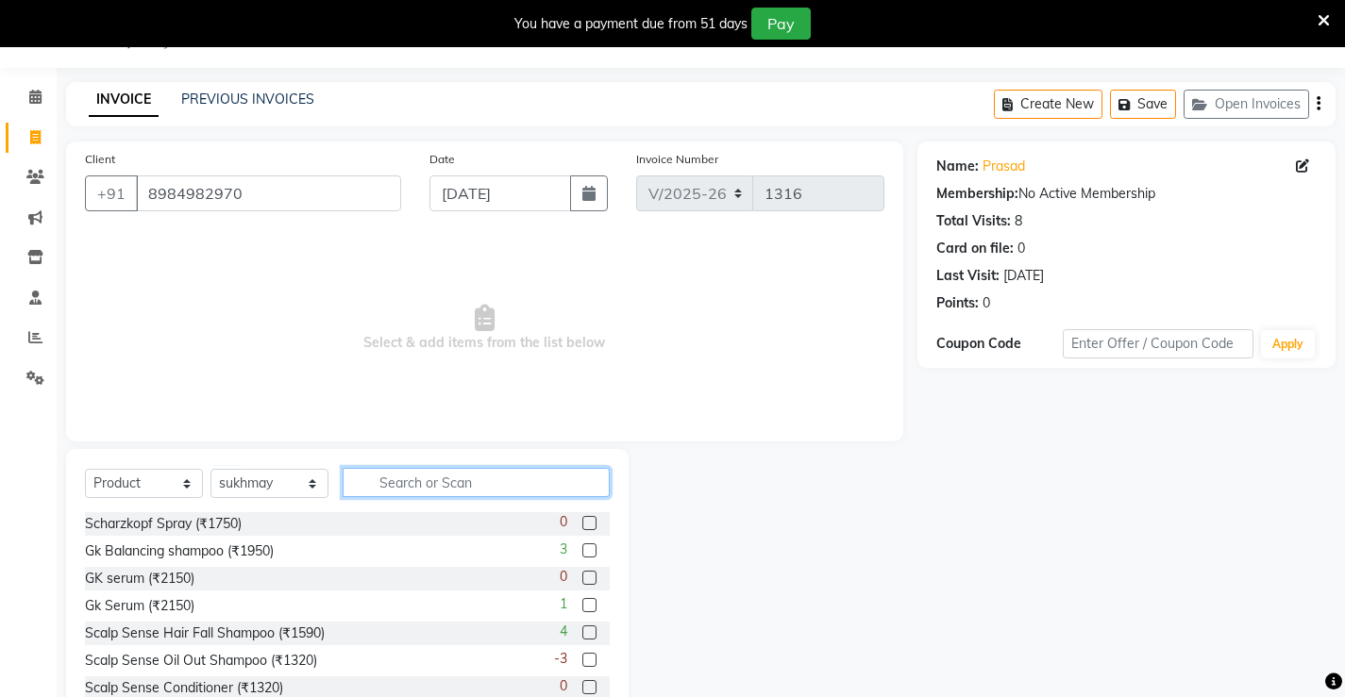
click at [401, 481] on input "text" at bounding box center [476, 482] width 267 height 29
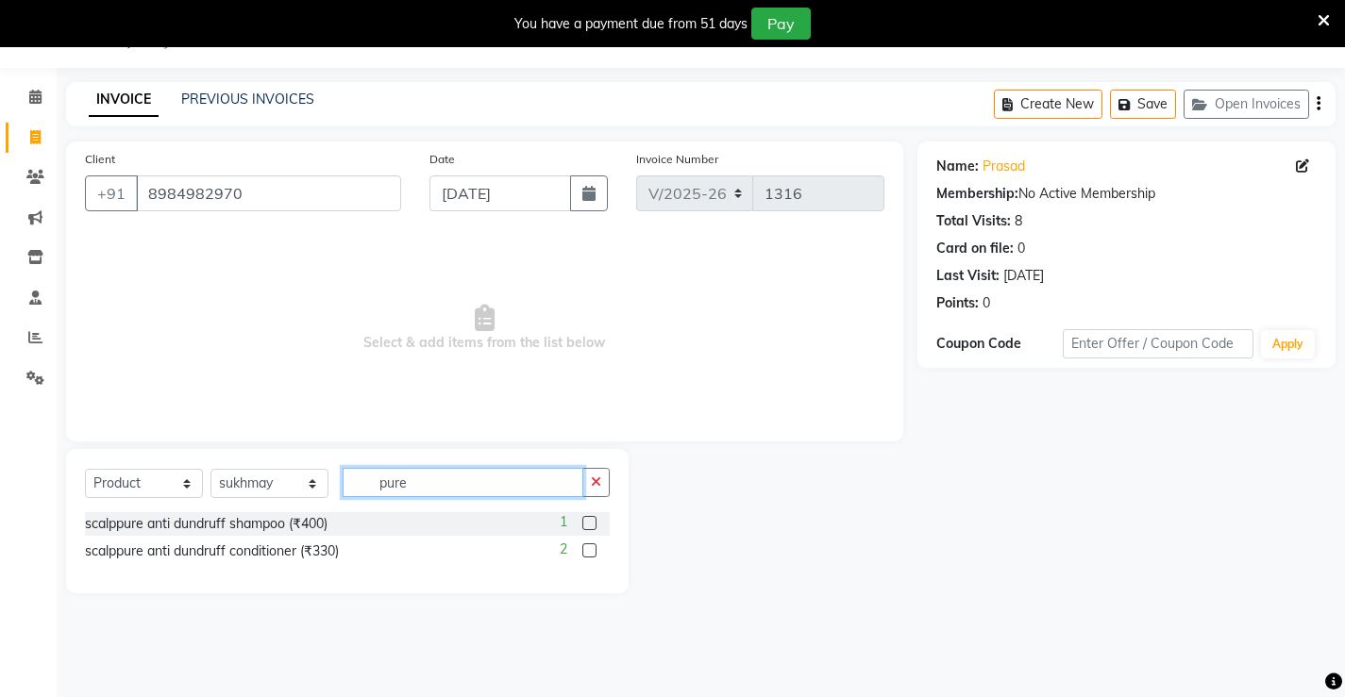
type input "pure"
click at [586, 519] on label at bounding box center [589, 523] width 14 height 14
click at [586, 519] on input "checkbox" at bounding box center [588, 524] width 12 height 12
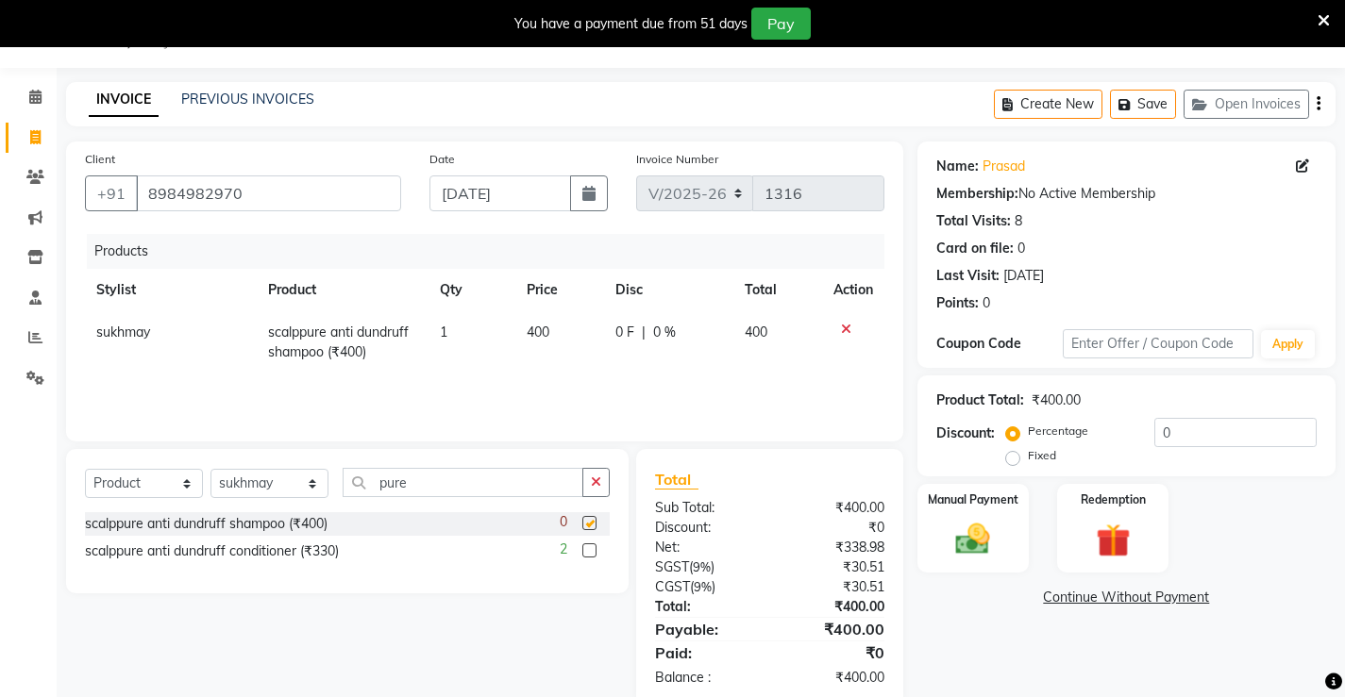
checkbox input "false"
drag, startPoint x: 424, startPoint y: 485, endPoint x: 355, endPoint y: 489, distance: 69.0
click at [355, 489] on input "pure" at bounding box center [463, 482] width 241 height 29
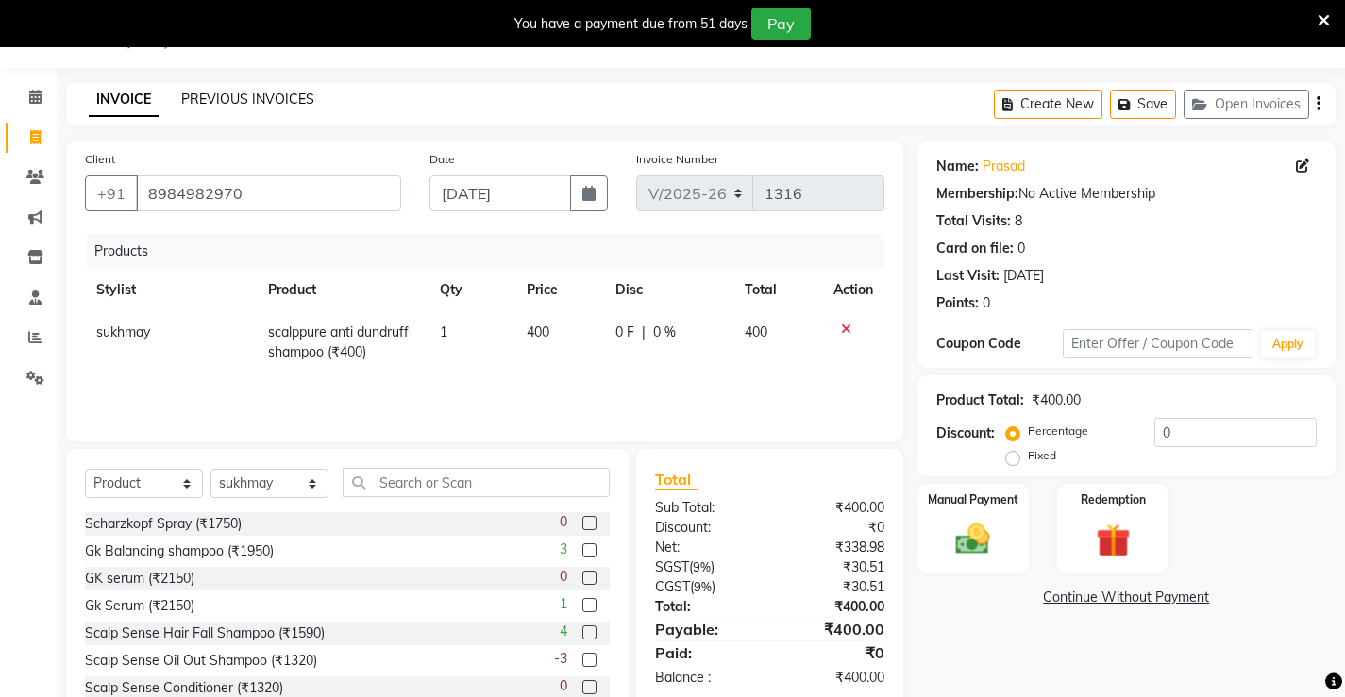
click at [212, 97] on link "PREVIOUS INVOICES" at bounding box center [247, 99] width 133 height 17
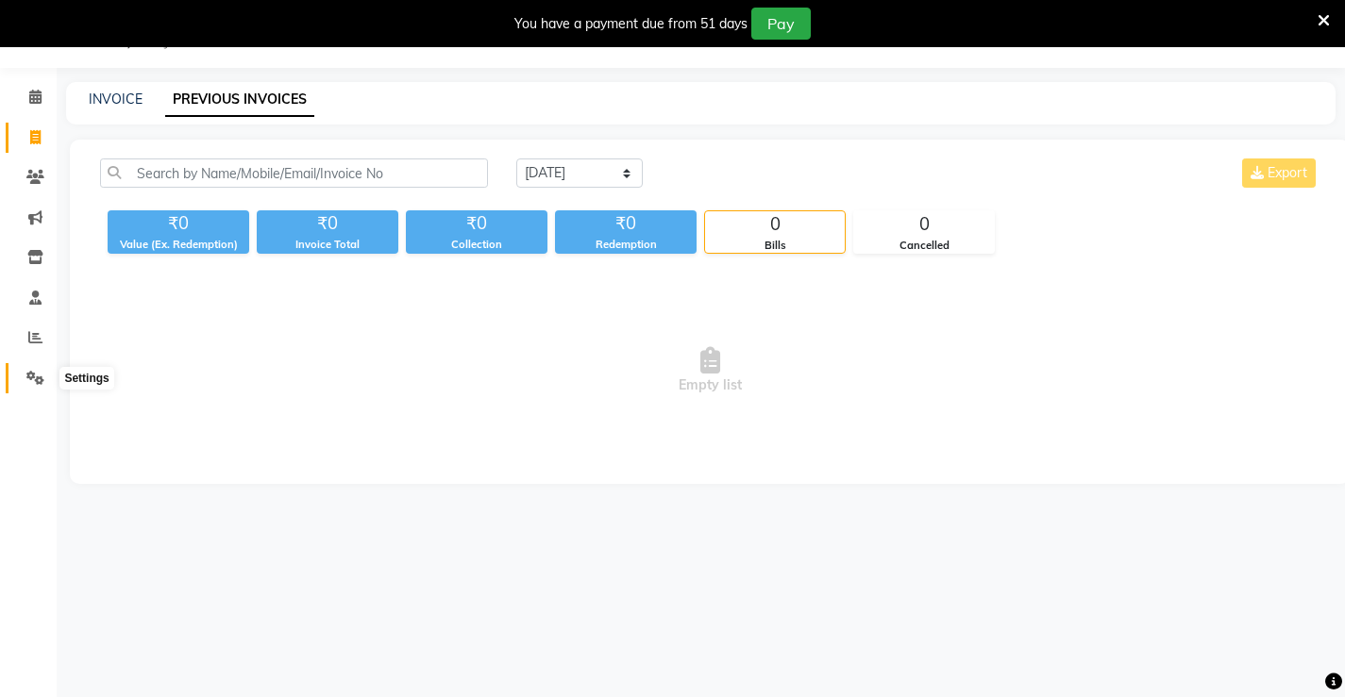
click at [45, 378] on span at bounding box center [35, 379] width 33 height 22
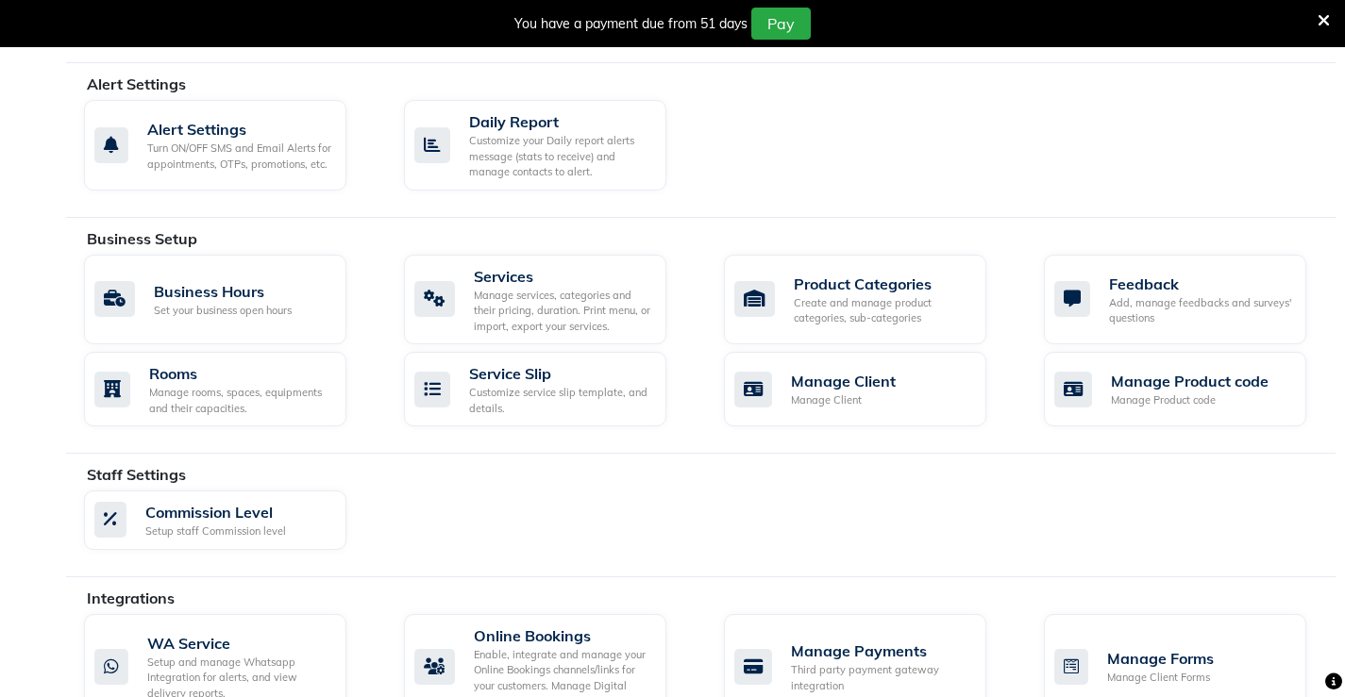
scroll to position [566, 0]
click at [809, 291] on div "Product Categories" at bounding box center [882, 282] width 177 height 23
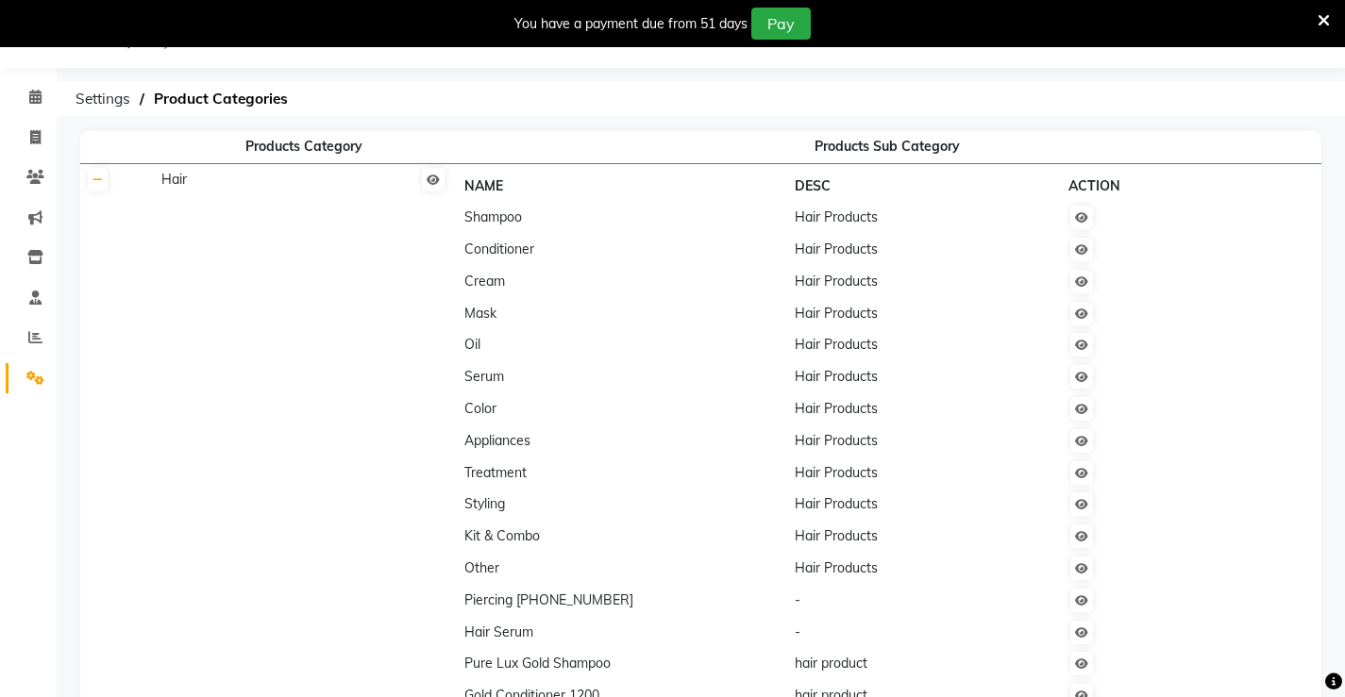
scroll to position [566, 0]
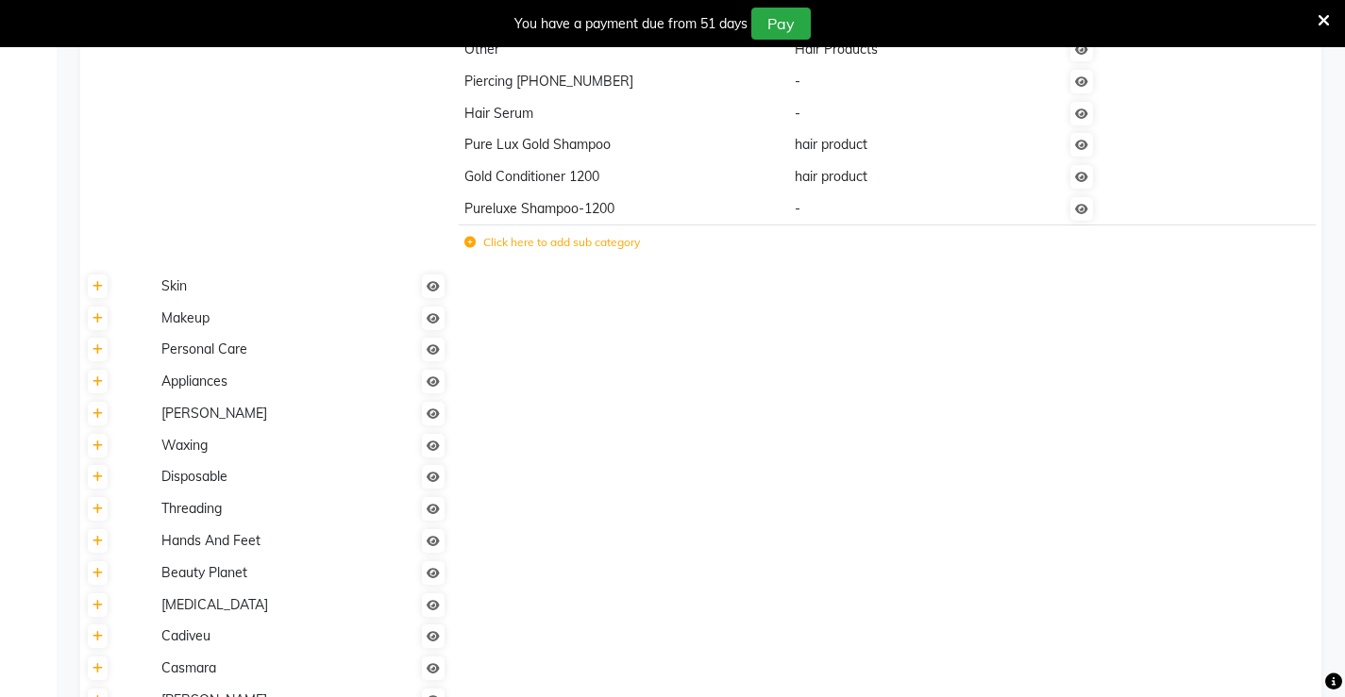
click at [593, 205] on span "Pureluxe Shampoo-1200" at bounding box center [539, 208] width 150 height 17
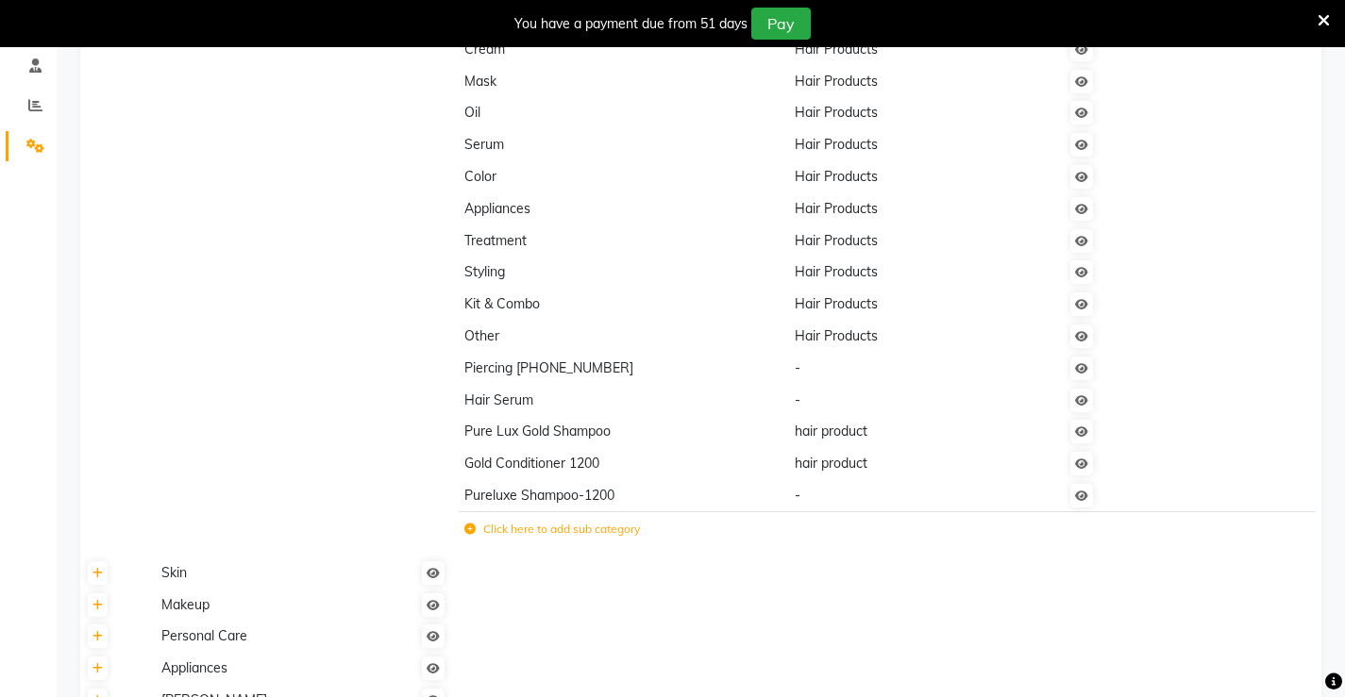
scroll to position [283, 0]
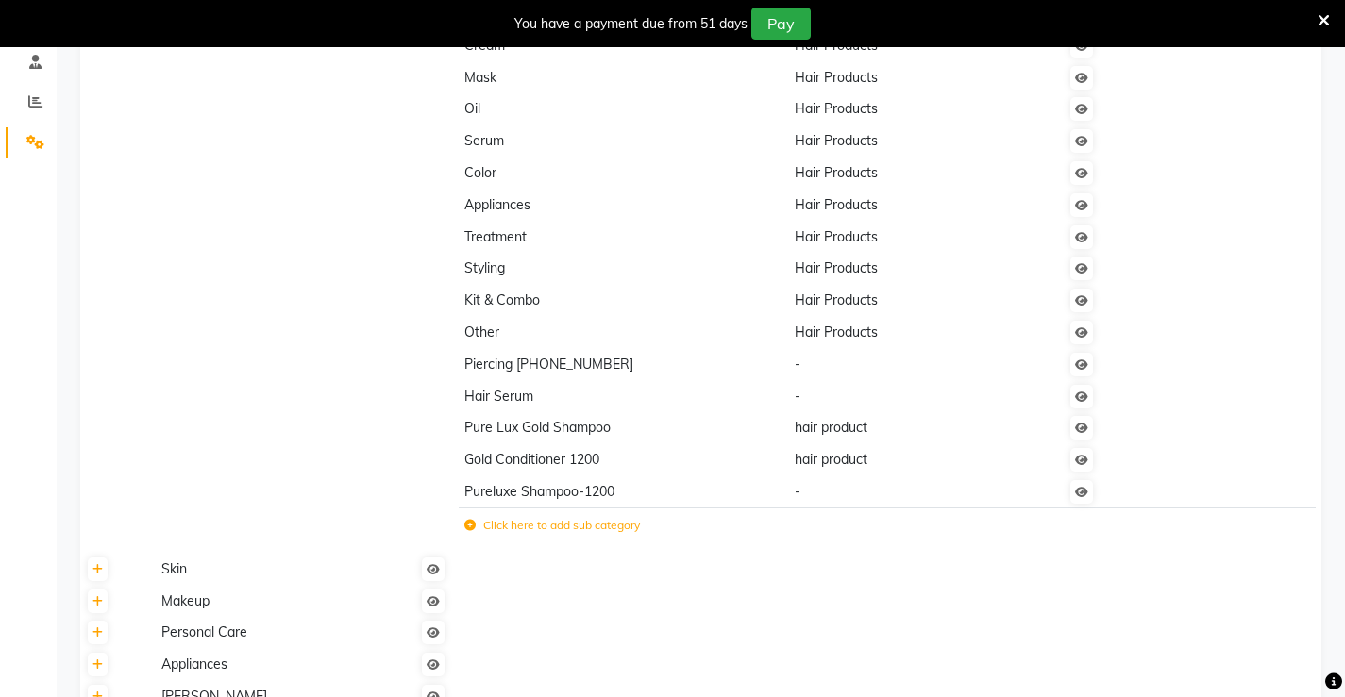
click at [588, 497] on span "Pureluxe Shampoo-1200" at bounding box center [539, 491] width 150 height 17
click at [547, 532] on label "Click here to add sub category" at bounding box center [552, 525] width 176 height 17
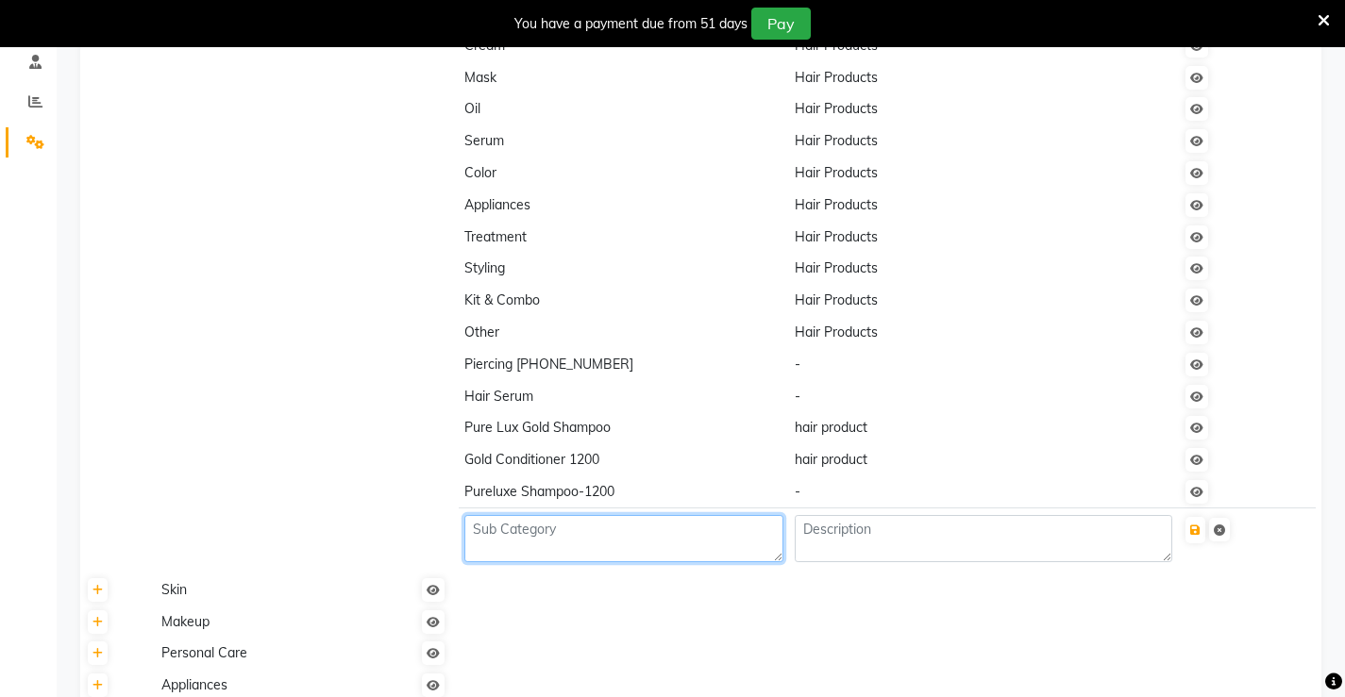
click at [551, 529] on textarea at bounding box center [623, 538] width 318 height 47
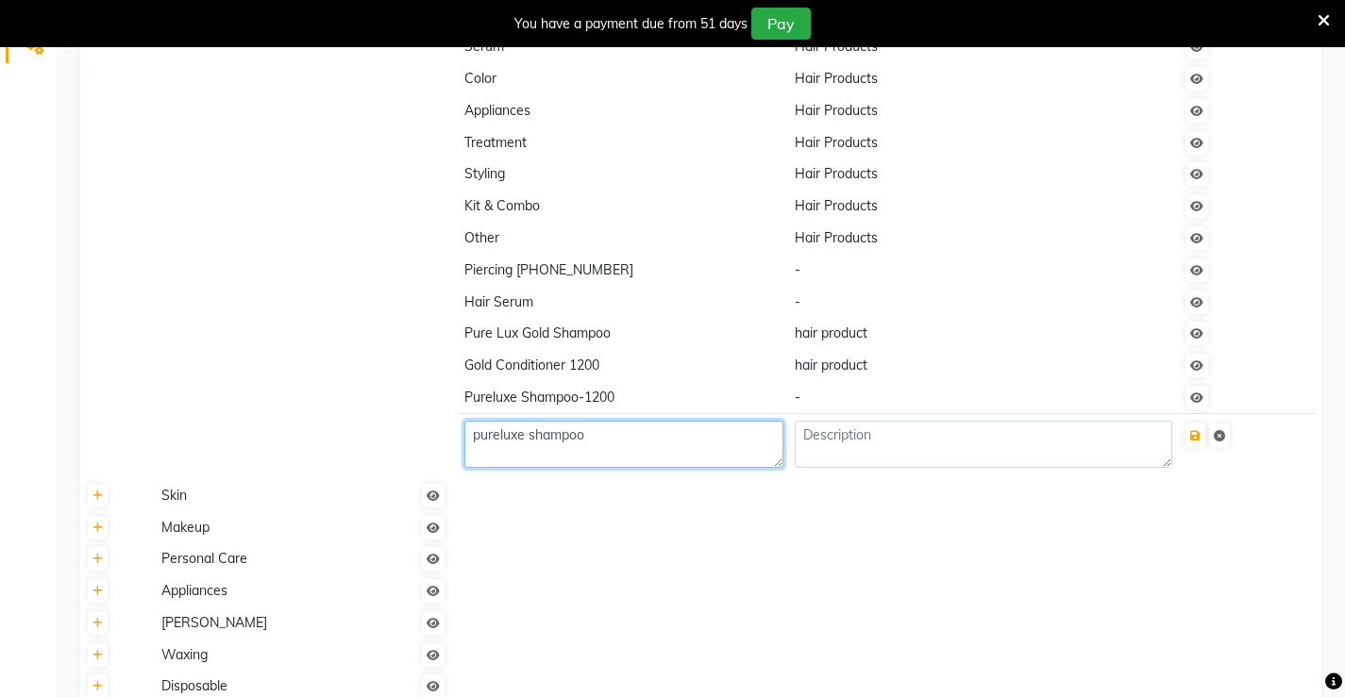
click at [614, 444] on textarea "pureluxe shampoo" at bounding box center [623, 444] width 318 height 47
type textarea "pureluxe shampoo"
click at [823, 363] on span "hair product" at bounding box center [831, 365] width 73 height 17
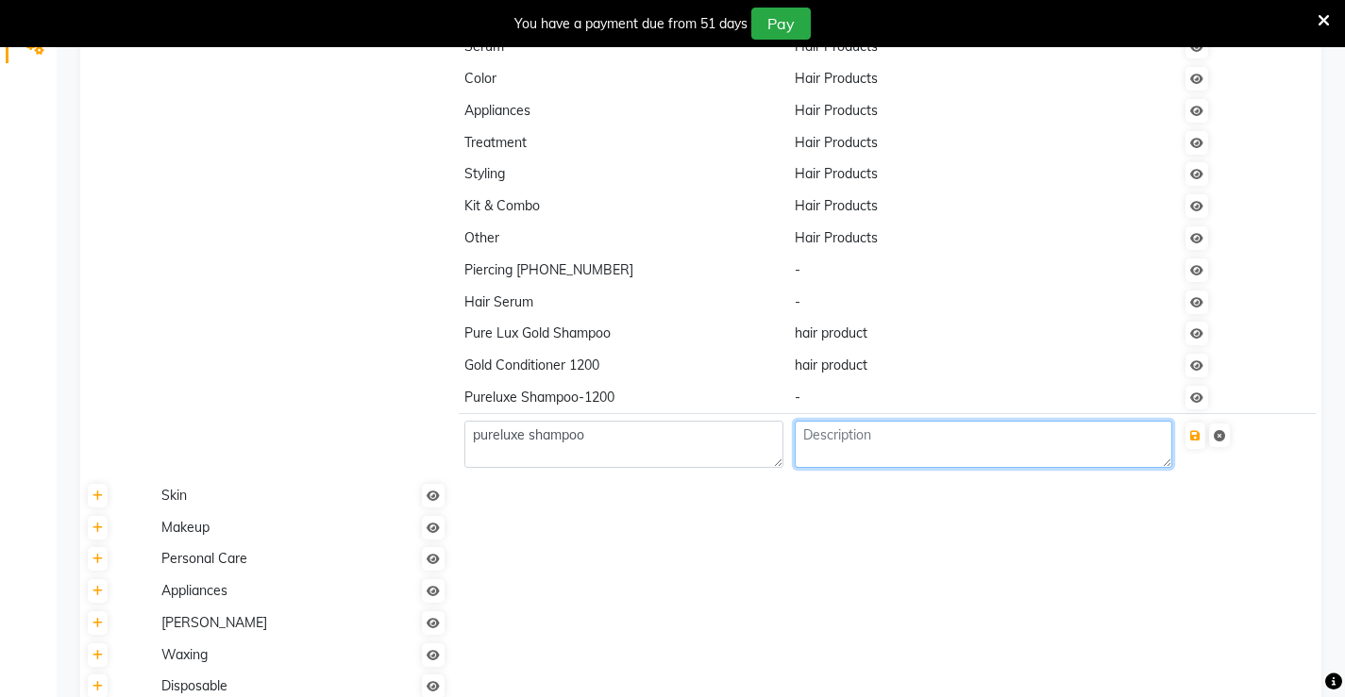
click at [833, 438] on textarea at bounding box center [983, 444] width 377 height 47
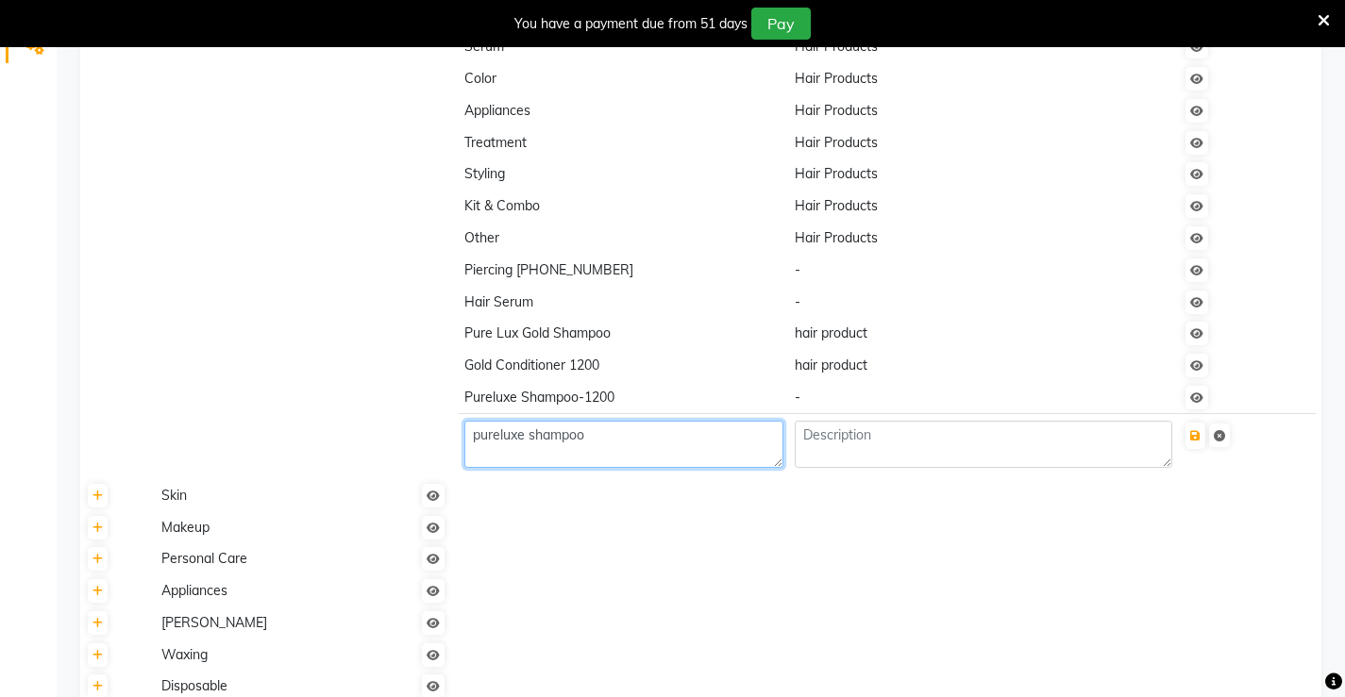
click at [600, 437] on textarea "pureluxe shampoo" at bounding box center [623, 444] width 318 height 47
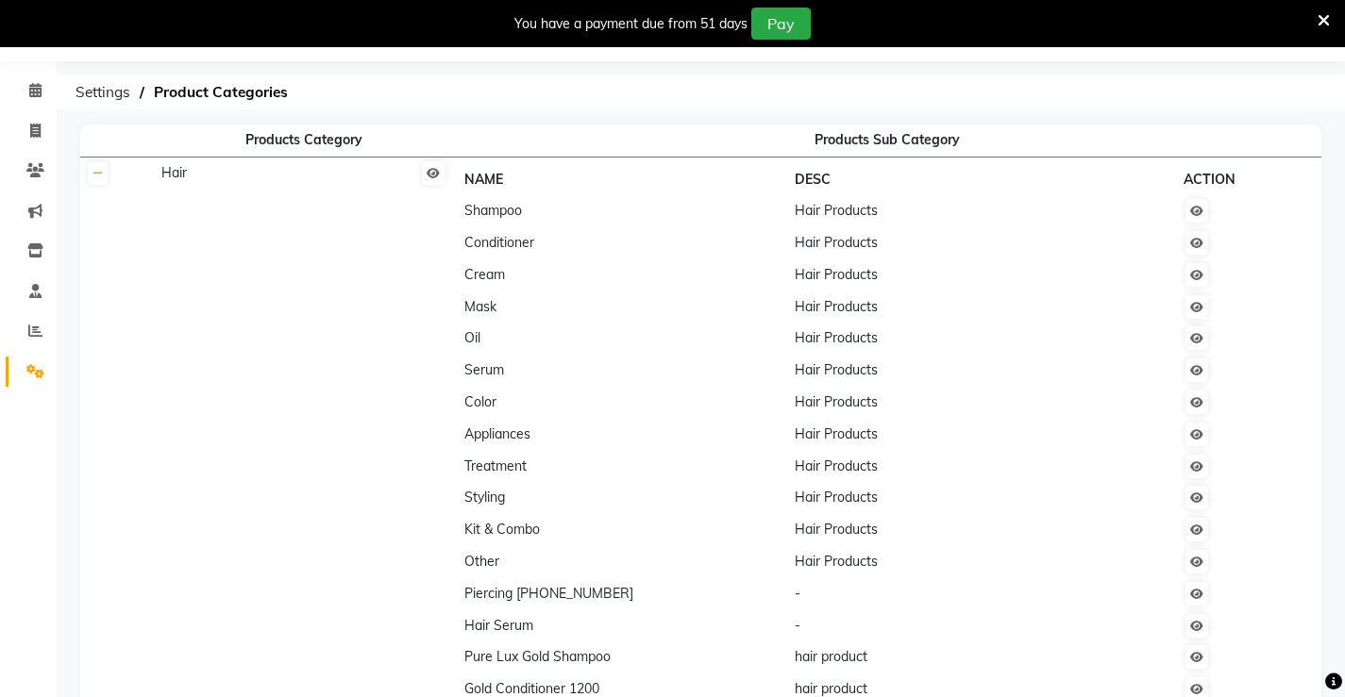
scroll to position [0, 0]
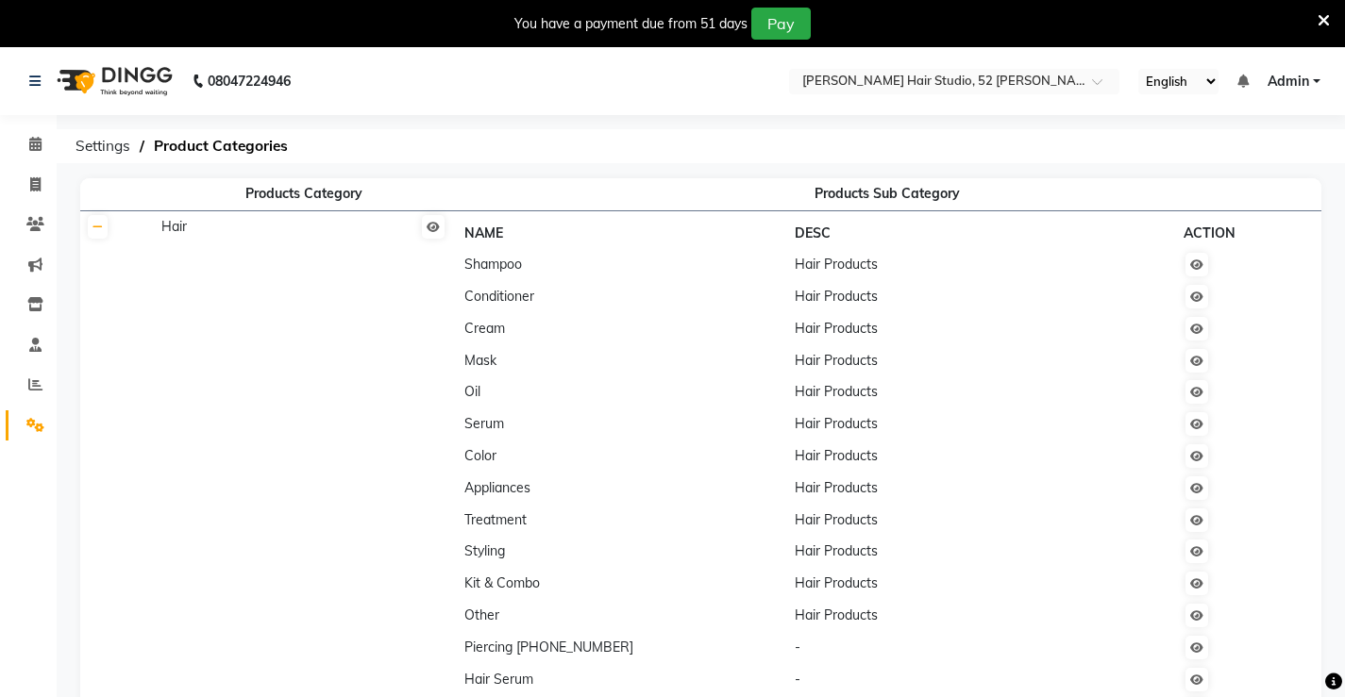
click at [492, 260] on span "Shampoo" at bounding box center [493, 264] width 58 height 17
click at [500, 268] on span "Shampoo" at bounding box center [493, 264] width 58 height 17
click at [518, 274] on td "Shampoo" at bounding box center [624, 265] width 330 height 32
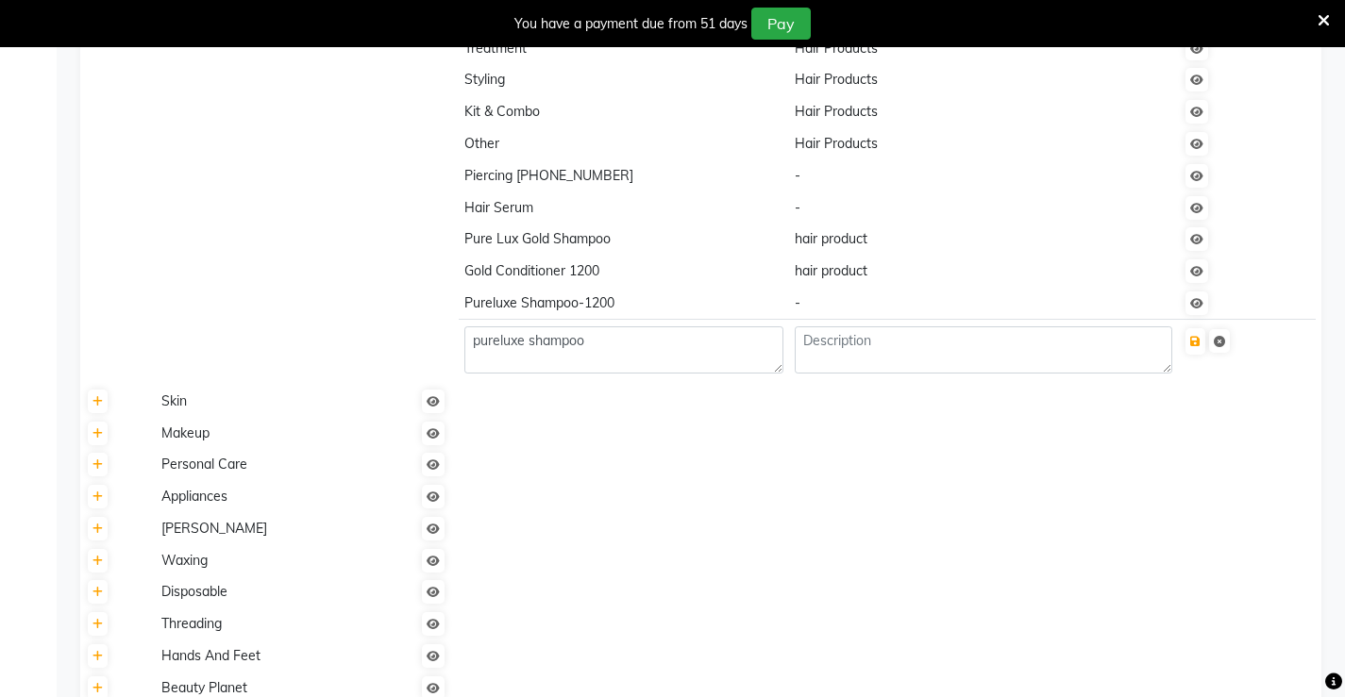
scroll to position [566, 0]
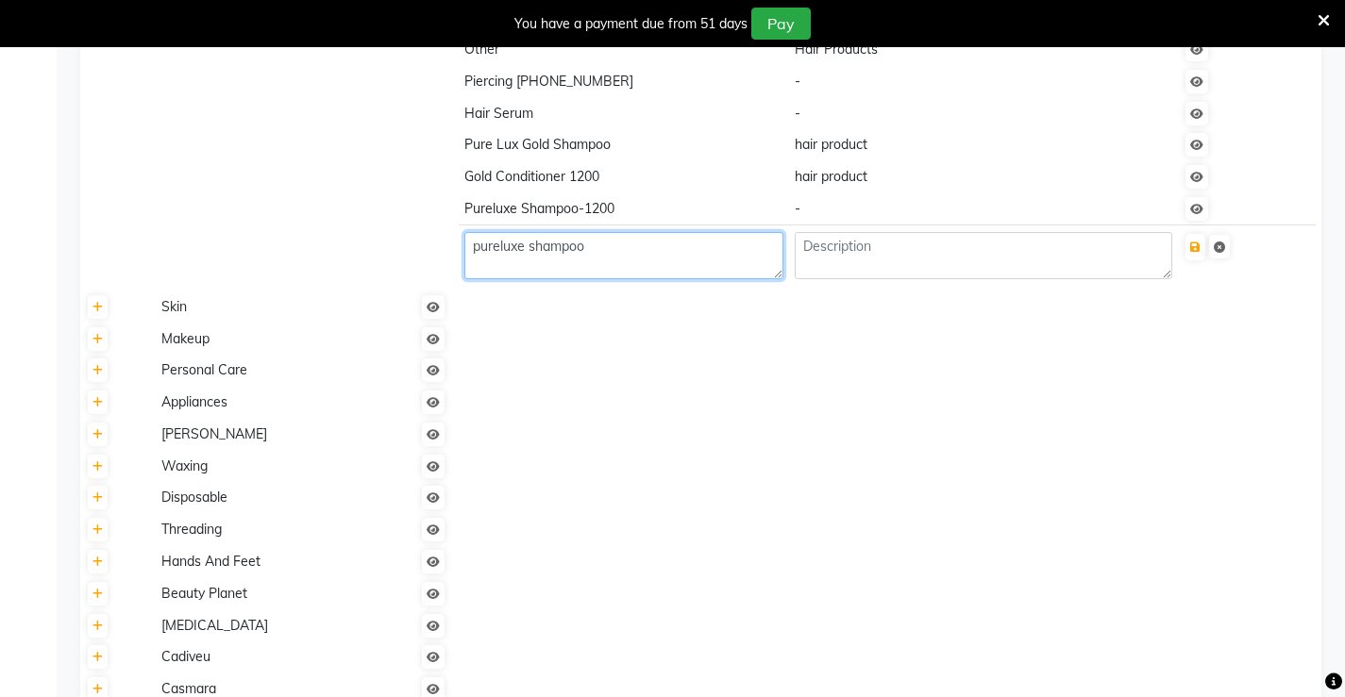
click at [529, 246] on textarea "pureluxe shampoo" at bounding box center [623, 255] width 318 height 47
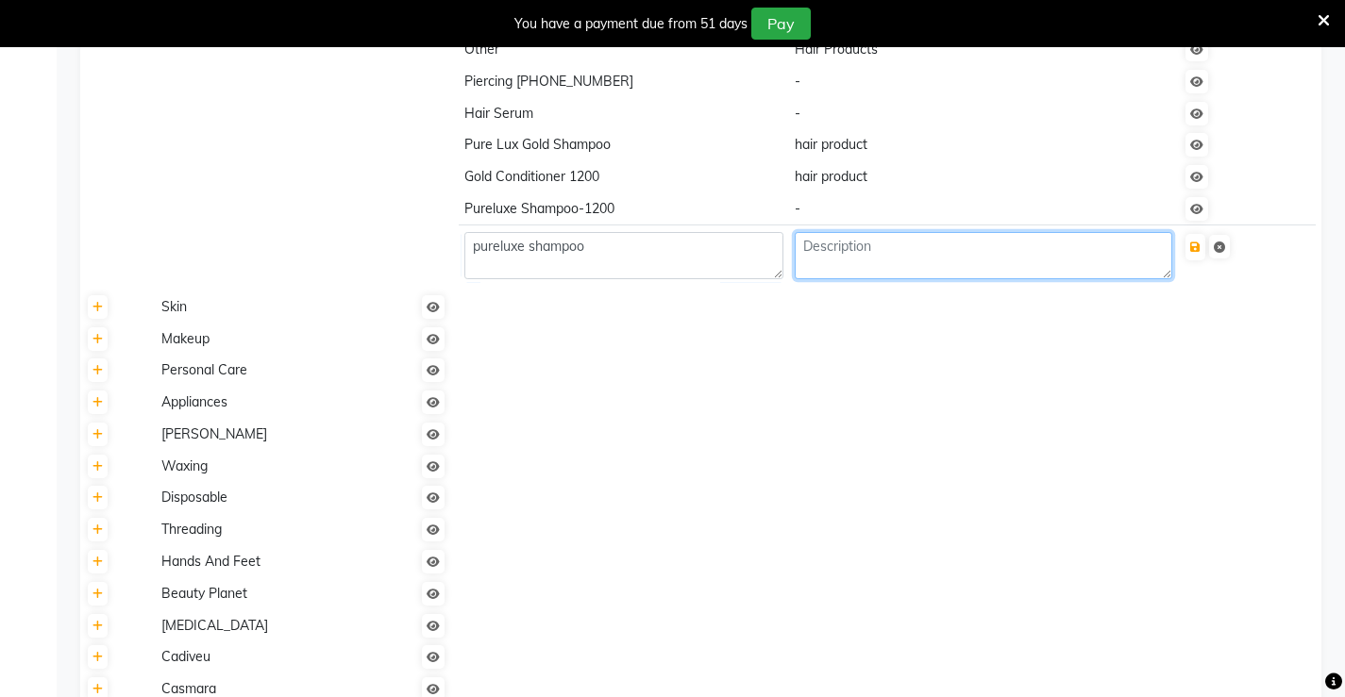
click at [831, 243] on textarea at bounding box center [983, 255] width 377 height 47
click at [1224, 246] on icon at bounding box center [1219, 247] width 11 height 11
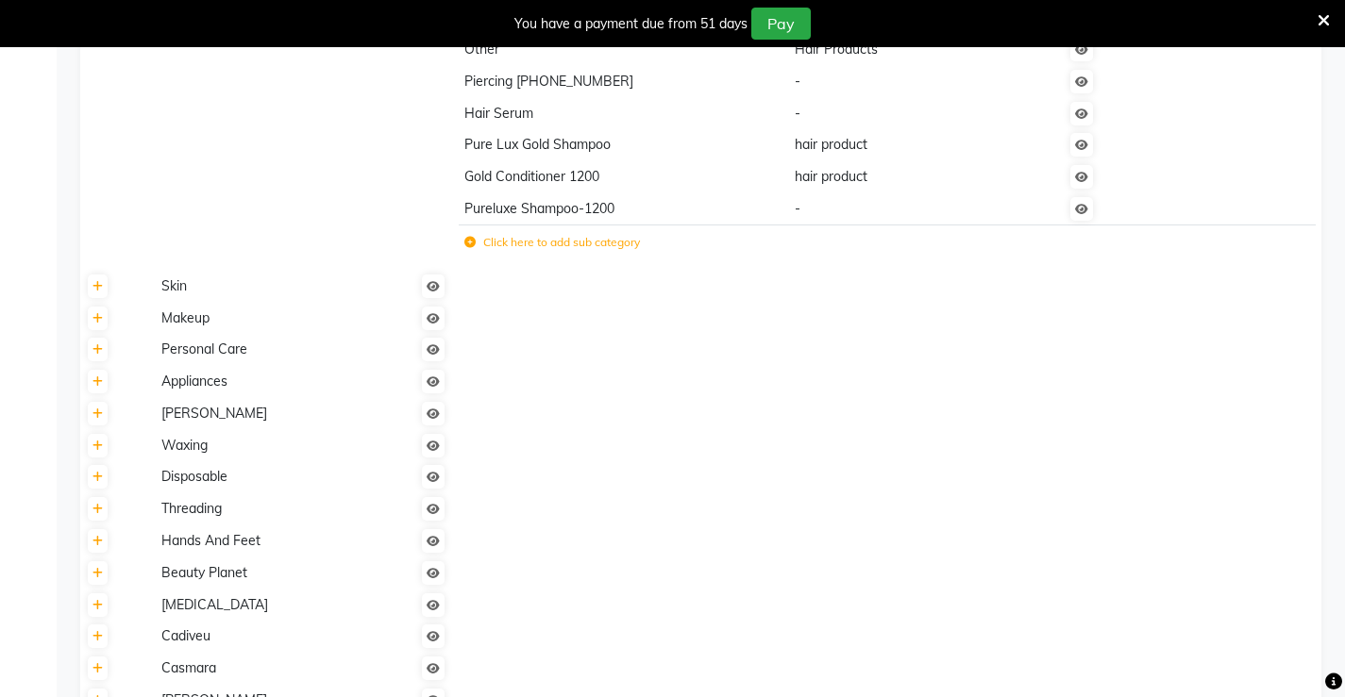
click at [798, 213] on span "-" at bounding box center [798, 208] width 6 height 17
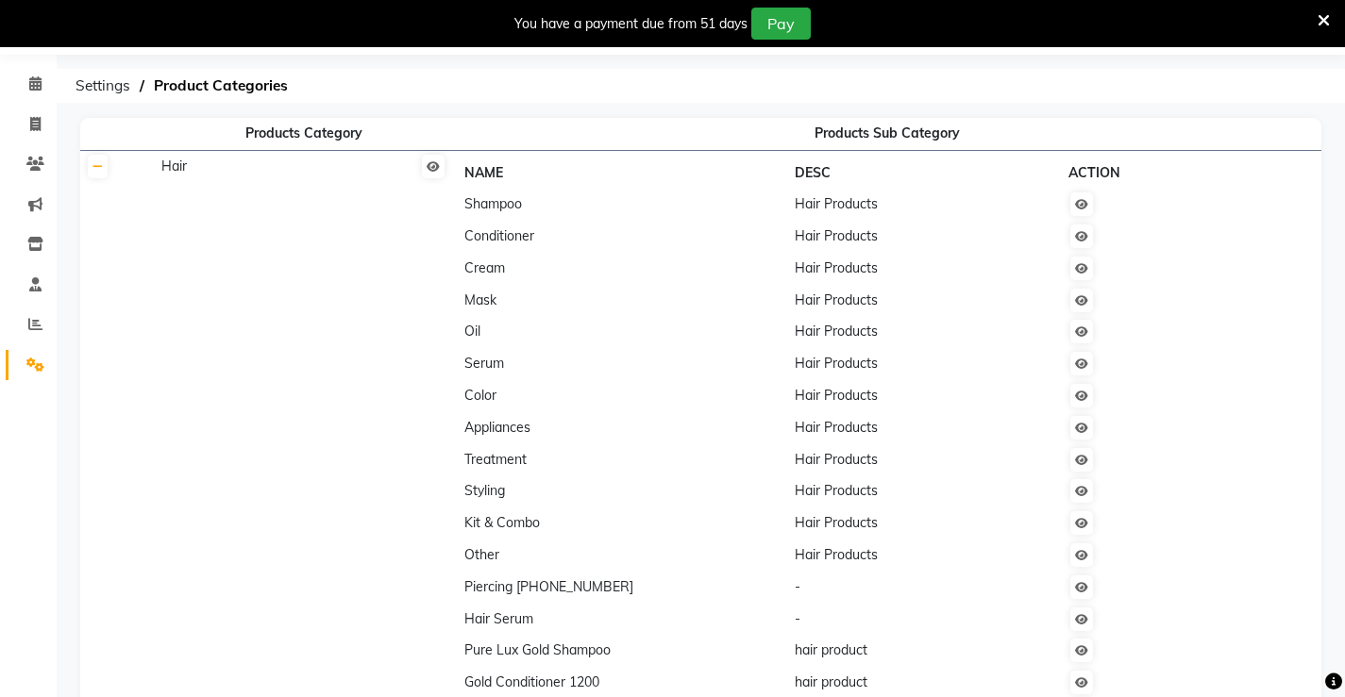
scroll to position [0, 0]
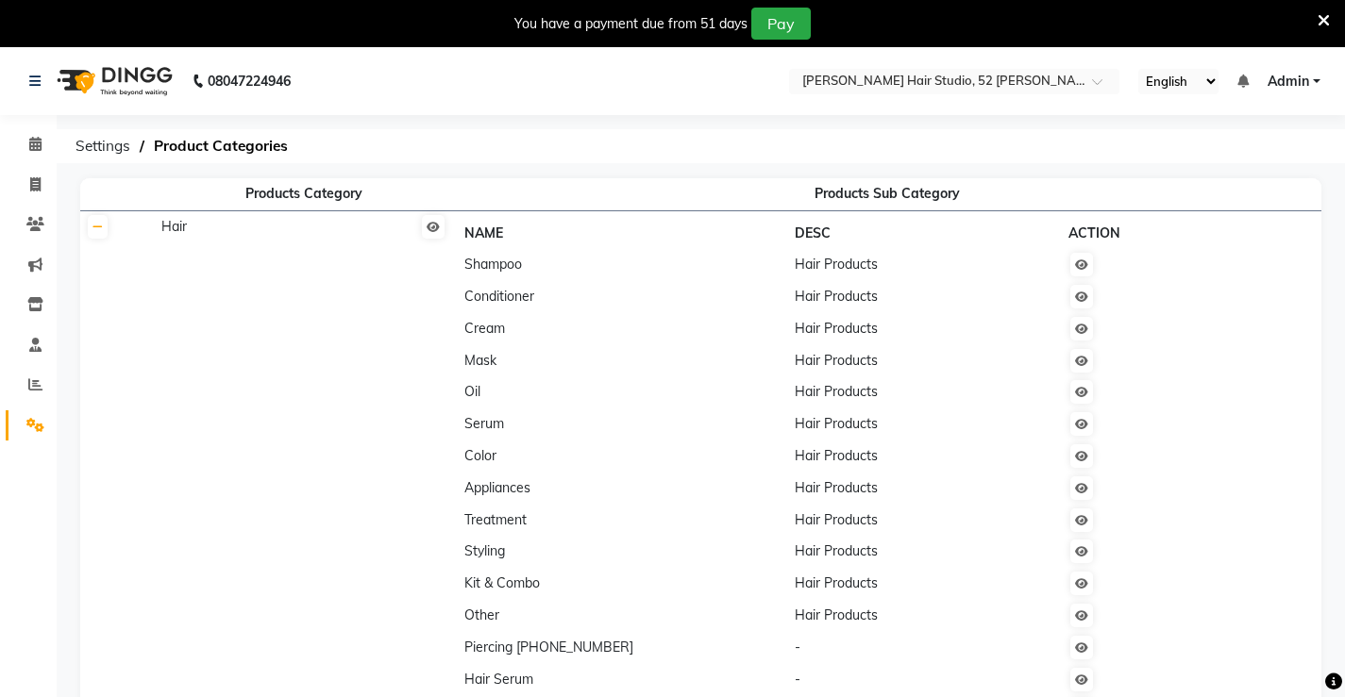
click at [331, 195] on th "Products Category" at bounding box center [303, 194] width 297 height 32
click at [176, 230] on span "Hair" at bounding box center [173, 226] width 25 height 17
click at [204, 150] on span "Product Categories" at bounding box center [220, 146] width 153 height 34
click at [95, 154] on span "Settings" at bounding box center [103, 146] width 74 height 34
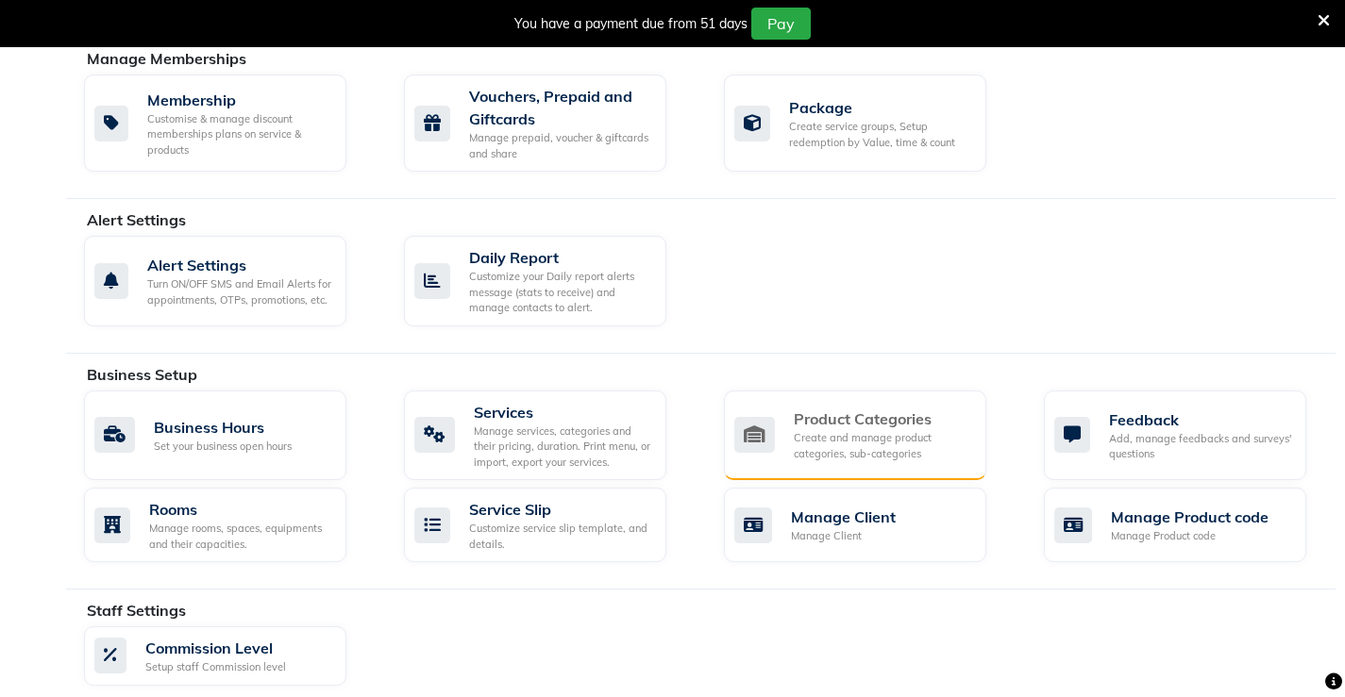
scroll to position [472, 0]
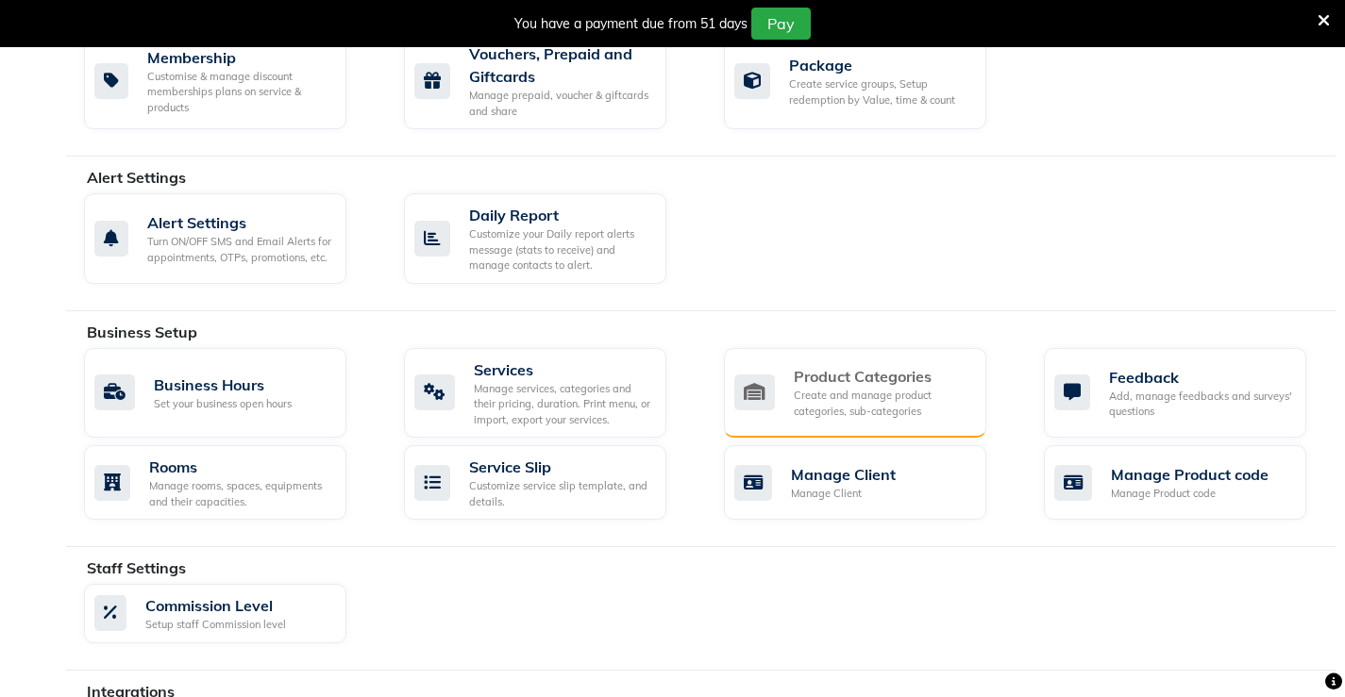
click at [852, 397] on div "Create and manage product categories, sub-categories" at bounding box center [882, 403] width 177 height 31
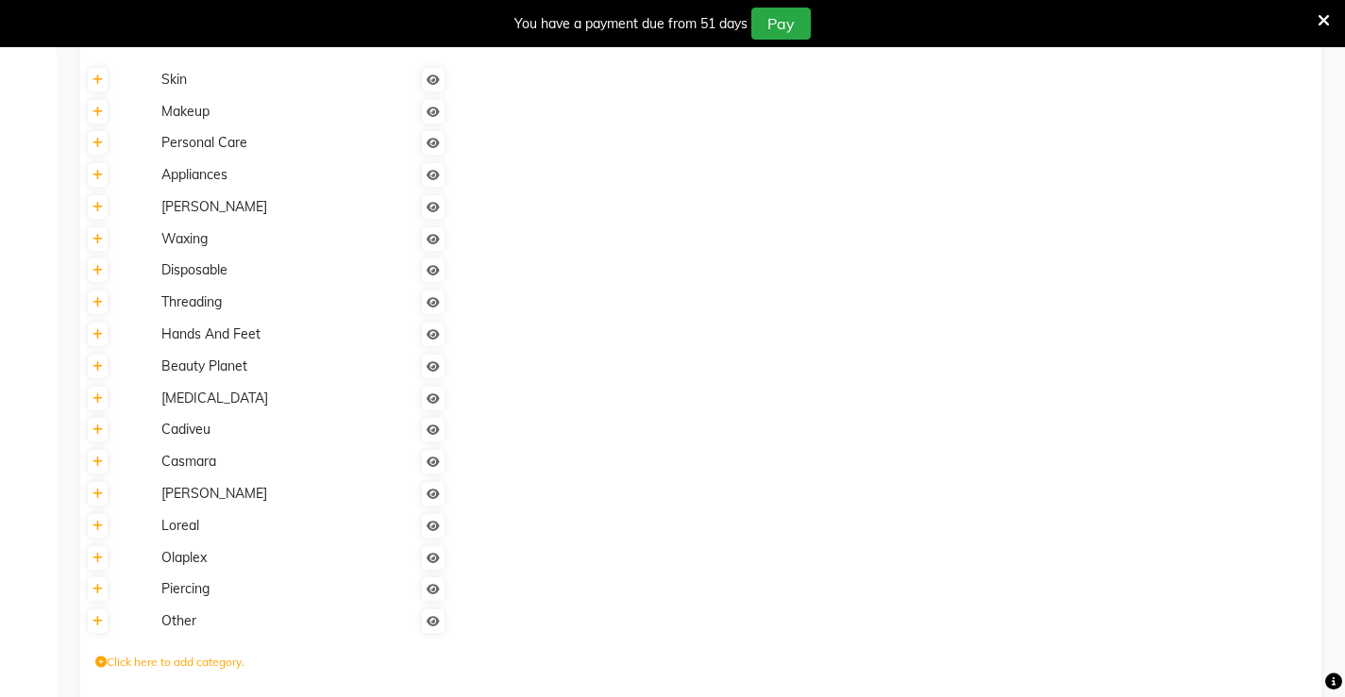
scroll to position [731, 0]
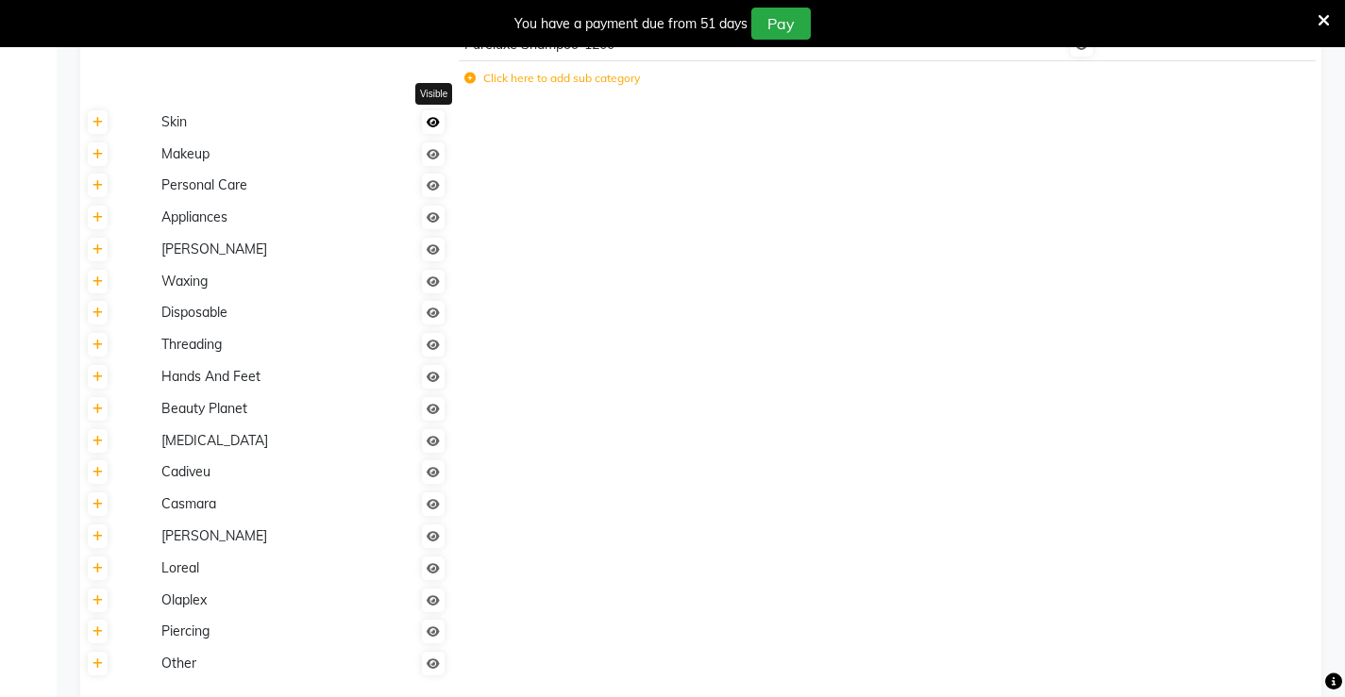
click at [439, 132] on link at bounding box center [433, 122] width 23 height 24
click at [439, 123] on icon at bounding box center [433, 122] width 13 height 11
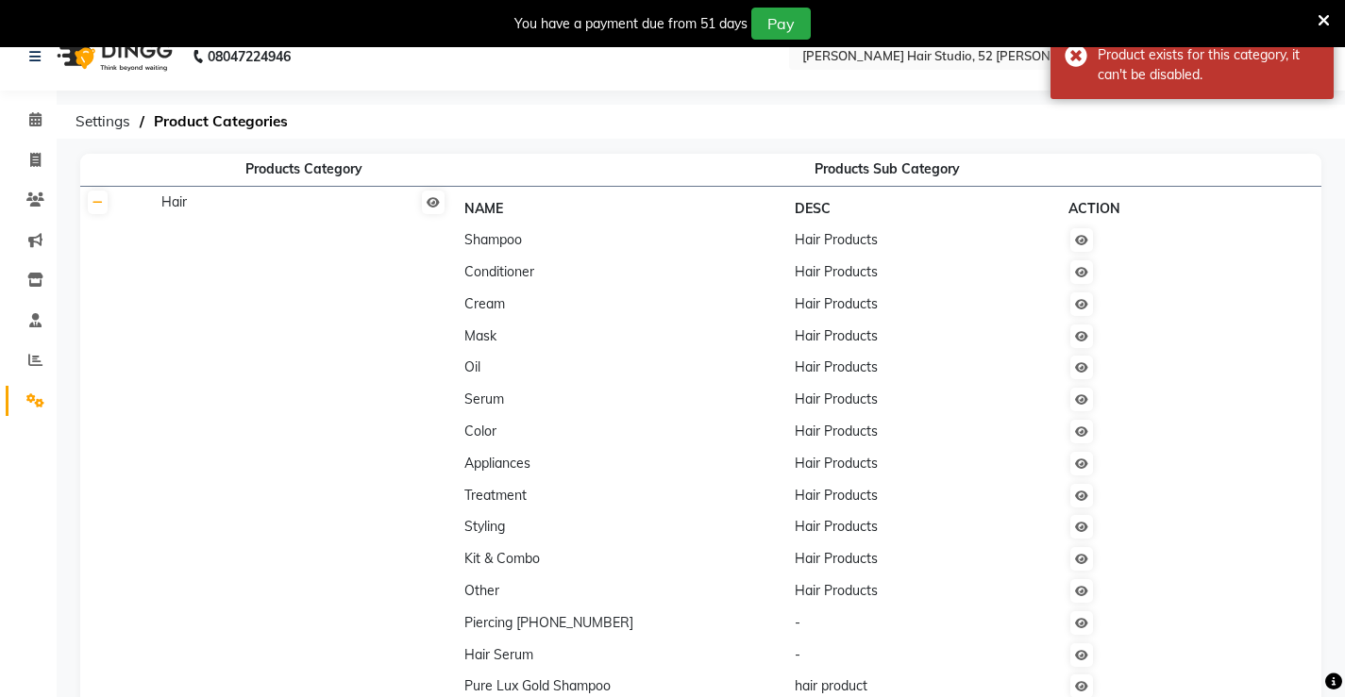
scroll to position [0, 0]
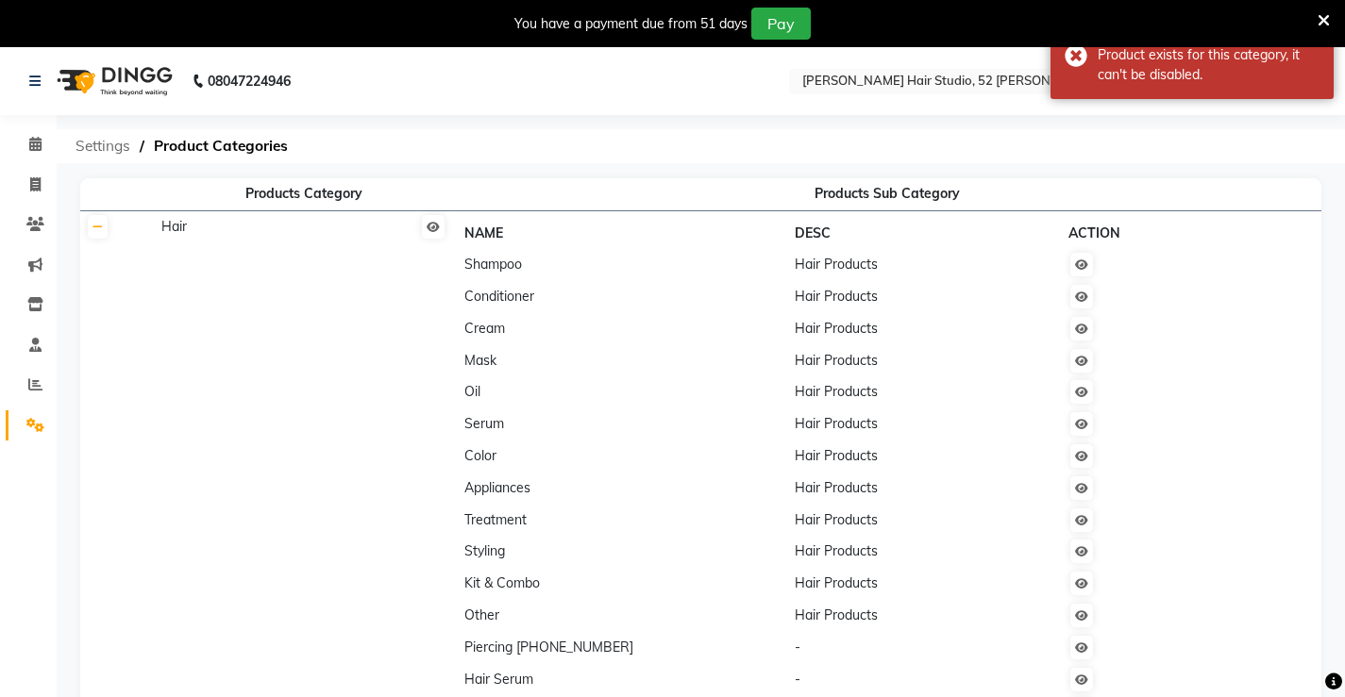
click at [106, 152] on span "Settings" at bounding box center [103, 146] width 74 height 34
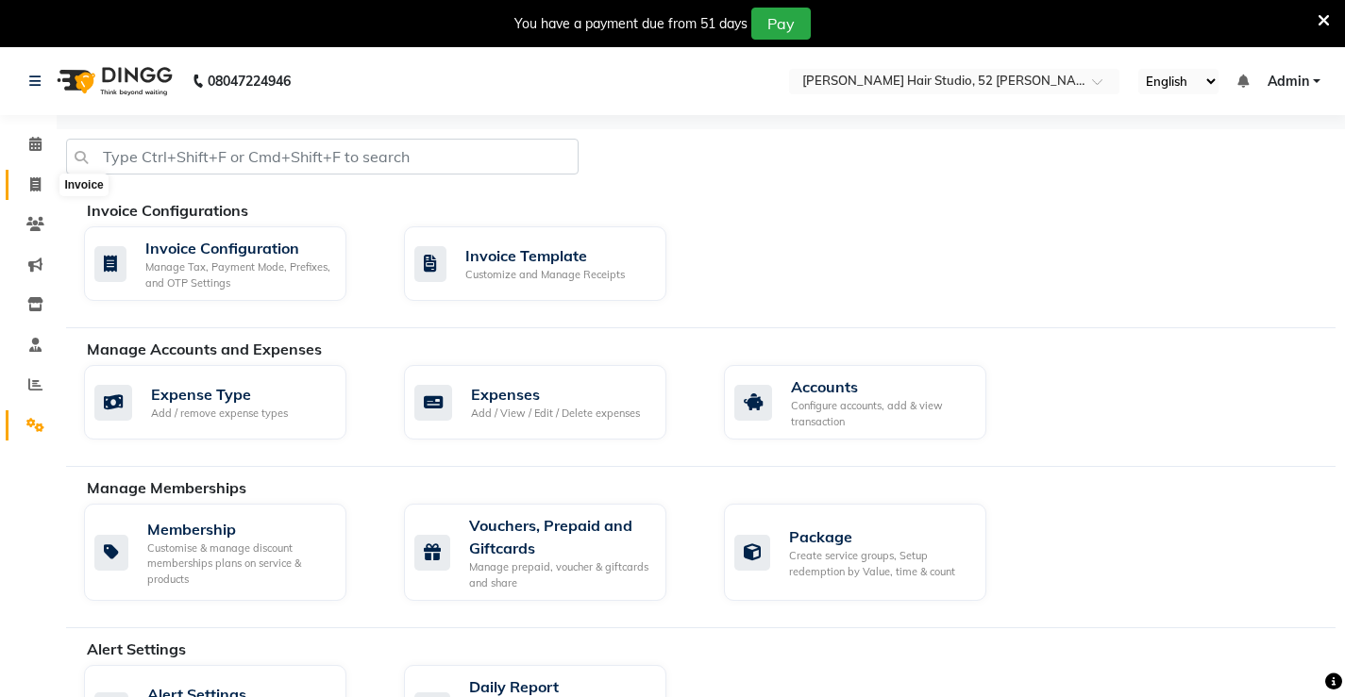
click at [26, 185] on span at bounding box center [35, 186] width 33 height 22
select select "service"
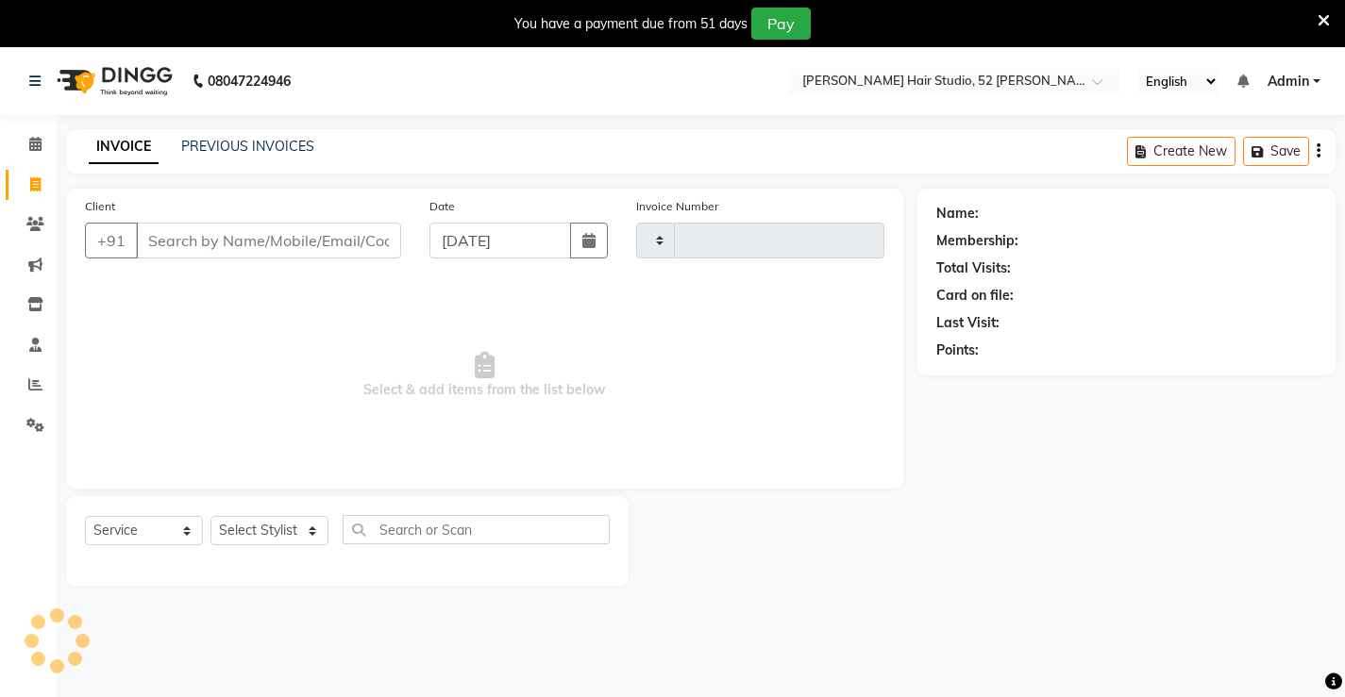
scroll to position [47, 0]
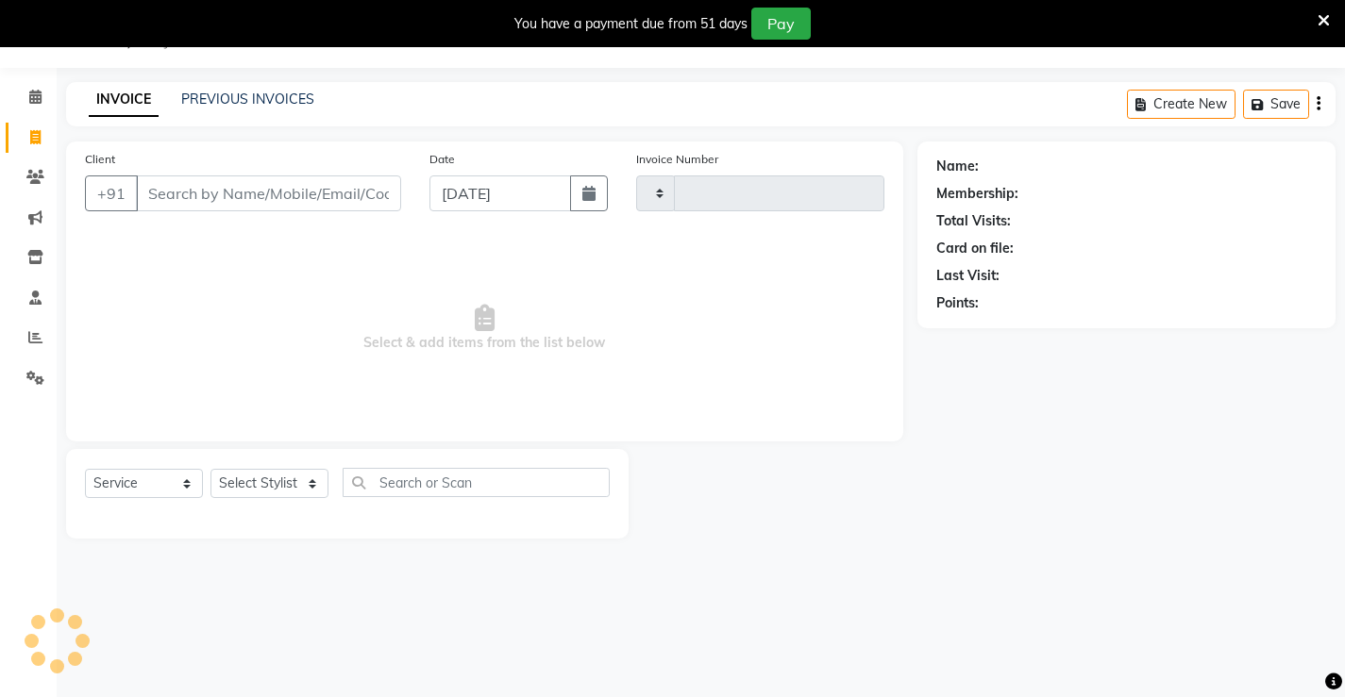
click at [227, 199] on input "Client" at bounding box center [268, 194] width 265 height 36
type input "1316"
select select "7705"
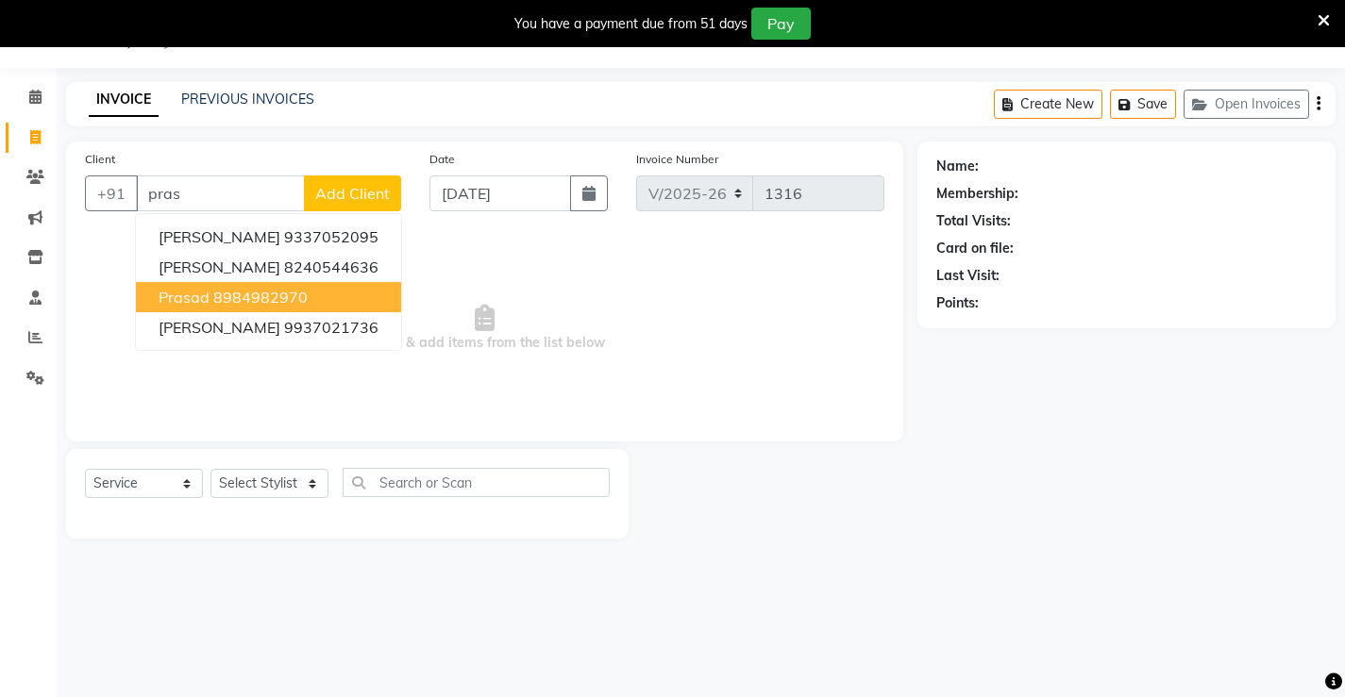
click at [234, 295] on ngb-highlight "8984982970" at bounding box center [260, 297] width 94 height 19
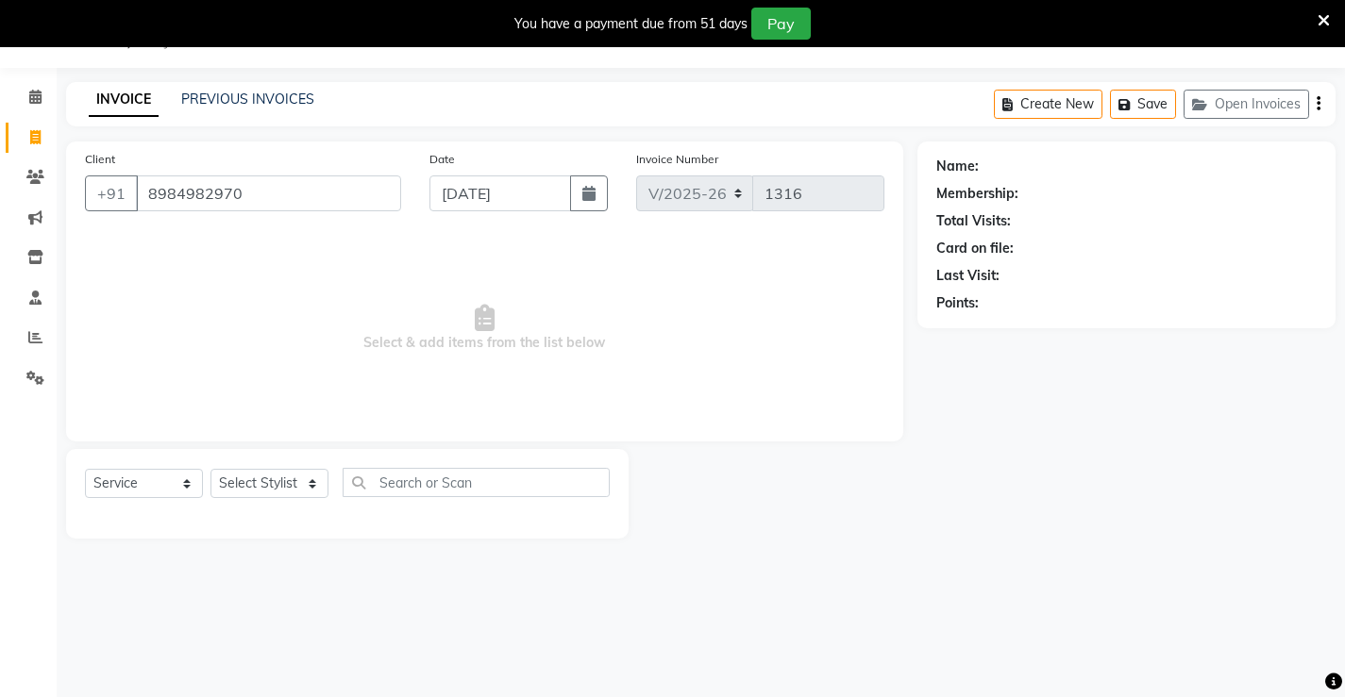
type input "8984982970"
click at [126, 487] on select "Select Service Product Membership Package Voucher Prepaid Gift Card" at bounding box center [144, 483] width 118 height 29
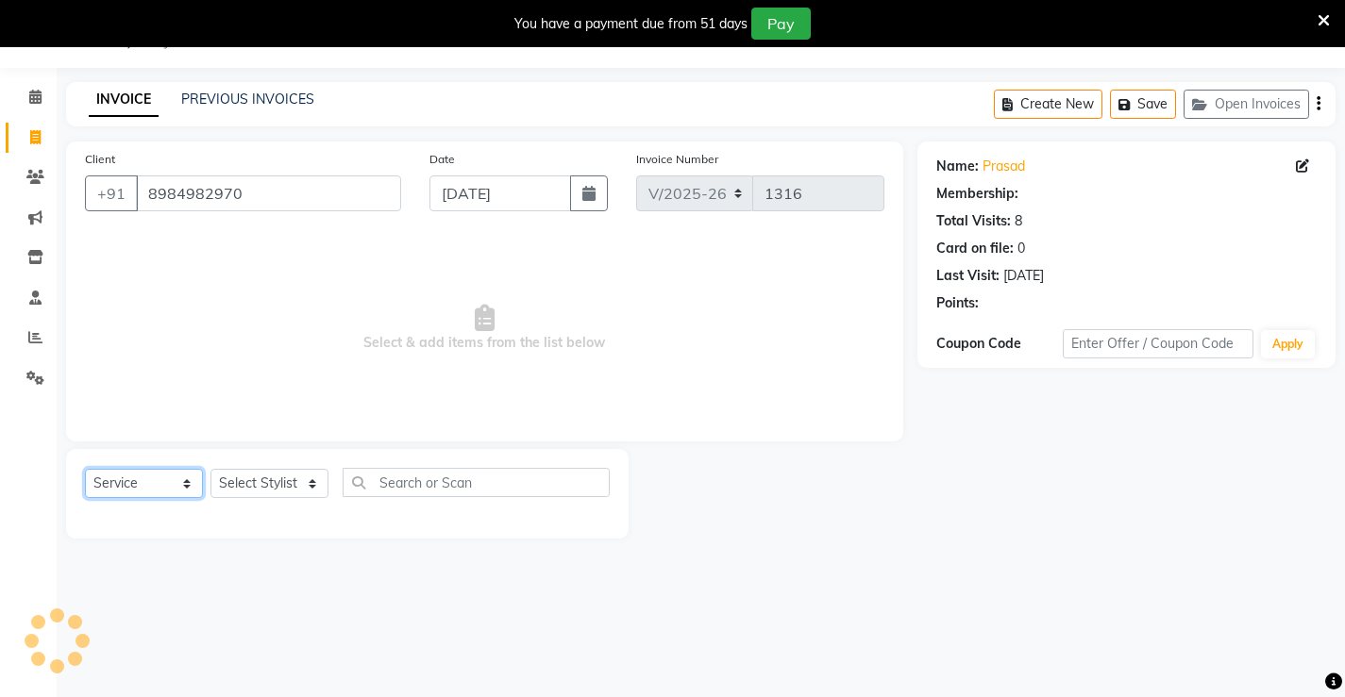
select select "product"
click at [85, 469] on select "Select Service Product Membership Package Voucher Prepaid Gift Card" at bounding box center [144, 483] width 118 height 29
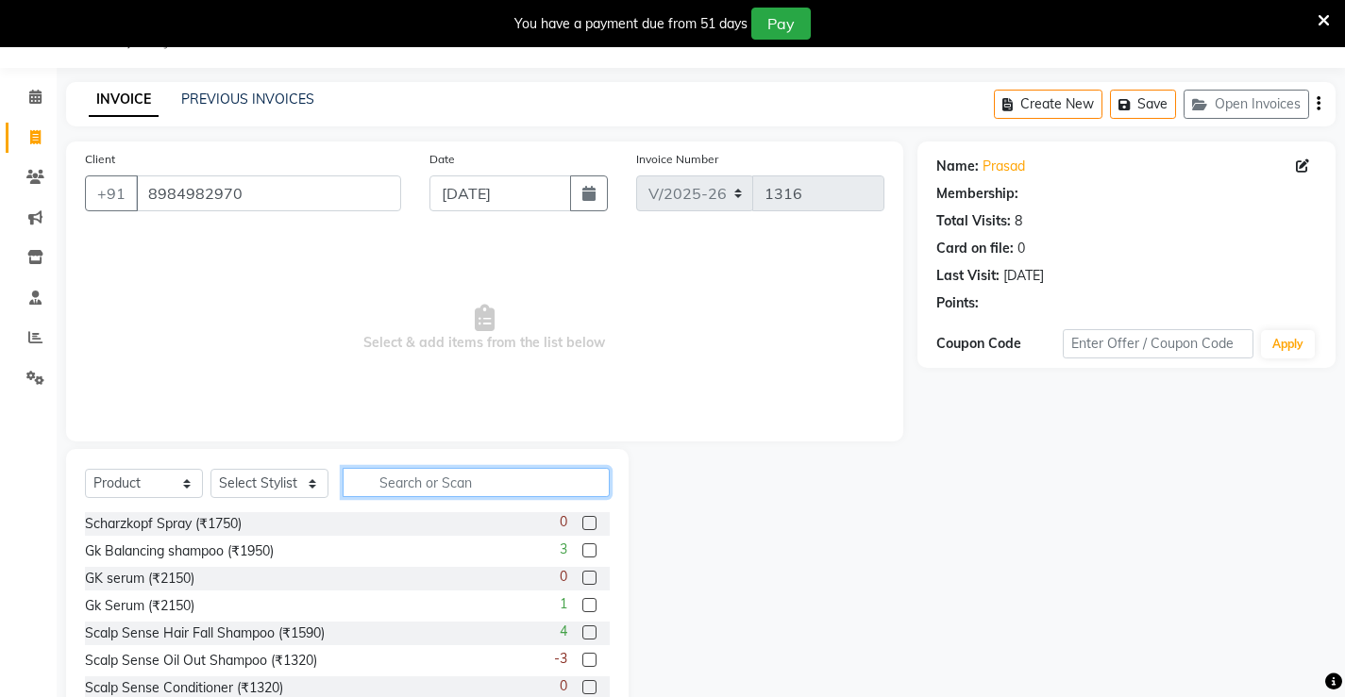
click at [456, 486] on input "text" at bounding box center [476, 482] width 267 height 29
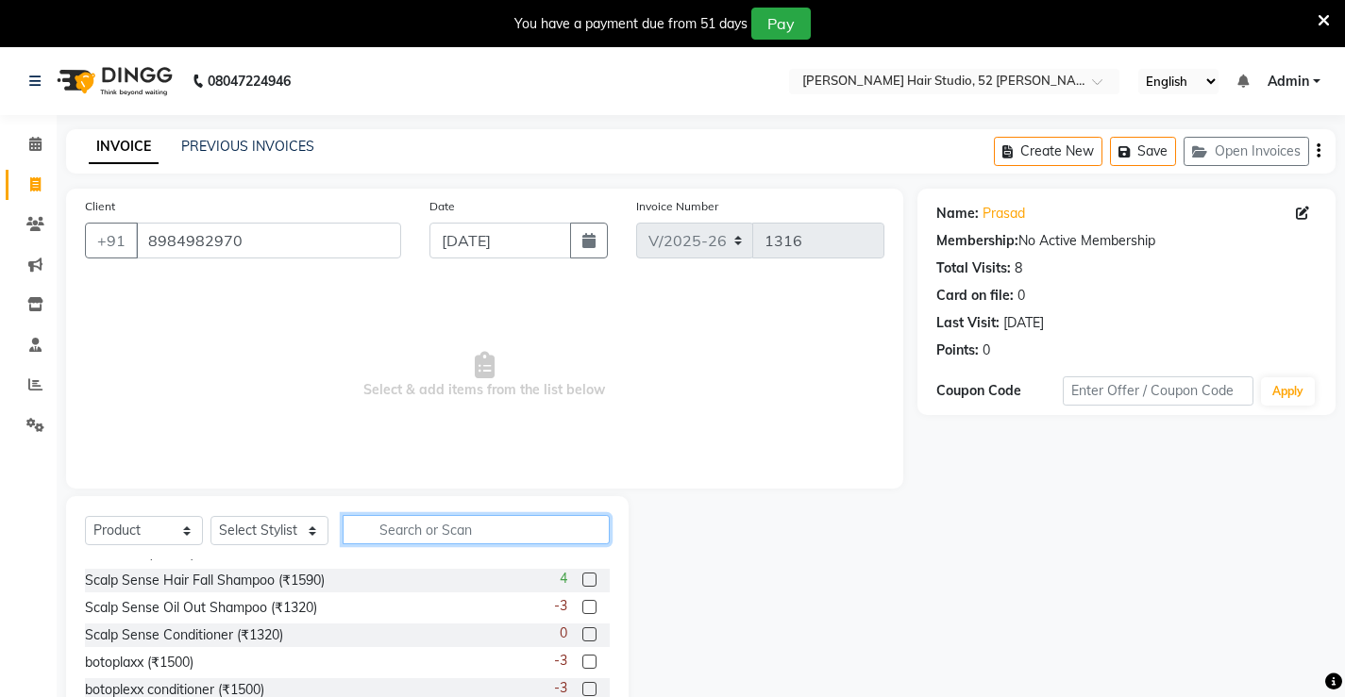
scroll to position [0, 0]
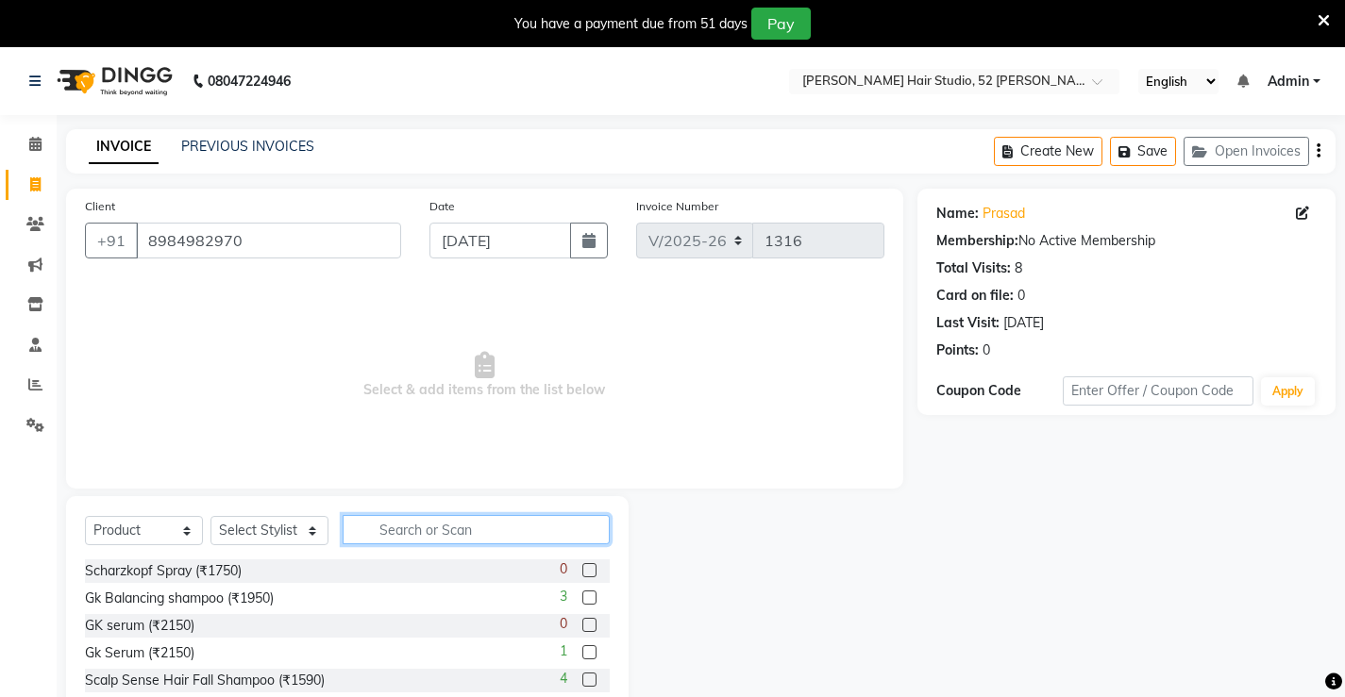
click at [392, 528] on input "text" at bounding box center [476, 529] width 267 height 29
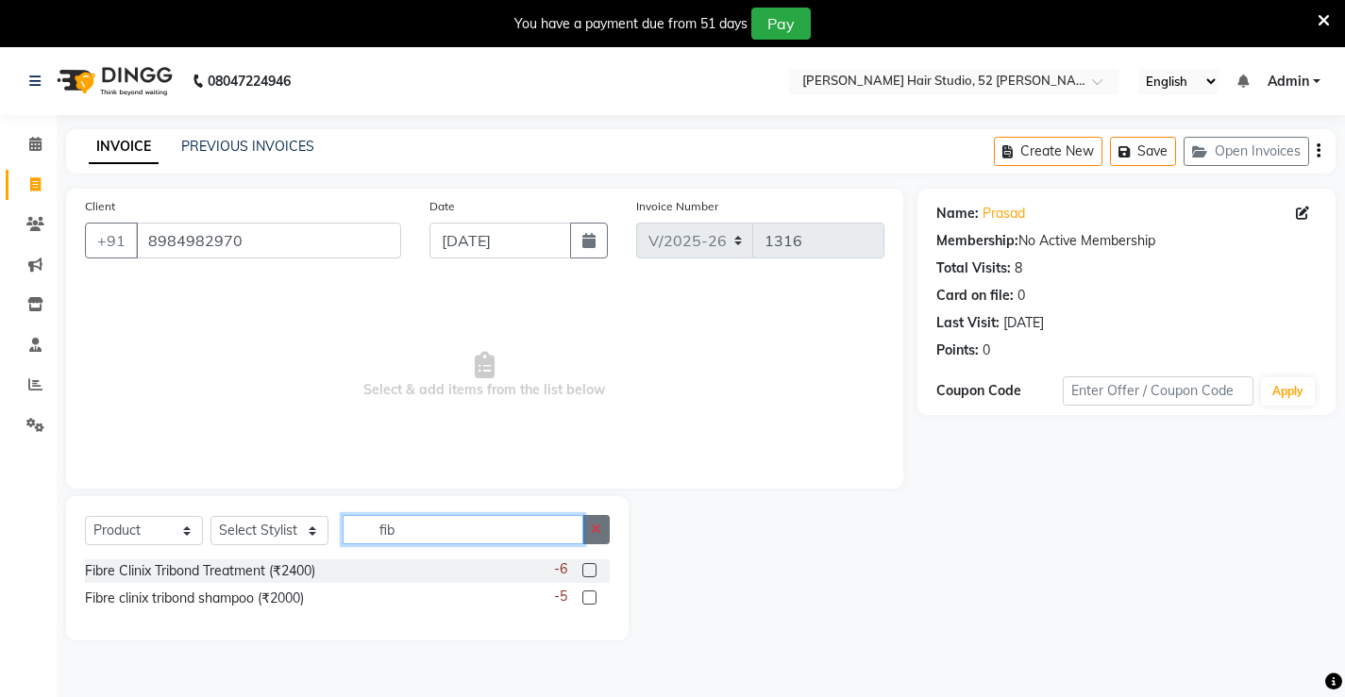
type input "fib"
click at [609, 534] on button "button" at bounding box center [595, 529] width 27 height 29
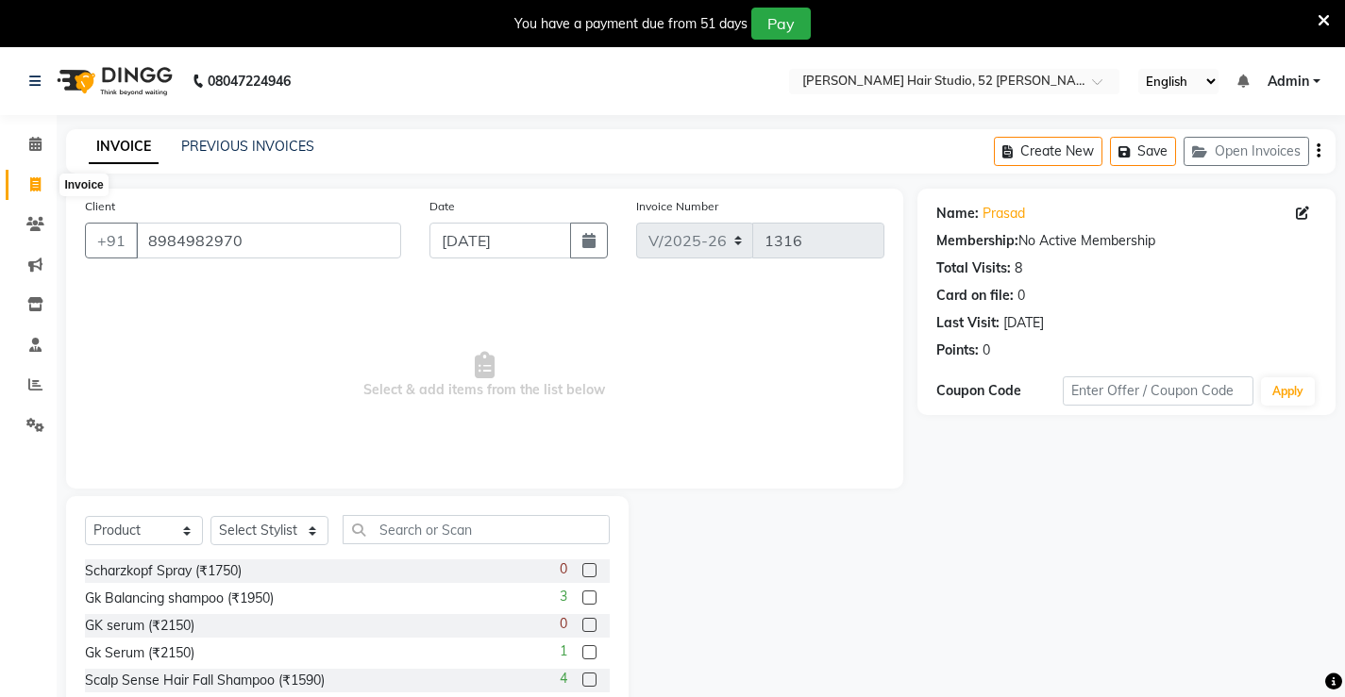
click at [37, 181] on icon at bounding box center [35, 184] width 10 height 14
select select "service"
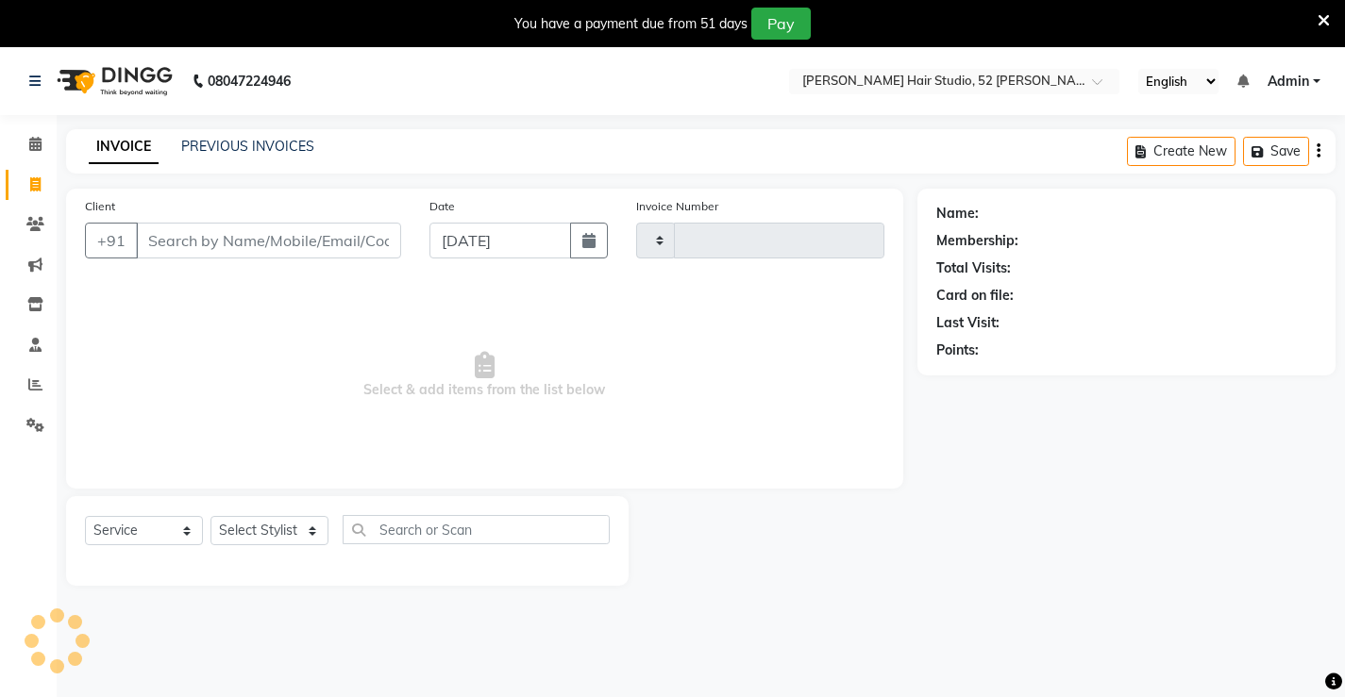
scroll to position [47, 0]
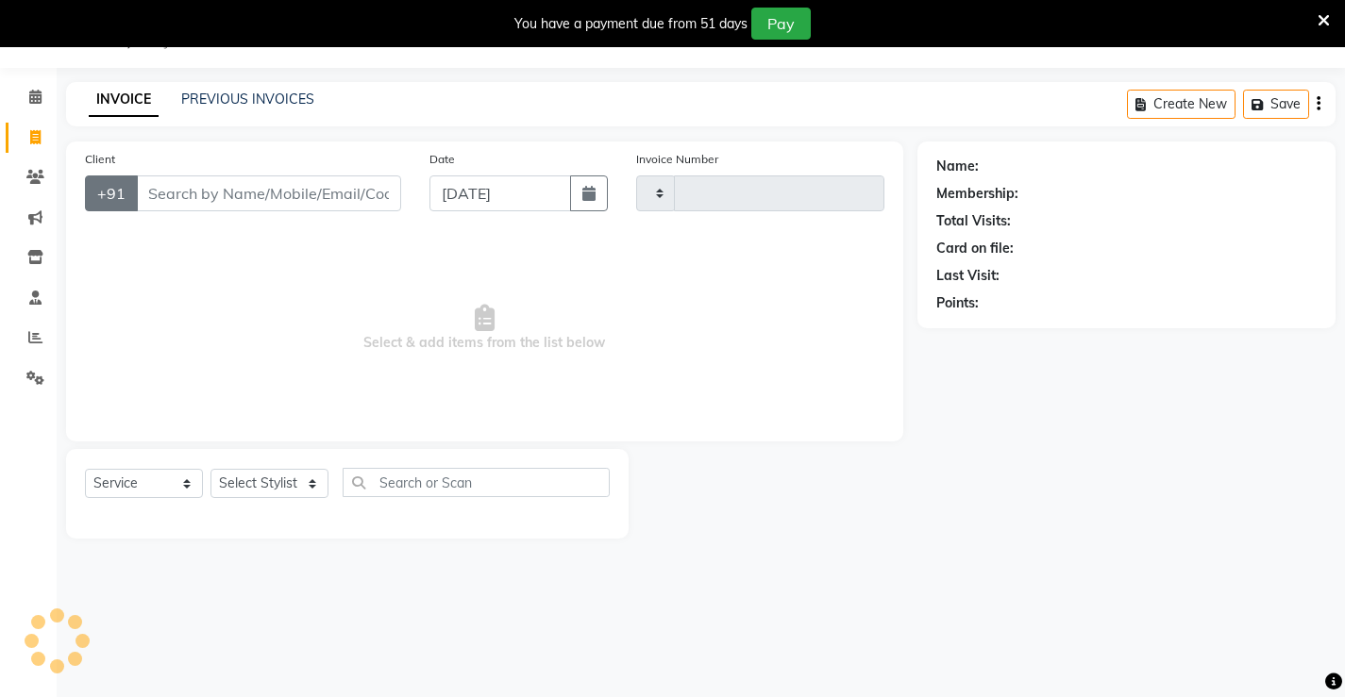
type input "1316"
select select "7705"
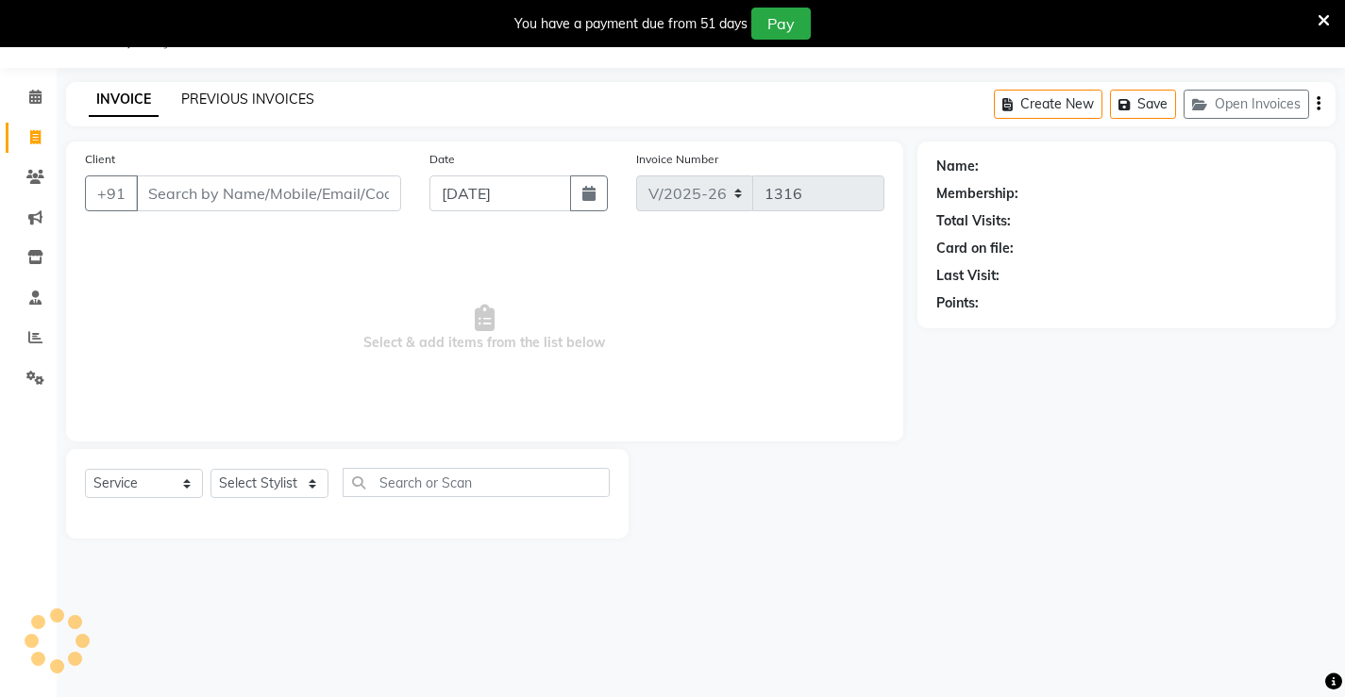
click at [240, 96] on link "PREVIOUS INVOICES" at bounding box center [247, 99] width 133 height 17
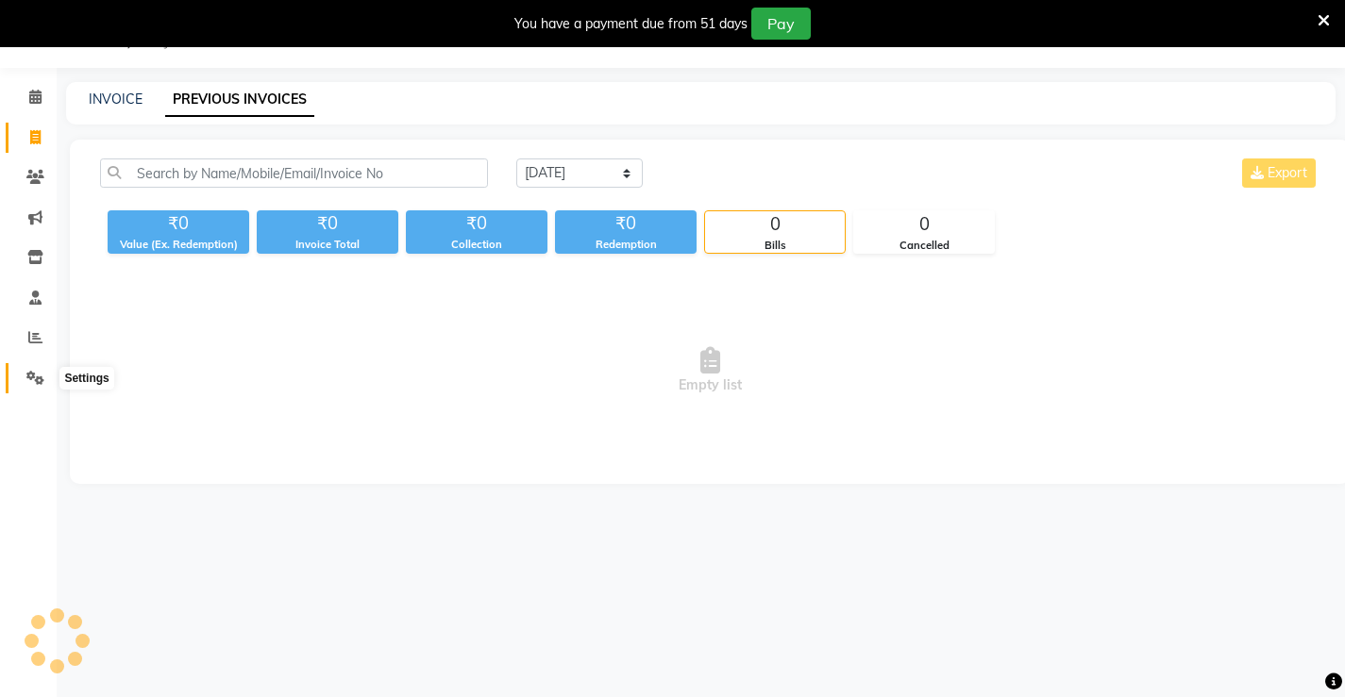
click at [34, 375] on icon at bounding box center [35, 378] width 18 height 14
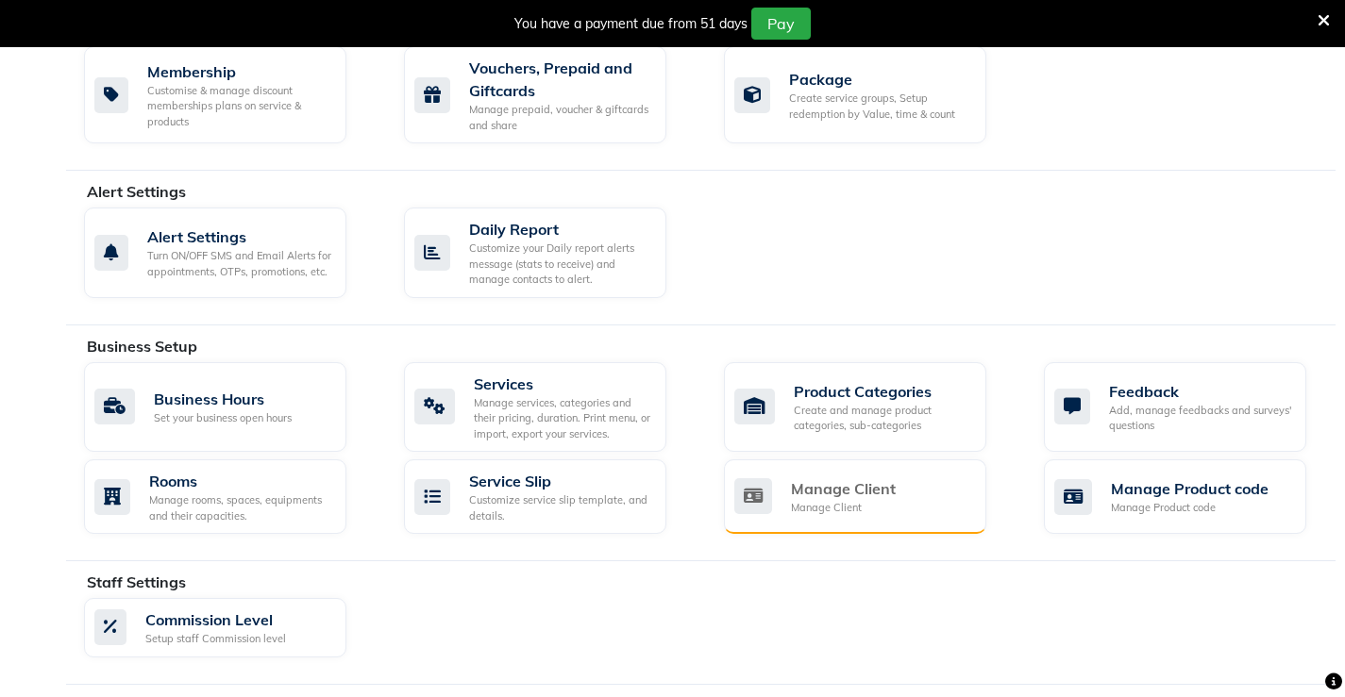
scroll to position [363, 0]
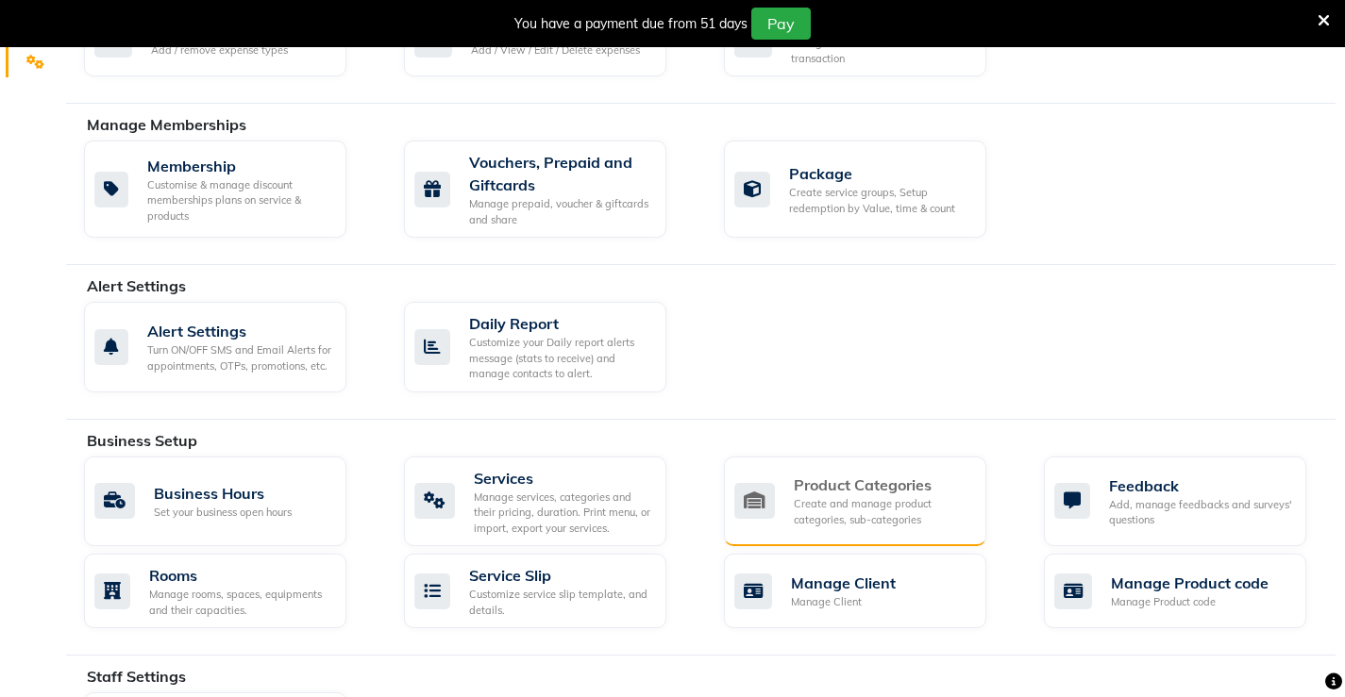
click at [837, 495] on div "Product Categories" at bounding box center [882, 485] width 177 height 23
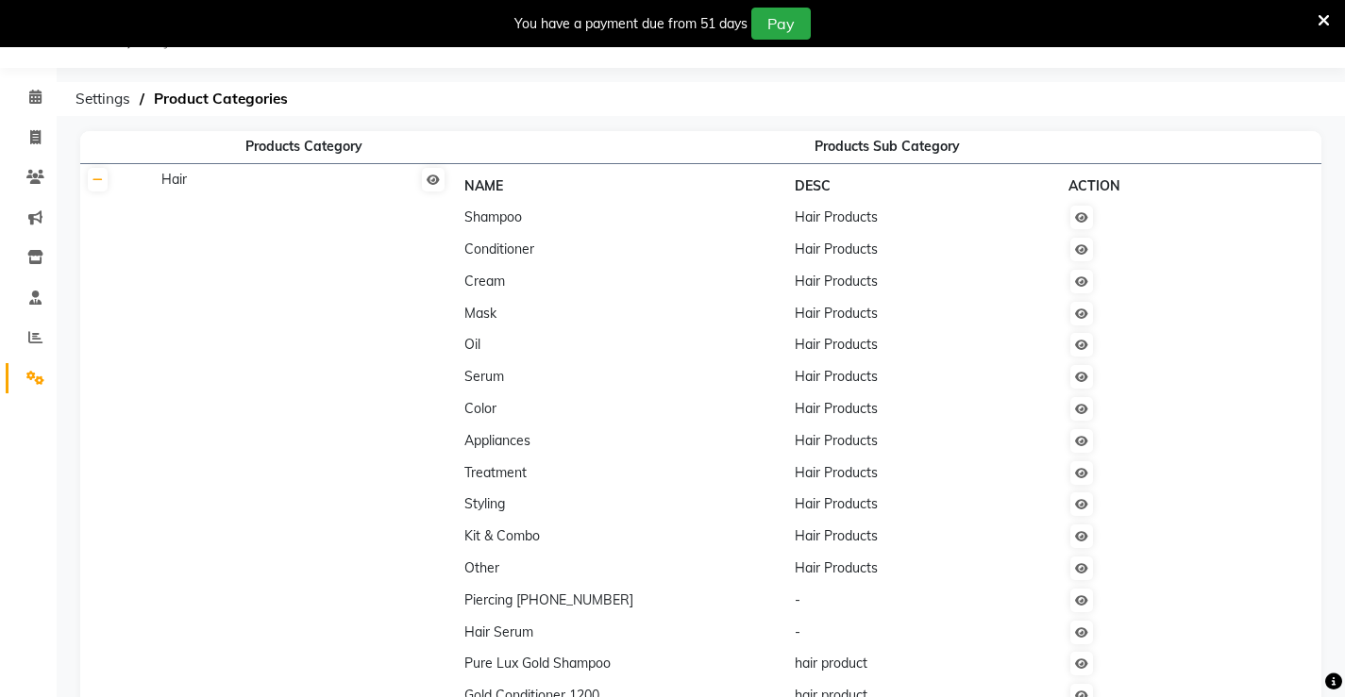
scroll to position [363, 0]
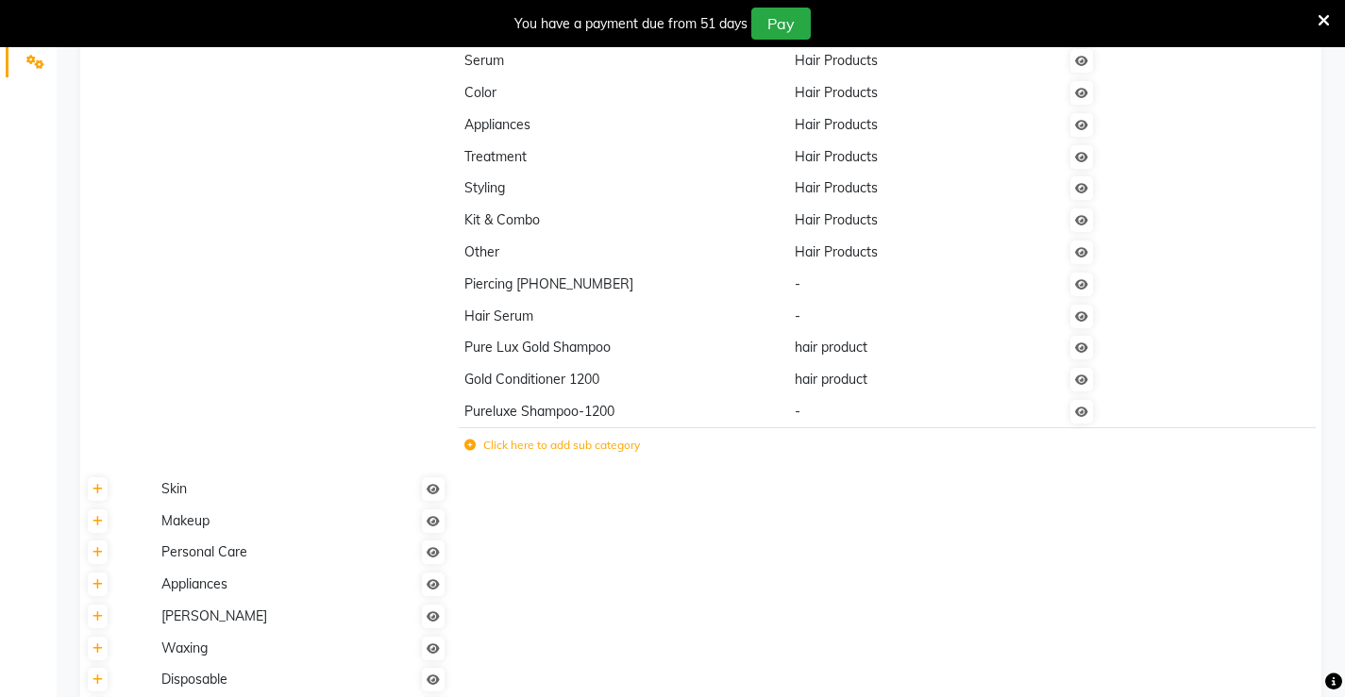
click at [591, 452] on label "Click here to add sub category" at bounding box center [552, 445] width 176 height 17
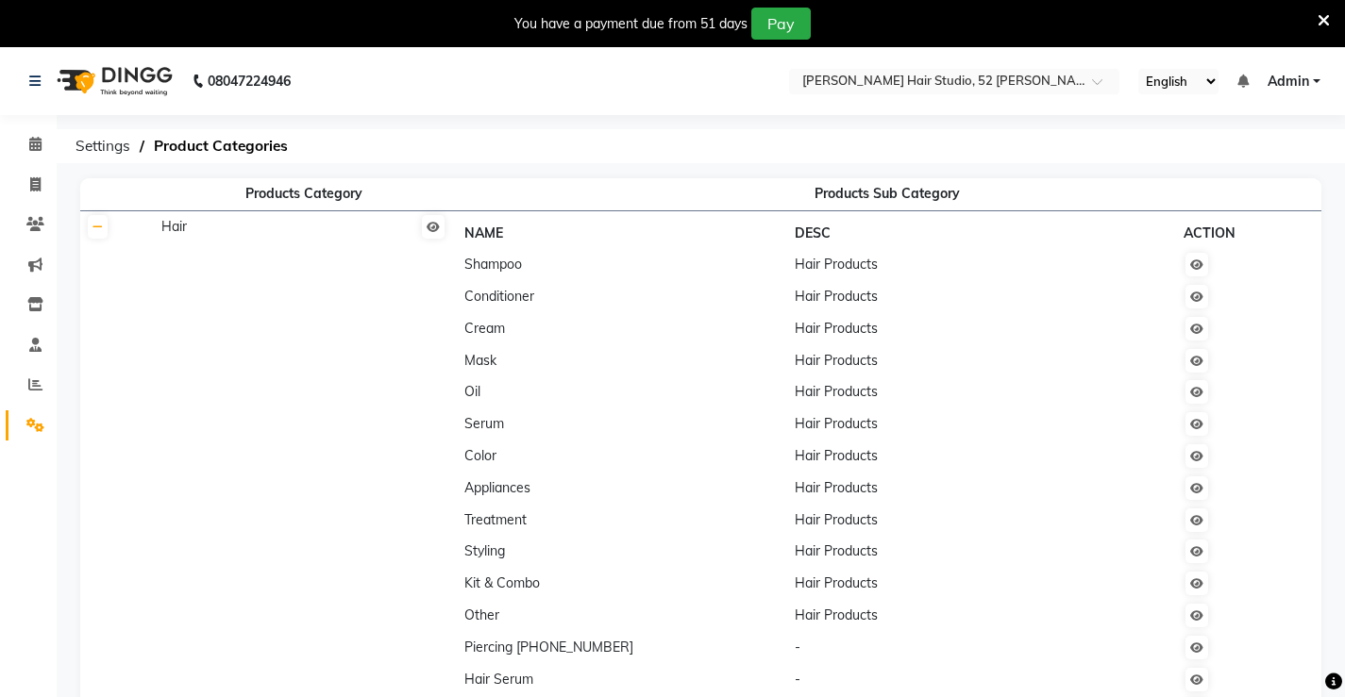
scroll to position [94, 0]
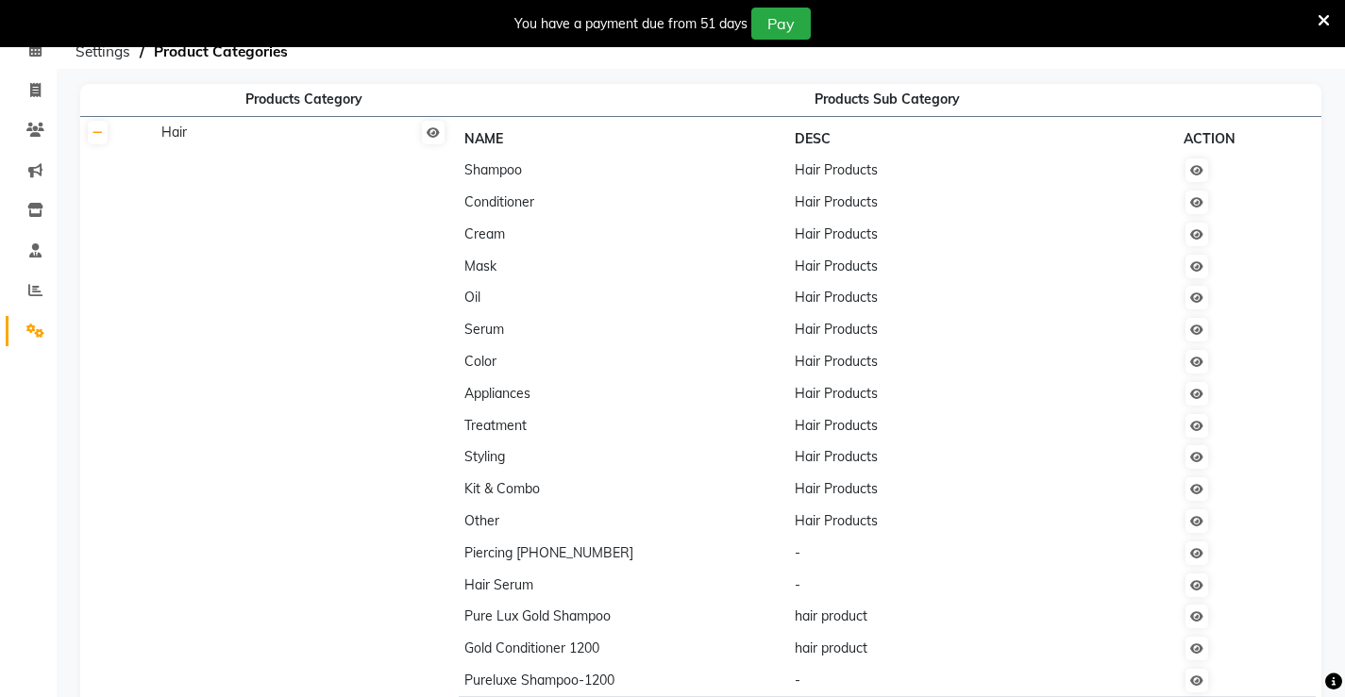
click at [175, 145] on td "Hair" at bounding box center [303, 439] width 297 height 647
click at [100, 143] on link at bounding box center [98, 133] width 20 height 24
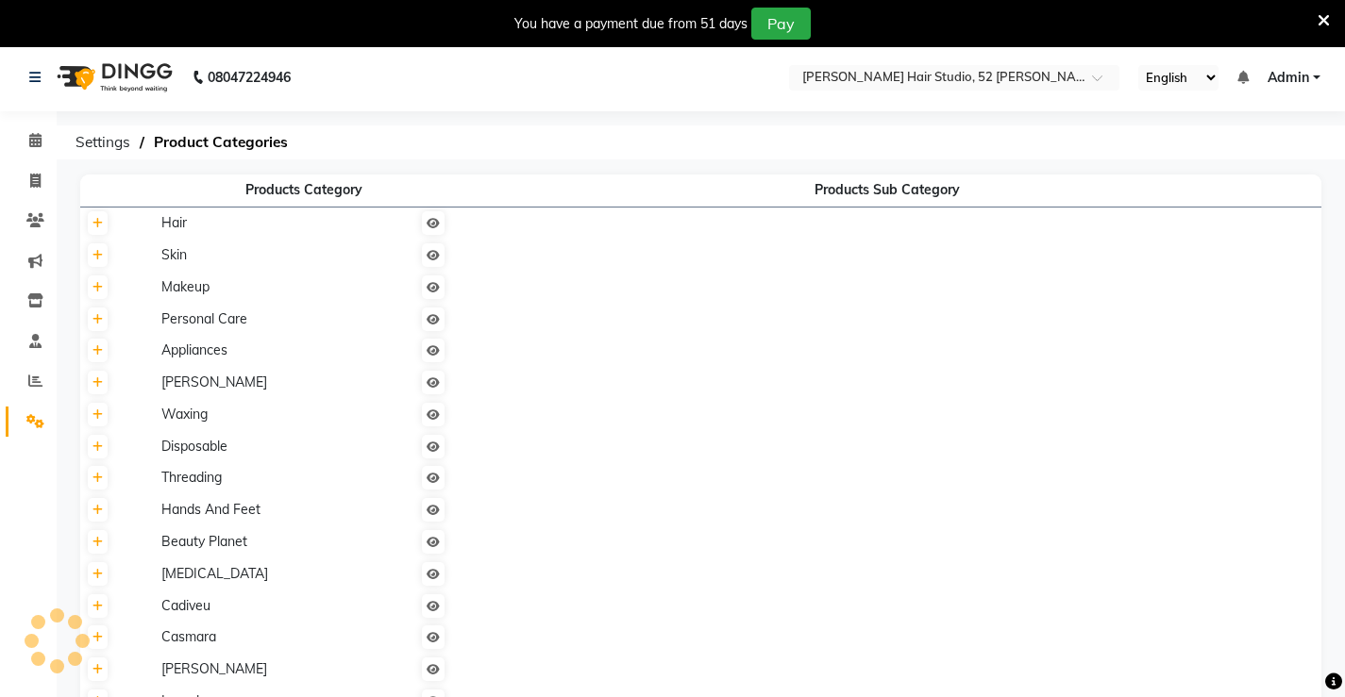
scroll to position [0, 0]
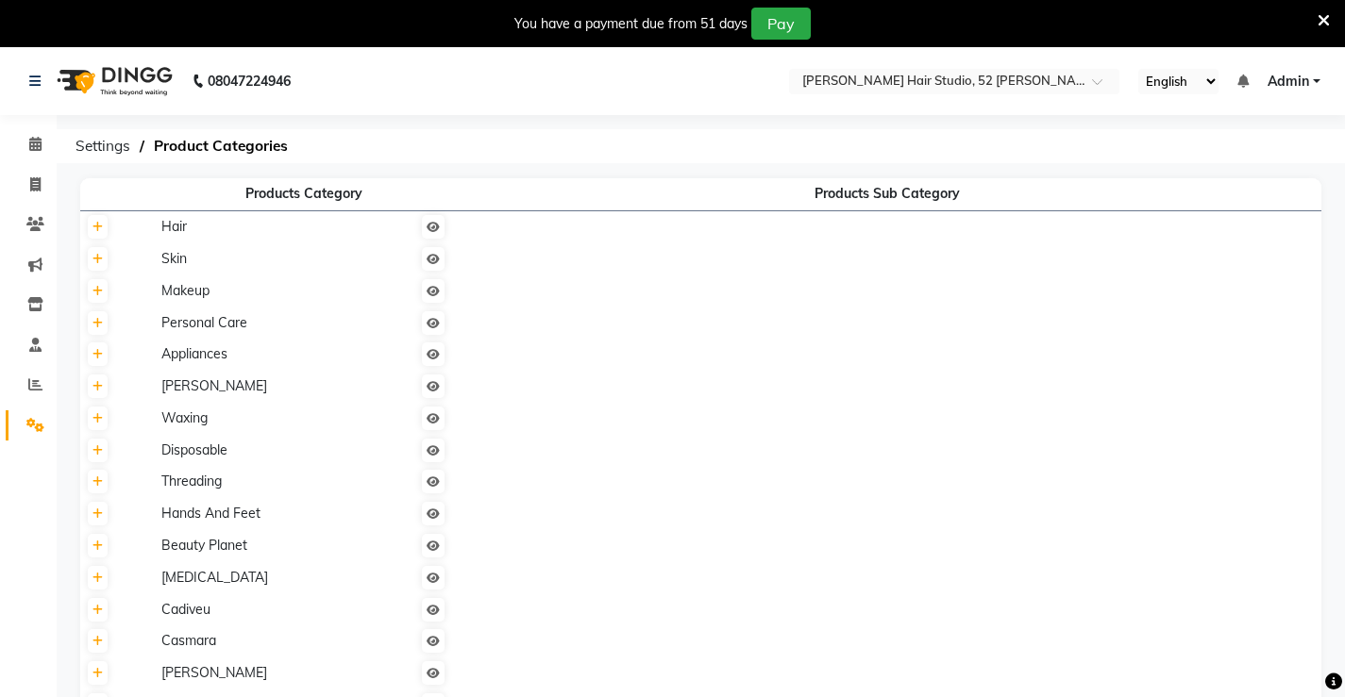
click at [184, 232] on span "Hair" at bounding box center [173, 226] width 25 height 17
click at [173, 232] on span "Hair" at bounding box center [173, 226] width 25 height 17
click at [105, 234] on link at bounding box center [98, 227] width 20 height 24
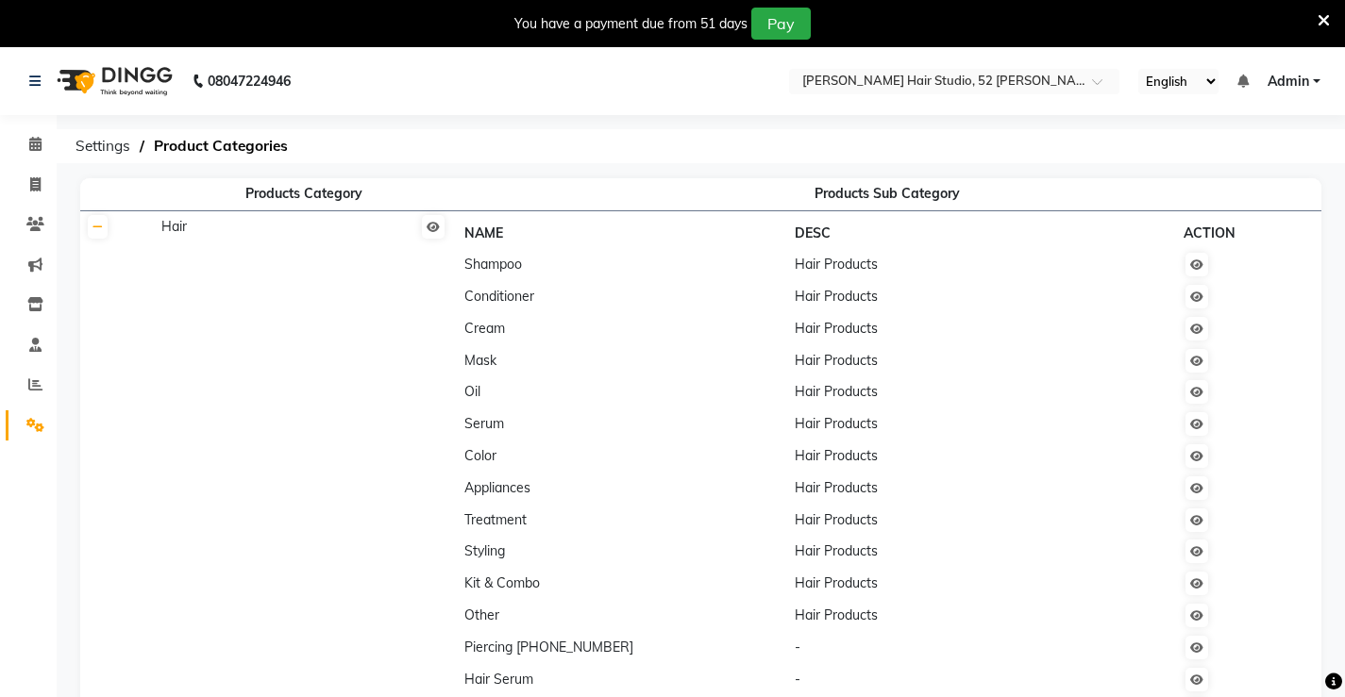
click at [502, 269] on span "Shampoo" at bounding box center [493, 264] width 58 height 17
click at [497, 269] on span "Shampoo" at bounding box center [493, 264] width 58 height 17
click at [813, 273] on span "Hair Products" at bounding box center [836, 264] width 83 height 17
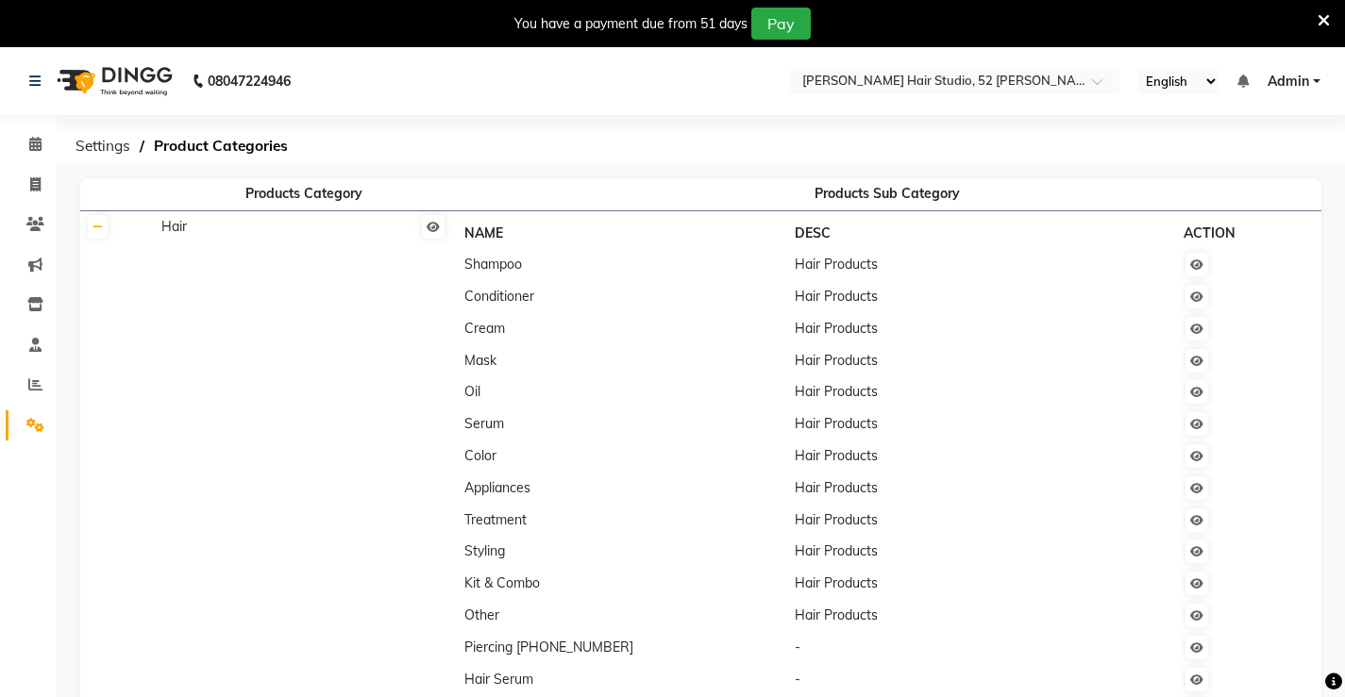
click at [813, 273] on span "Hair Products" at bounding box center [836, 264] width 83 height 17
click at [1196, 269] on icon at bounding box center [1196, 265] width 13 height 11
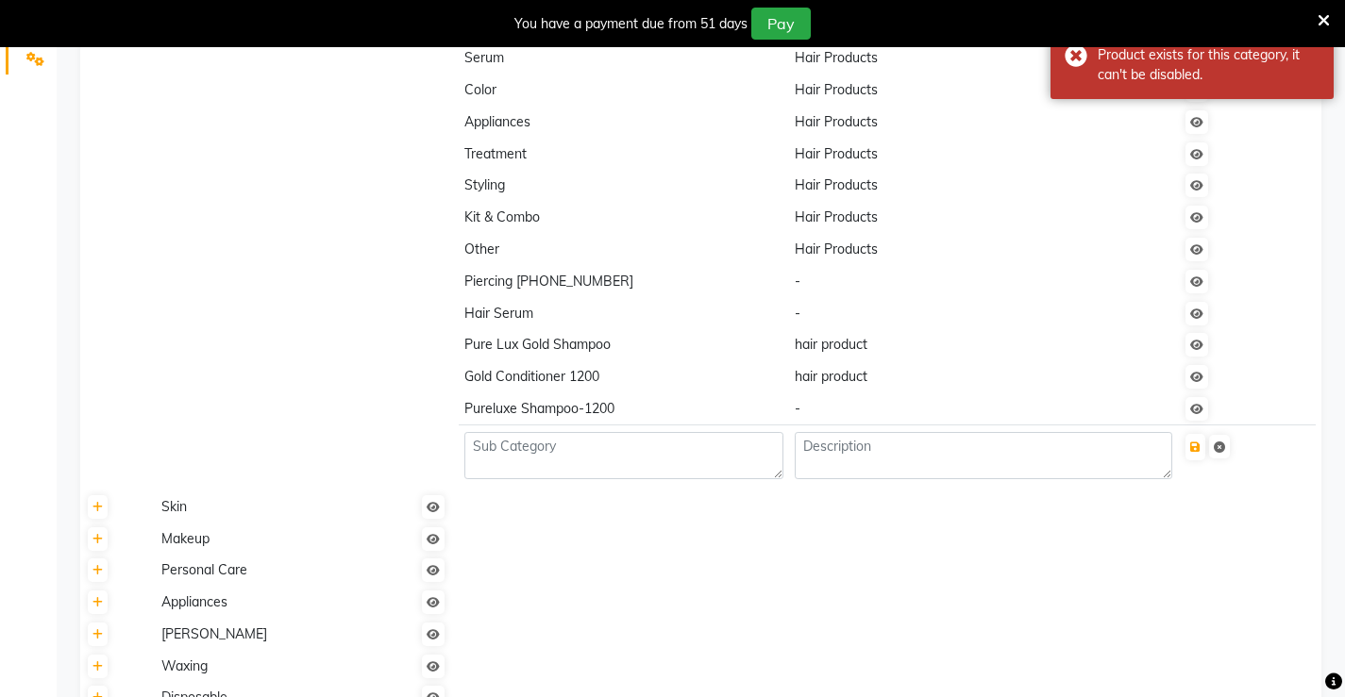
scroll to position [94, 0]
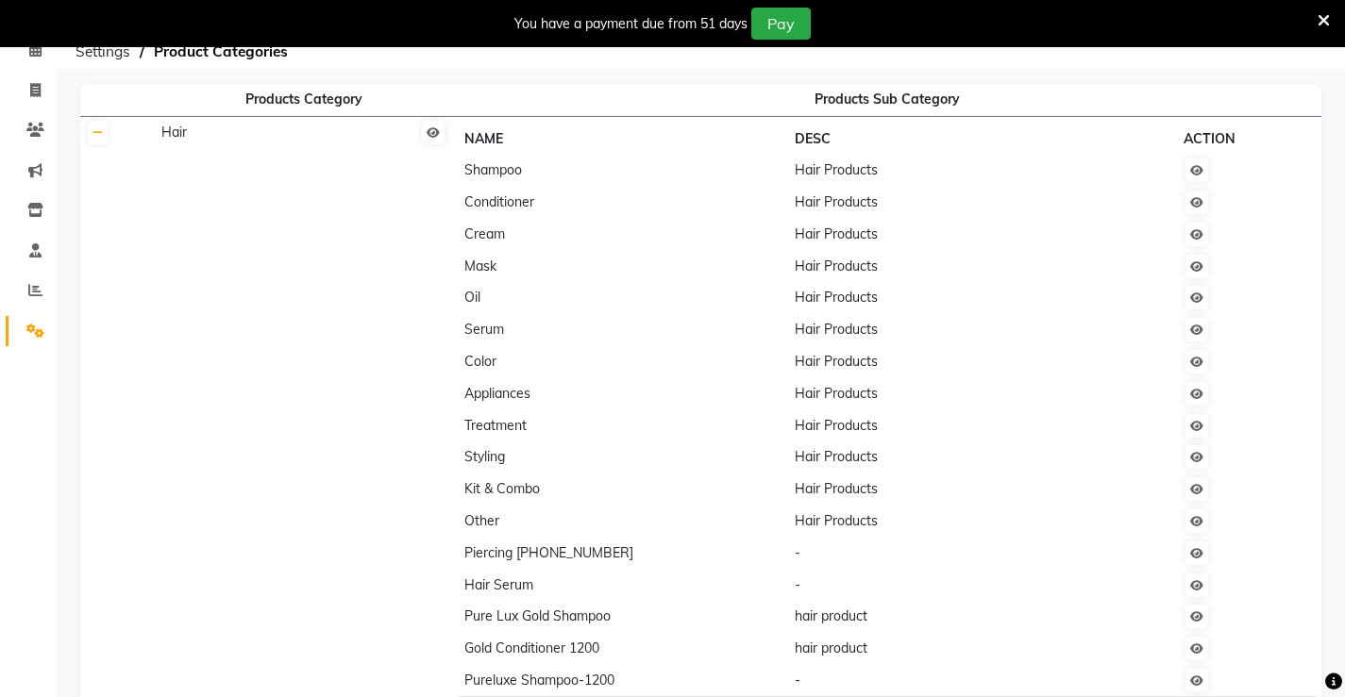
click at [318, 105] on th "Products Category" at bounding box center [303, 100] width 297 height 32
click at [299, 107] on th "Products Category" at bounding box center [303, 100] width 297 height 32
click at [206, 54] on span "Product Categories" at bounding box center [220, 52] width 153 height 34
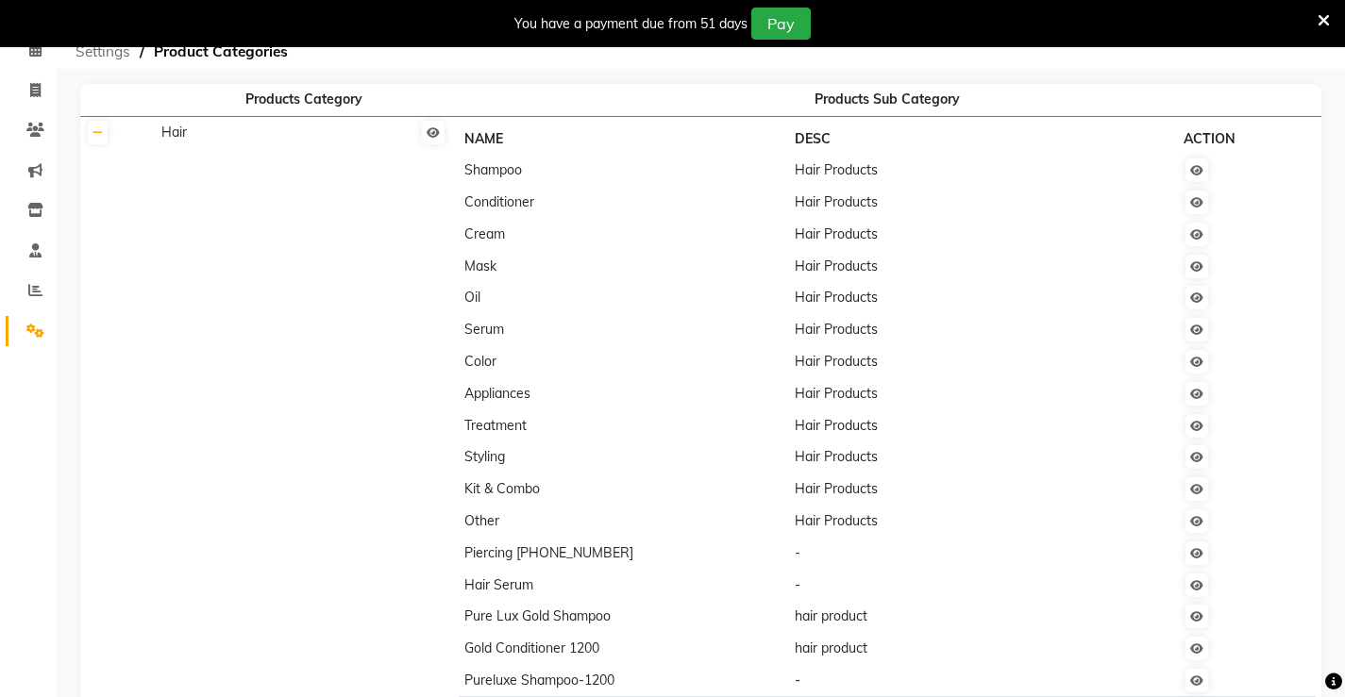
click at [113, 47] on span "Settings" at bounding box center [103, 52] width 74 height 34
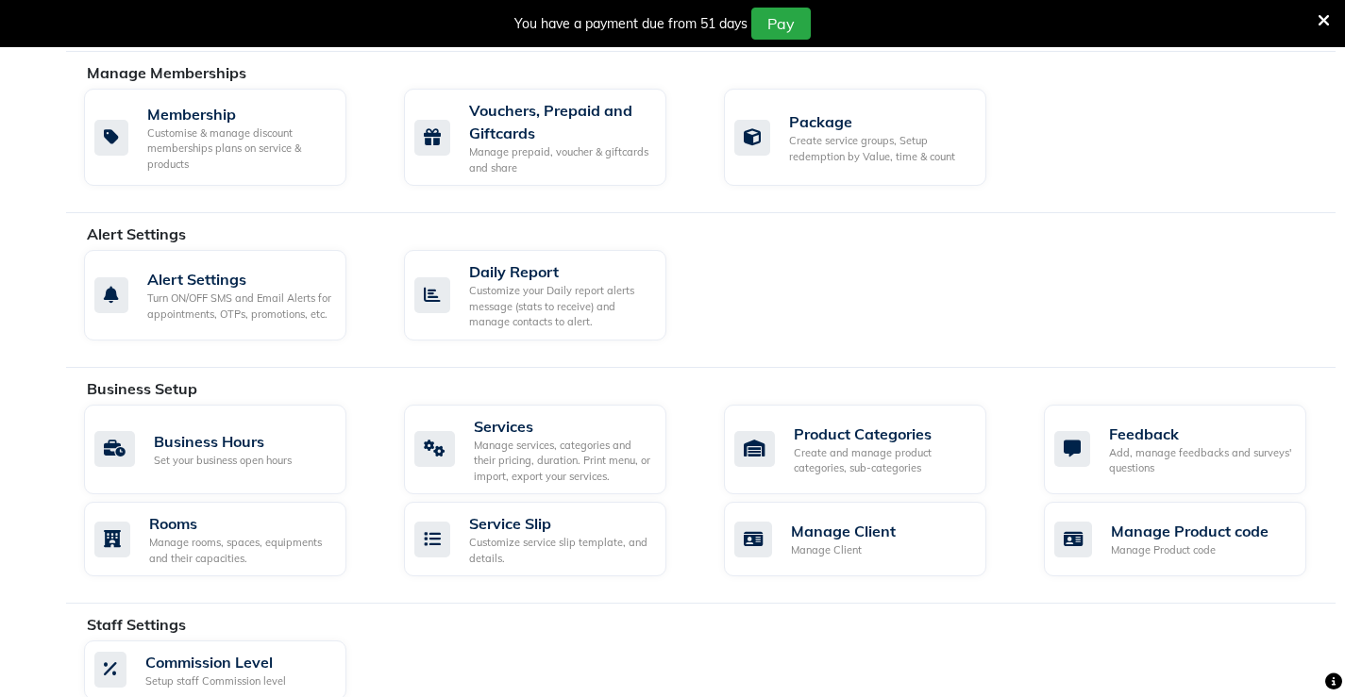
scroll to position [472, 0]
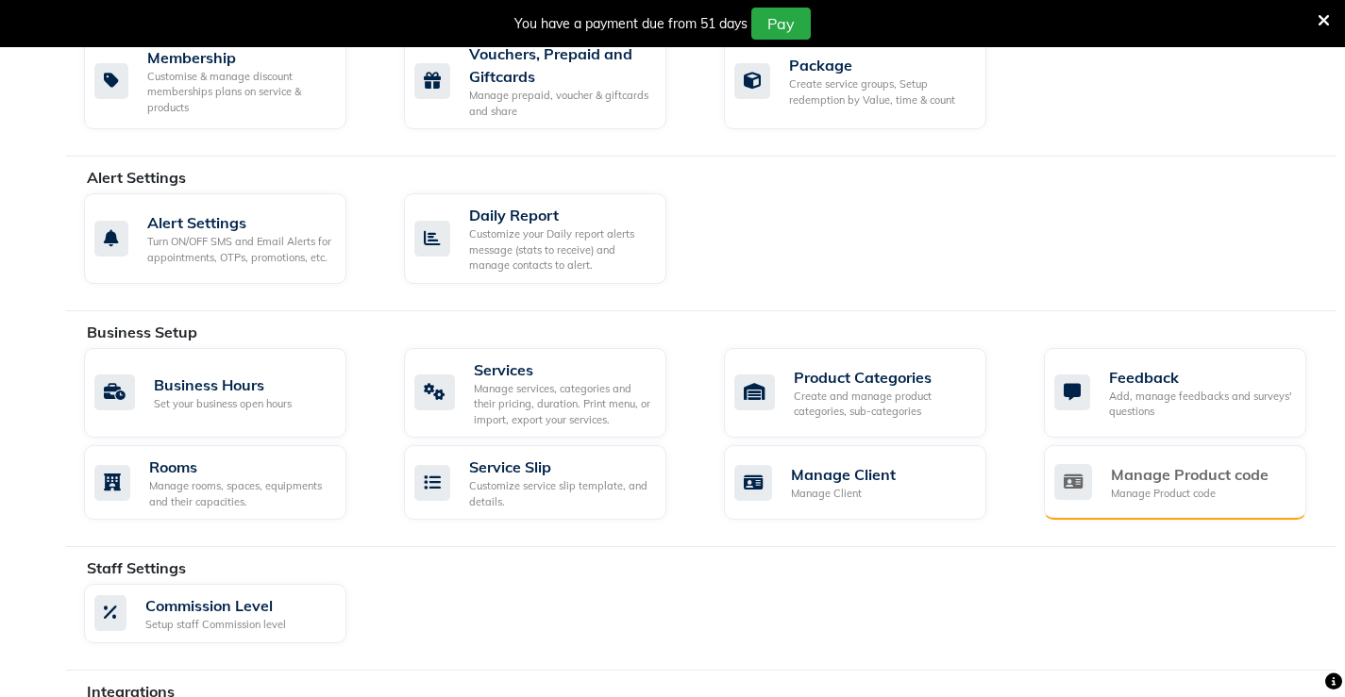
click at [1141, 494] on div "Manage Product code" at bounding box center [1190, 494] width 158 height 16
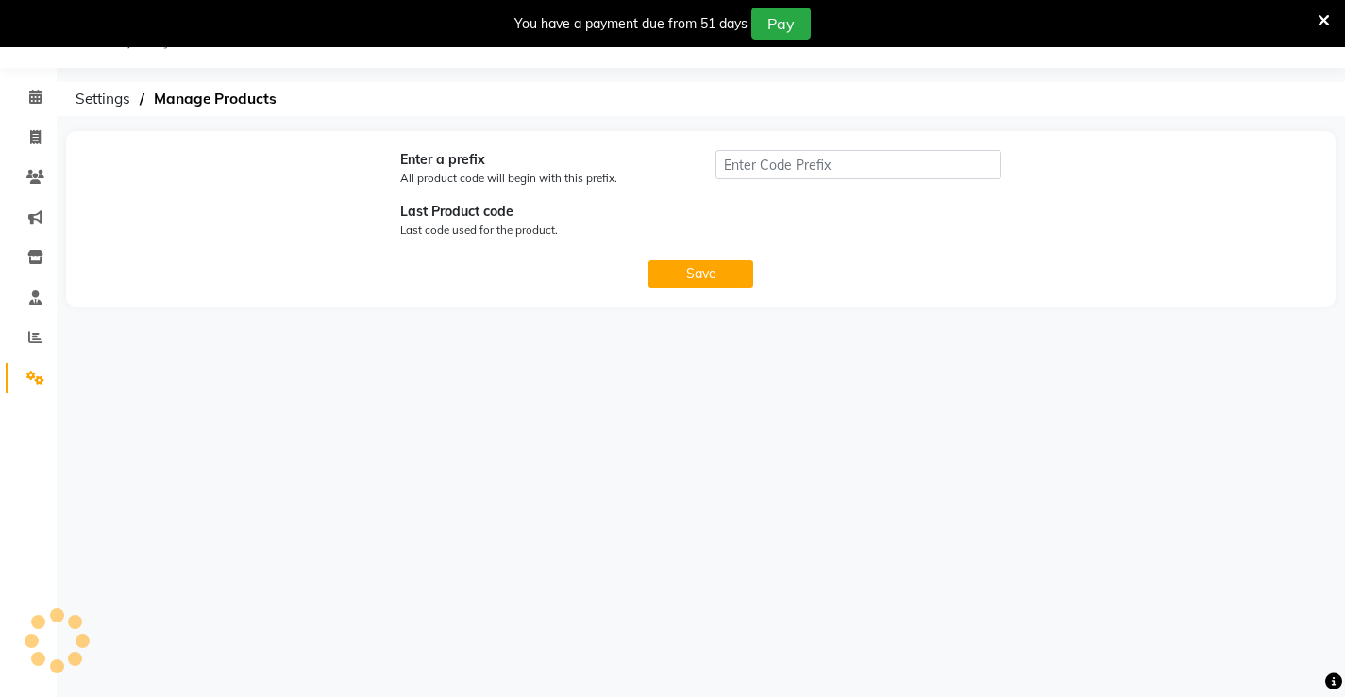
scroll to position [47, 0]
type input "P"
click at [32, 134] on icon at bounding box center [35, 137] width 10 height 14
select select "service"
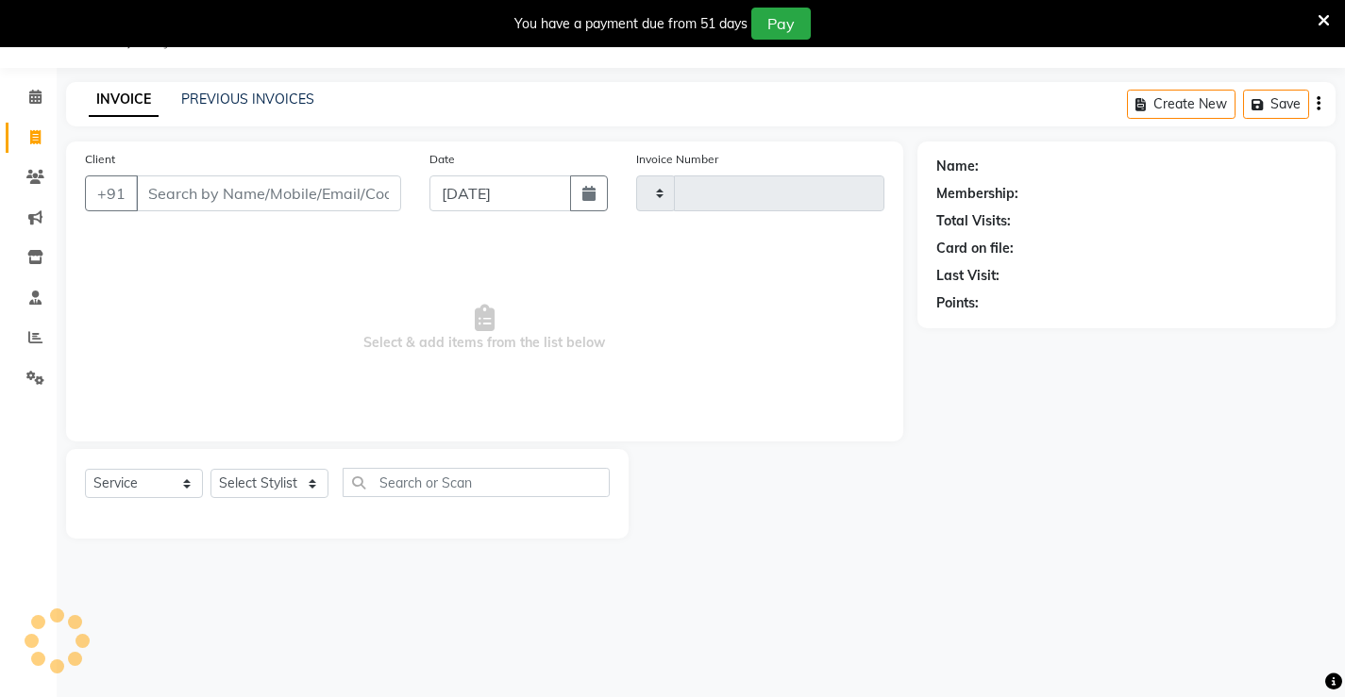
type input "1316"
select select "7705"
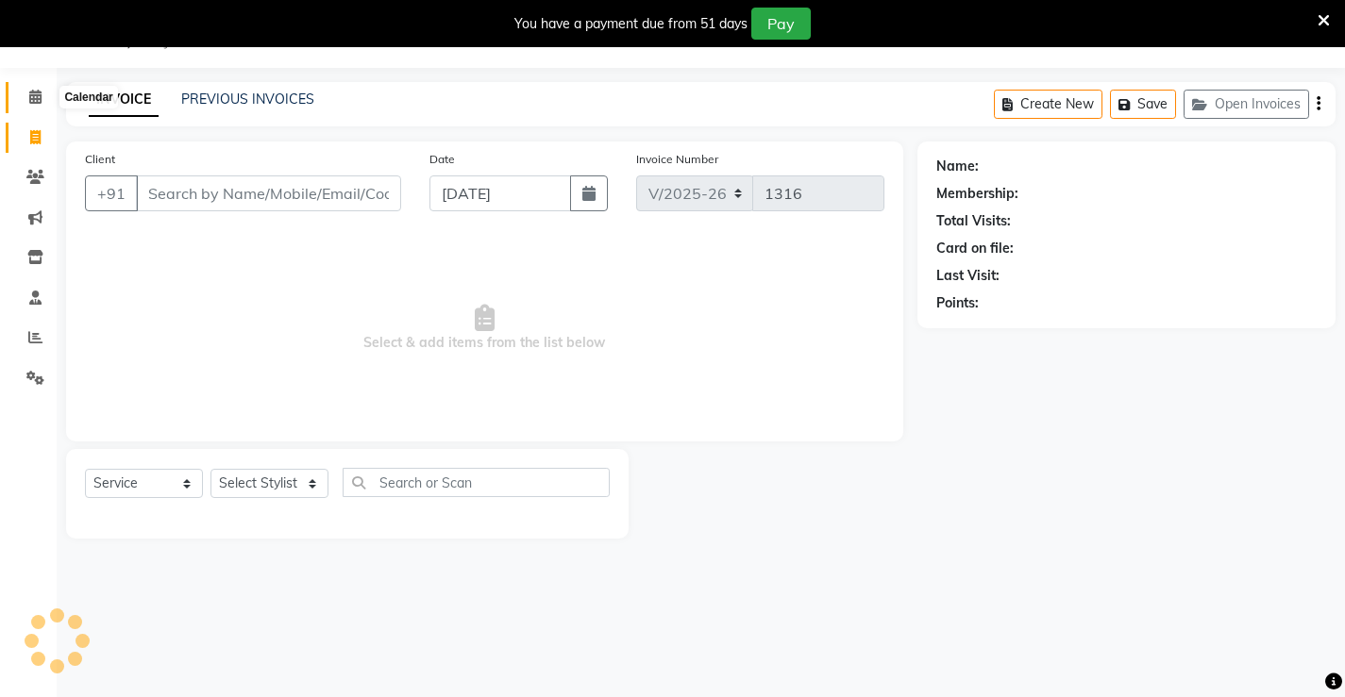
click at [42, 100] on icon at bounding box center [35, 97] width 12 height 14
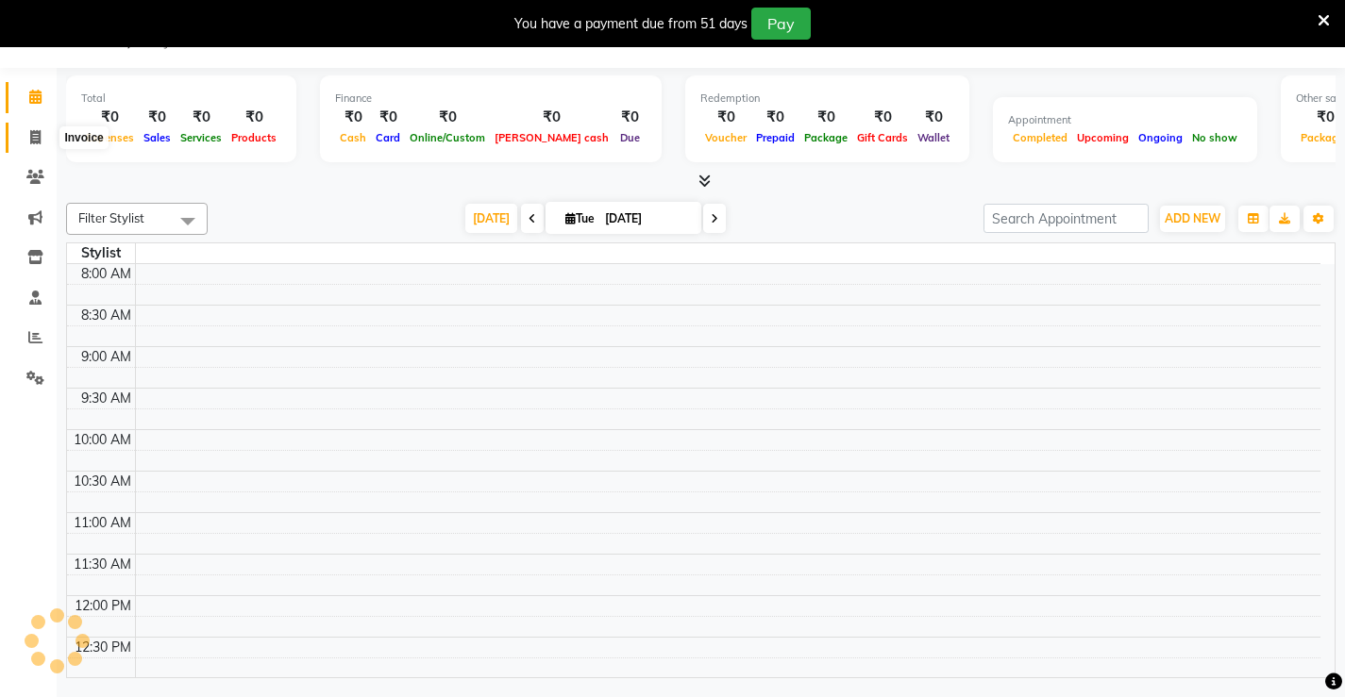
click at [40, 131] on icon at bounding box center [35, 137] width 10 height 14
select select "service"
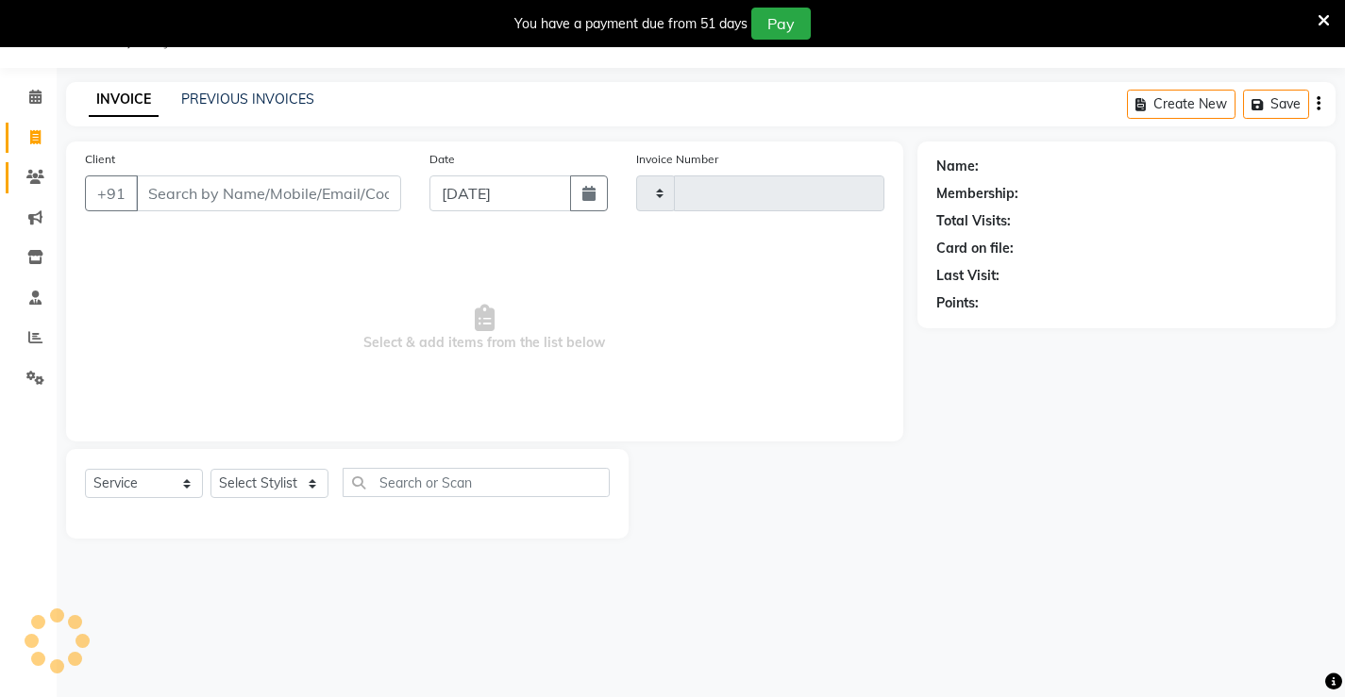
type input "1316"
select select "7705"
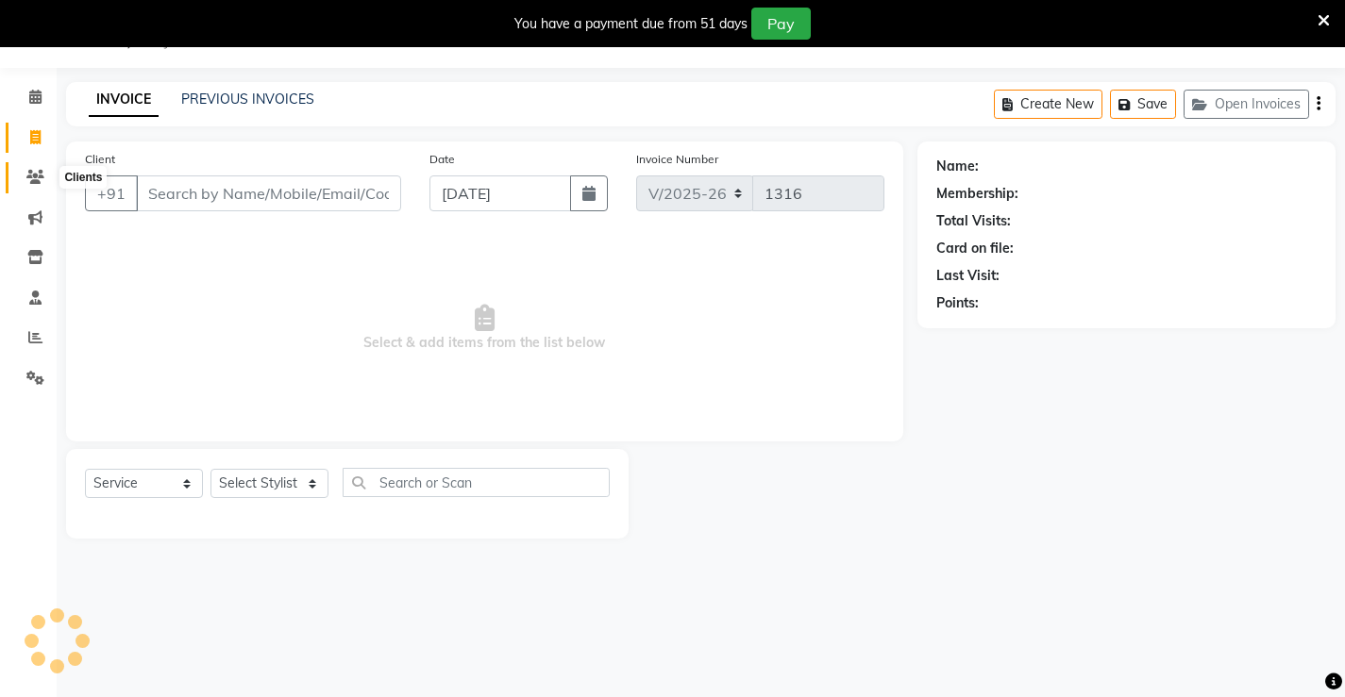
click at [33, 173] on icon at bounding box center [35, 177] width 18 height 14
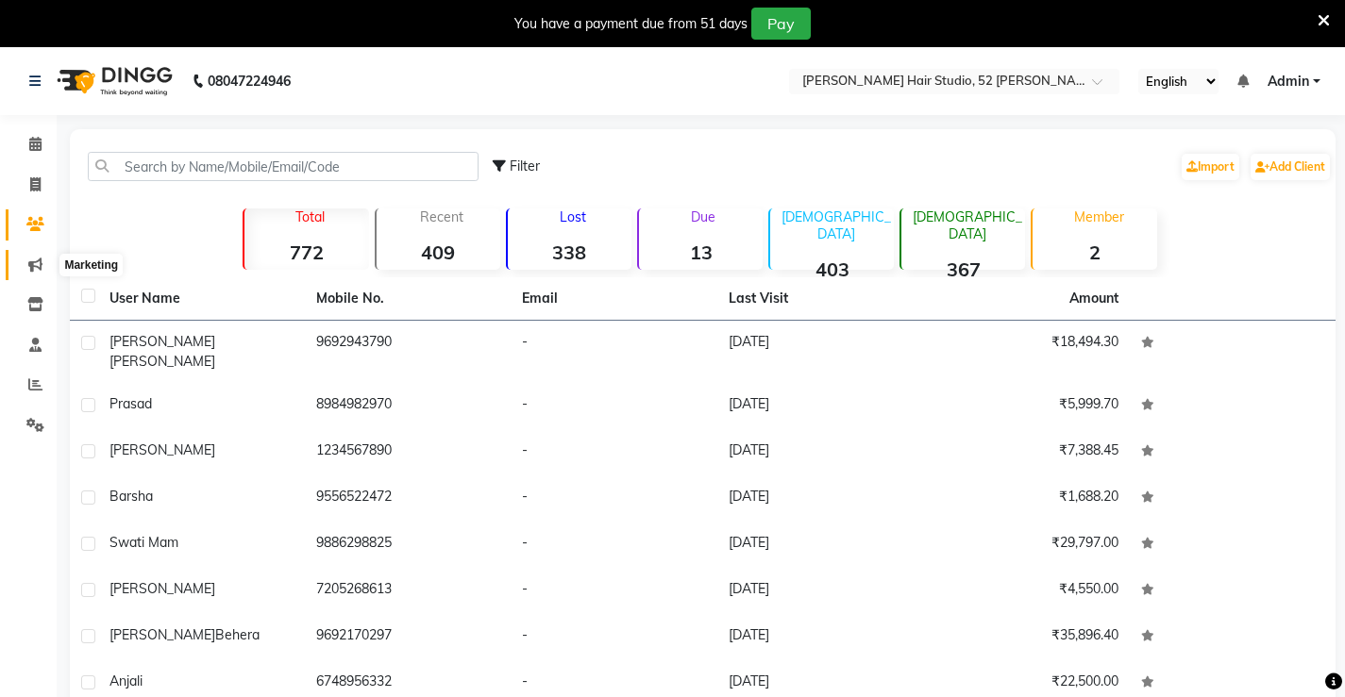
click at [31, 261] on icon at bounding box center [35, 265] width 14 height 14
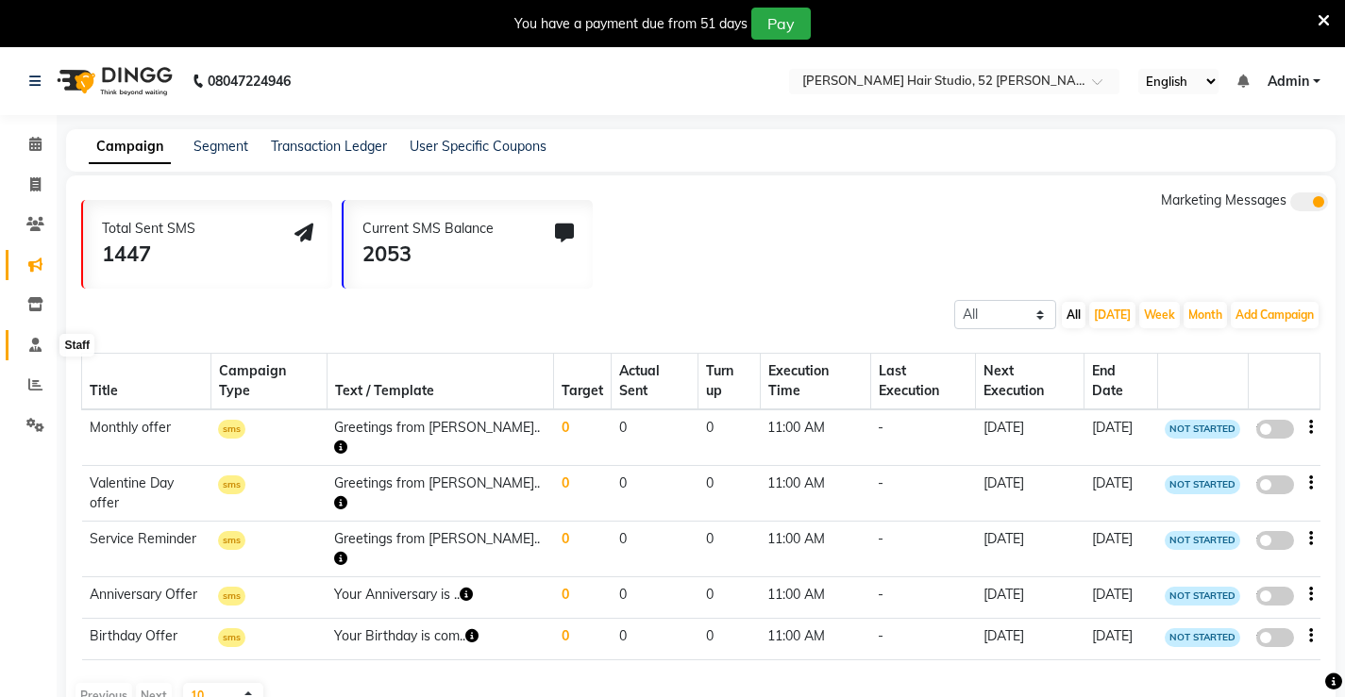
click at [32, 343] on icon at bounding box center [35, 345] width 12 height 14
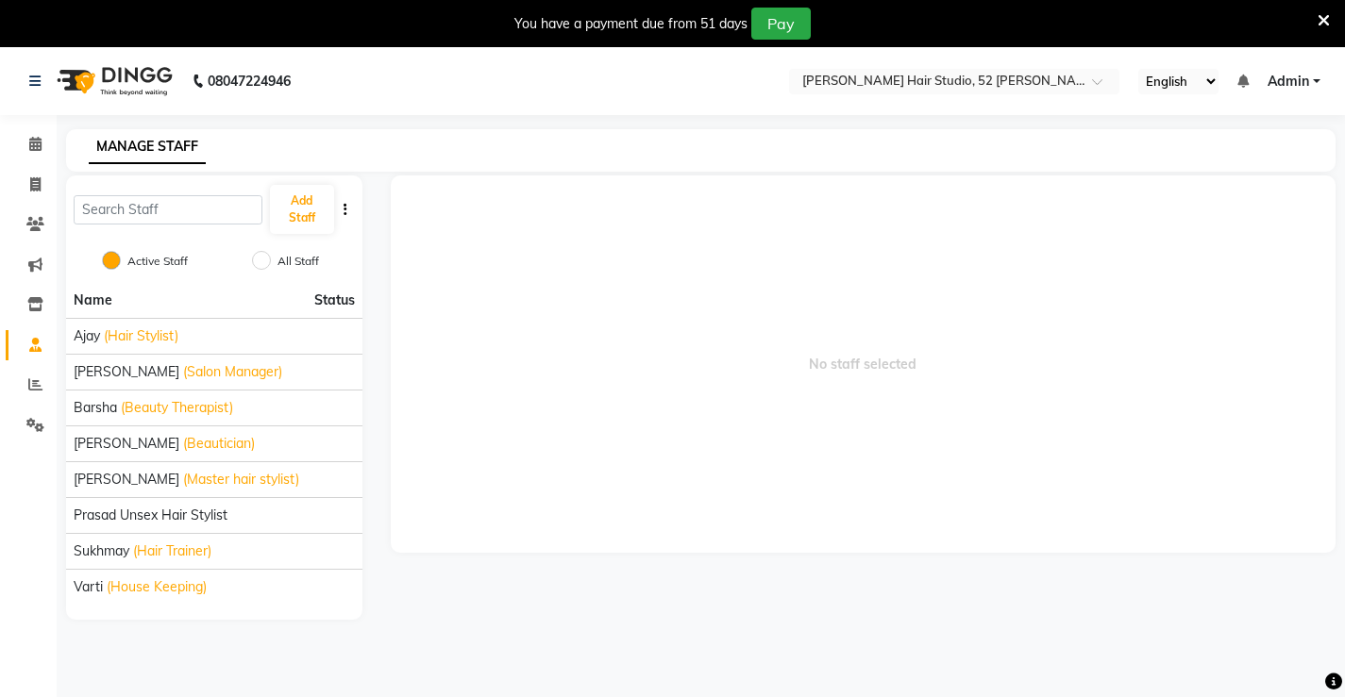
click at [316, 257] on label "All Staff" at bounding box center [298, 261] width 42 height 17
click at [271, 257] on input "All Staff" at bounding box center [261, 260] width 19 height 19
radio input "true"
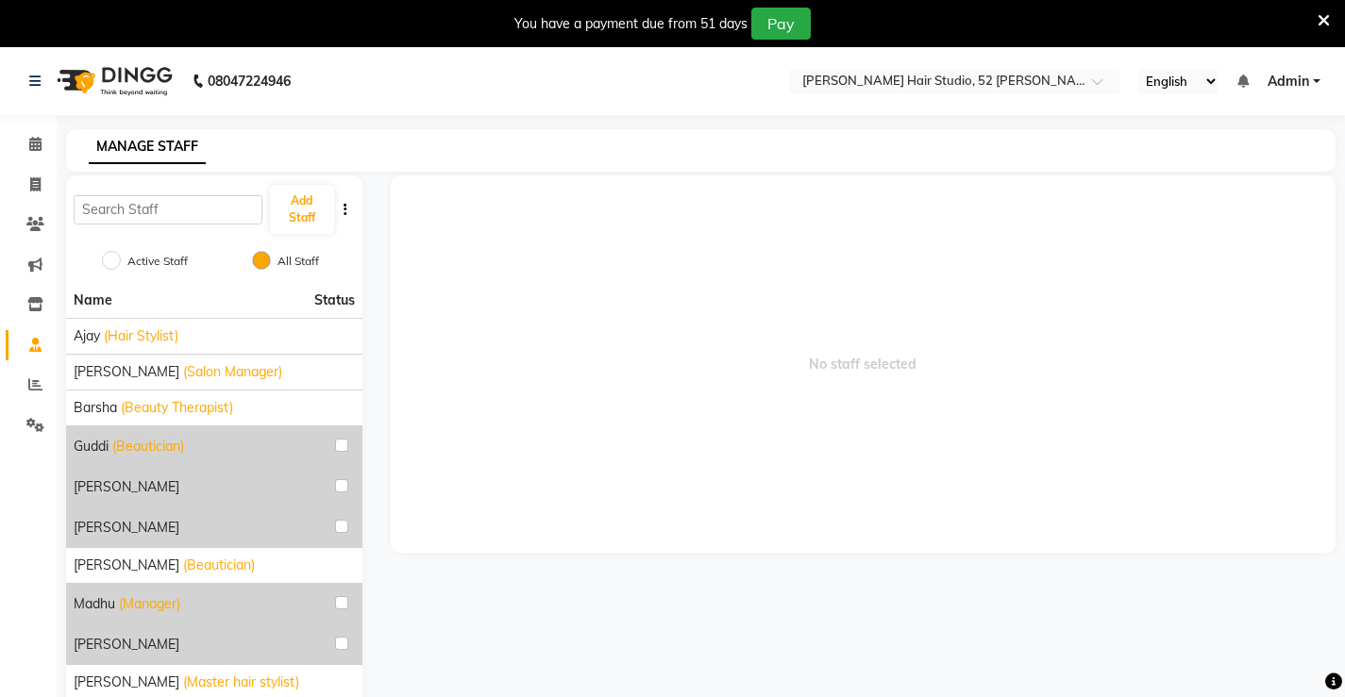
click at [142, 252] on div "Active Staff" at bounding box center [148, 262] width 79 height 23
click at [108, 262] on input "Active Staff" at bounding box center [111, 260] width 19 height 19
radio input "true"
radio input "false"
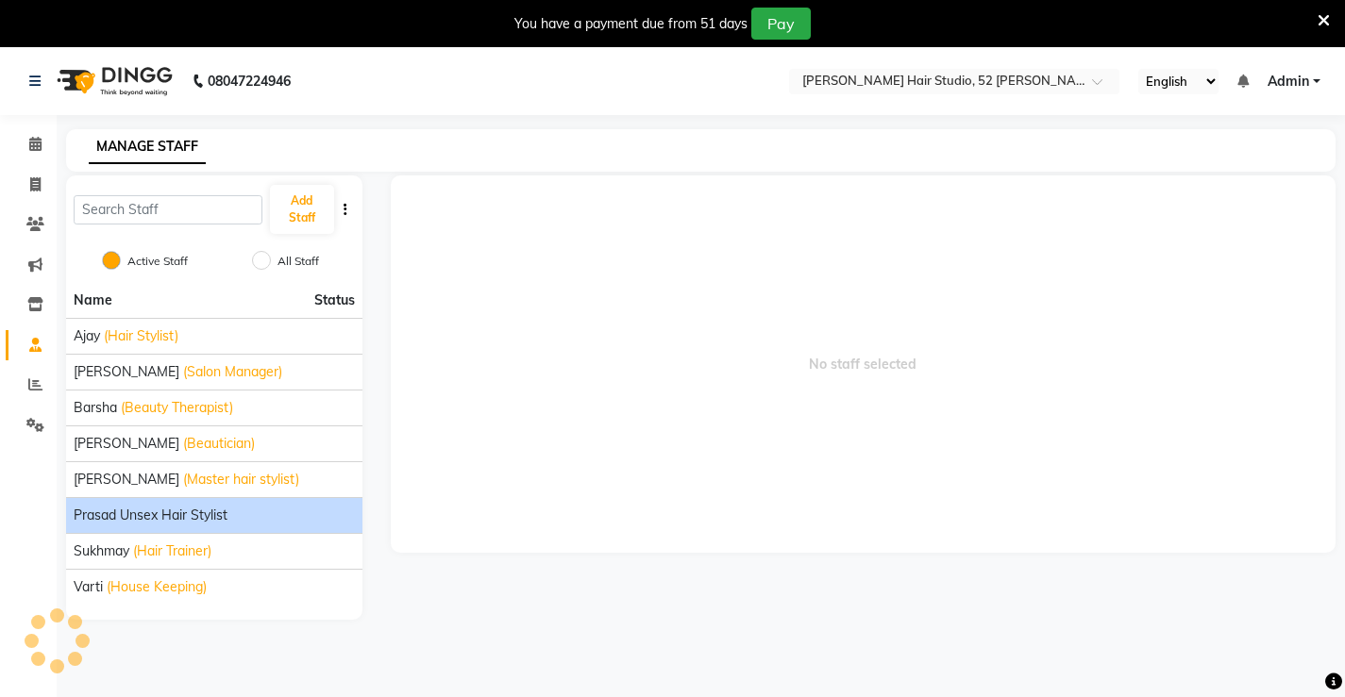
click at [263, 522] on div "prasad unsex hair stylist" at bounding box center [214, 516] width 281 height 20
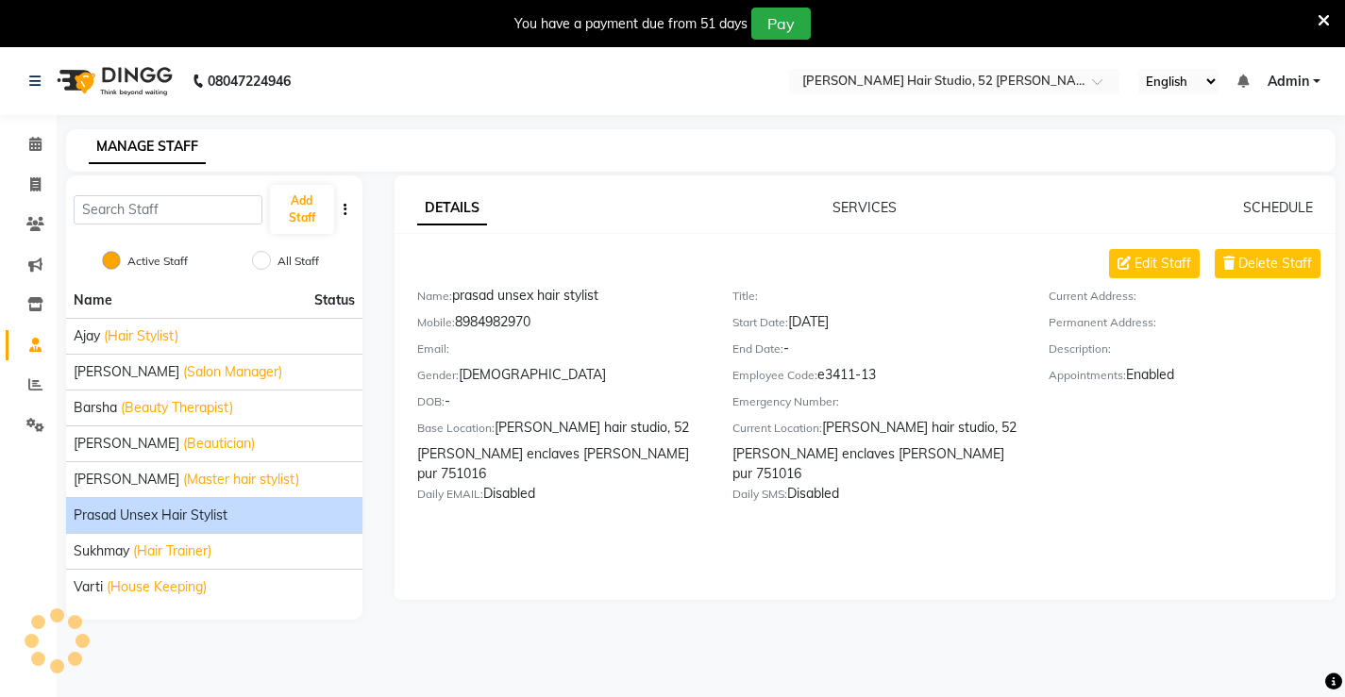
click at [271, 516] on div "prasad unsex hair stylist" at bounding box center [214, 516] width 281 height 20
click at [480, 383] on div "Gender: [DEMOGRAPHIC_DATA]" at bounding box center [560, 378] width 287 height 26
click at [489, 377] on div "Gender: [DEMOGRAPHIC_DATA]" at bounding box center [560, 378] width 287 height 26
click at [490, 377] on div "Gender: [DEMOGRAPHIC_DATA]" at bounding box center [560, 378] width 287 height 26
click at [1147, 246] on div "DETAILS SERVICES SCHEDULE Edit Staff Delete Staff Name: prasad unsex hair styli…" at bounding box center [865, 358] width 941 height 320
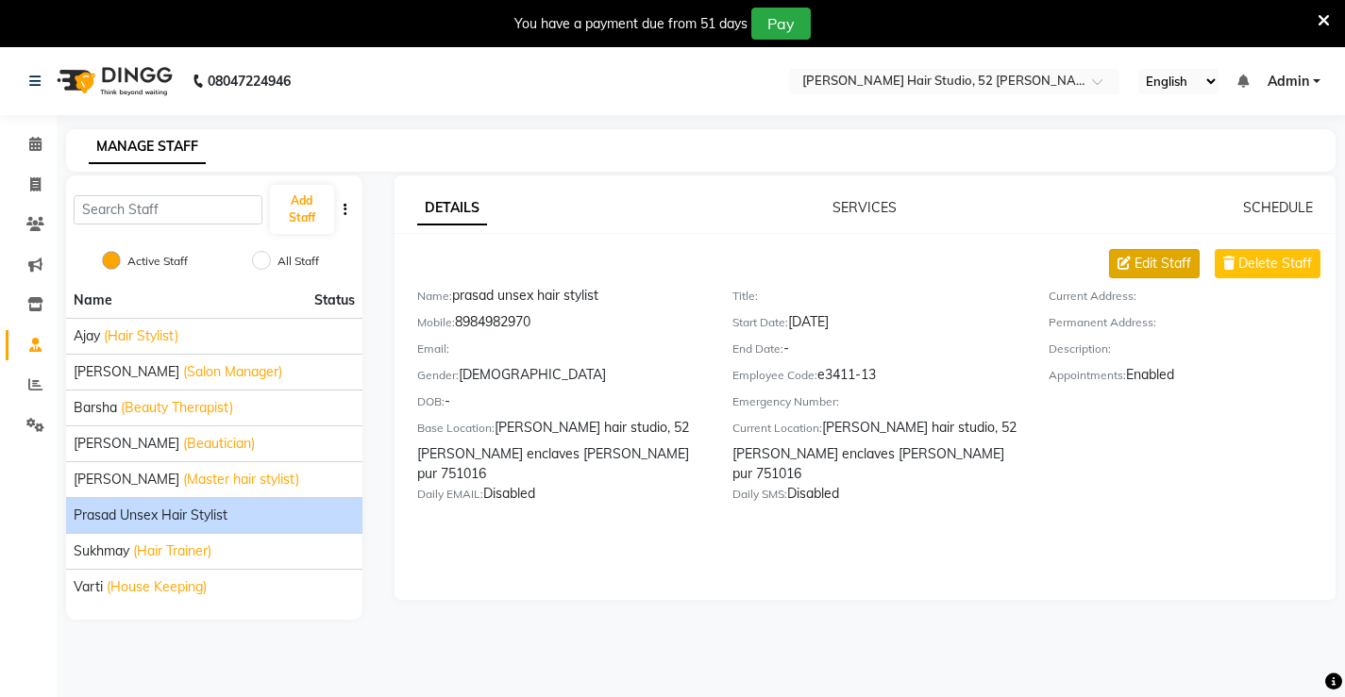
click at [1148, 259] on span "Edit Staff" at bounding box center [1162, 264] width 57 height 20
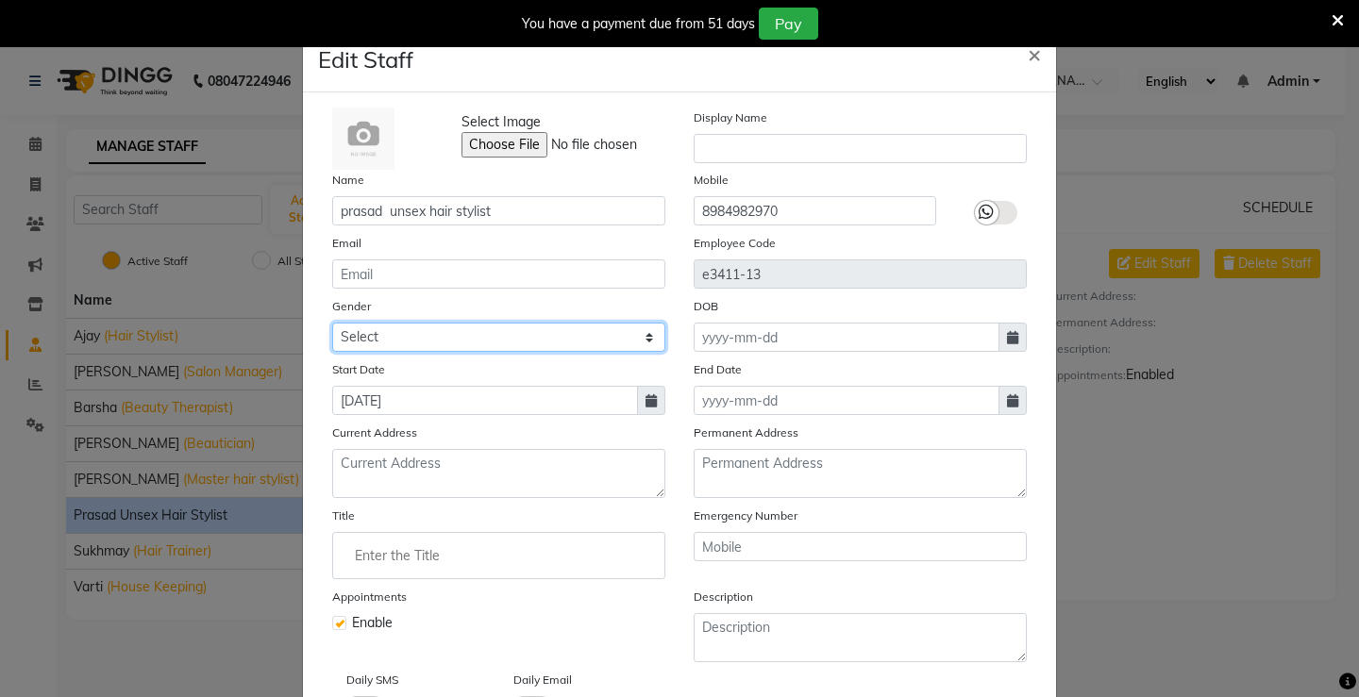
click at [389, 337] on select "Select [DEMOGRAPHIC_DATA] [DEMOGRAPHIC_DATA] Other Prefer Not To Say" at bounding box center [498, 337] width 333 height 29
select select "[DEMOGRAPHIC_DATA]"
click at [332, 323] on select "Select [DEMOGRAPHIC_DATA] [DEMOGRAPHIC_DATA] Other Prefer Not To Say" at bounding box center [498, 337] width 333 height 29
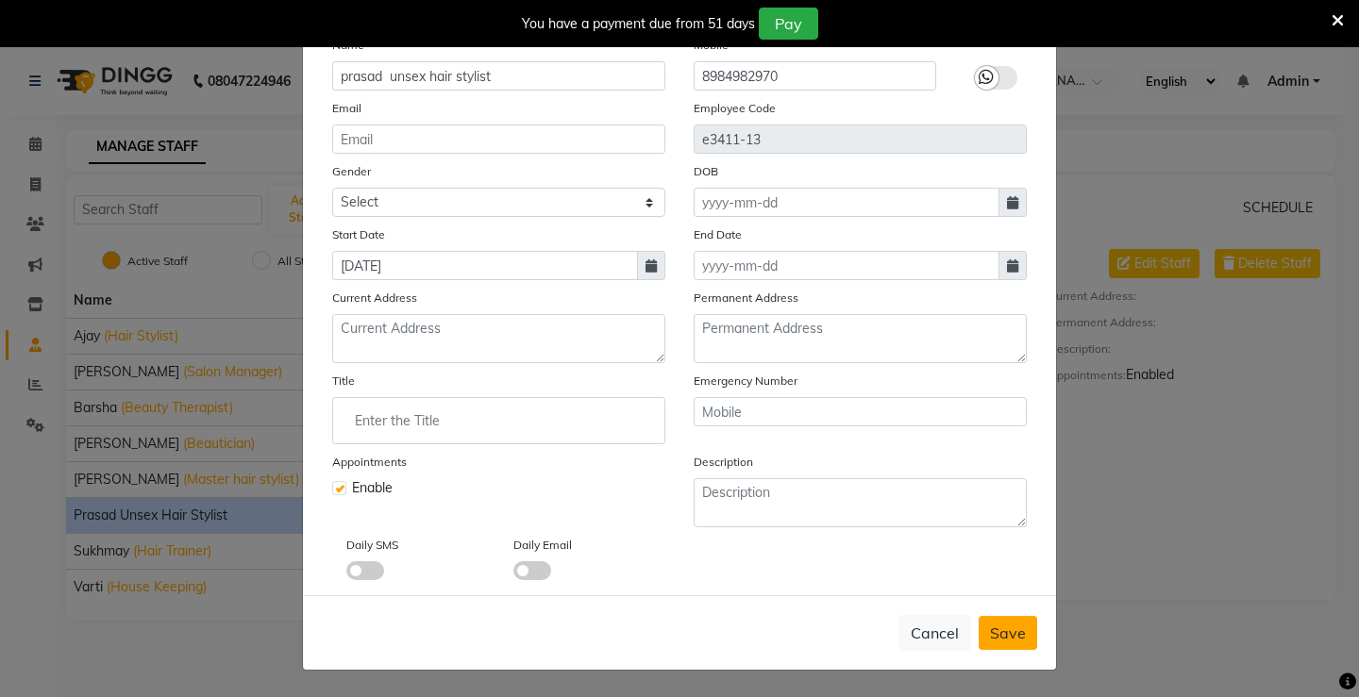
click at [990, 630] on span "Save" at bounding box center [1008, 633] width 36 height 19
select select
checkbox input "false"
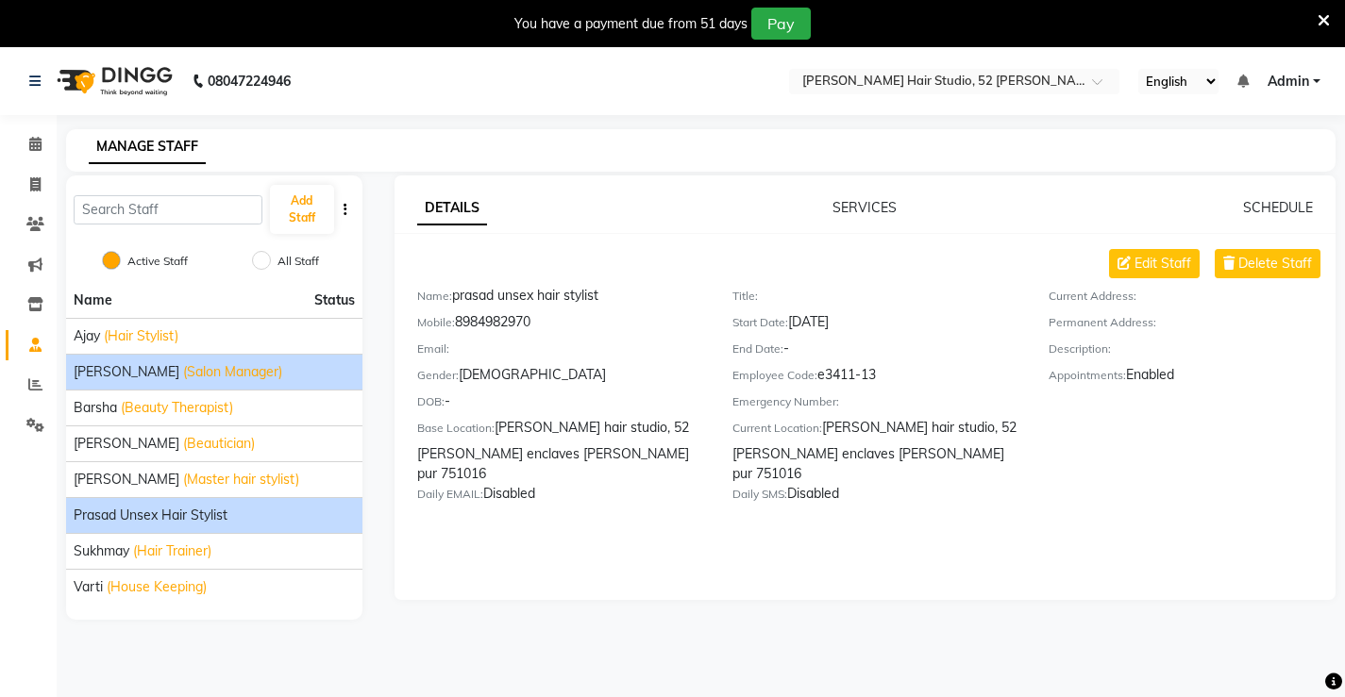
click at [186, 381] on span "(Salon Manager)" at bounding box center [232, 372] width 99 height 20
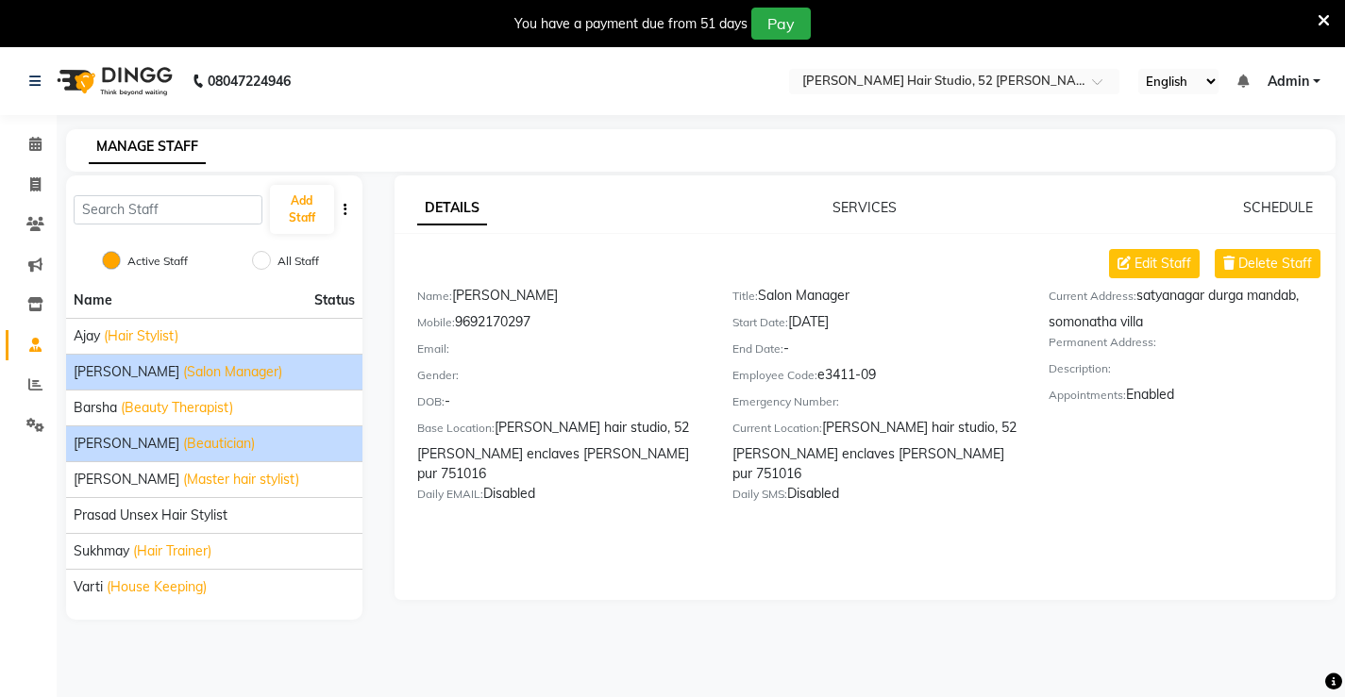
click at [183, 450] on span "(Beautician)" at bounding box center [219, 444] width 72 height 20
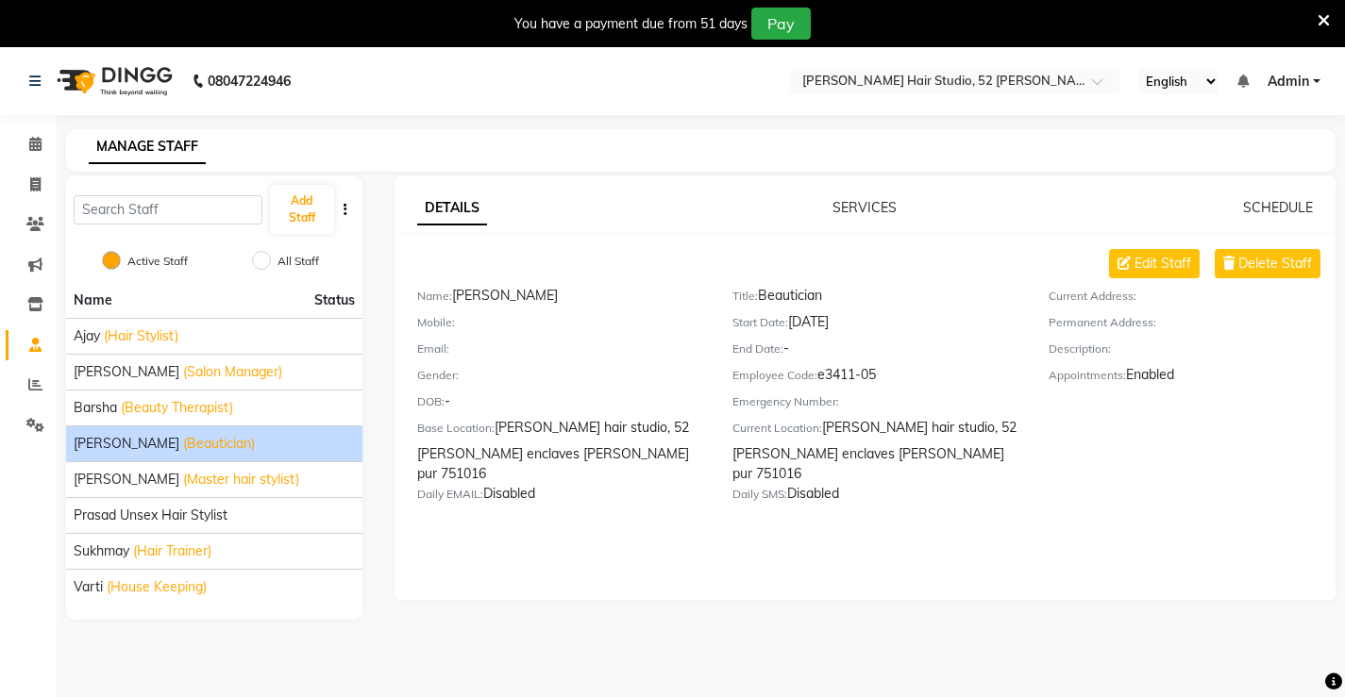
click at [838, 328] on div "Start Date: [DATE]" at bounding box center [875, 325] width 287 height 26
click at [1144, 267] on span "Edit Staff" at bounding box center [1162, 264] width 57 height 20
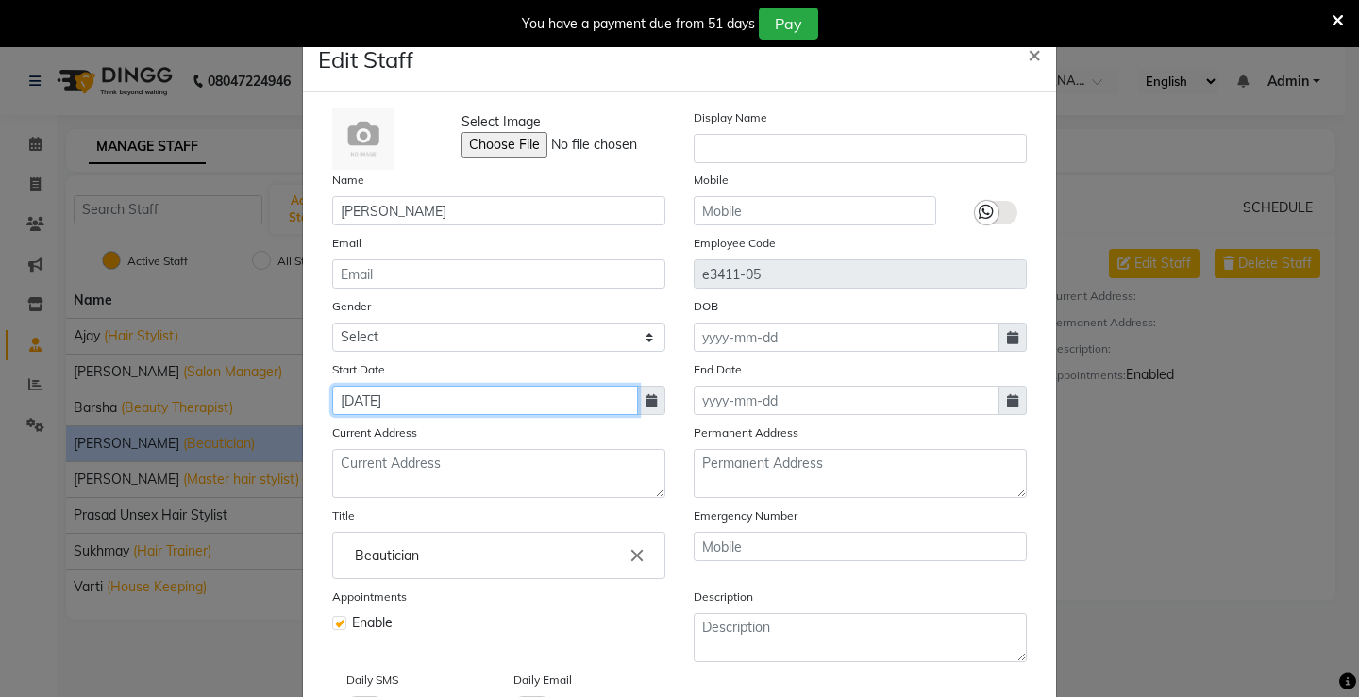
drag, startPoint x: 410, startPoint y: 395, endPoint x: 329, endPoint y: 400, distance: 80.4
click at [332, 400] on input "[DATE]" at bounding box center [485, 400] width 306 height 29
select select "2"
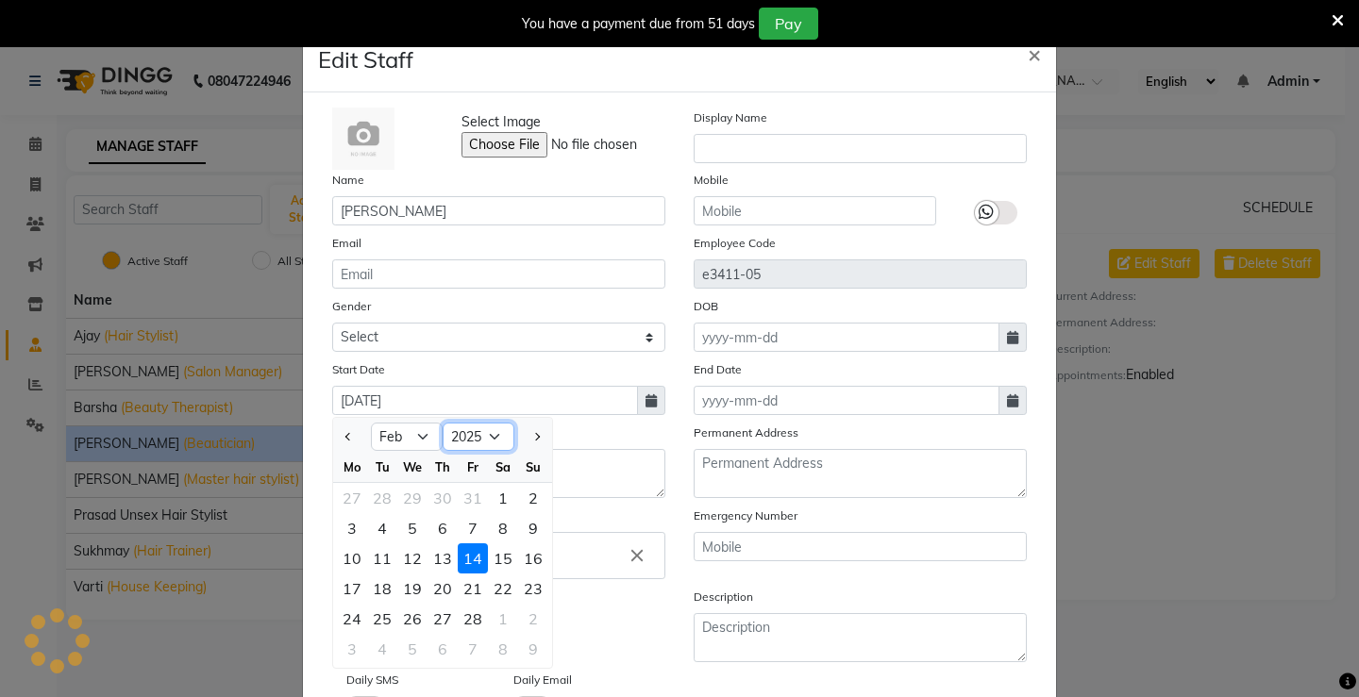
click at [485, 434] on select "2015 2016 2017 2018 2019 2020 2021 2022 2023 2024 2025 2026 2027 2028 2029 2030…" at bounding box center [479, 437] width 72 height 28
click at [443, 423] on select "2015 2016 2017 2018 2019 2020 2021 2022 2023 2024 2025 2026 2027 2028 2029 2030…" at bounding box center [479, 437] width 72 height 28
click at [475, 439] on select "2009 2010 2011 2012 2013 2014 2015 2016 2017 2018 2019 2020 2021 2022 2023 2024…" at bounding box center [479, 437] width 72 height 28
select select "2023"
click at [443, 423] on select "2009 2010 2011 2012 2013 2014 2015 2016 2017 2018 2019 2020 2021 2022 2023 2024…" at bounding box center [479, 437] width 72 height 28
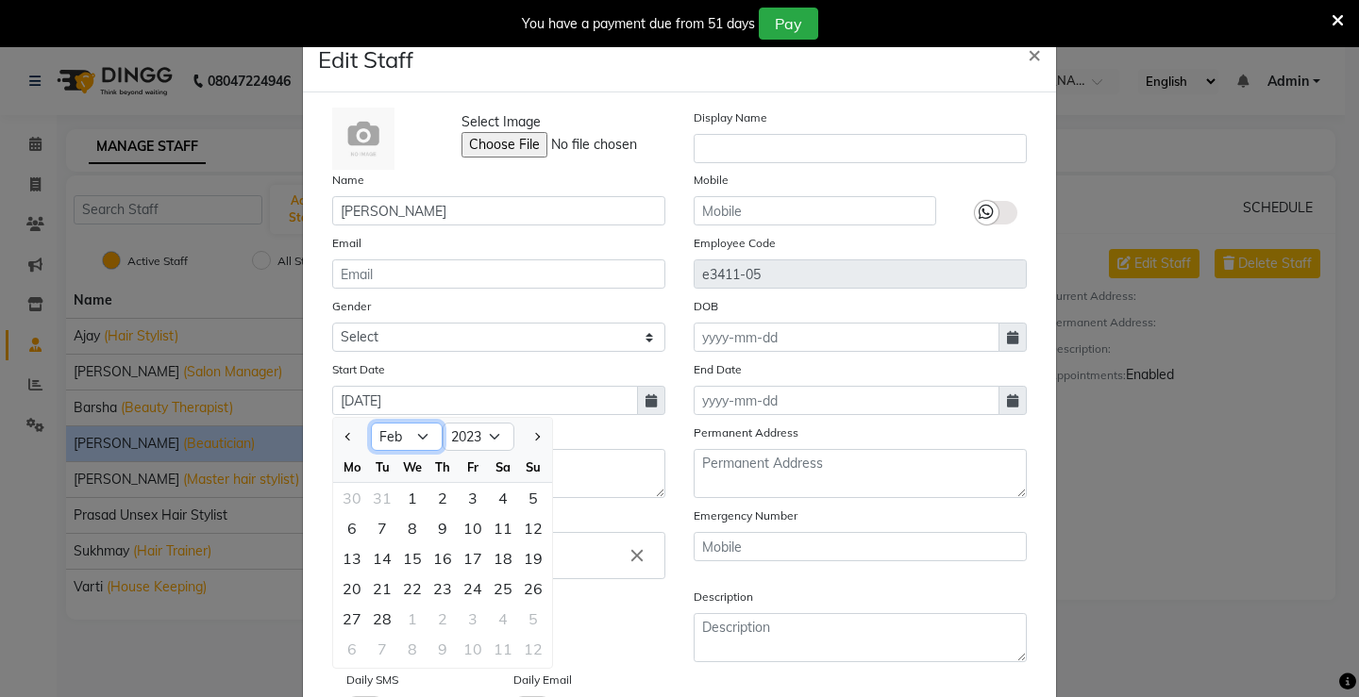
click at [398, 433] on select "Jan Feb Mar Apr May Jun [DATE] Aug Sep Oct Nov Dec" at bounding box center [407, 437] width 72 height 28
select select "4"
click at [371, 423] on select "Jan Feb Mar Apr May Jun [DATE] Aug Sep Oct Nov Dec" at bounding box center [407, 437] width 72 height 28
click at [412, 585] on div "19" at bounding box center [412, 589] width 30 height 30
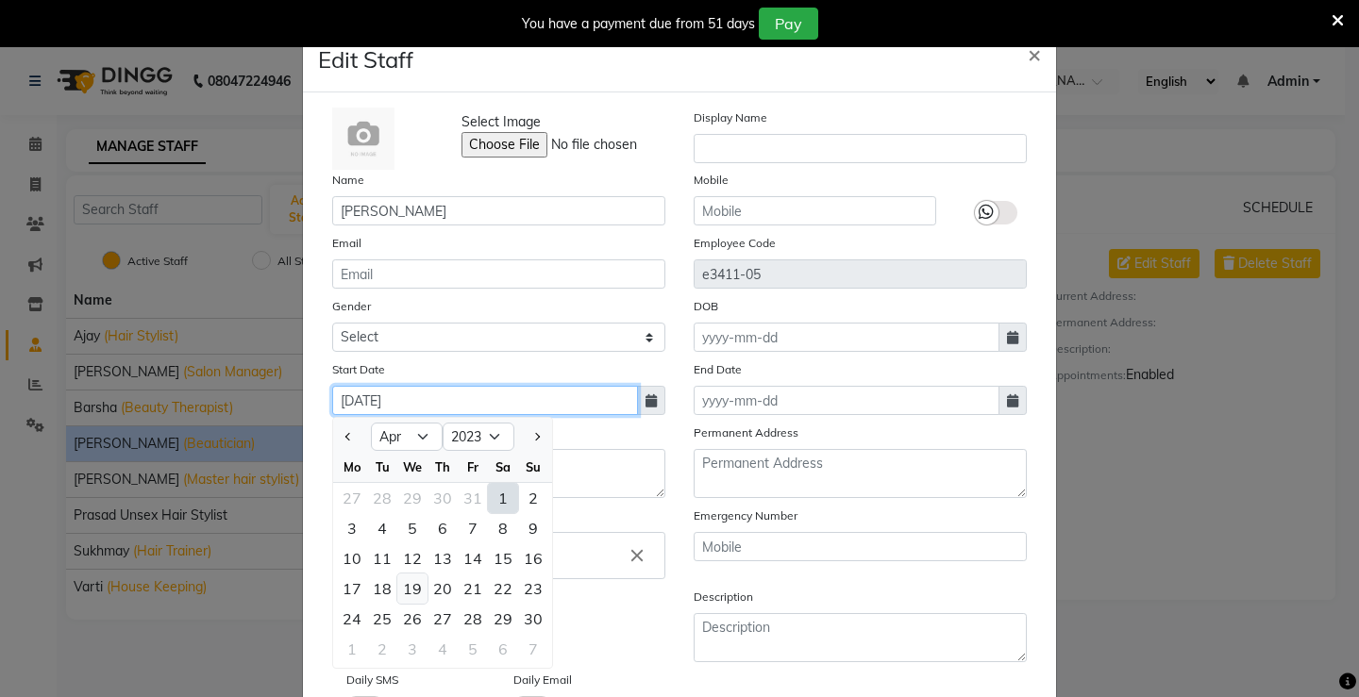
type input "[DATE]"
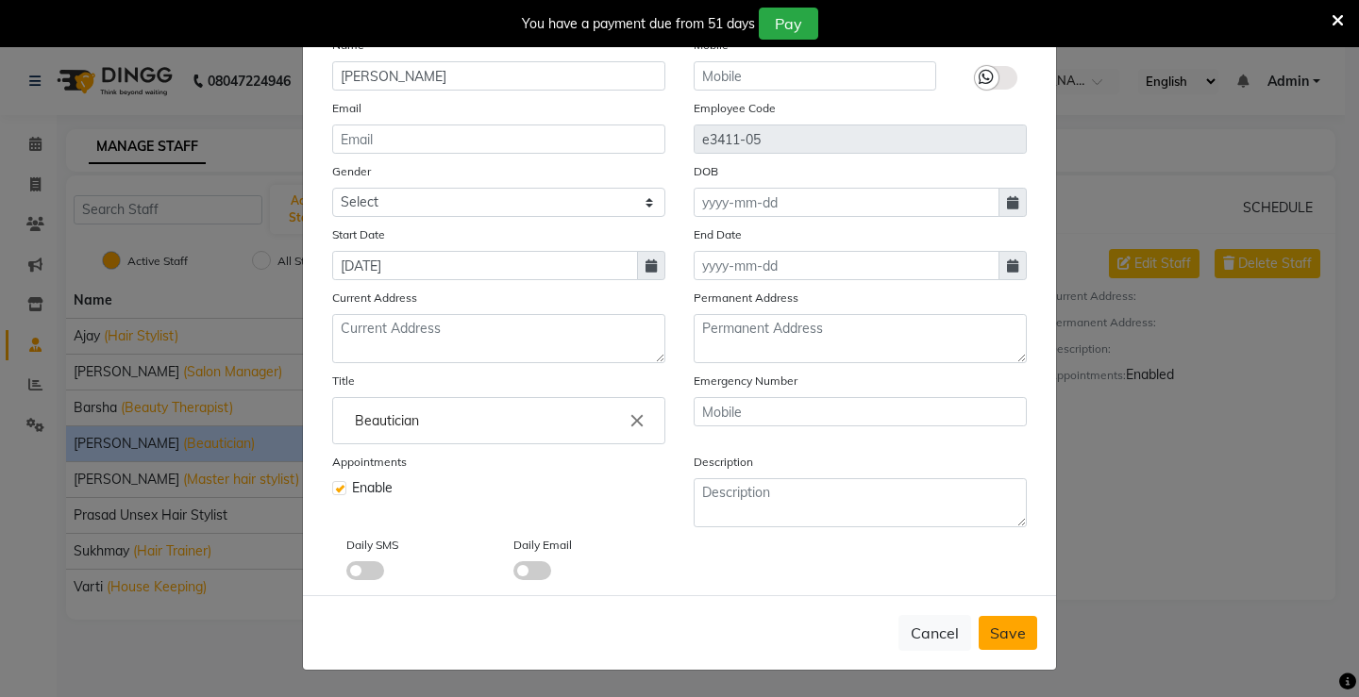
click at [1007, 629] on span "Save" at bounding box center [1008, 633] width 36 height 19
checkbox input "false"
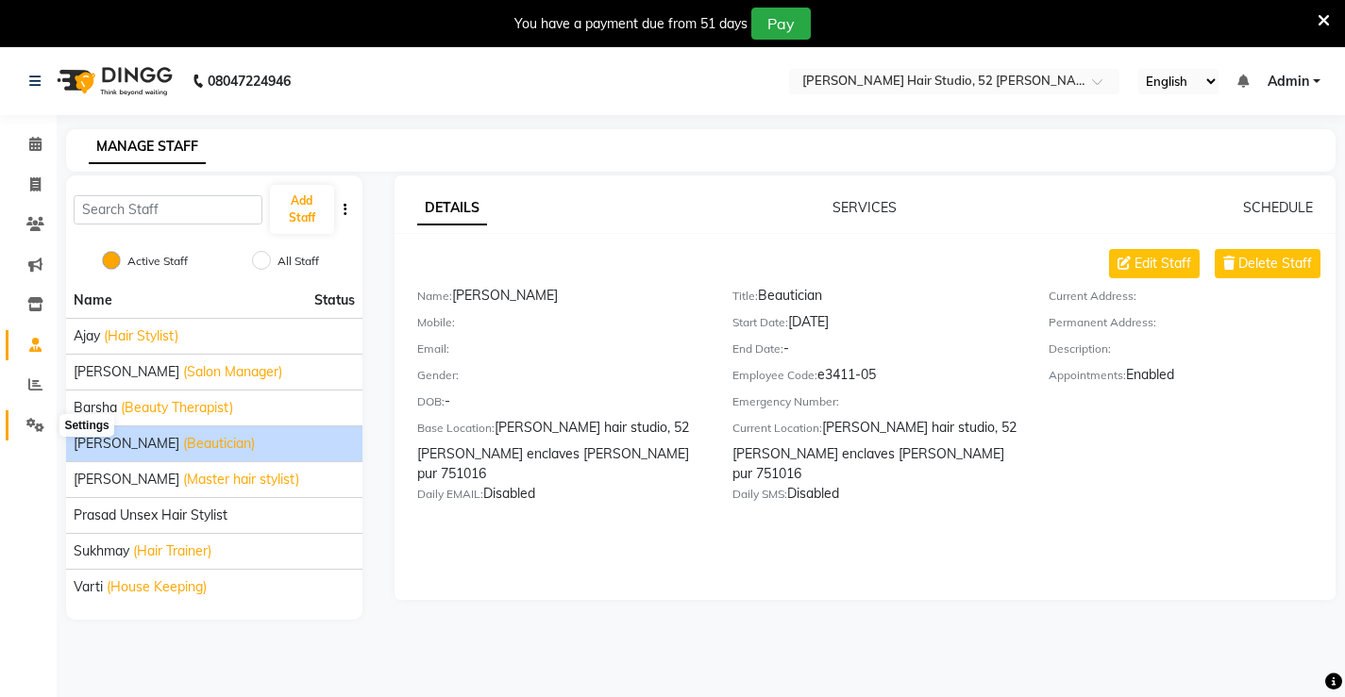
click at [49, 419] on span at bounding box center [35, 426] width 33 height 22
